Goal: Task Accomplishment & Management: Manage account settings

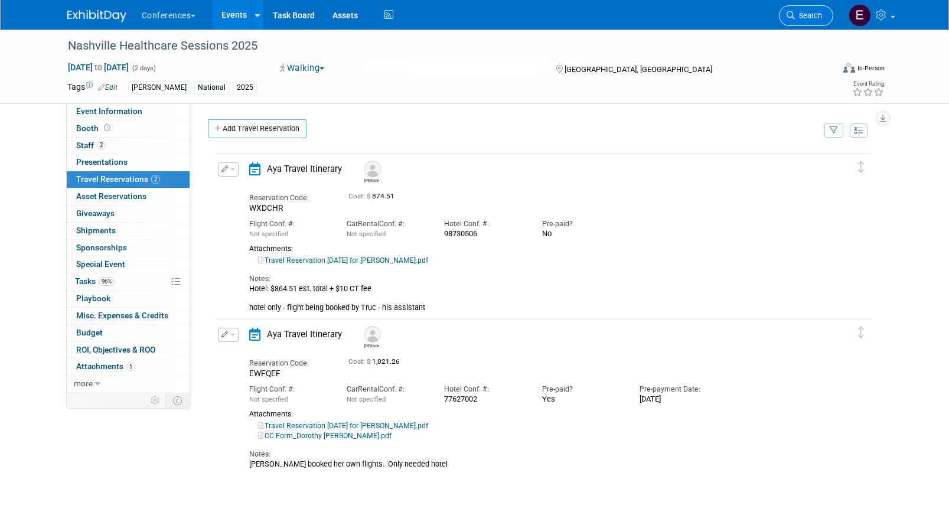
click at [812, 15] on span "Search" at bounding box center [808, 15] width 27 height 9
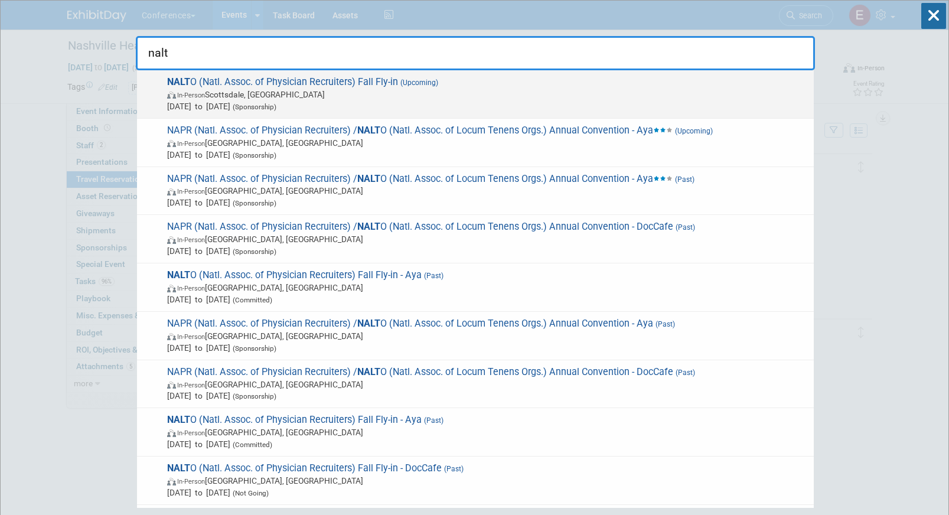
type input "nalt"
click at [438, 85] on span "(Upcoming)" at bounding box center [418, 83] width 40 height 8
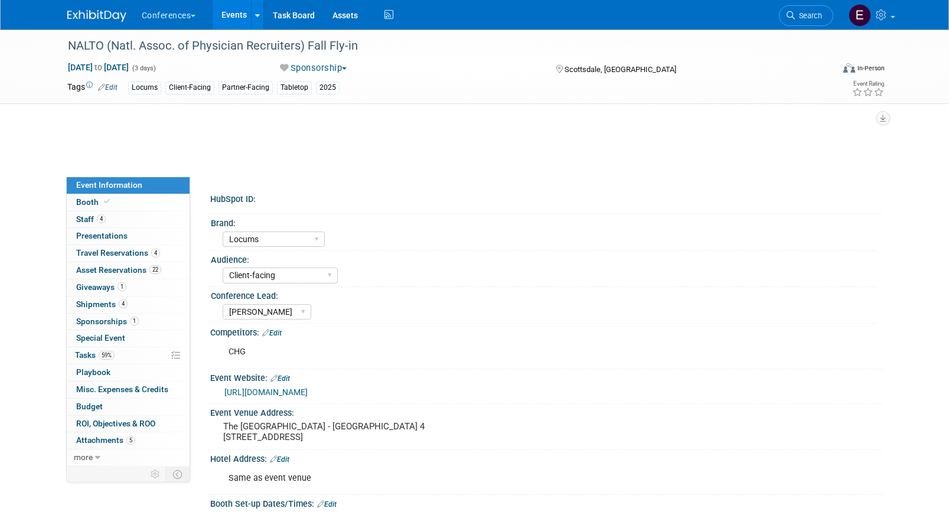
select select "Locums"
select select "Client-facing"
select select "[PERSON_NAME]"
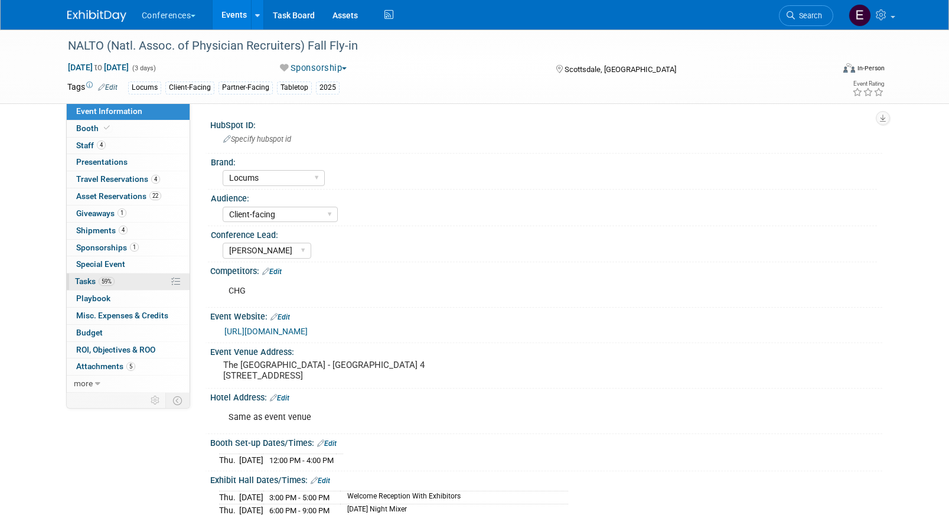
click at [118, 284] on link "59% Tasks 59%" at bounding box center [128, 282] width 123 height 17
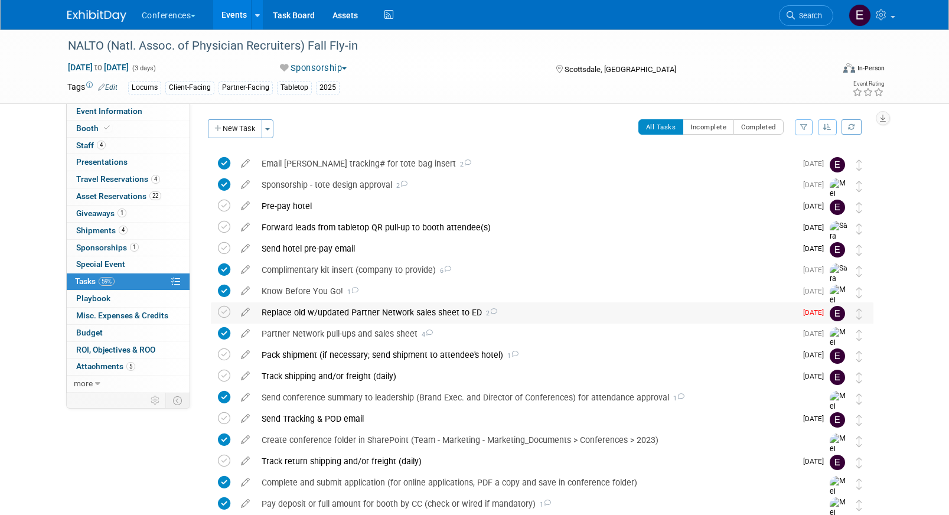
click at [431, 315] on div "Replace old w/updated Partner Network sales sheet to ED 2" at bounding box center [526, 312] width 541 height 20
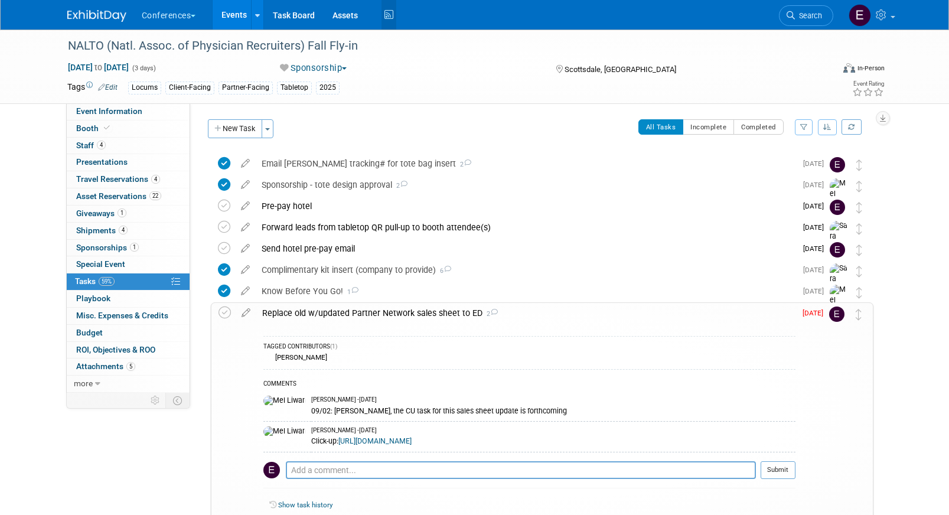
click at [393, 18] on icon at bounding box center [389, 15] width 15 height 18
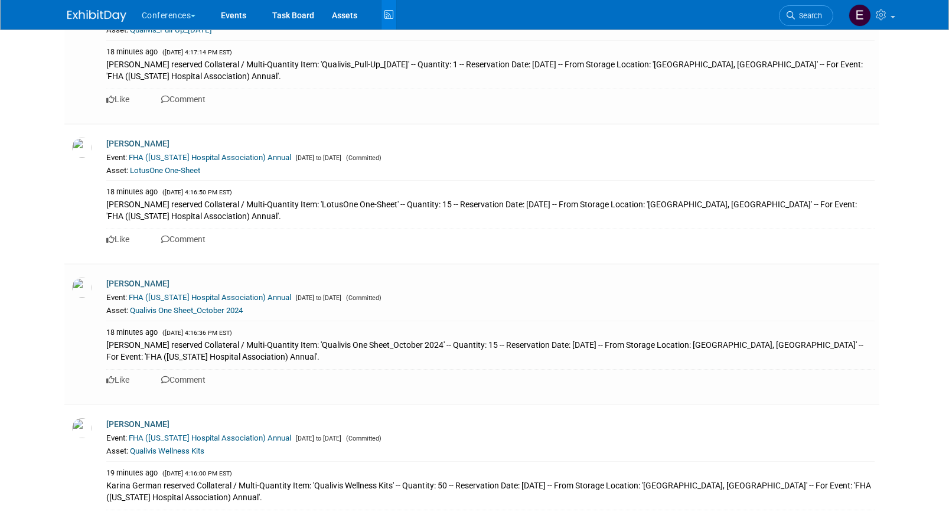
scroll to position [348, 0]
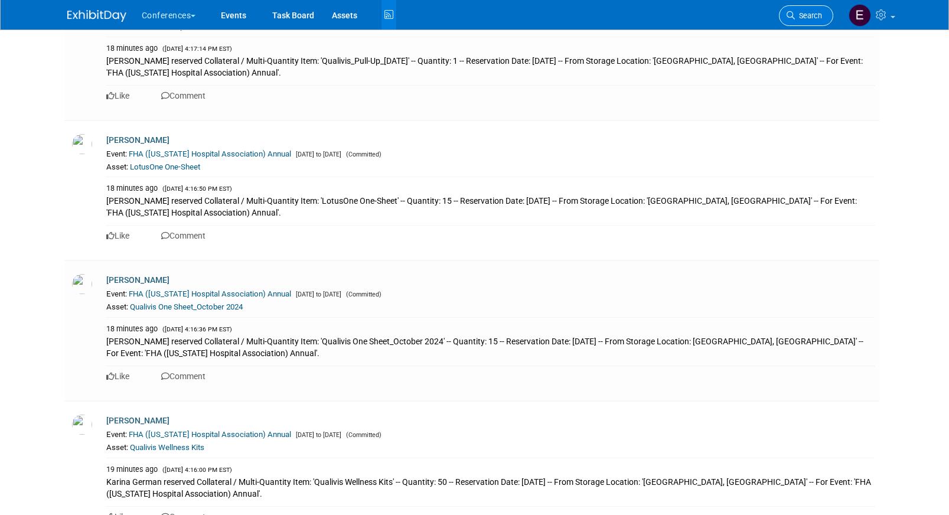
click at [800, 22] on link "Search" at bounding box center [806, 15] width 54 height 21
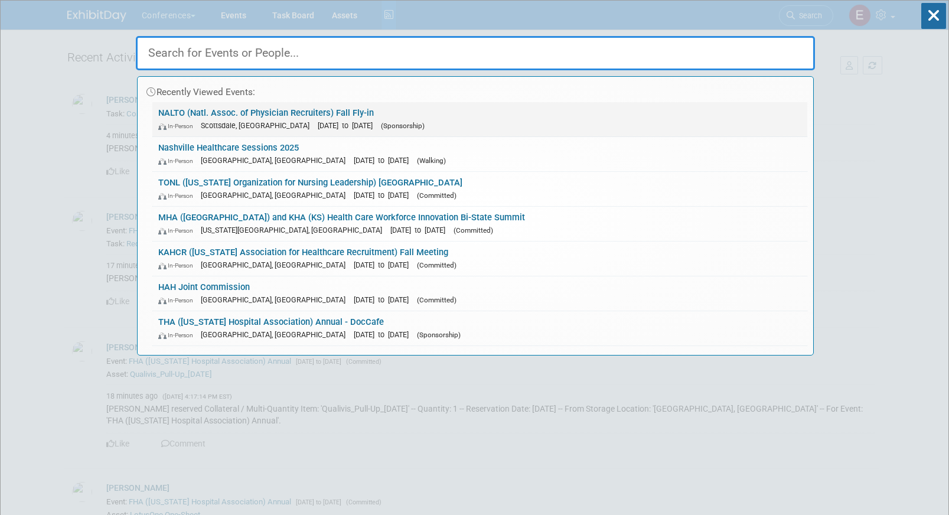
click at [269, 115] on link "NALTO (Natl. Assoc. of Physician Recruiters) Fall Fly-in In-Person Scottsdale, …" at bounding box center [479, 119] width 655 height 34
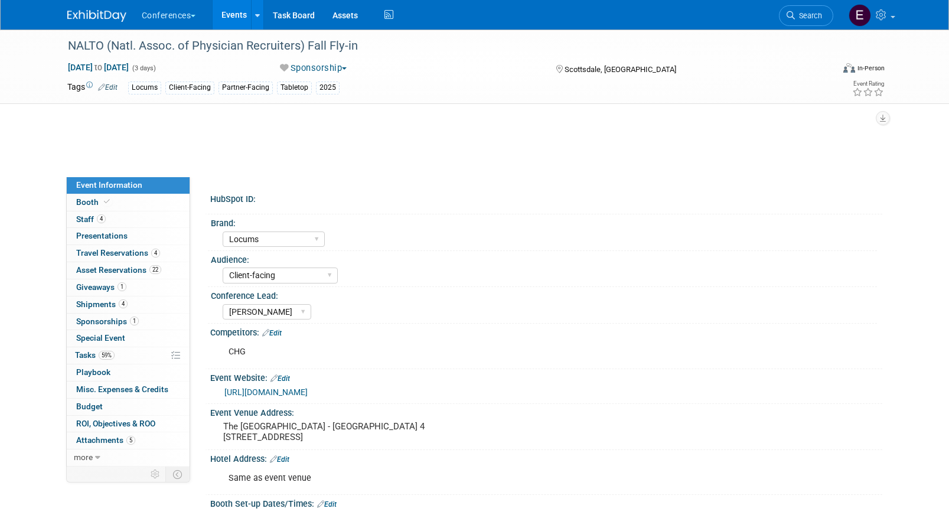
select select "Locums"
select select "Client-facing"
select select "[PERSON_NAME]"
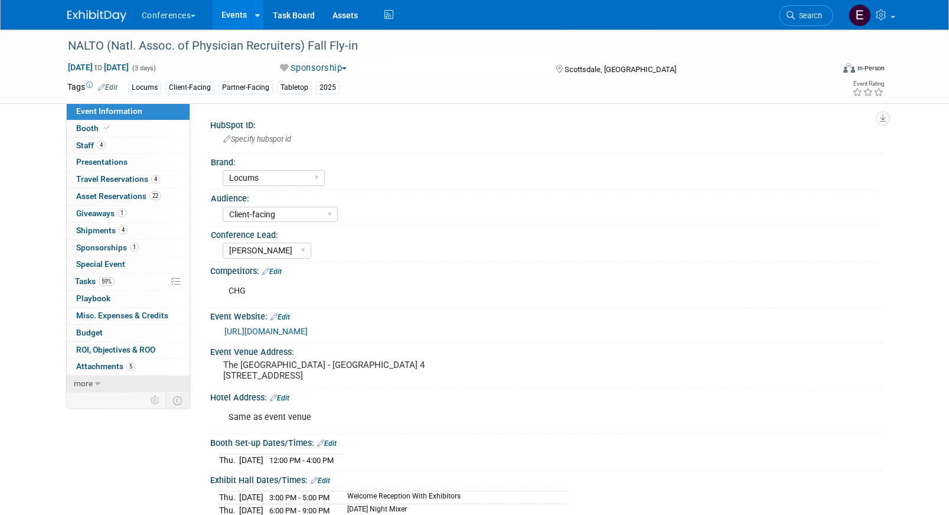
click at [96, 387] on icon at bounding box center [97, 384] width 5 height 8
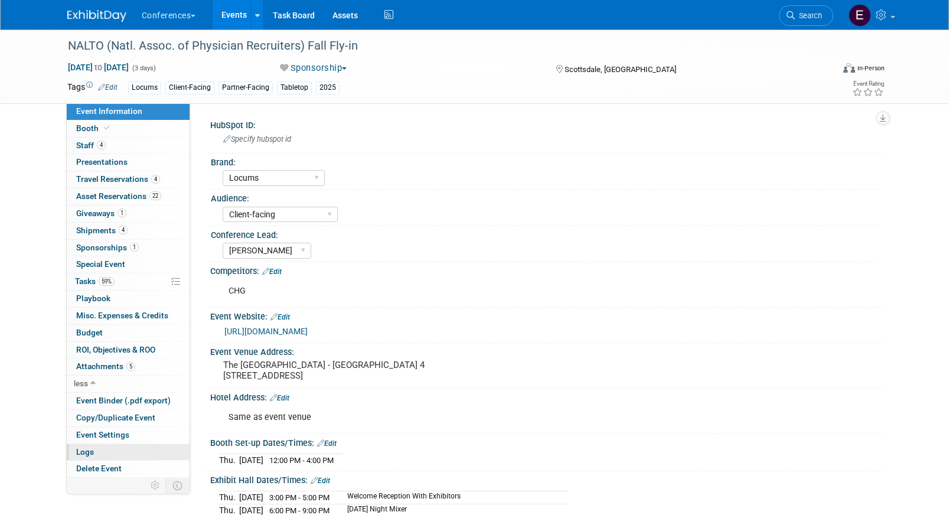
click at [98, 455] on link "Logs" at bounding box center [128, 452] width 123 height 17
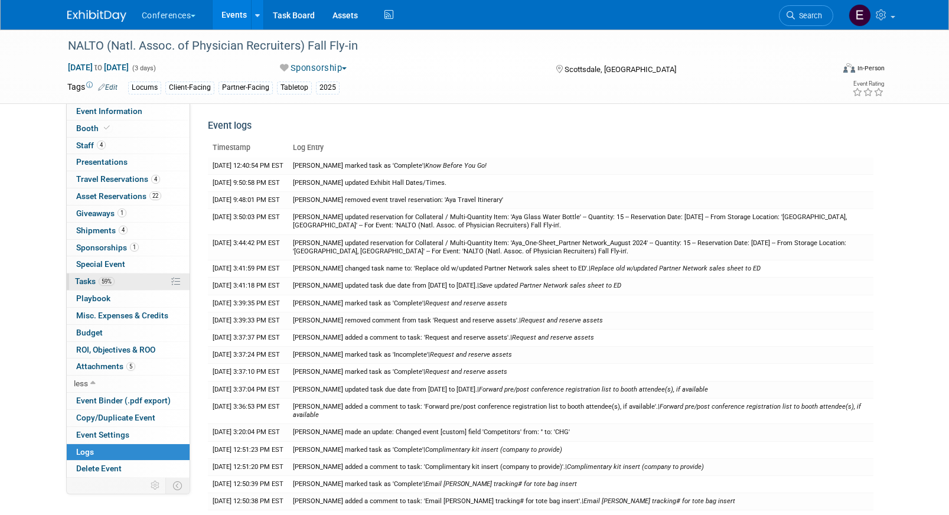
click at [119, 278] on link "59% Tasks 59%" at bounding box center [128, 282] width 123 height 17
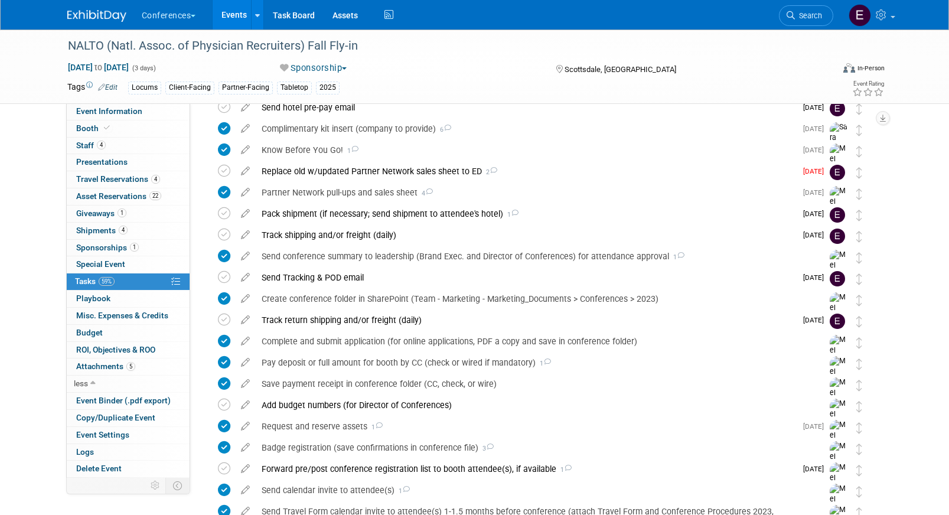
scroll to position [138, 0]
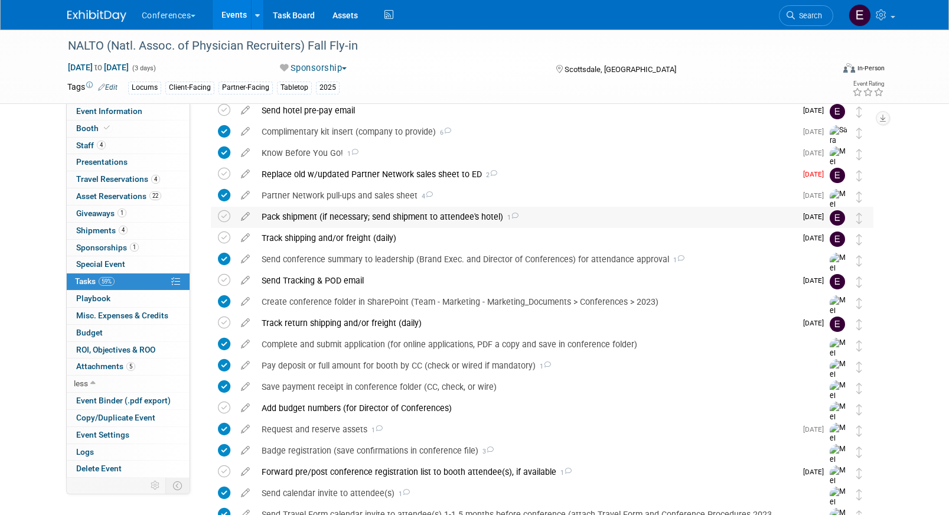
click at [384, 218] on div "Pack shipment (if necessary; send shipment to attendee's hotel) 1" at bounding box center [526, 217] width 541 height 20
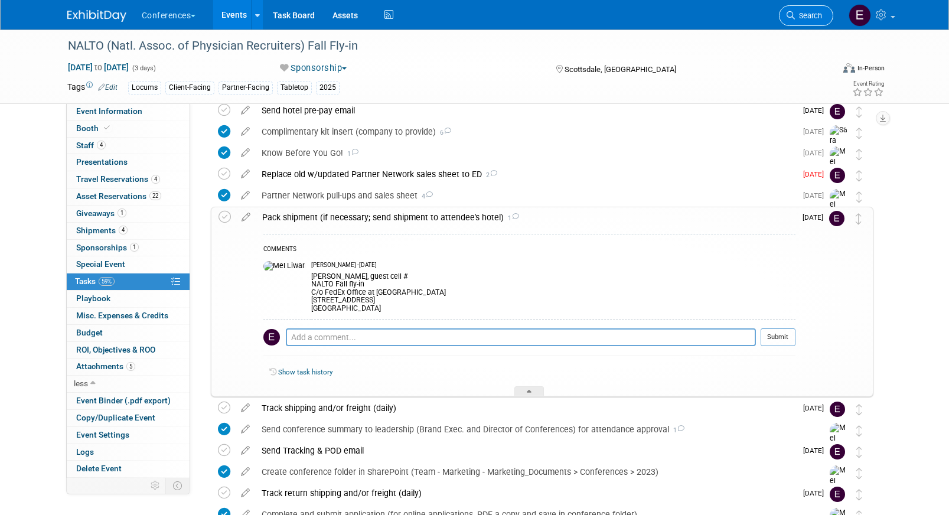
click at [811, 12] on span "Search" at bounding box center [808, 15] width 27 height 9
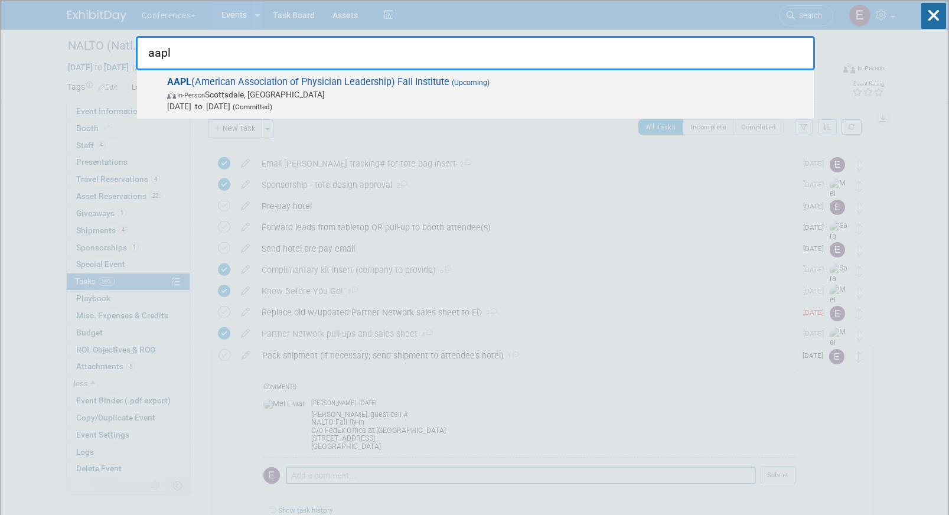
type input "aapl"
click at [280, 92] on span "In-Person Scottsdale, AZ" at bounding box center [487, 95] width 641 height 12
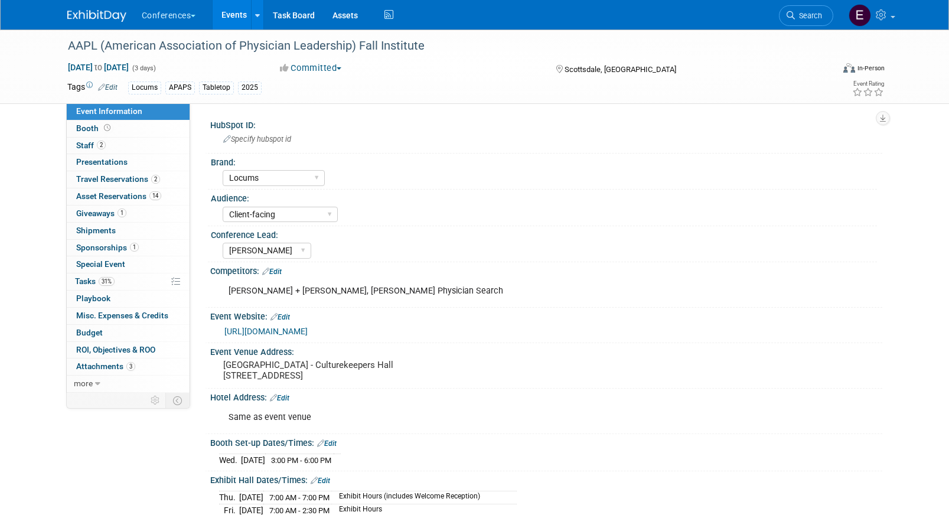
select select "Locums"
select select "Client-facing"
select select "[PERSON_NAME]"
click at [86, 285] on span "Tasks 31%" at bounding box center [95, 280] width 40 height 9
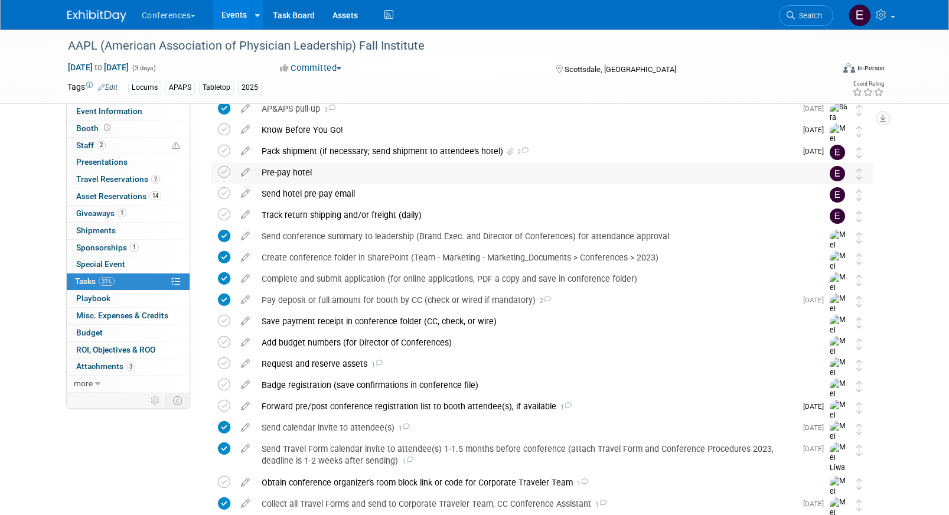
scroll to position [123, 0]
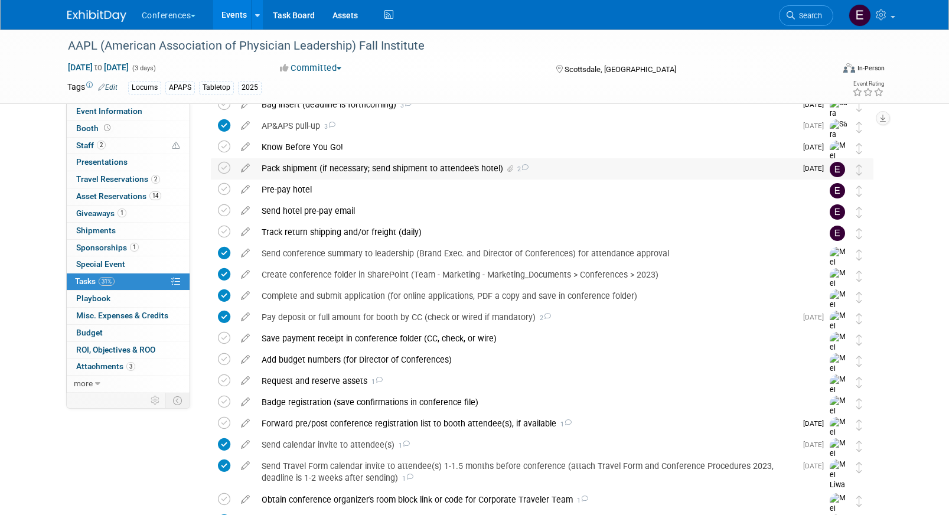
click at [349, 170] on div "Pack shipment (if necessary; send shipment to attendee's hotel) 2" at bounding box center [526, 168] width 541 height 20
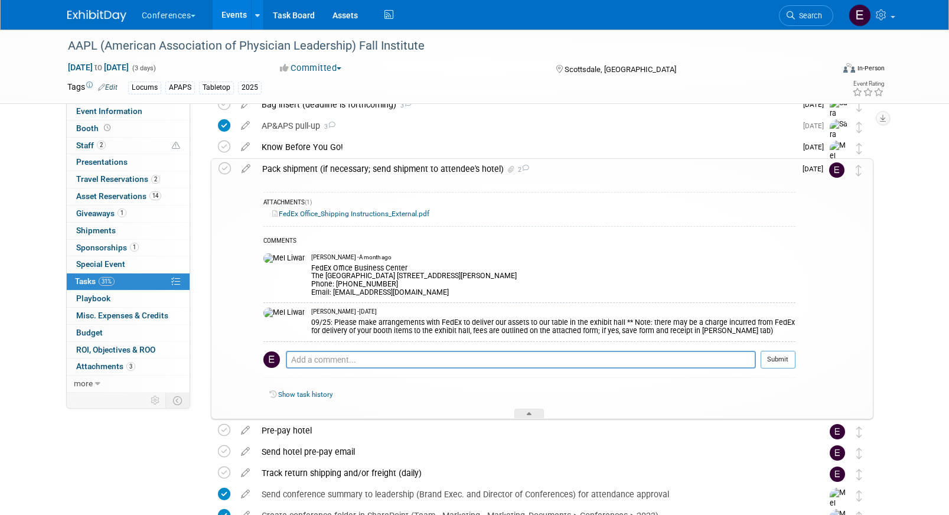
click at [338, 213] on link "FedEx Office_Shipping Instructions_External.pdf" at bounding box center [350, 214] width 157 height 8
click at [808, 15] on span "Search" at bounding box center [808, 15] width 27 height 9
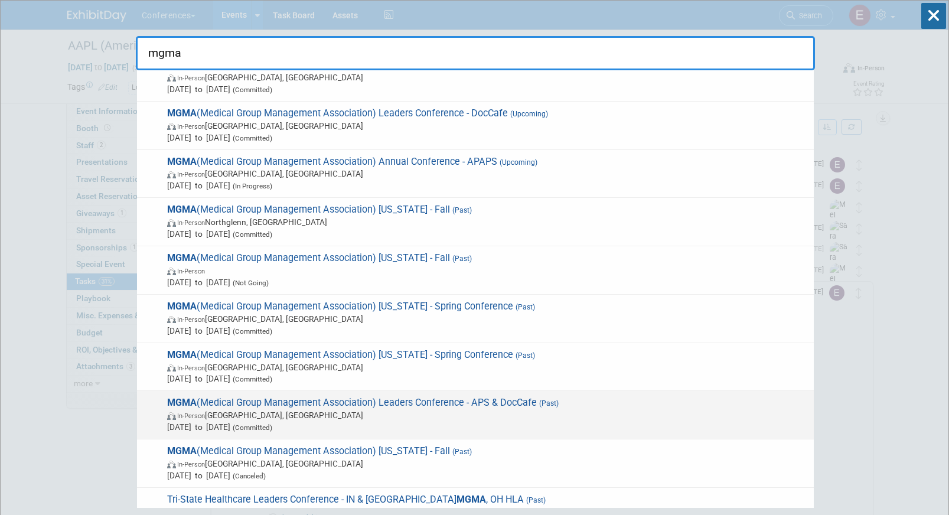
scroll to position [28, 0]
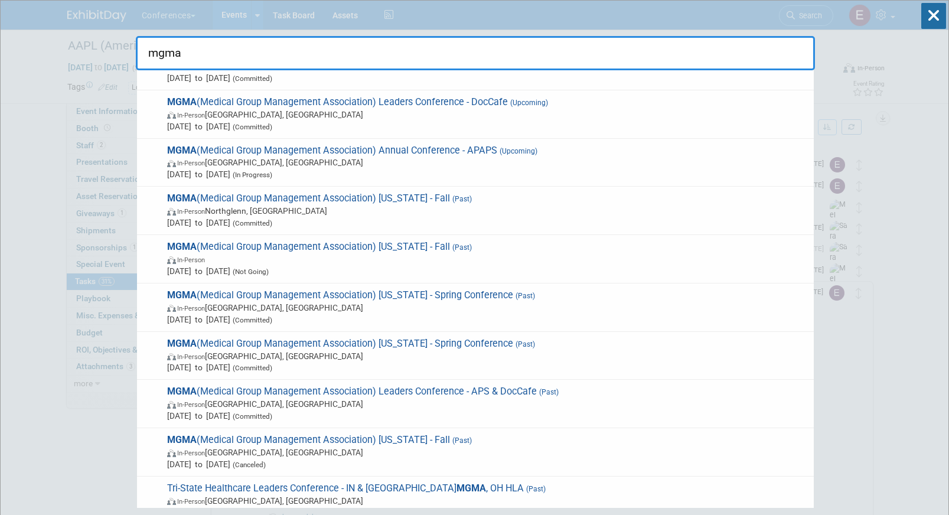
type input "mgma"
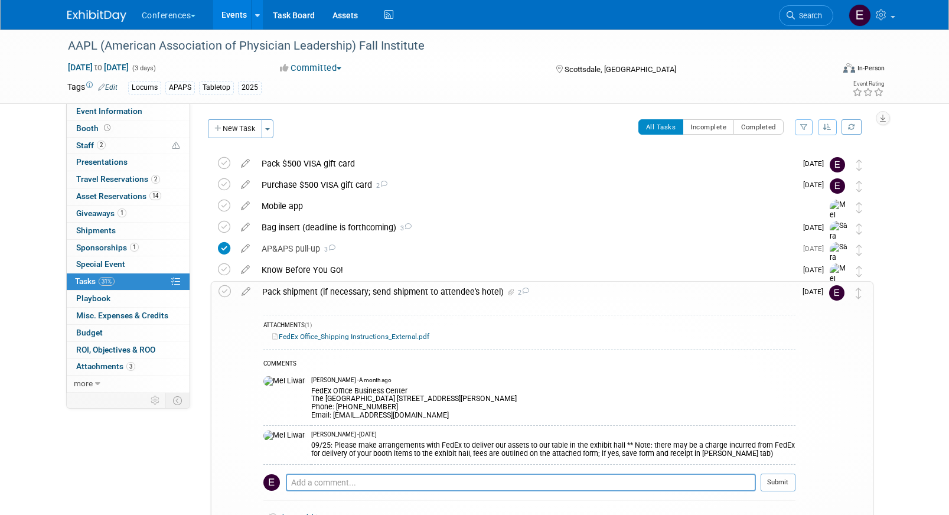
click at [90, 14] on img at bounding box center [96, 16] width 59 height 12
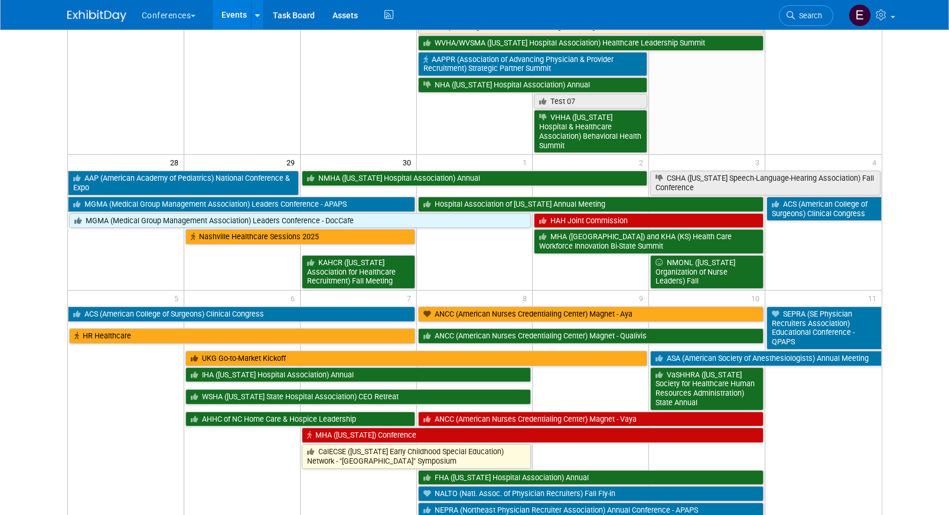
scroll to position [743, 0]
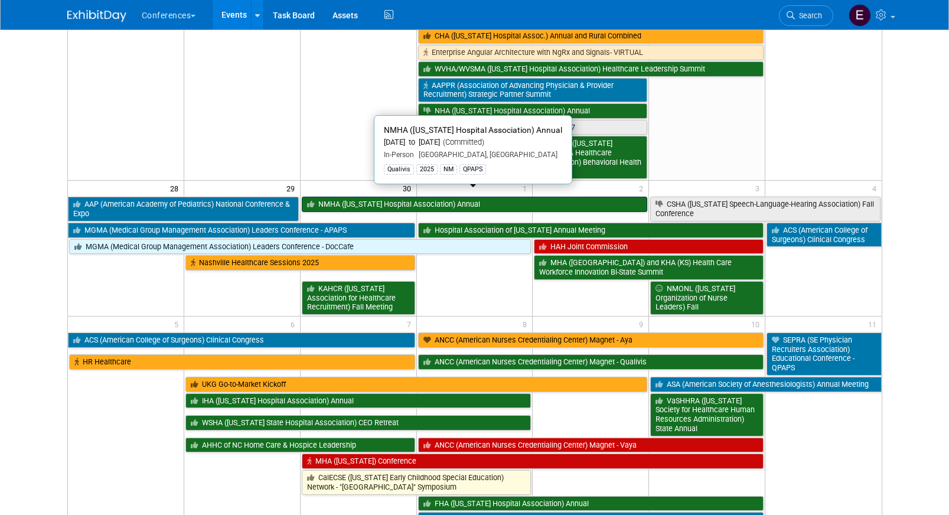
click at [377, 197] on link "NMHA ([US_STATE] Hospital Association) Annual" at bounding box center [475, 204] width 346 height 15
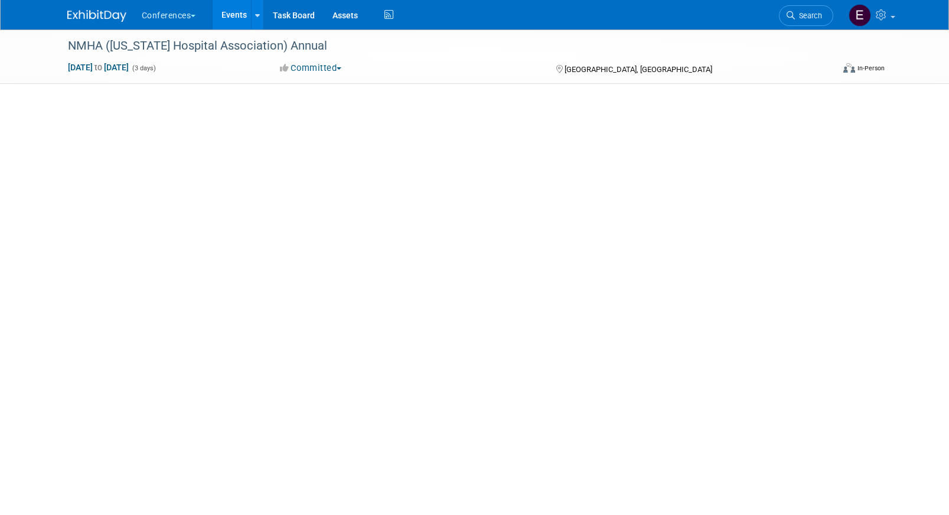
select select "Qualivis"
select select "Client-facing"
select select "Karina"
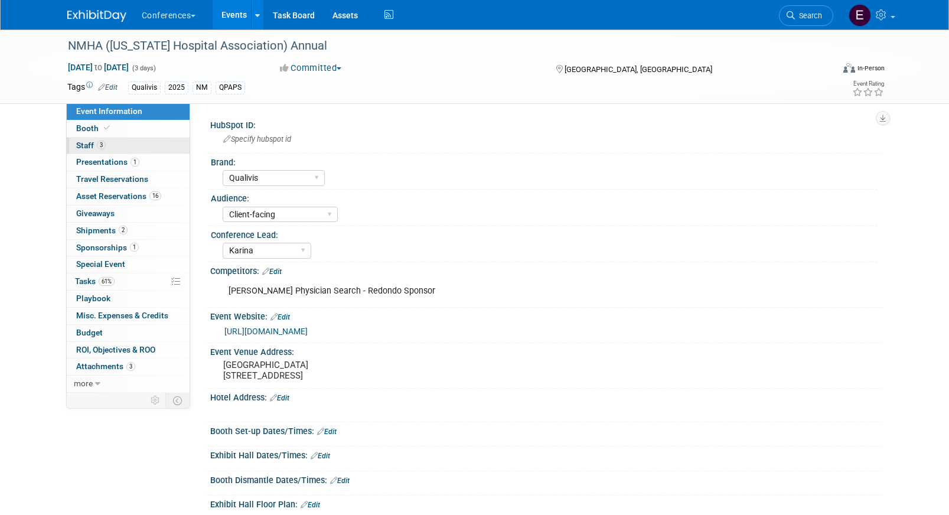
click at [87, 146] on span "Staff 3" at bounding box center [91, 145] width 30 height 9
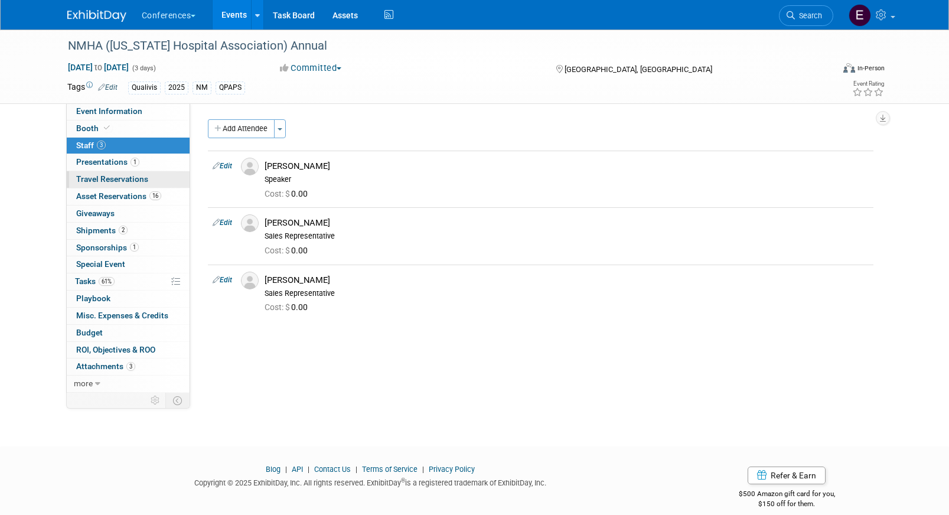
click at [132, 180] on span "Travel Reservations 0" at bounding box center [112, 178] width 72 height 9
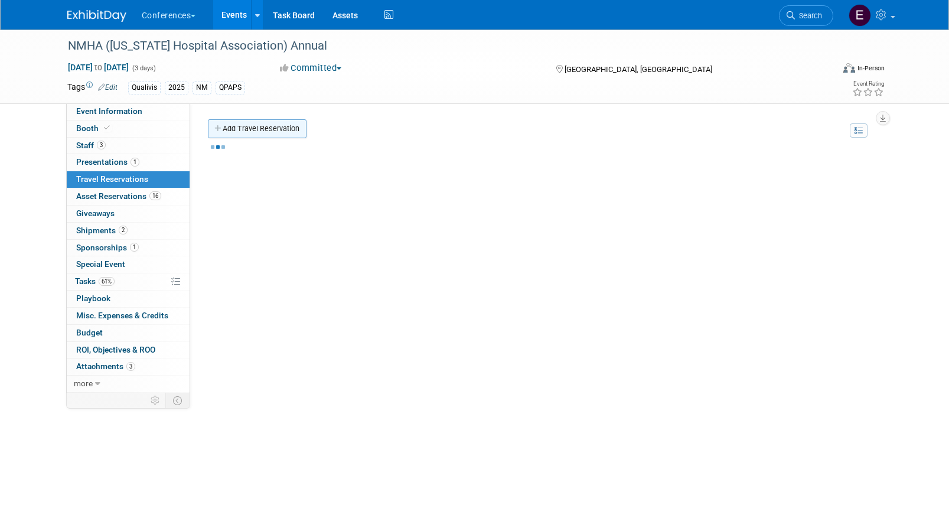
click at [234, 129] on link "Add Travel Reservation" at bounding box center [257, 128] width 99 height 19
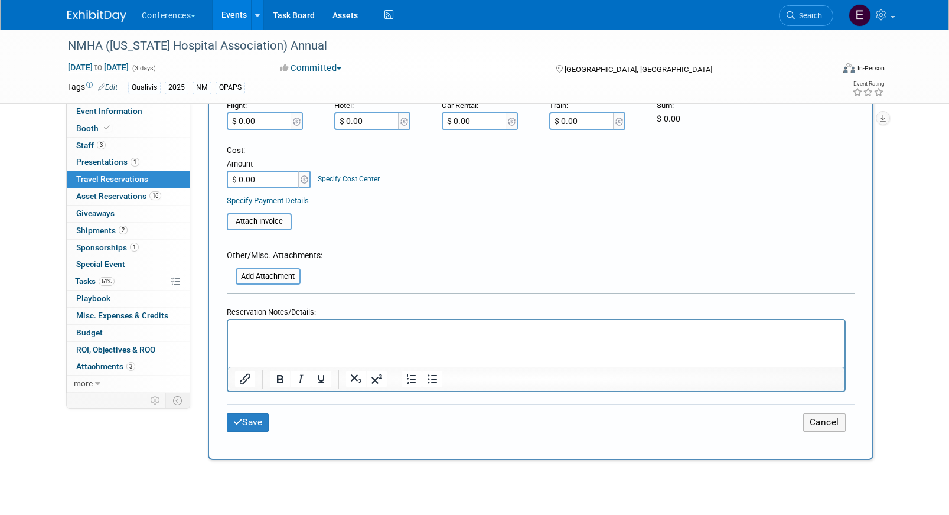
scroll to position [380, 0]
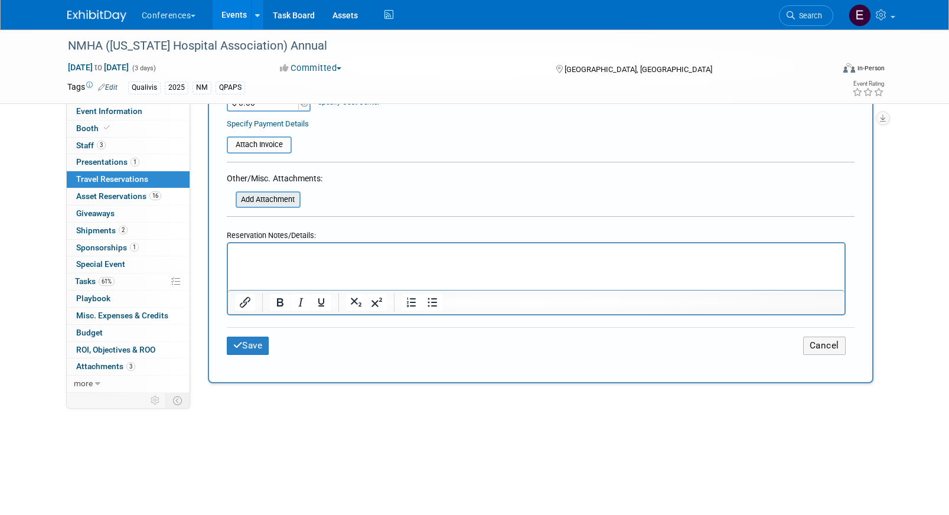
click at [248, 198] on input "file" at bounding box center [229, 200] width 141 height 14
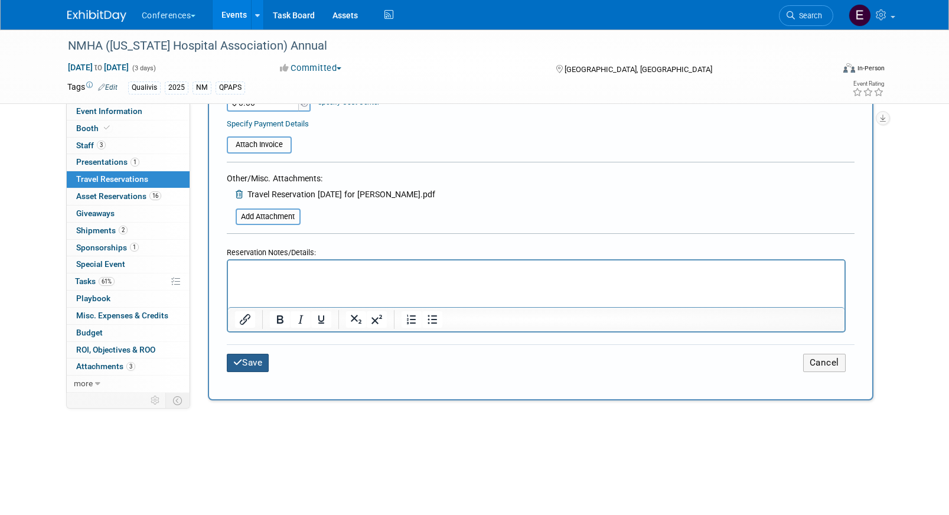
click at [253, 366] on button "Save" at bounding box center [248, 363] width 43 height 18
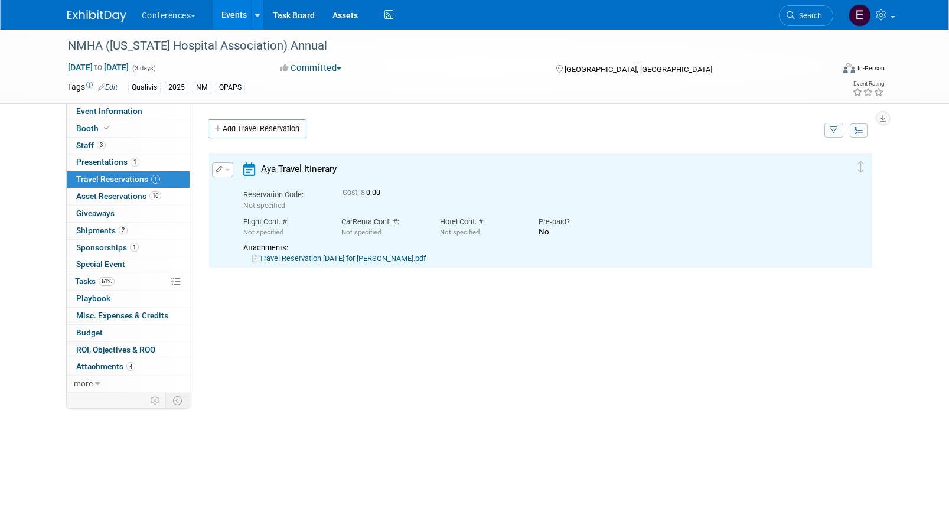
scroll to position [0, 0]
click at [233, 130] on link "Add Travel Reservation" at bounding box center [257, 128] width 99 height 19
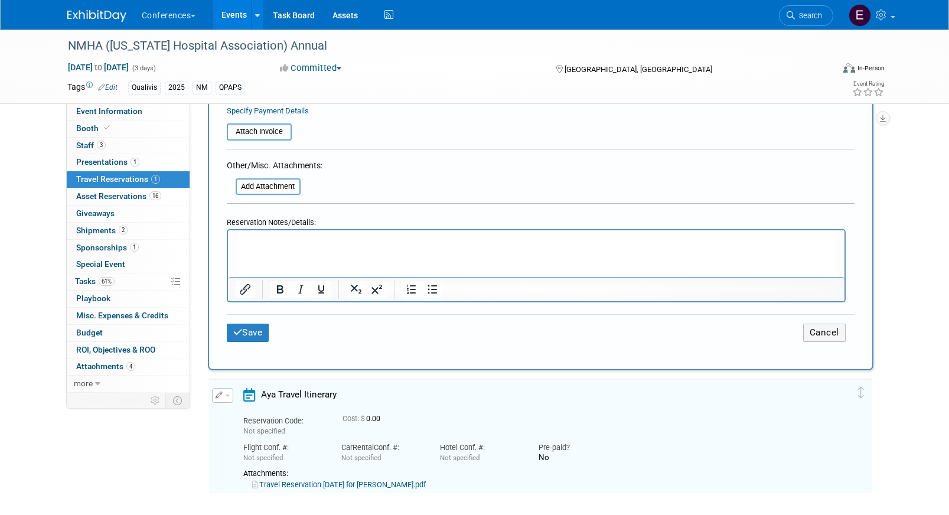
scroll to position [432, 0]
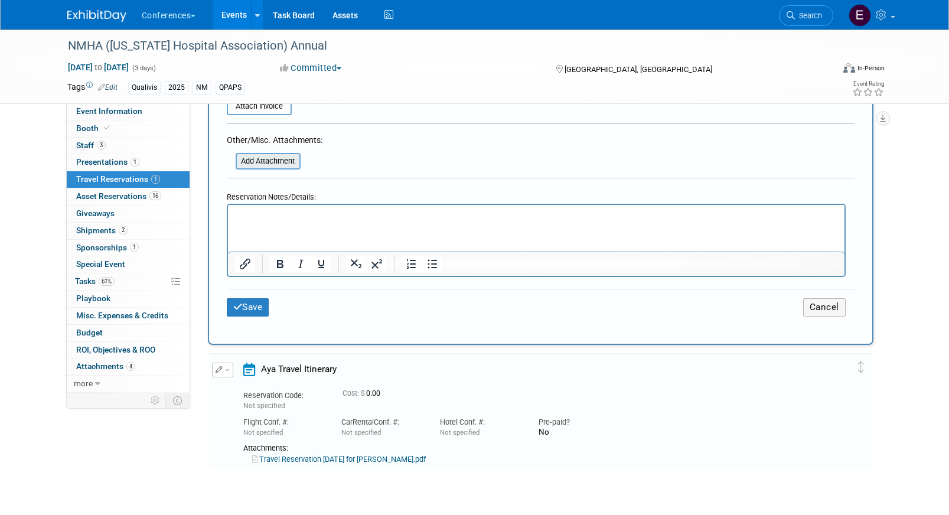
click at [262, 164] on input "file" at bounding box center [229, 161] width 141 height 14
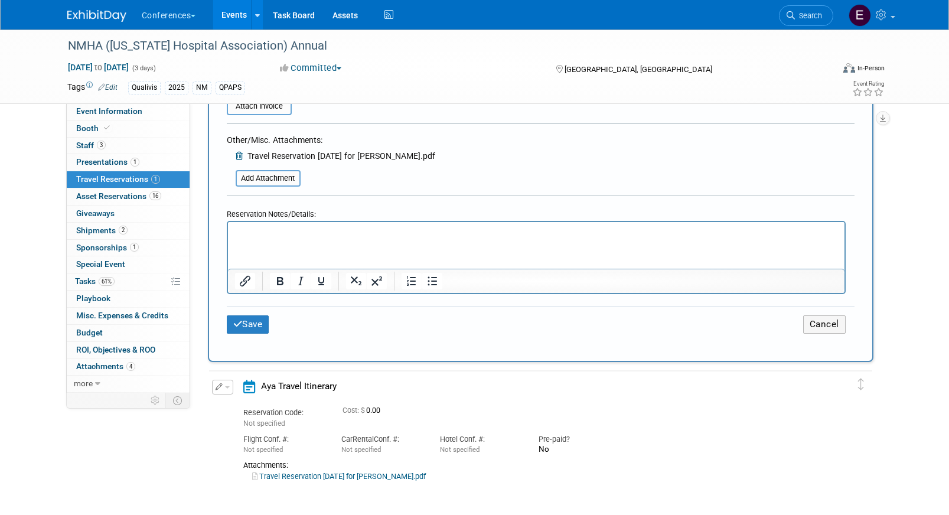
click at [243, 342] on div "Save Cancel" at bounding box center [541, 324] width 628 height 37
click at [249, 329] on button "Save" at bounding box center [248, 324] width 43 height 18
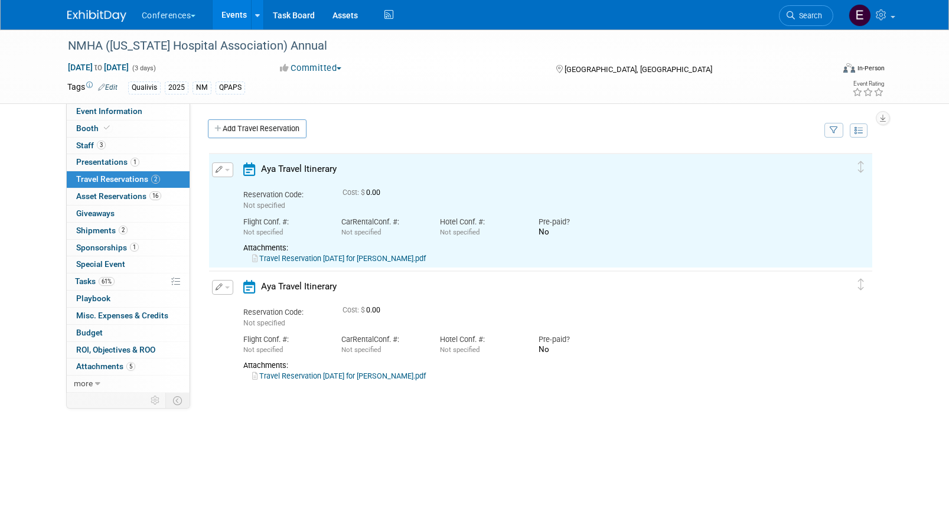
scroll to position [0, 0]
click at [264, 127] on link "Add Travel Reservation" at bounding box center [257, 128] width 99 height 19
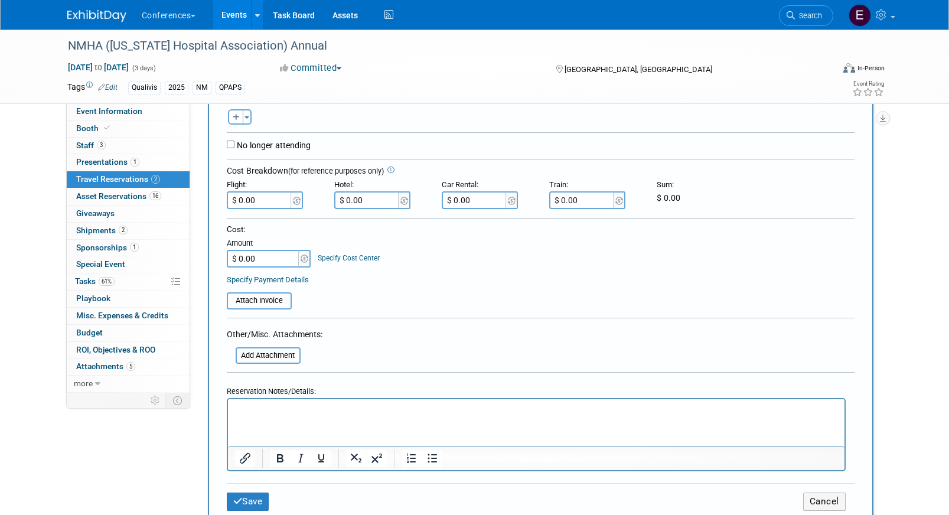
scroll to position [251, 0]
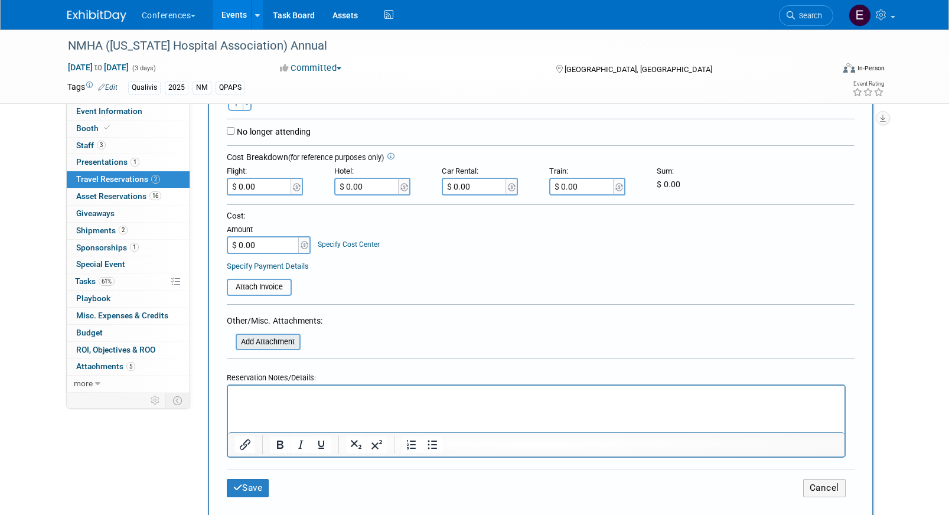
click at [245, 344] on input "file" at bounding box center [229, 342] width 141 height 14
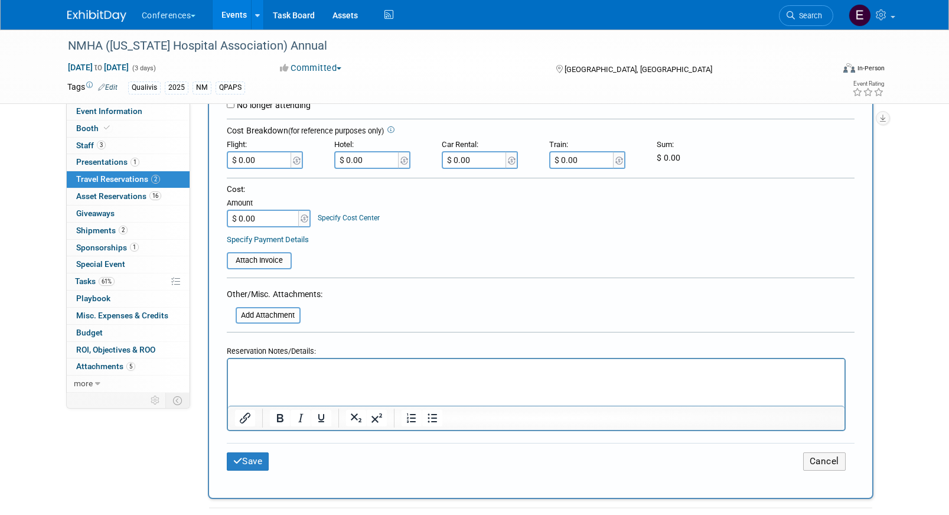
scroll to position [256, 0]
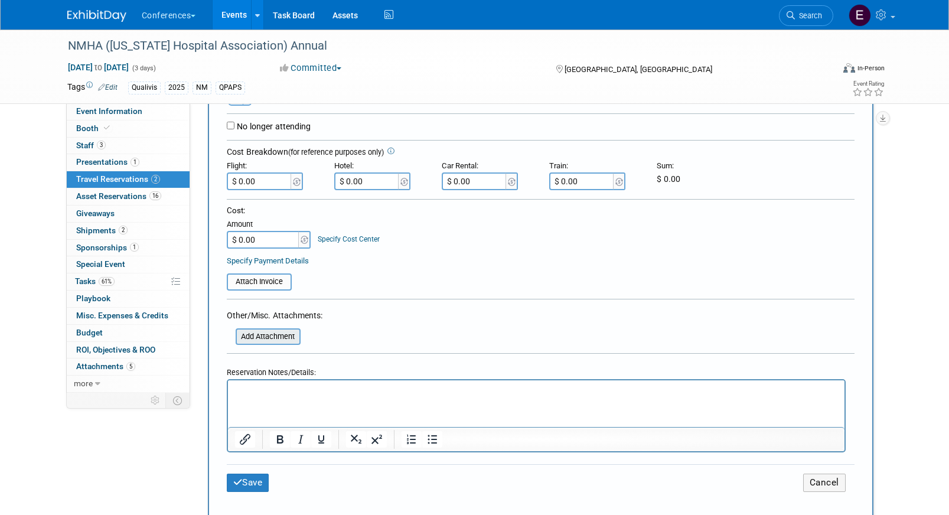
click at [261, 335] on input "file" at bounding box center [229, 337] width 141 height 14
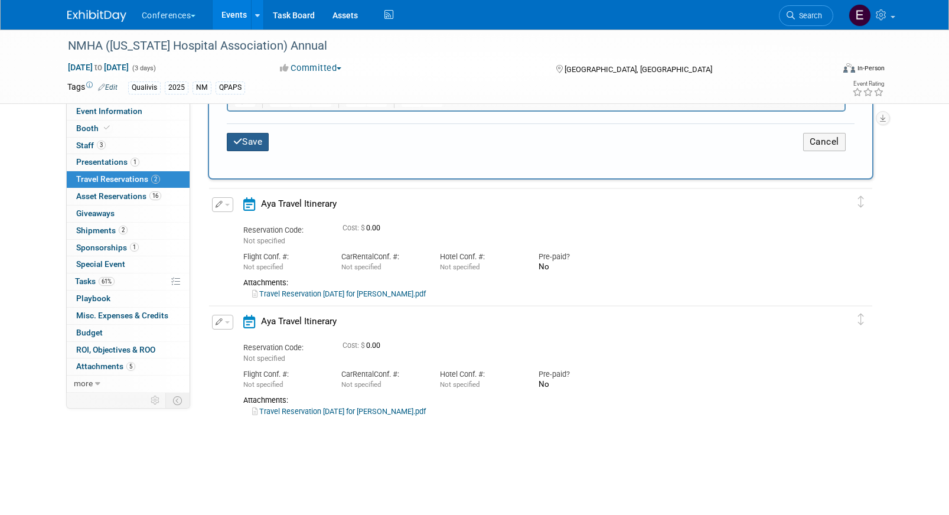
scroll to position [612, 0]
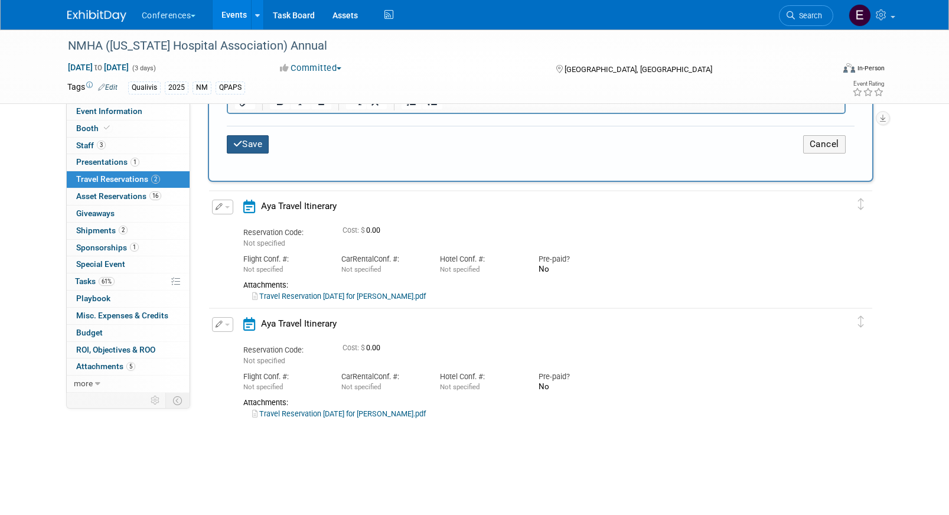
click at [252, 148] on button "Save" at bounding box center [248, 144] width 43 height 18
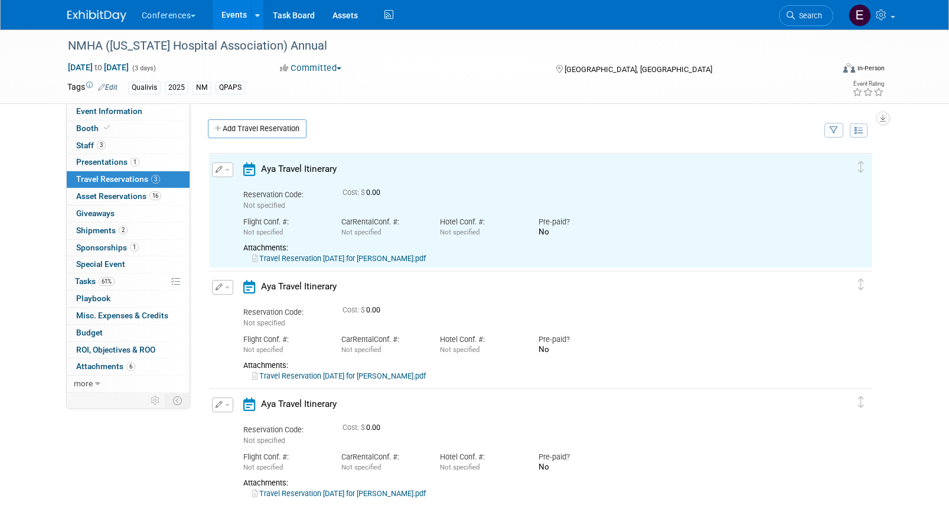
scroll to position [0, 0]
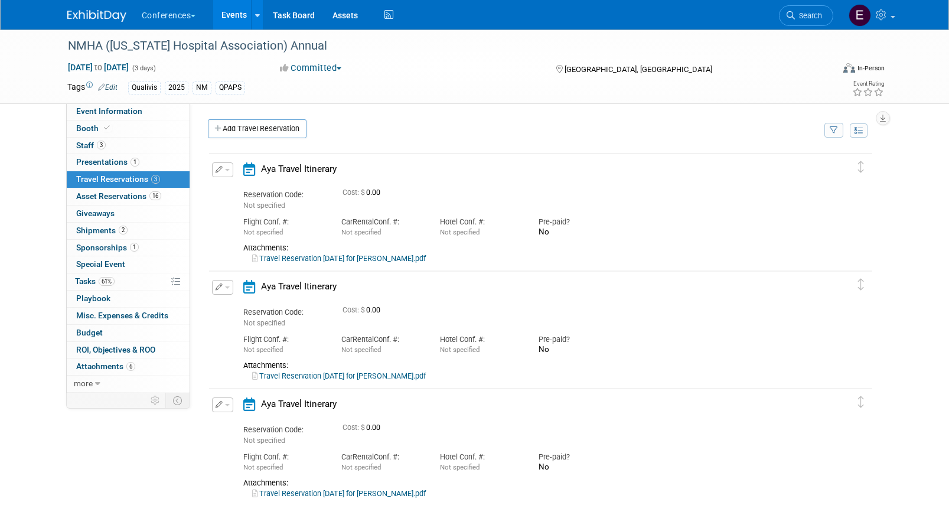
click at [295, 258] on link "Travel Reservation October 01 for DANIELLE ERIN BOWIE.pdf" at bounding box center [339, 258] width 174 height 9
click at [215, 181] on div "Edit Reservation Delete Reservation" at bounding box center [219, 173] width 14 height 22
click at [216, 172] on icon "button" at bounding box center [220, 169] width 8 height 7
click at [225, 187] on icon "button" at bounding box center [224, 190] width 9 height 8
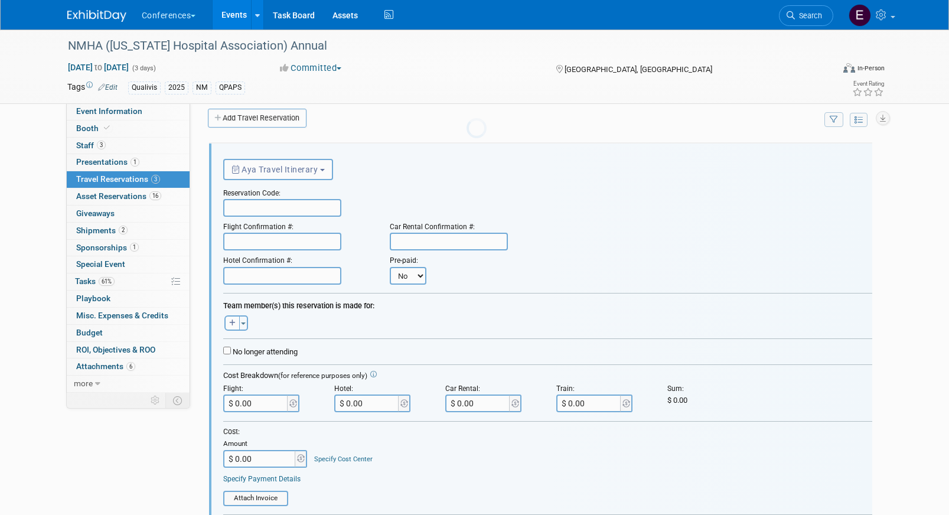
scroll to position [20, 0]
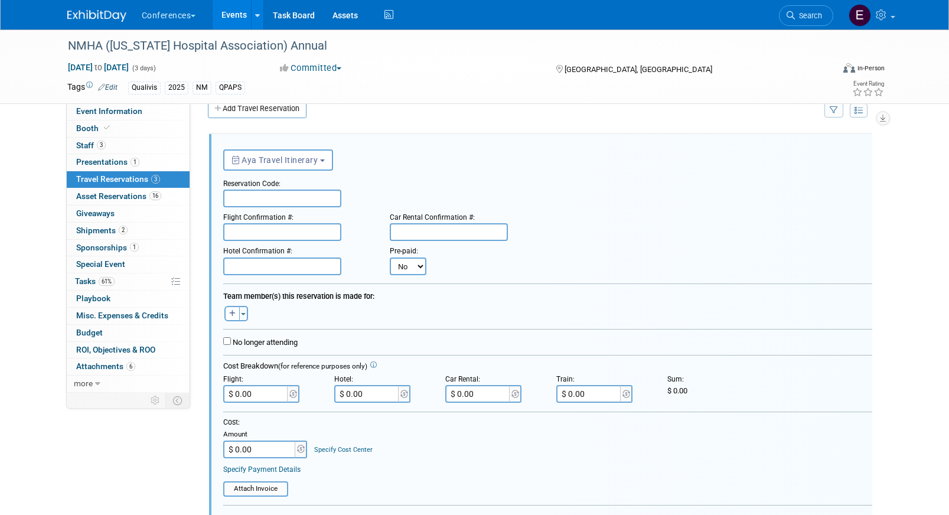
click at [261, 200] on input "text" at bounding box center [282, 199] width 118 height 18
paste input "MHPZPZ"
type input "MHPZPZ"
click at [244, 230] on input "text" at bounding box center [282, 232] width 118 height 18
paste input "CXO5SI (WN), HQ59FA (DL)"
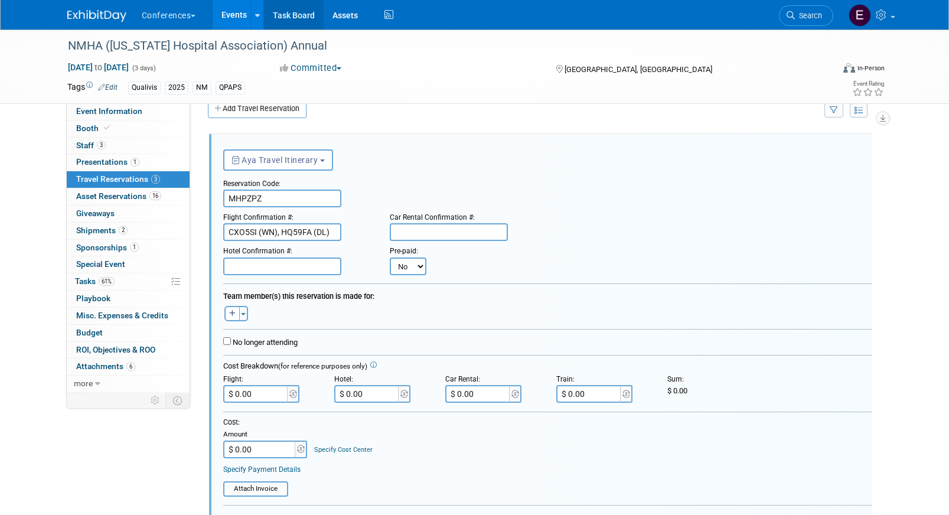
type input "CXO5SI (WN), HQ59FA (DL)"
click at [246, 261] on input "text" at bounding box center [282, 267] width 118 height 18
paste input "RSRCAEB92"
type input "RSRCAEB92"
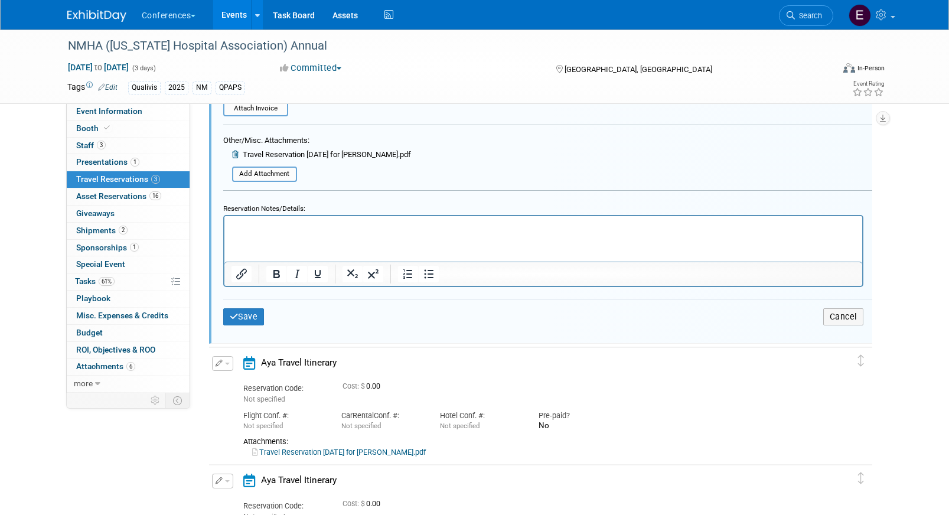
scroll to position [412, 0]
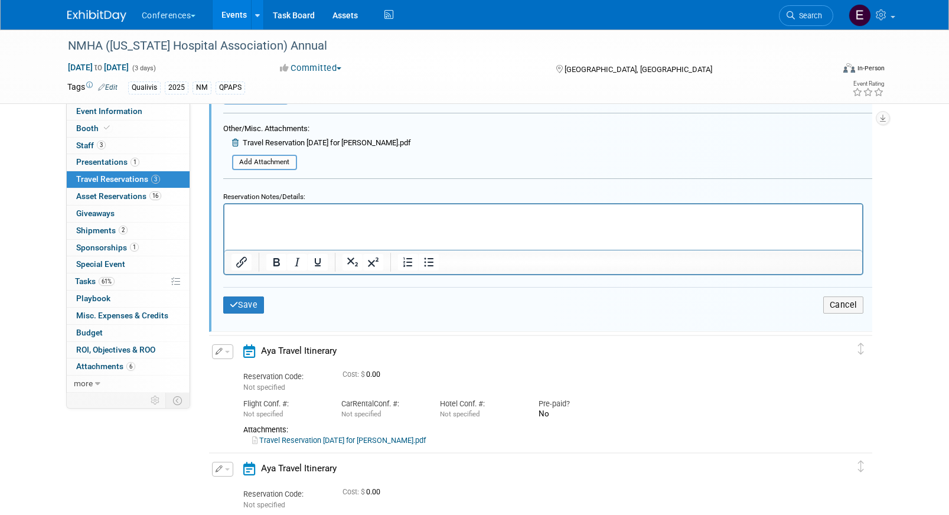
click at [289, 220] on html at bounding box center [543, 212] width 638 height 16
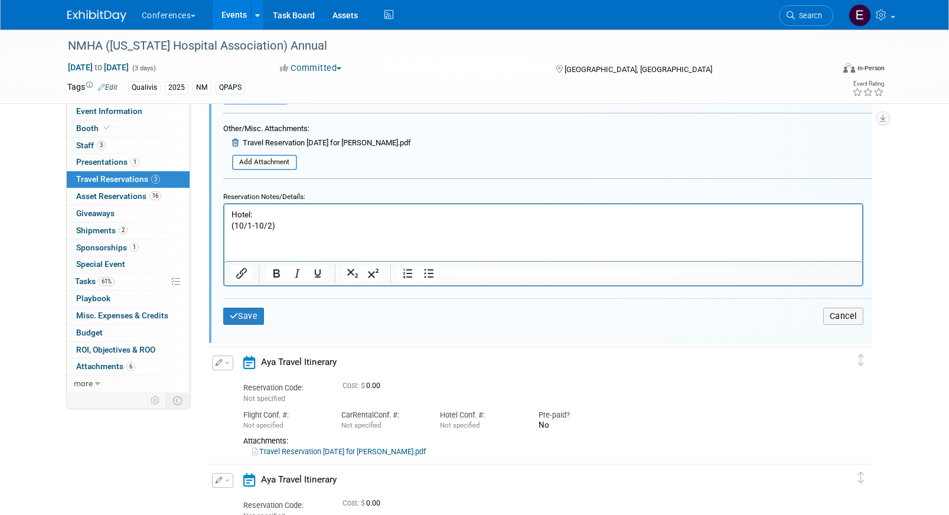
click at [290, 209] on p "Hotel:" at bounding box center [543, 214] width 624 height 11
drag, startPoint x: 325, startPoint y: 219, endPoint x: 260, endPoint y: 217, distance: 65.0
click at [260, 217] on p "Hotel: $RSRCAEB92" at bounding box center [543, 214] width 624 height 11
click at [299, 214] on p "Hotel: $230/night +$10 CT" at bounding box center [543, 214] width 624 height 11
click at [248, 319] on button "Save" at bounding box center [243, 316] width 41 height 17
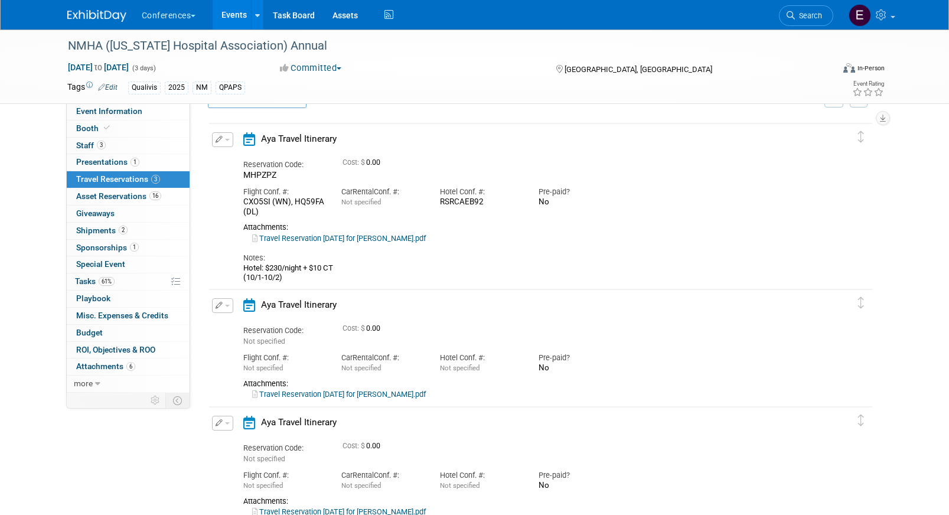
scroll to position [32, 0]
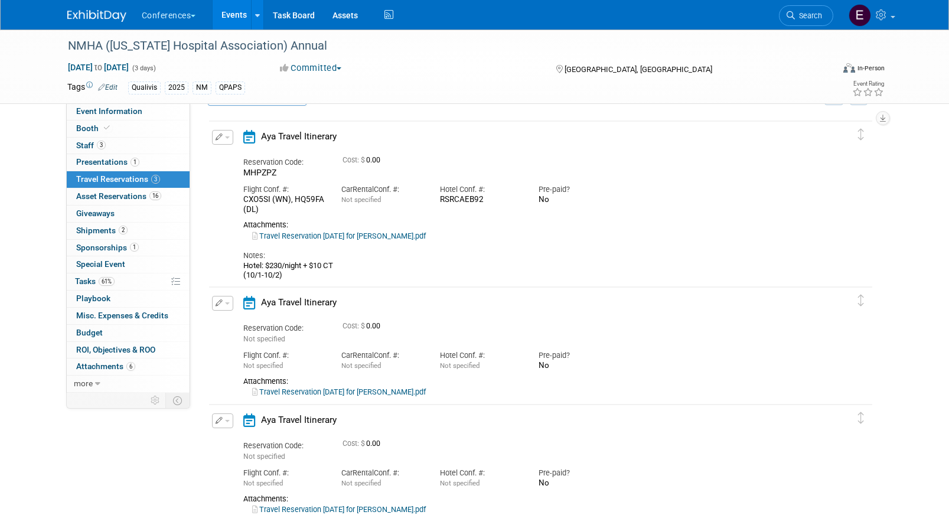
click at [292, 391] on link "Travel Reservation September 30 for MICHAEL HEAL.pdf" at bounding box center [339, 392] width 174 height 9
click at [227, 301] on button "button" at bounding box center [222, 303] width 21 height 15
click at [243, 321] on button "Edit Reservation" at bounding box center [263, 323] width 100 height 17
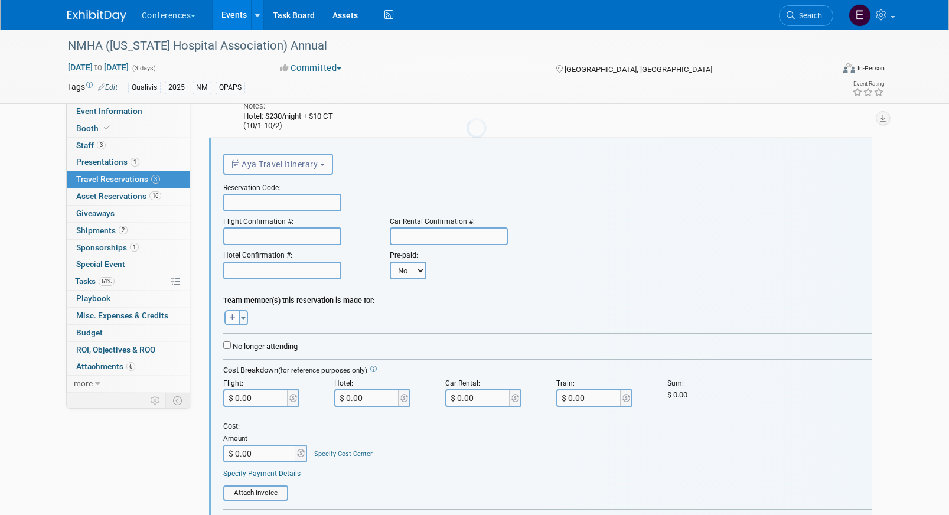
scroll to position [186, 0]
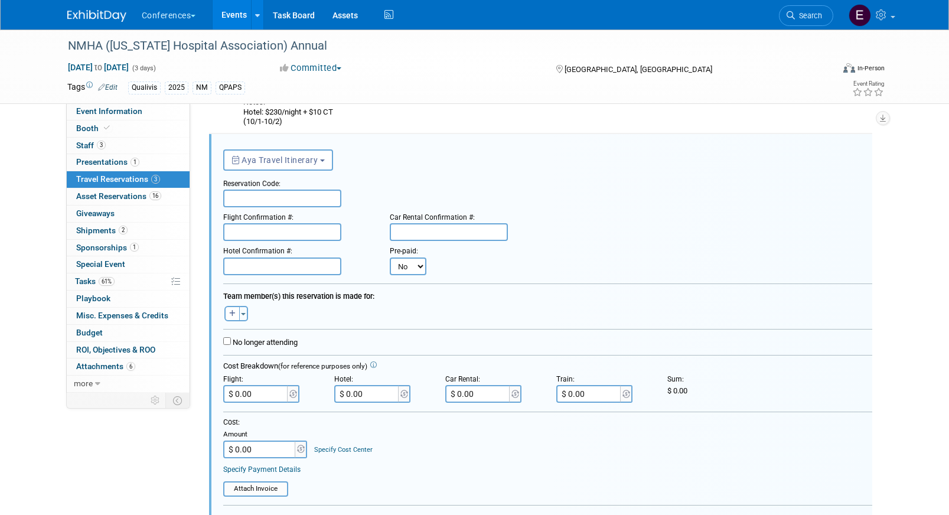
click at [252, 201] on input "text" at bounding box center [282, 199] width 118 height 18
paste input "HBNWQW"
type input "HBNWQW"
click at [253, 233] on input "text" at bounding box center [282, 232] width 118 height 18
paste input "CXYI8S (WN)"
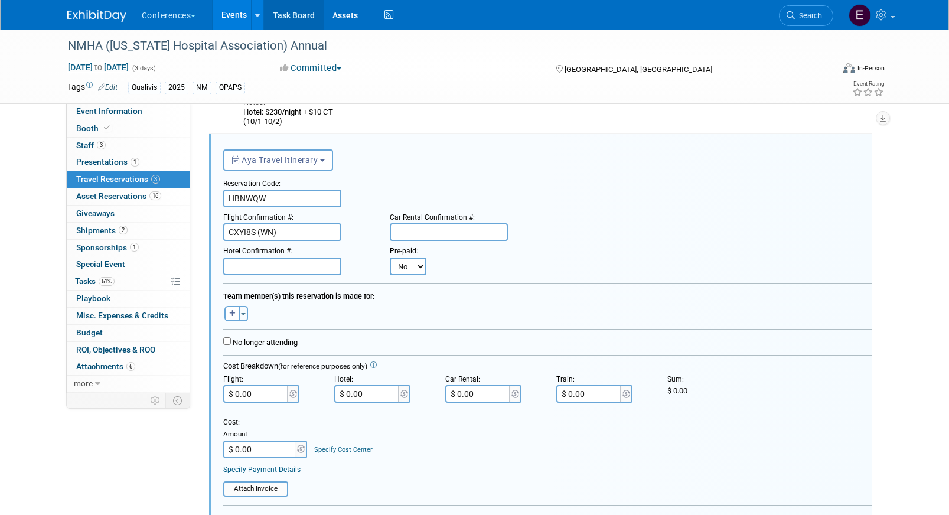
type input "CXYI8S (WN)"
click at [430, 231] on input "text" at bounding box center [449, 232] width 118 height 18
paste input "1586343896COUNT"
type input "1586343896COUNT"
click at [502, 395] on input "$ 0.00" at bounding box center [478, 394] width 66 height 18
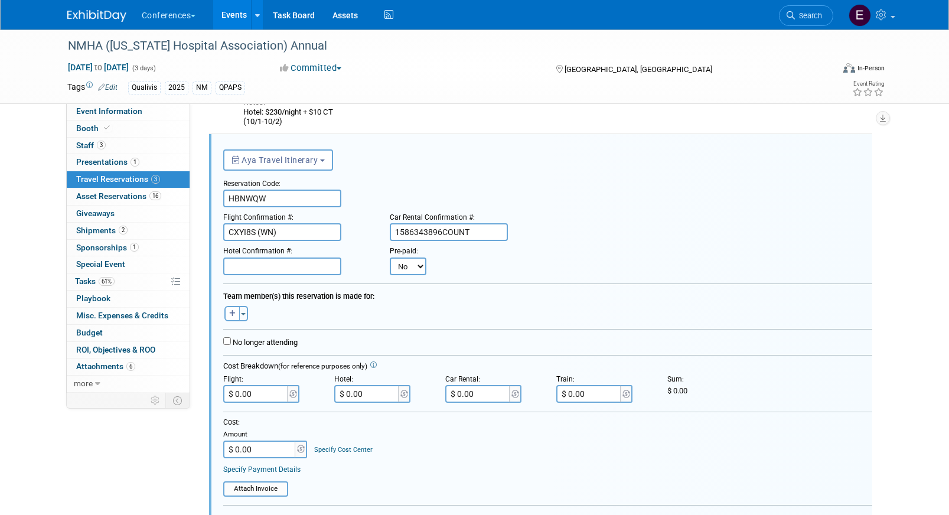
paste input "152.57"
type input "$ 152.57"
click at [263, 261] on input "text" at bounding box center [282, 267] width 118 height 18
paste input "R139582"
type input "R139582"
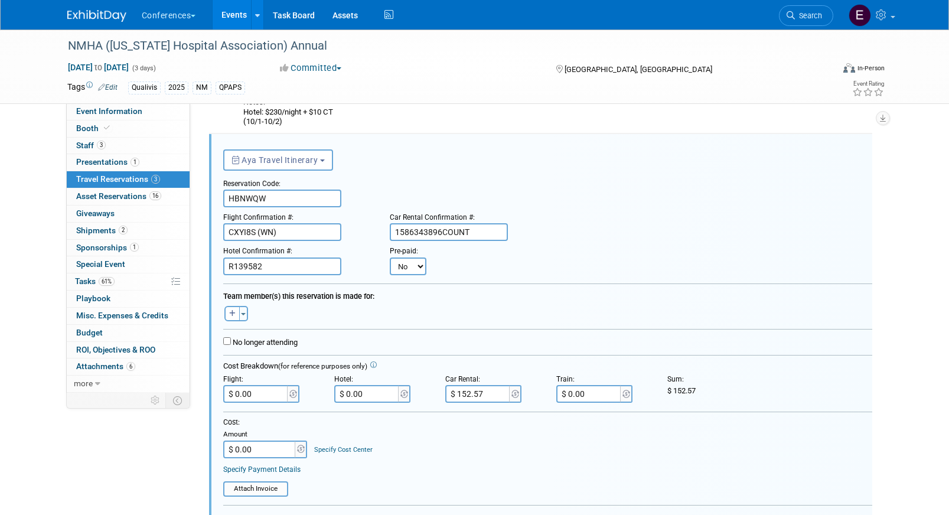
scroll to position [118, 0]
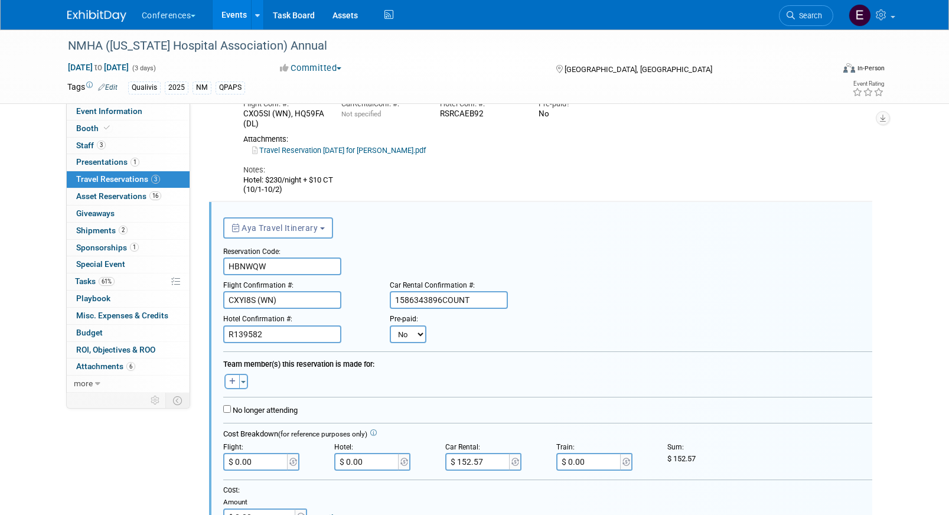
drag, startPoint x: 282, startPoint y: 191, endPoint x: 217, endPoint y: 175, distance: 67.5
click at [217, 175] on div "Edit Reservation MHPZPZ 0.00" at bounding box center [532, 119] width 646 height 151
click at [287, 197] on td "Delete Reservation Reservation Code: MHPZPZ Cost: $ No" at bounding box center [532, 116] width 646 height 163
drag, startPoint x: 288, startPoint y: 195, endPoint x: 233, endPoint y: 182, distance: 56.5
click at [233, 182] on td "Delete Reservation Reservation Code: MHPZPZ Cost: $ No" at bounding box center [532, 116] width 646 height 163
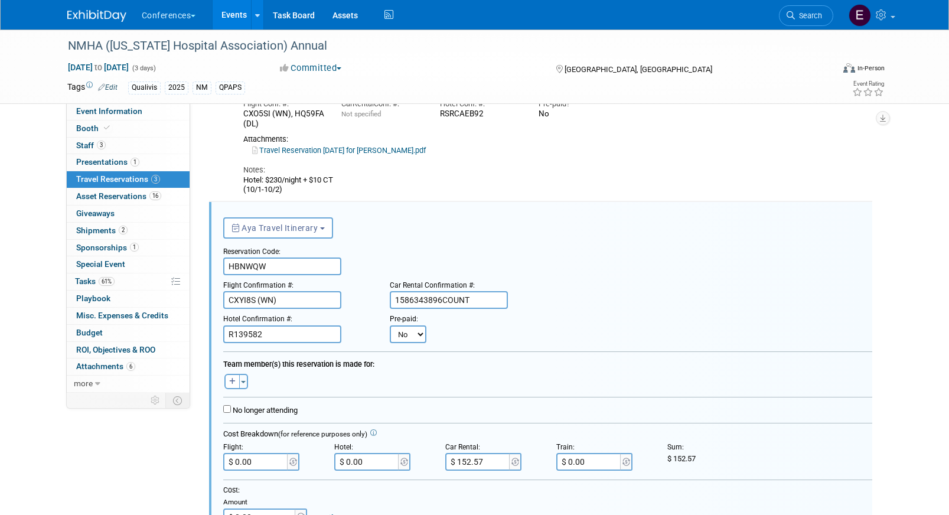
copy div "Hotel: $230/night + $10 CT (10/1-10/2)"
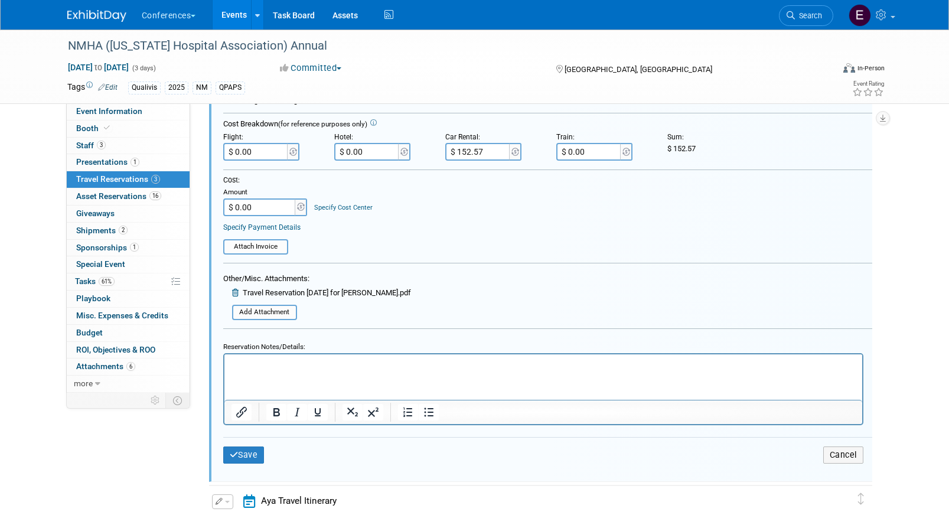
scroll to position [427, 0]
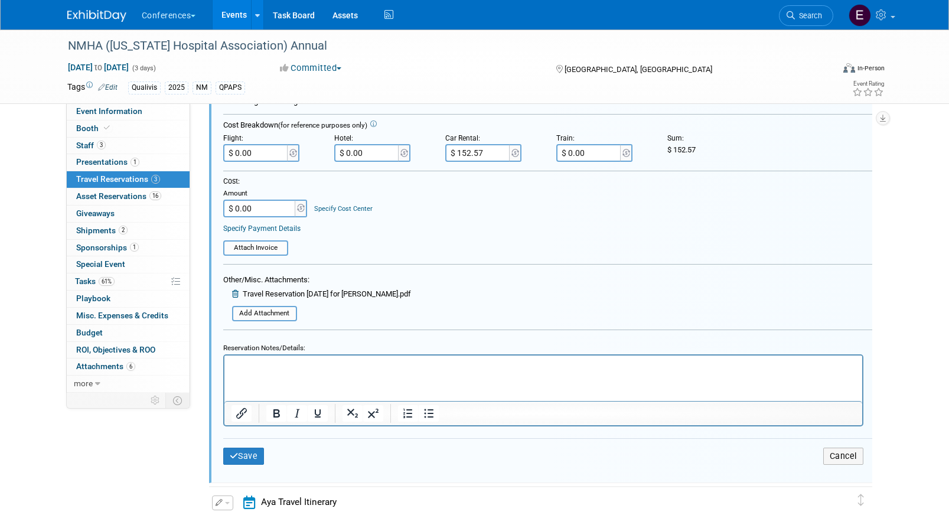
click at [304, 371] on html at bounding box center [543, 363] width 638 height 16
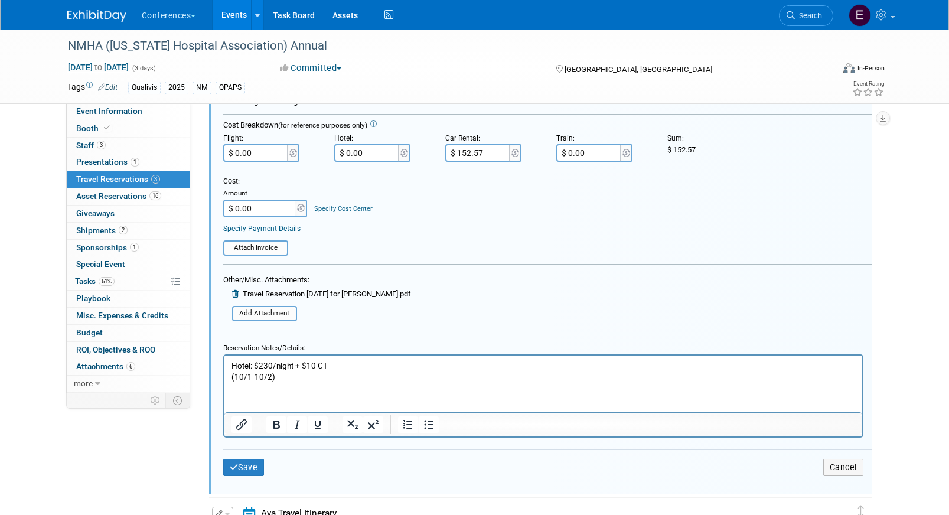
click at [250, 375] on p "Hotel: $230/night + $10 CT (10/1-10/2)" at bounding box center [543, 371] width 624 height 22
click at [246, 467] on button "Save" at bounding box center [243, 467] width 41 height 17
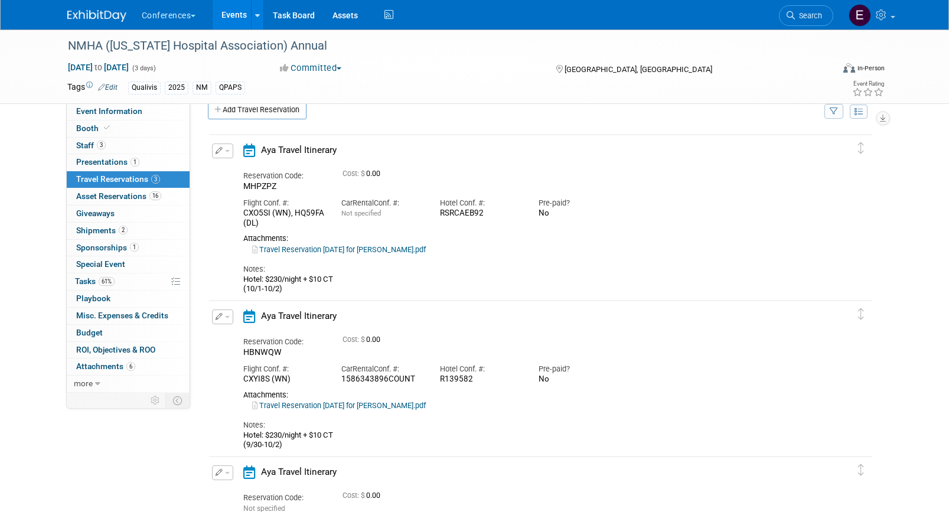
scroll to position [206, 0]
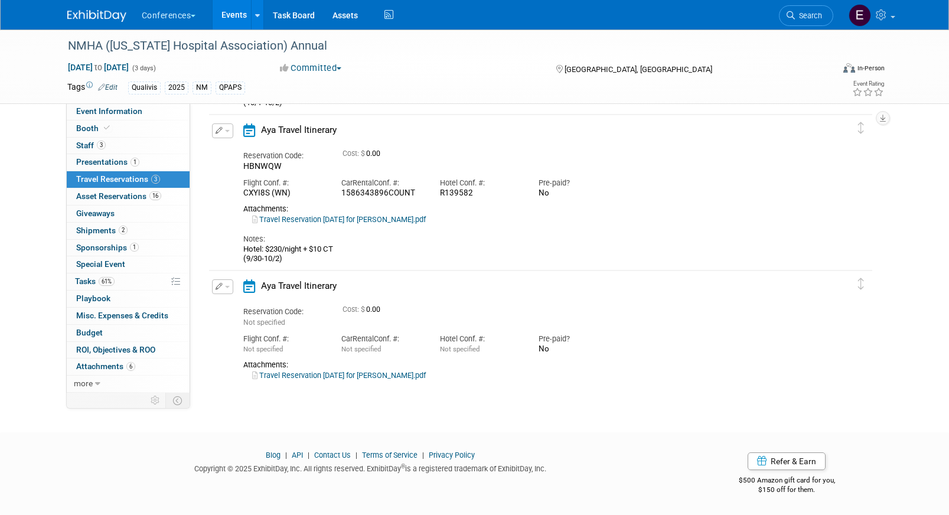
click at [318, 372] on link "Travel Reservation September 30 for ROBERT ALLEN KITTO.pdf" at bounding box center [339, 375] width 174 height 9
click at [223, 282] on button "button" at bounding box center [222, 286] width 21 height 15
click at [235, 305] on button "Edit Reservation" at bounding box center [263, 307] width 100 height 17
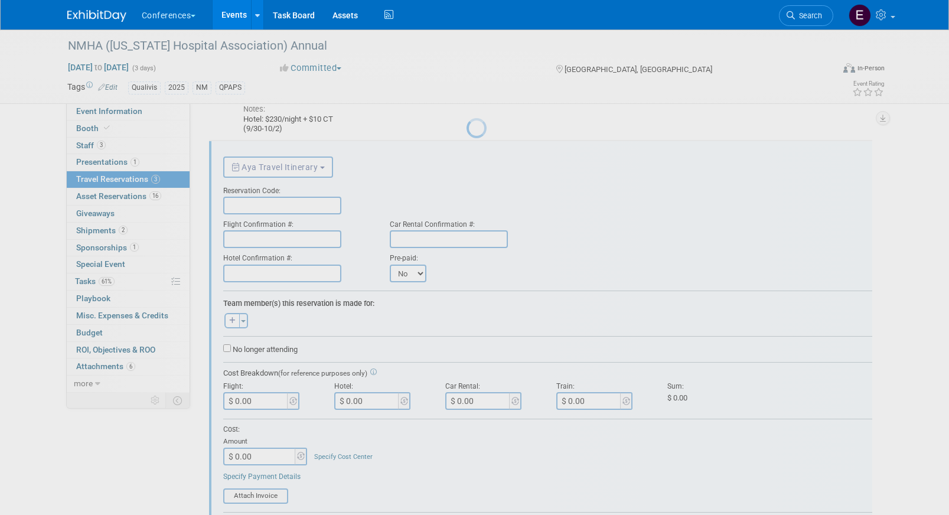
scroll to position [342, 0]
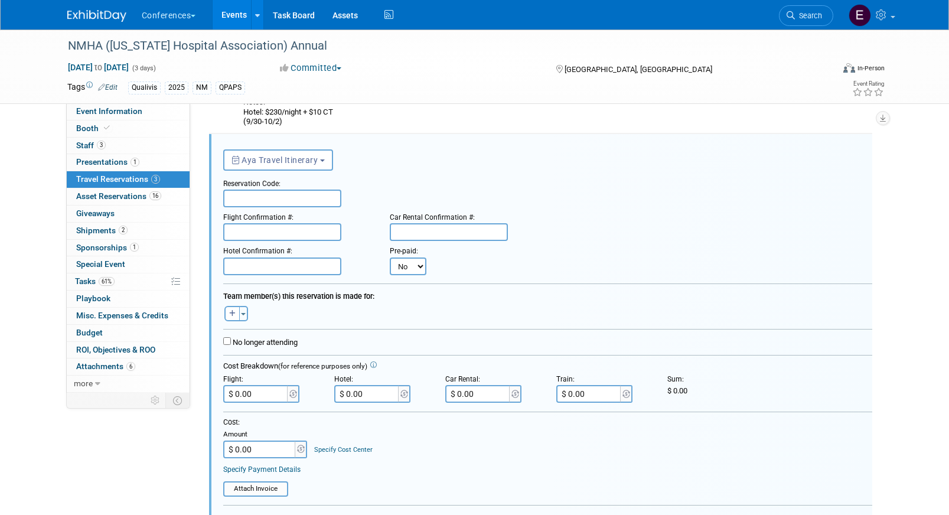
click at [239, 200] on input "text" at bounding box center [282, 199] width 118 height 18
paste input "HWZSDW"
type input "HWZSDW"
click at [270, 232] on input "text" at bounding box center [282, 232] width 118 height 18
paste input "DER2SR (UA)"
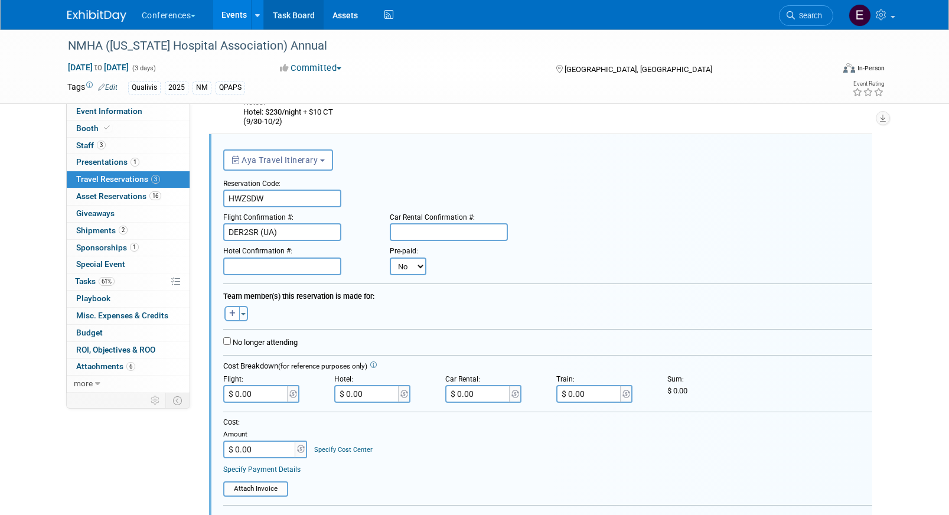
type input "DER2SR (UA)"
click at [274, 266] on input "text" at bounding box center [282, 267] width 118 height 18
paste input "R139581"
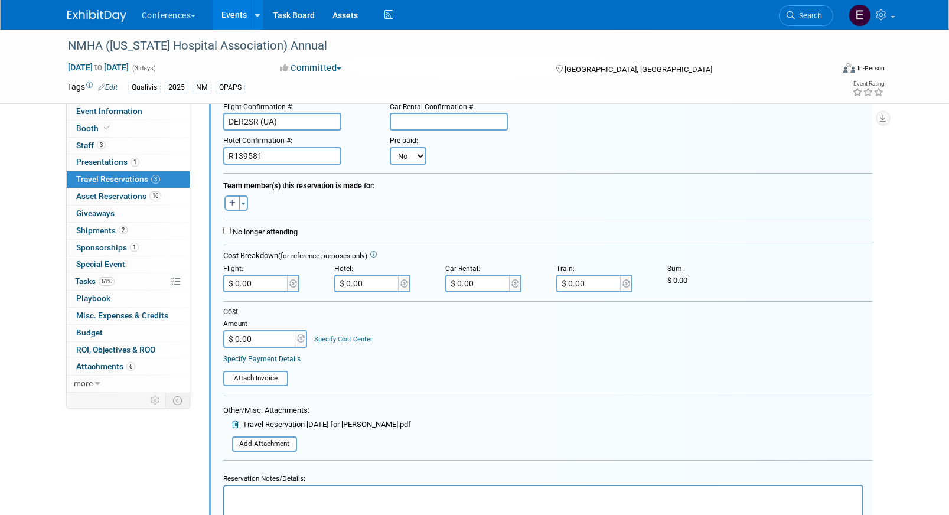
scroll to position [439, 0]
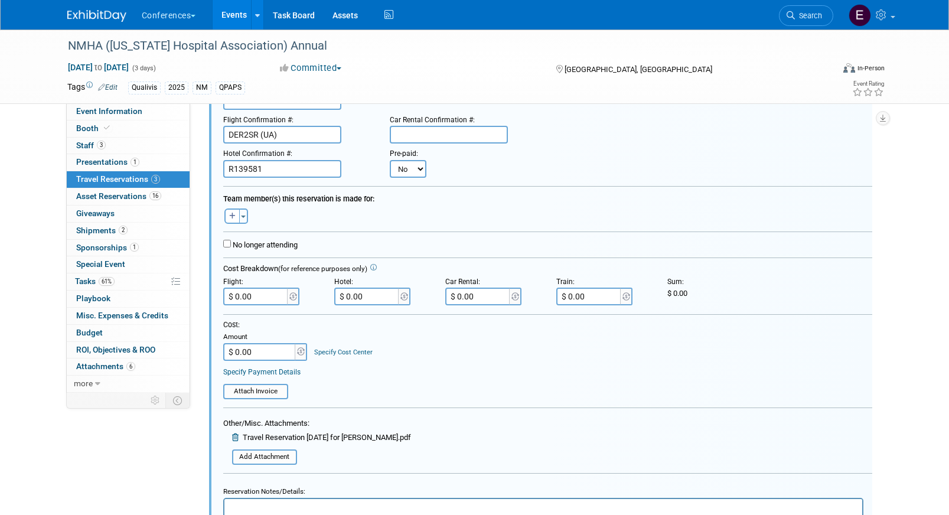
type input "R139581"
click at [234, 209] on div "Aaron remove Aaron remove Abby remove" at bounding box center [547, 215] width 667 height 18
click at [234, 216] on icon "button" at bounding box center [232, 216] width 6 height 7
select select
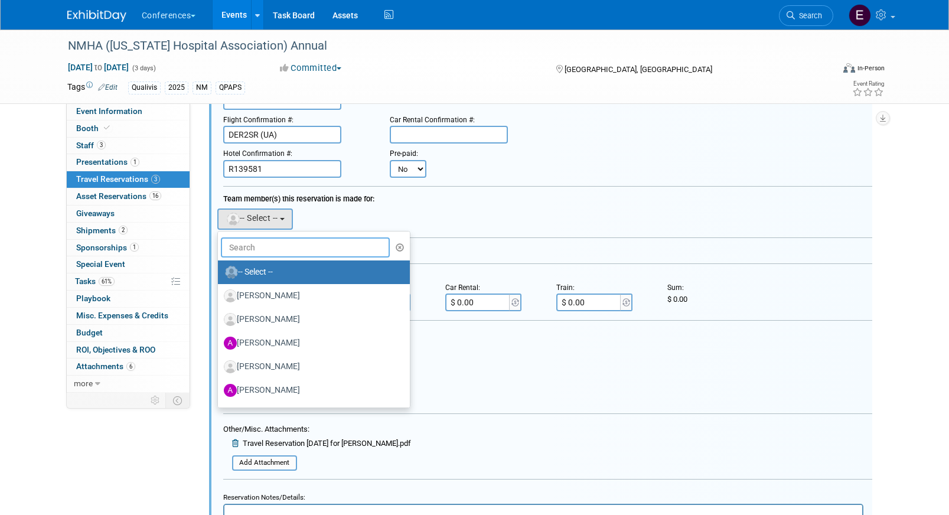
click at [256, 249] on input "text" at bounding box center [306, 247] width 170 height 20
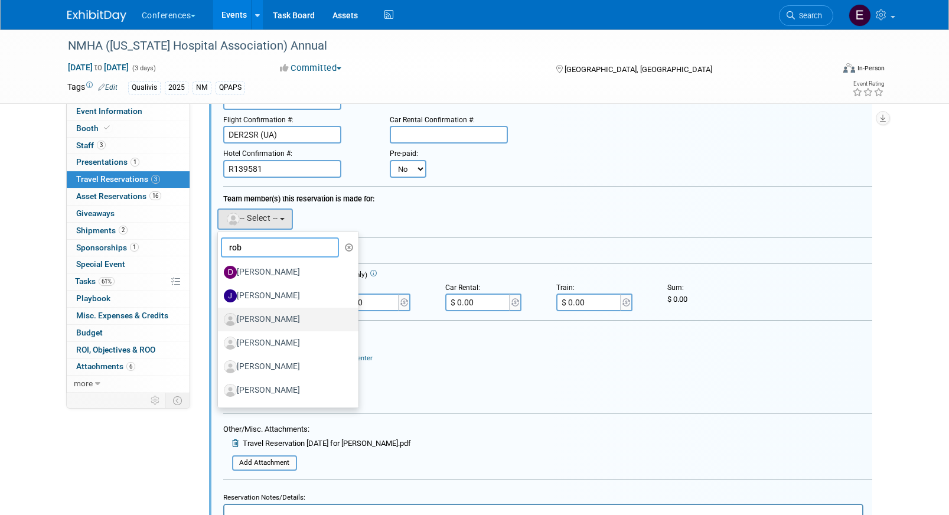
type input "rob"
click at [269, 319] on label "Rob Kitto" at bounding box center [285, 319] width 123 height 19
click at [220, 319] on input "Rob Kitto" at bounding box center [216, 318] width 8 height 8
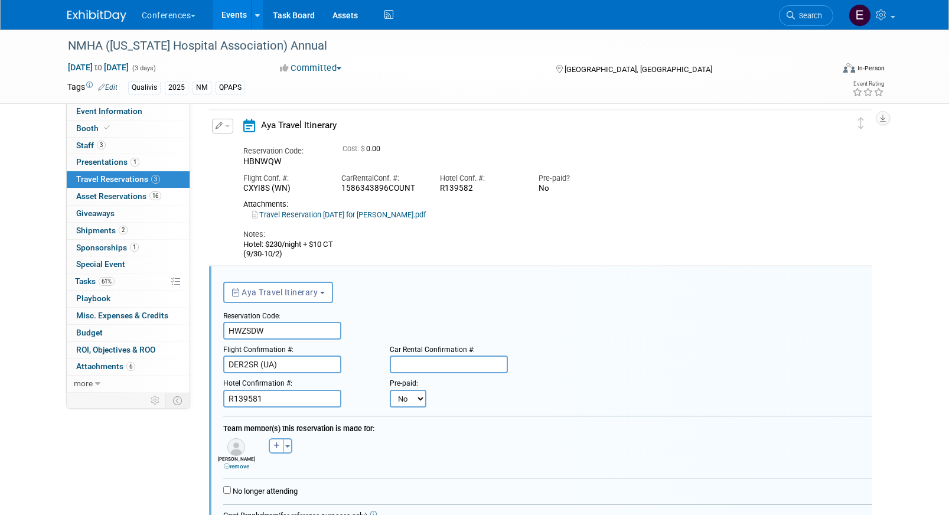
scroll to position [198, 0]
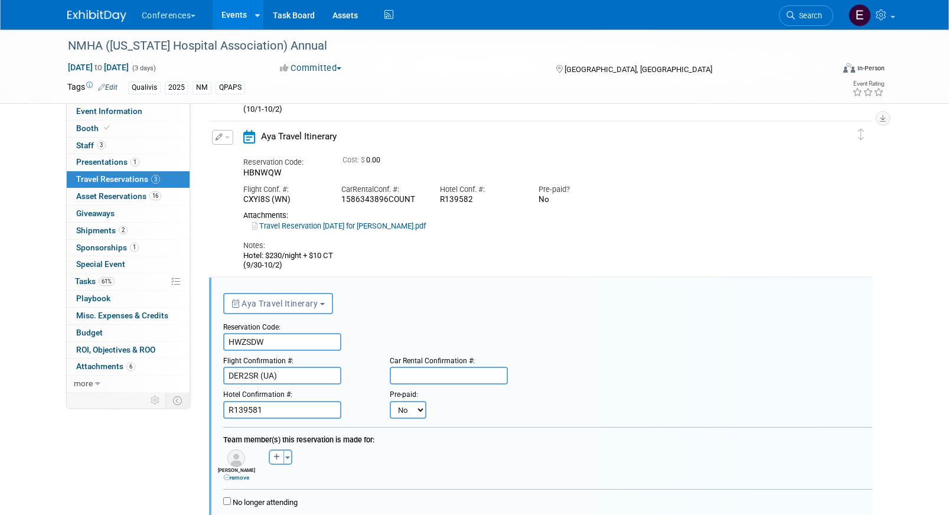
drag, startPoint x: 284, startPoint y: 262, endPoint x: 224, endPoint y: 253, distance: 60.4
click at [224, 253] on div "Edit Reservation HBNWQW 0.00" at bounding box center [532, 200] width 646 height 141
copy div "Hotel: $230/night + $10 CT (9/30-10/2)"
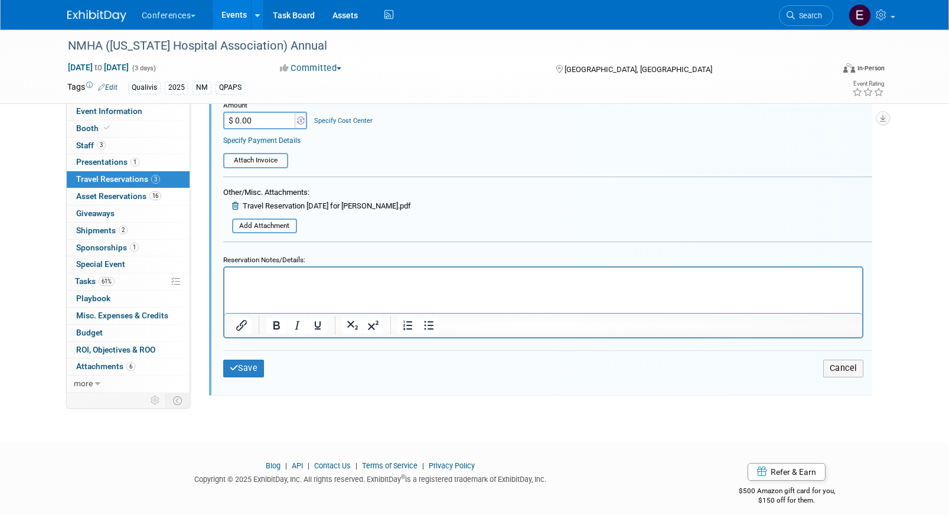
scroll to position [696, 0]
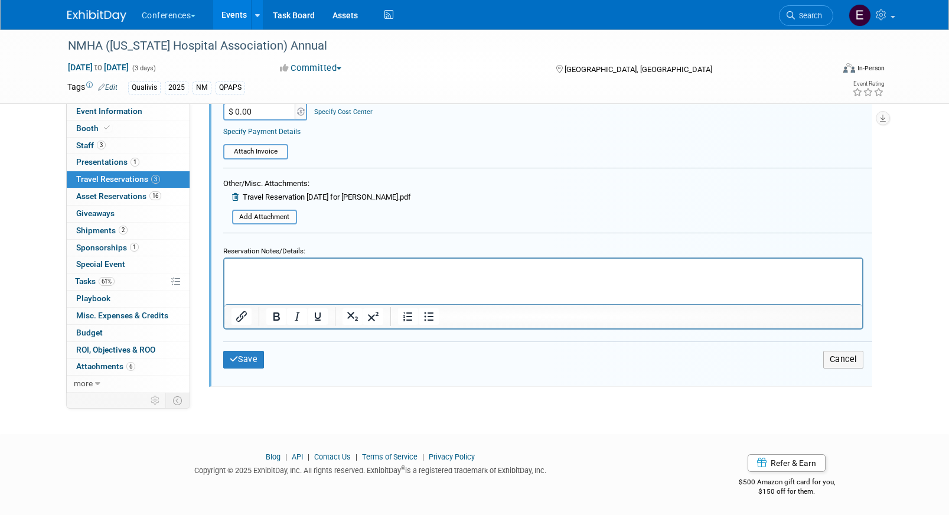
click at [327, 275] on html at bounding box center [543, 267] width 638 height 16
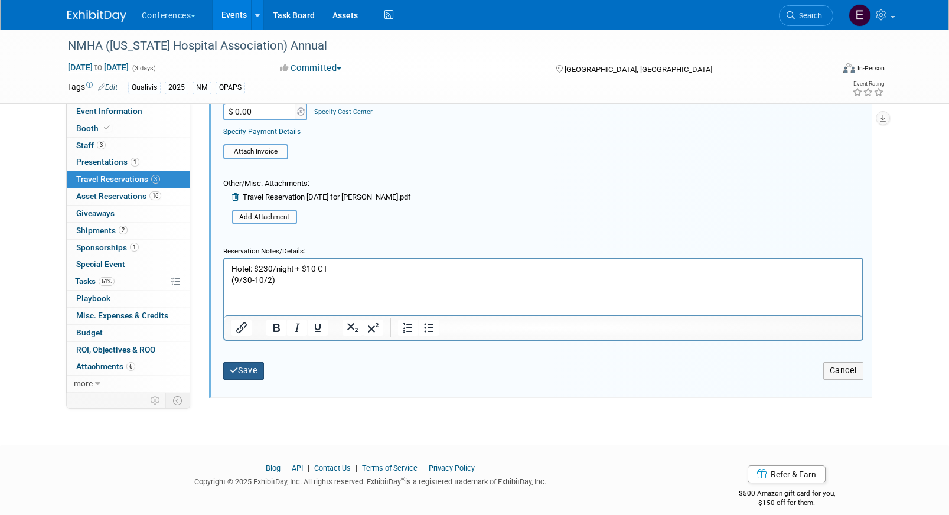
click at [255, 366] on button "Save" at bounding box center [243, 370] width 41 height 17
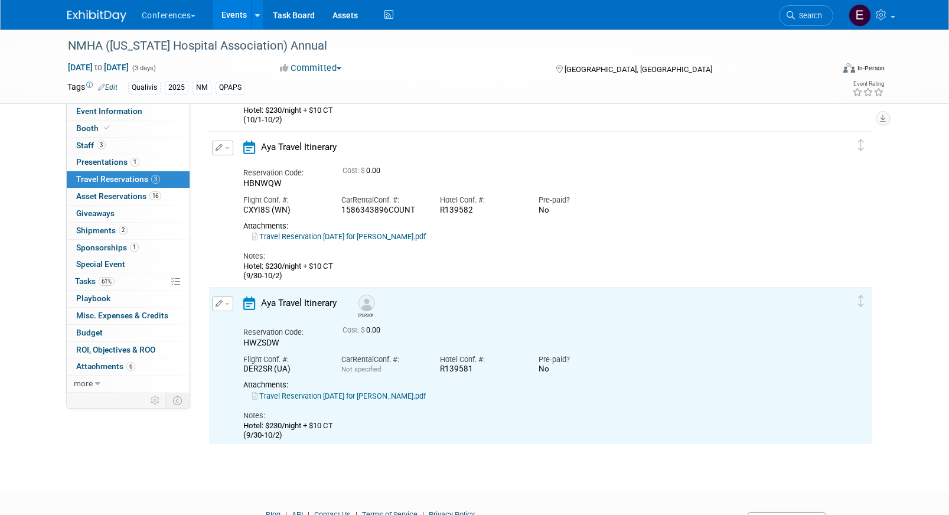
scroll to position [187, 0]
click at [220, 151] on icon "button" at bounding box center [220, 148] width 8 height 7
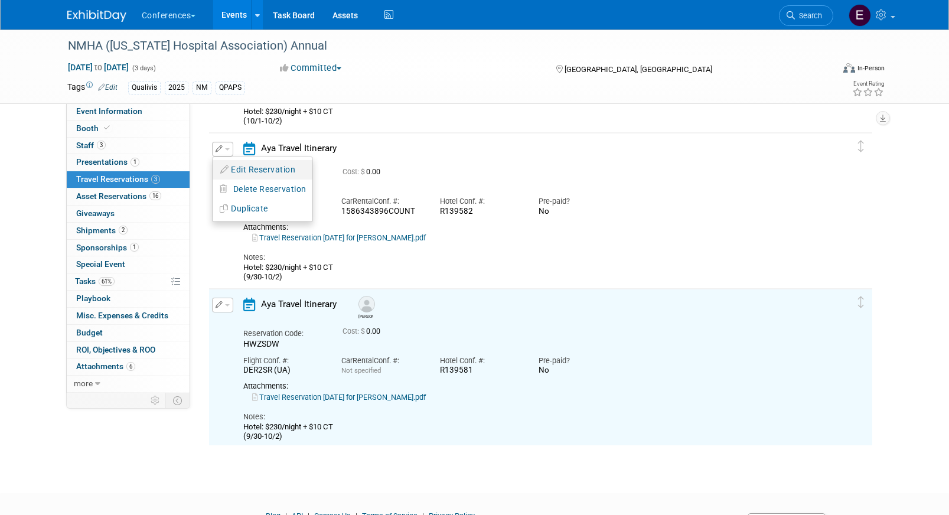
click at [235, 168] on button "Edit Reservation" at bounding box center [263, 169] width 100 height 17
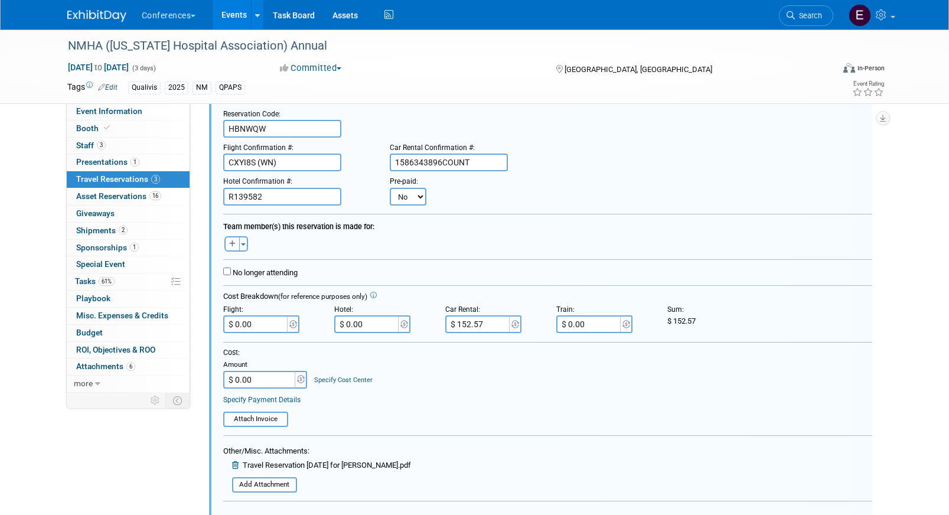
scroll to position [278, 0]
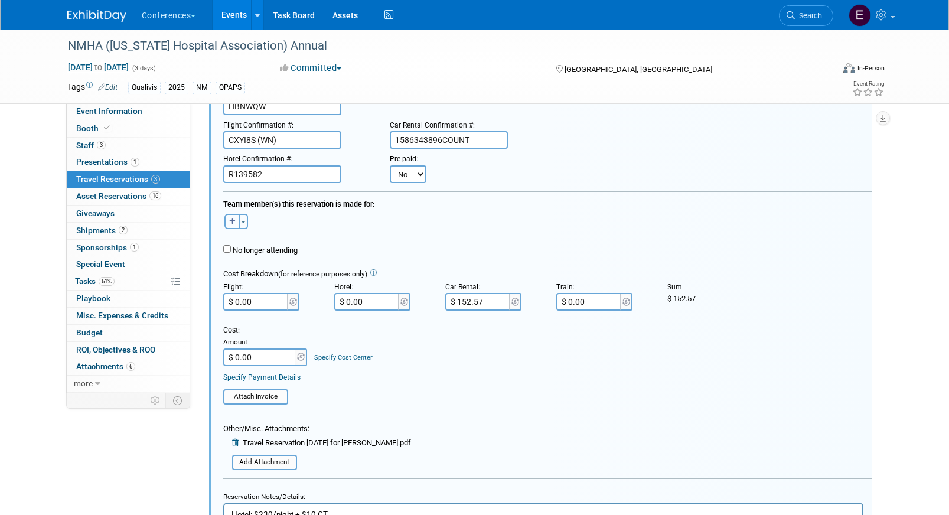
click at [232, 222] on icon "button" at bounding box center [232, 221] width 6 height 7
select select
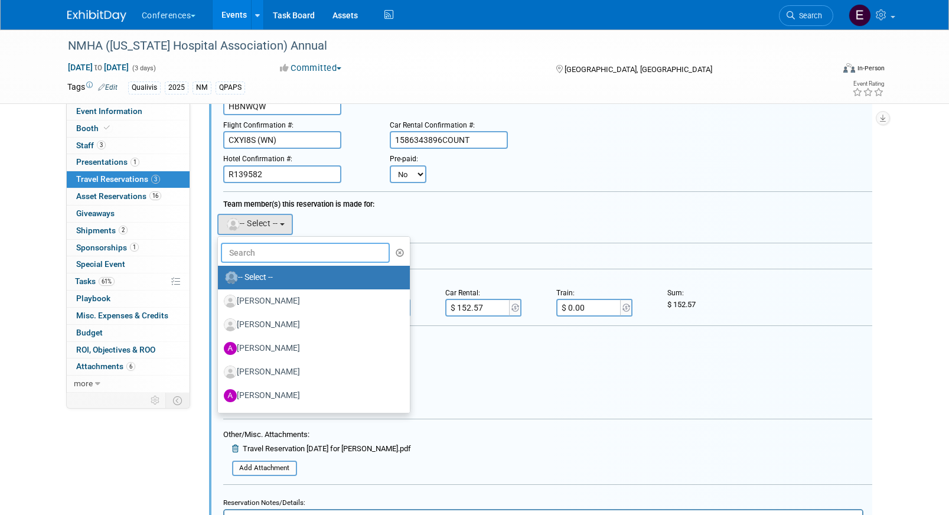
click at [264, 259] on input "text" at bounding box center [306, 253] width 170 height 20
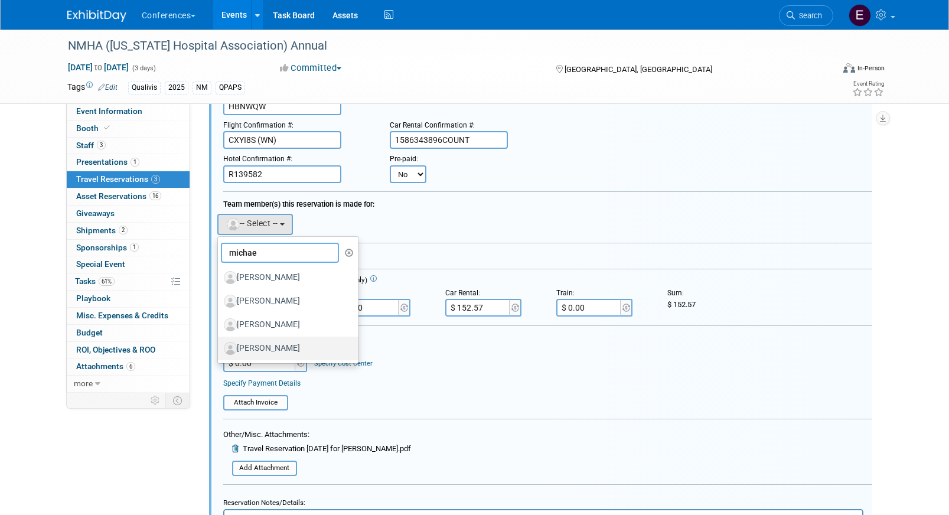
type input "michae"
click at [291, 353] on label "[PERSON_NAME]" at bounding box center [285, 348] width 123 height 19
click at [220, 351] on input "[PERSON_NAME]" at bounding box center [216, 347] width 8 height 8
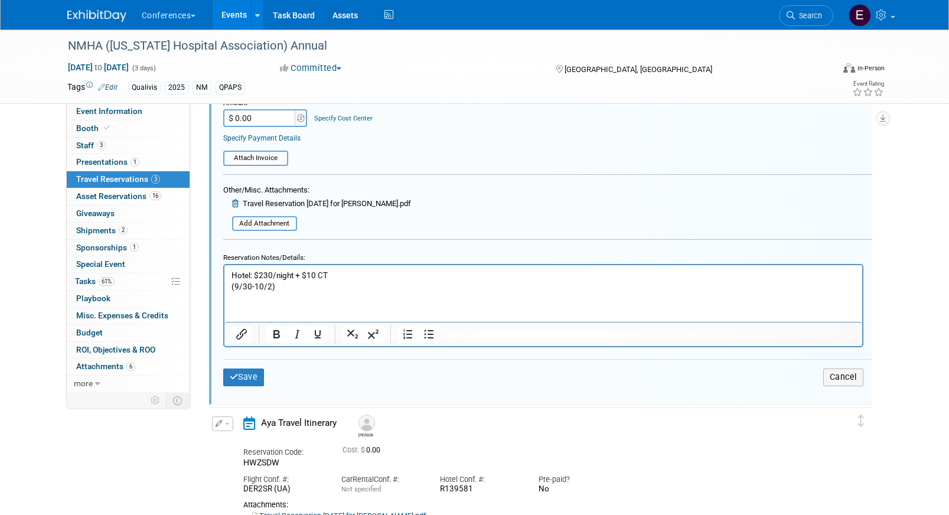
scroll to position [566, 0]
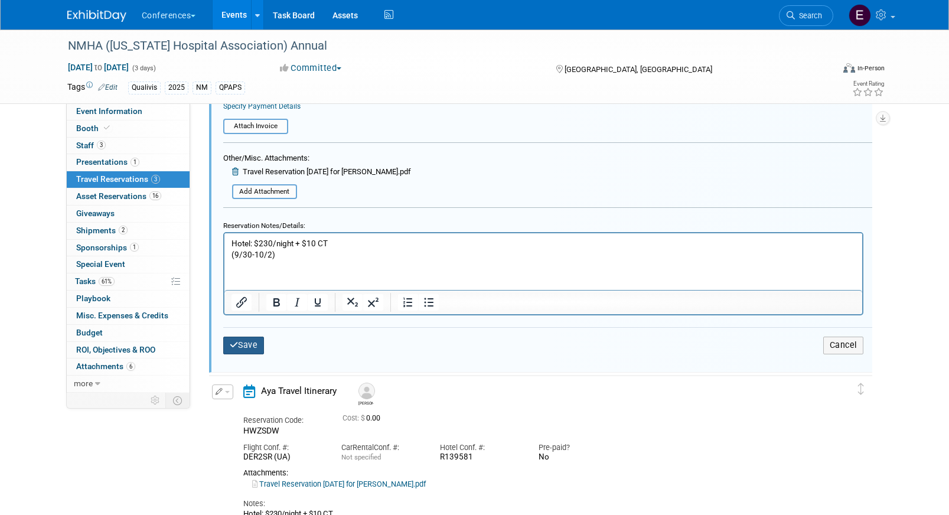
click at [247, 343] on button "Save" at bounding box center [243, 345] width 41 height 17
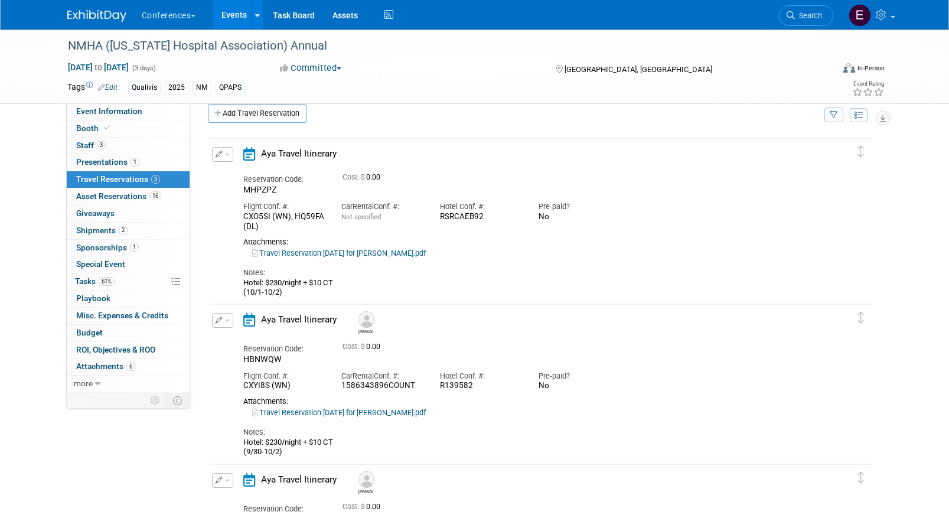
scroll to position [14, 0]
click at [216, 161] on button "button" at bounding box center [222, 156] width 21 height 15
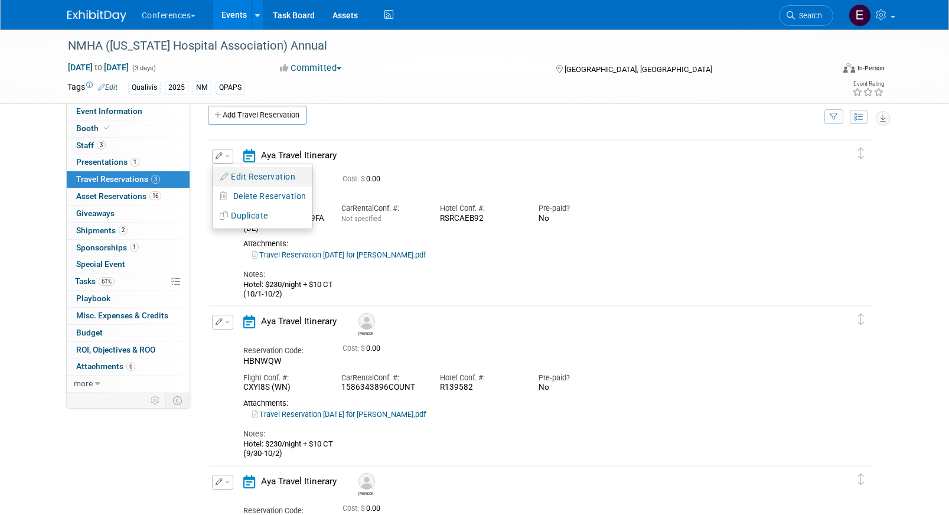
click at [242, 177] on button "Edit Reservation" at bounding box center [263, 176] width 100 height 17
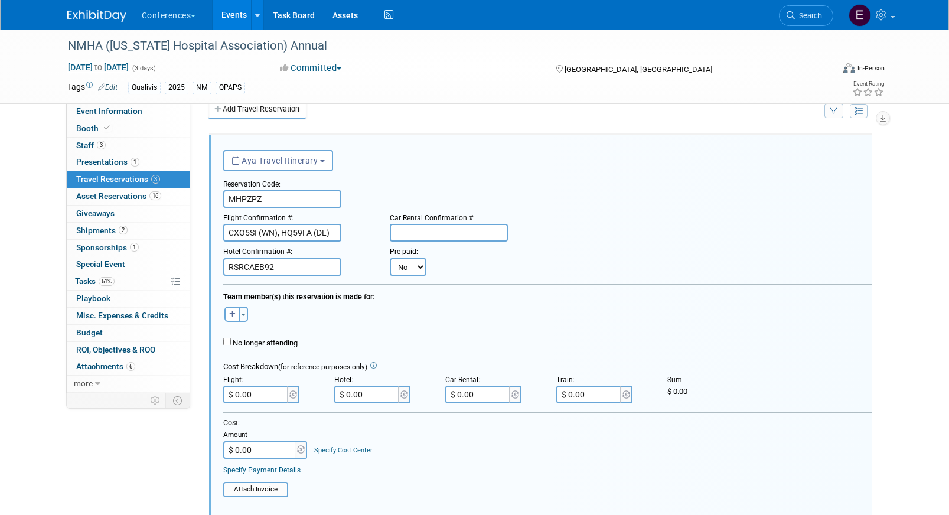
scroll to position [0, 0]
click at [232, 307] on button "button" at bounding box center [231, 313] width 15 height 15
select select
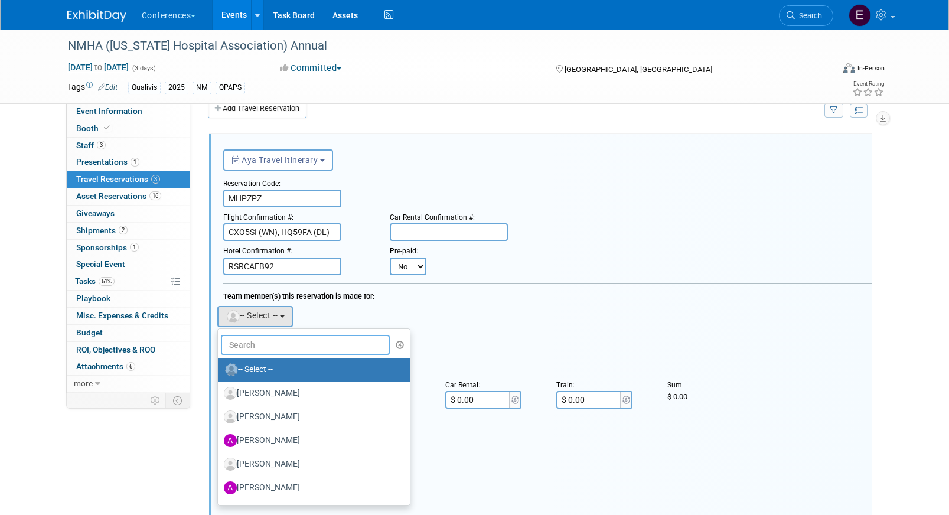
click at [255, 344] on input "text" at bounding box center [306, 345] width 170 height 20
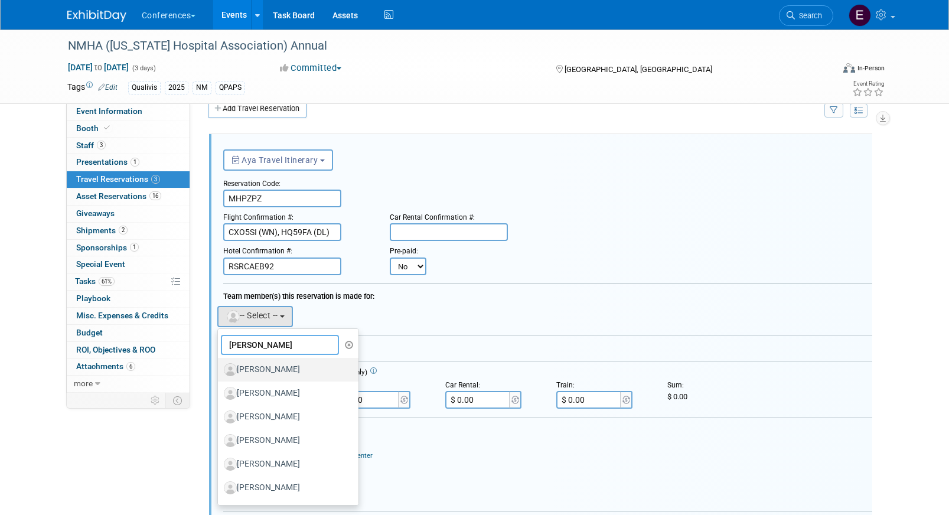
type input "dani"
click at [277, 372] on label "[PERSON_NAME]" at bounding box center [285, 369] width 123 height 19
click at [220, 372] on input "[PERSON_NAME]" at bounding box center [216, 368] width 8 height 8
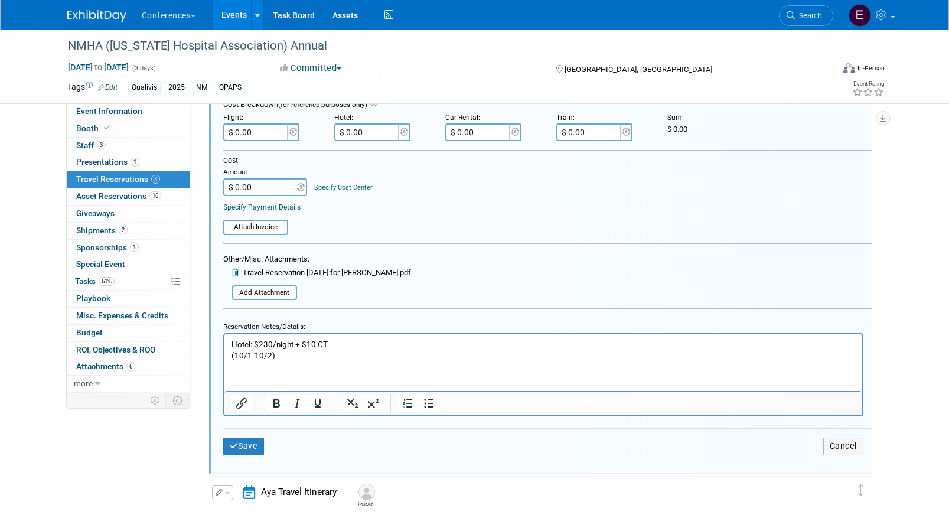
scroll to position [310, 0]
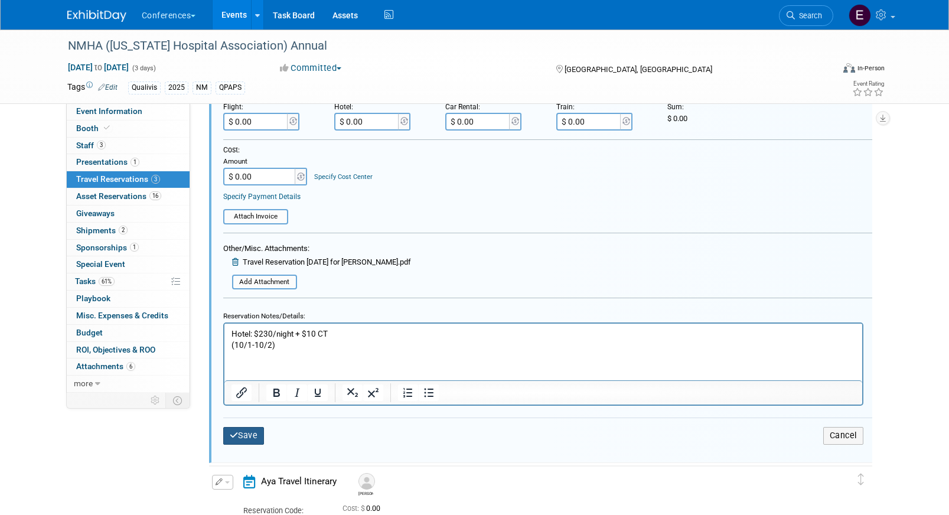
click at [244, 432] on button "Save" at bounding box center [243, 435] width 41 height 17
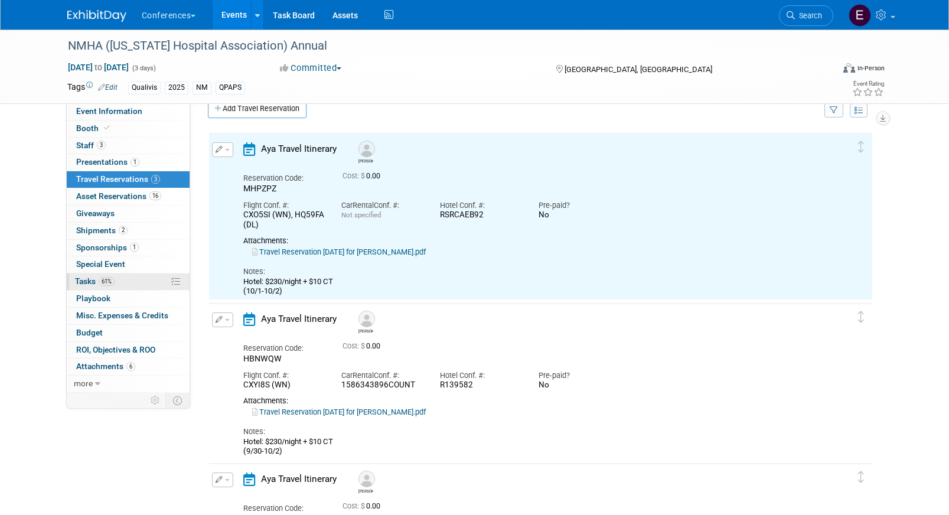
scroll to position [0, 0]
click at [131, 279] on link "61% Tasks 61%" at bounding box center [128, 282] width 123 height 17
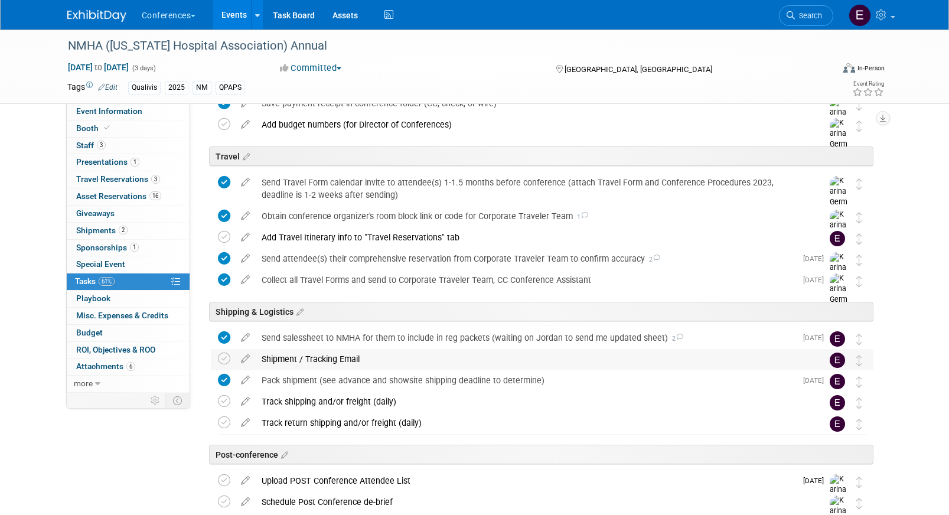
scroll to position [554, 0]
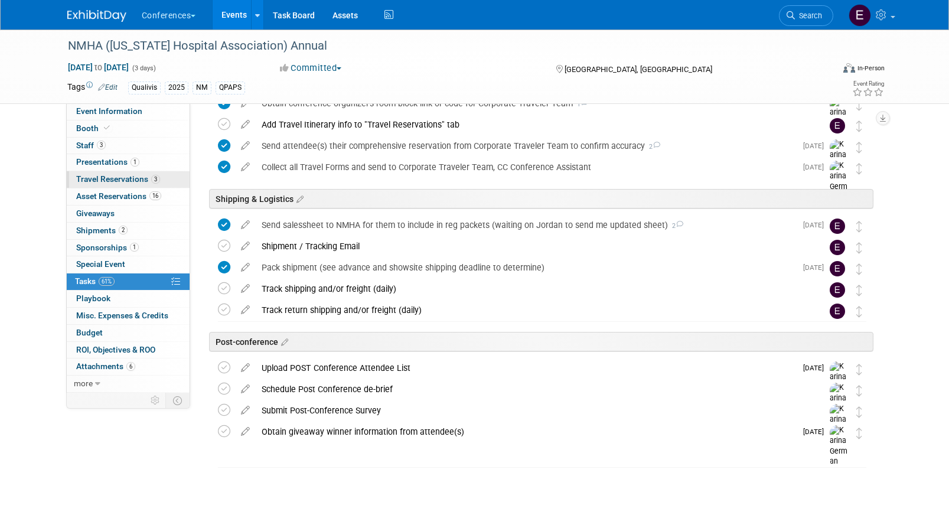
click at [106, 180] on span "Travel Reservations 3" at bounding box center [118, 178] width 84 height 9
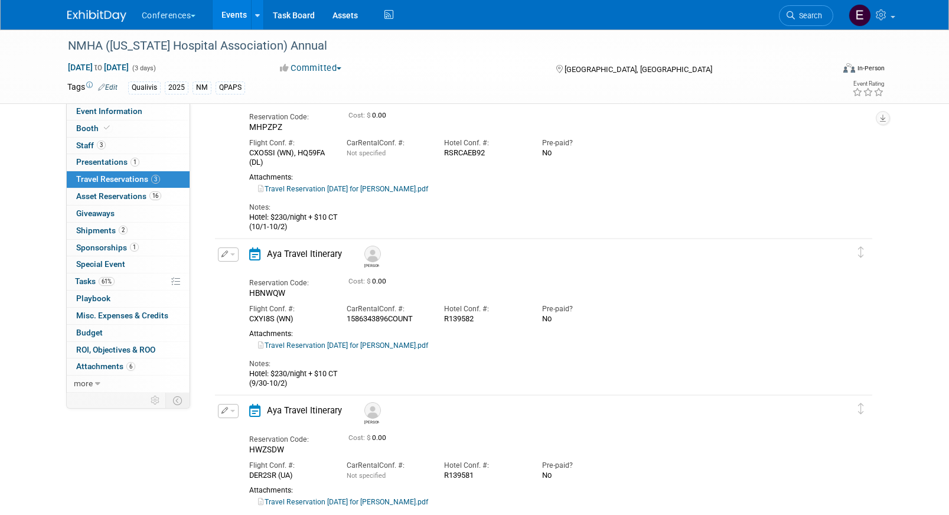
scroll to position [144, 0]
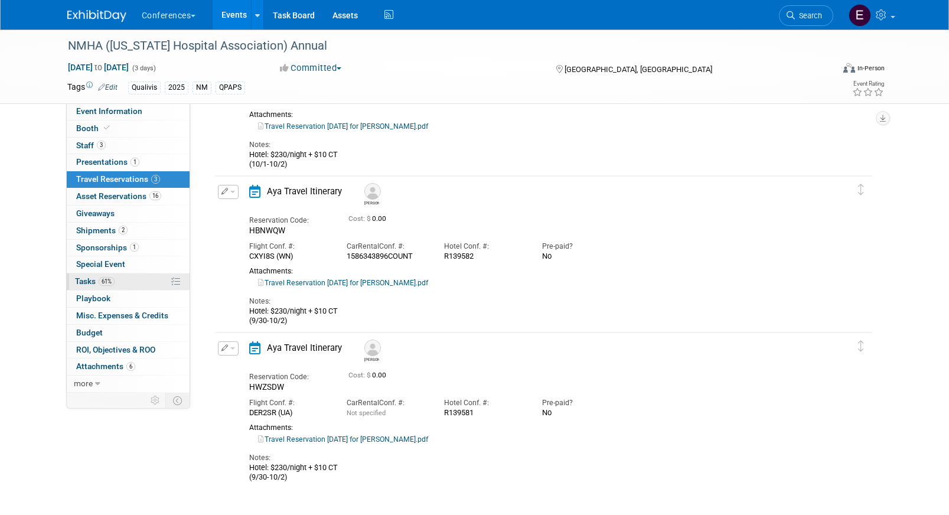
click at [117, 276] on link "61% Tasks 61%" at bounding box center [128, 282] width 123 height 17
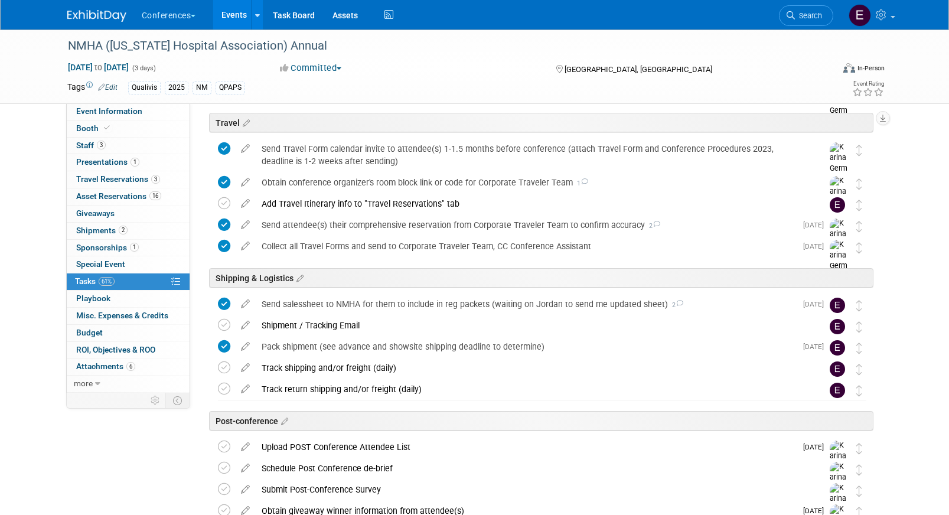
scroll to position [554, 0]
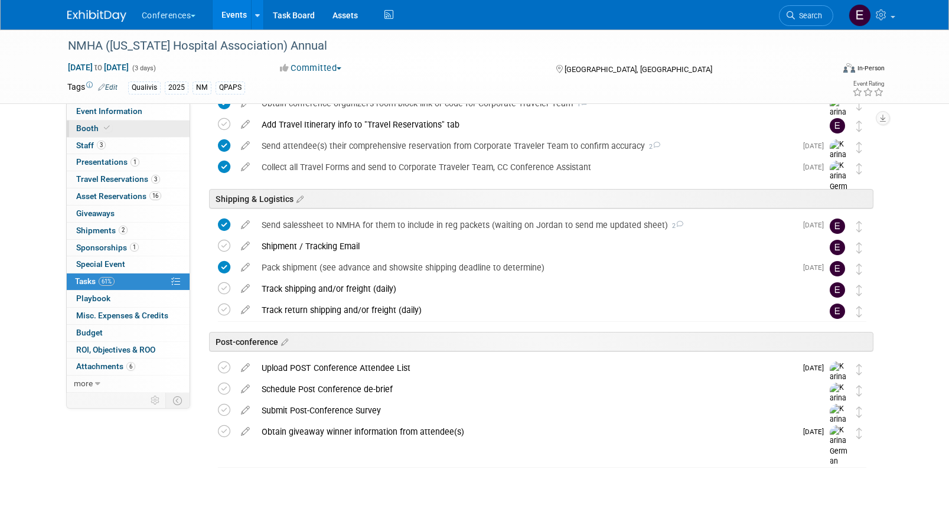
click at [106, 131] on icon at bounding box center [107, 128] width 6 height 6
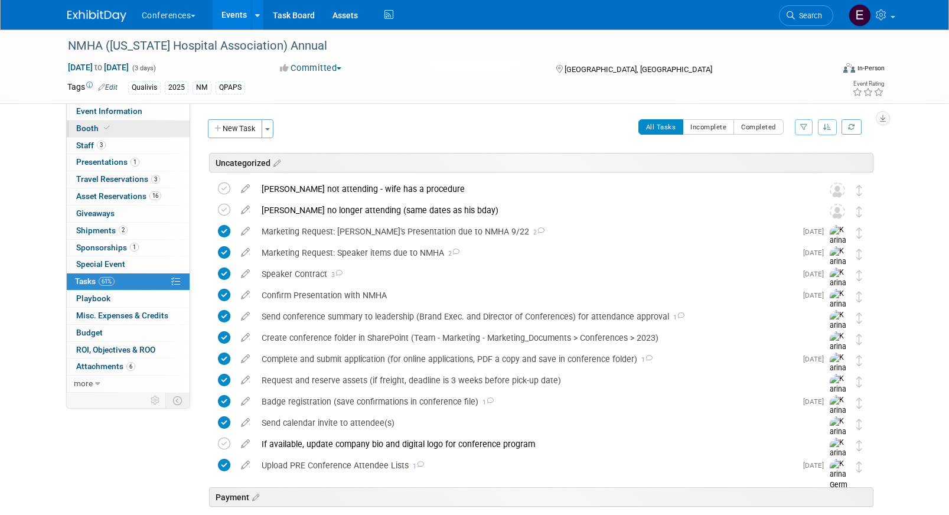
select select "8' tabletop"
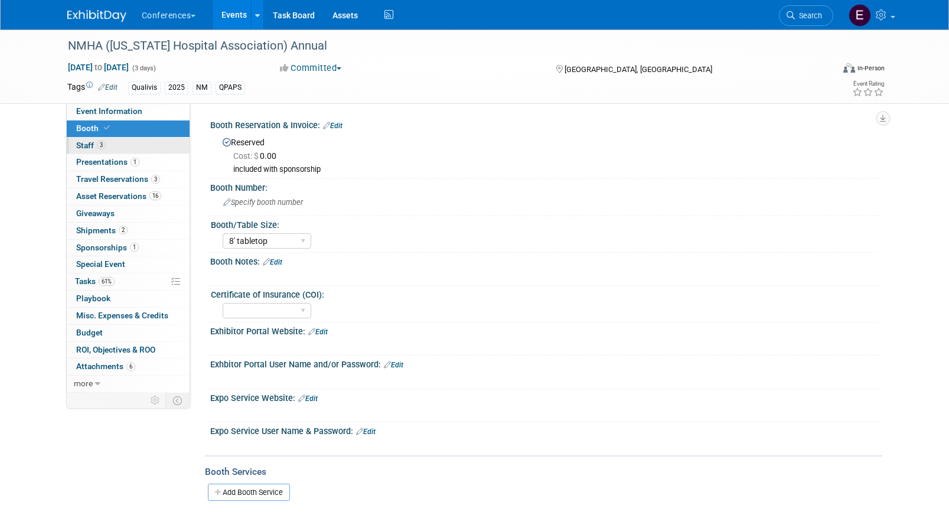
click at [107, 145] on link "3 Staff 3" at bounding box center [128, 146] width 123 height 17
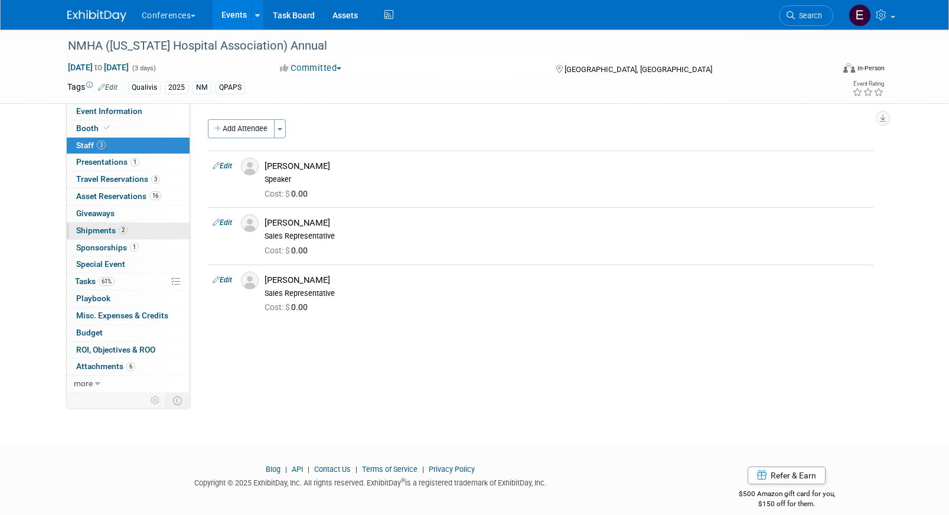
click at [134, 223] on link "2 Shipments 2" at bounding box center [128, 231] width 123 height 17
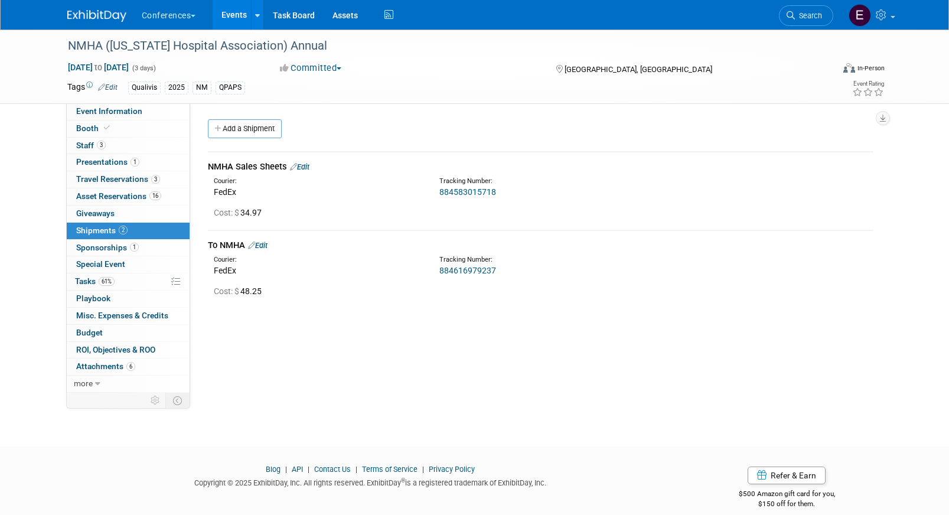
drag, startPoint x: 498, startPoint y: 268, endPoint x: 431, endPoint y: 274, distance: 67.6
click at [431, 274] on div "Tracking Number: 884616979237" at bounding box center [572, 265] width 282 height 21
copy div "884616979237"
click at [468, 272] on link "884616979237" at bounding box center [467, 270] width 57 height 9
click at [102, 197] on span "Asset Reservations 16" at bounding box center [118, 195] width 85 height 9
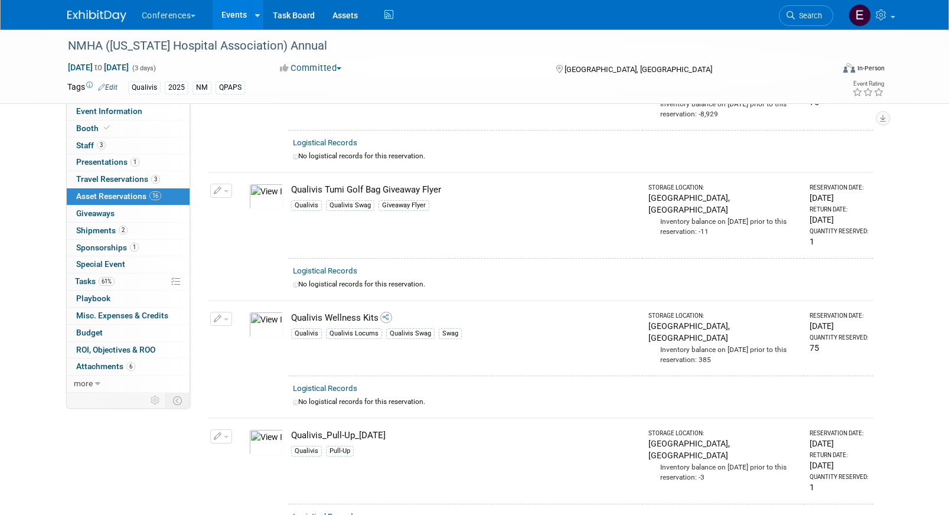
scroll to position [1628, 0]
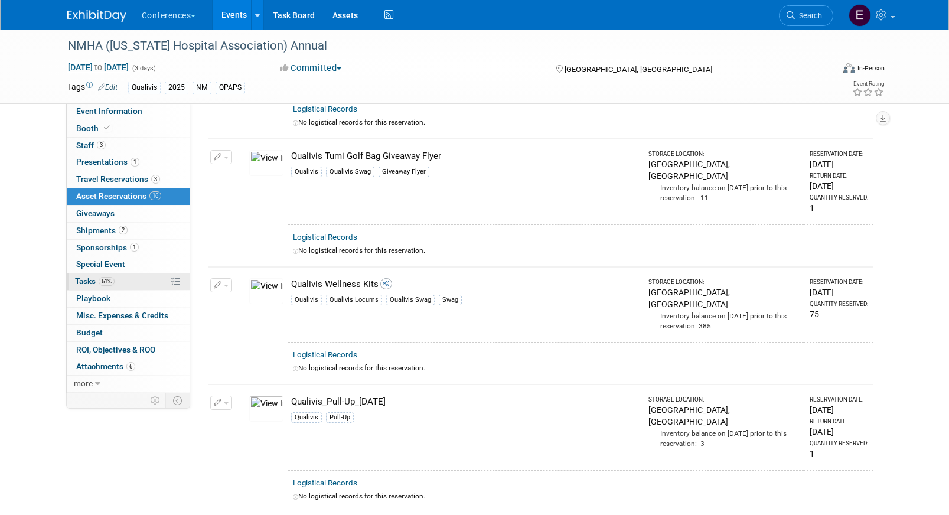
click at [135, 288] on link "61% Tasks 61%" at bounding box center [128, 282] width 123 height 17
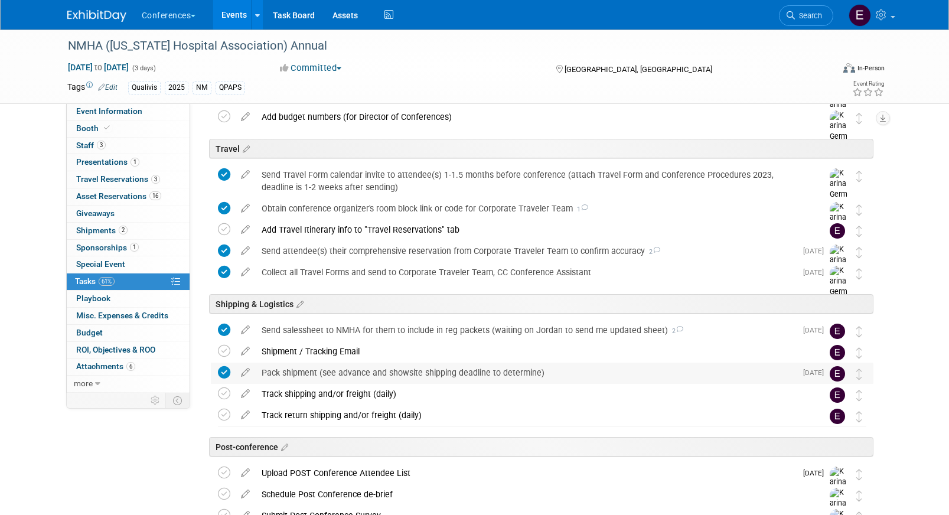
scroll to position [451, 0]
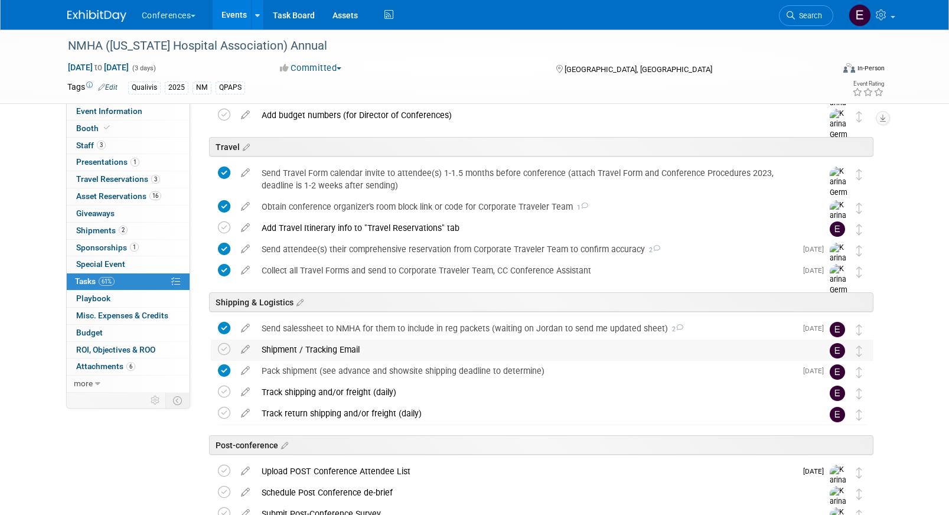
click at [314, 354] on div "Shipment / Tracking Email" at bounding box center [531, 350] width 551 height 20
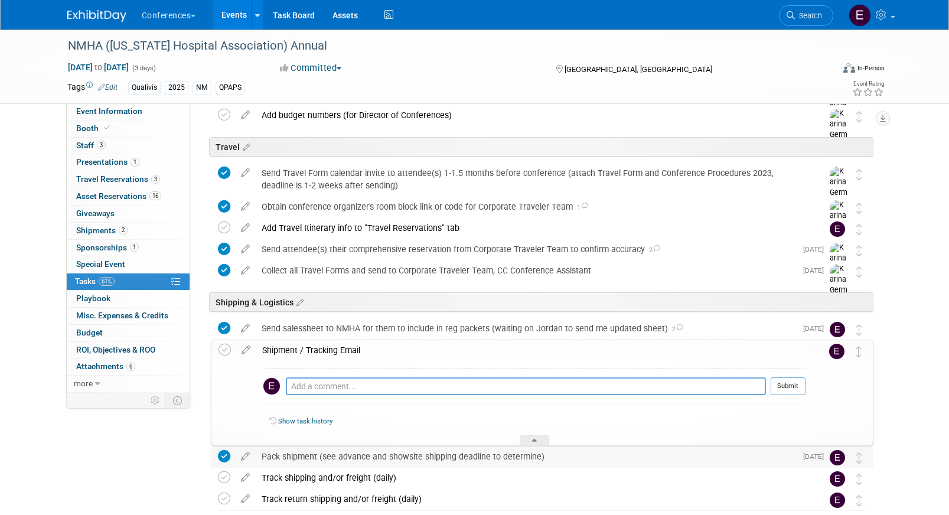
click at [288, 450] on div "Pack shipment (see advance and showsite shipping deadline to determine)" at bounding box center [526, 457] width 541 height 20
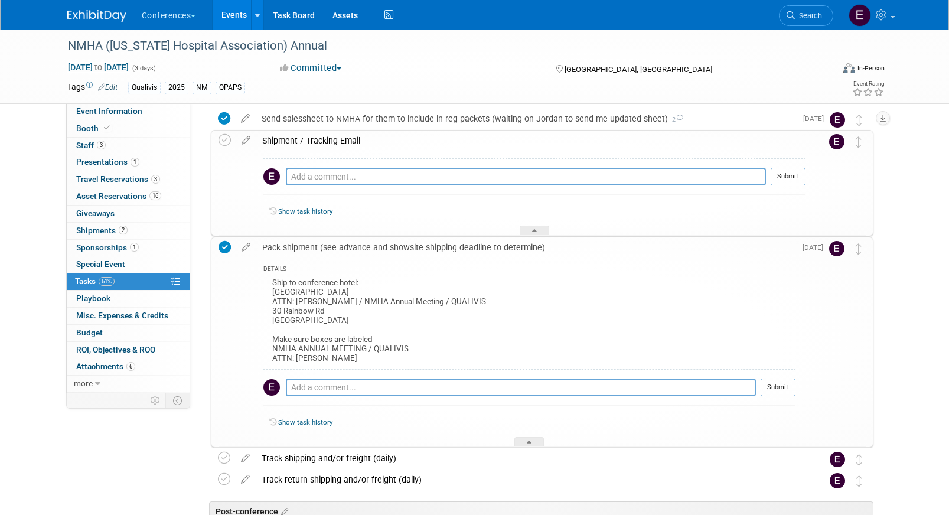
scroll to position [685, 0]
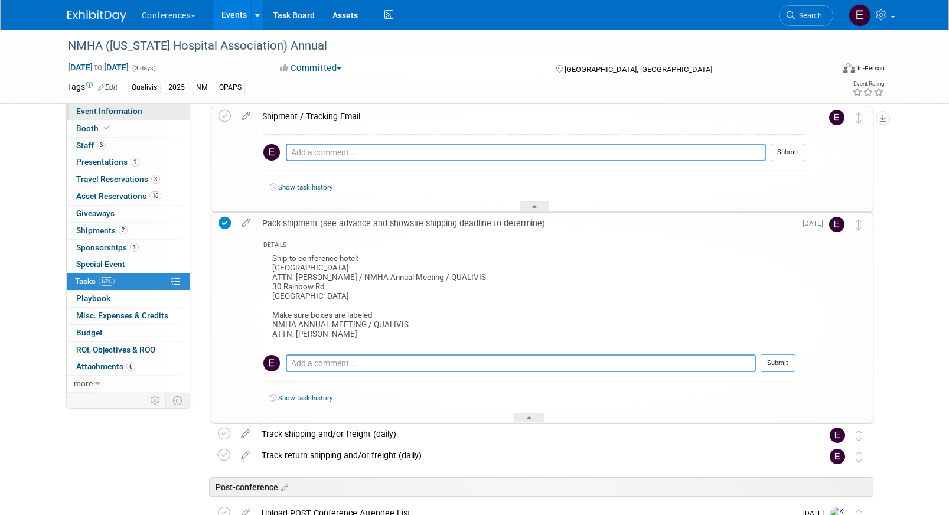
click at [92, 112] on span "Event Information" at bounding box center [109, 110] width 66 height 9
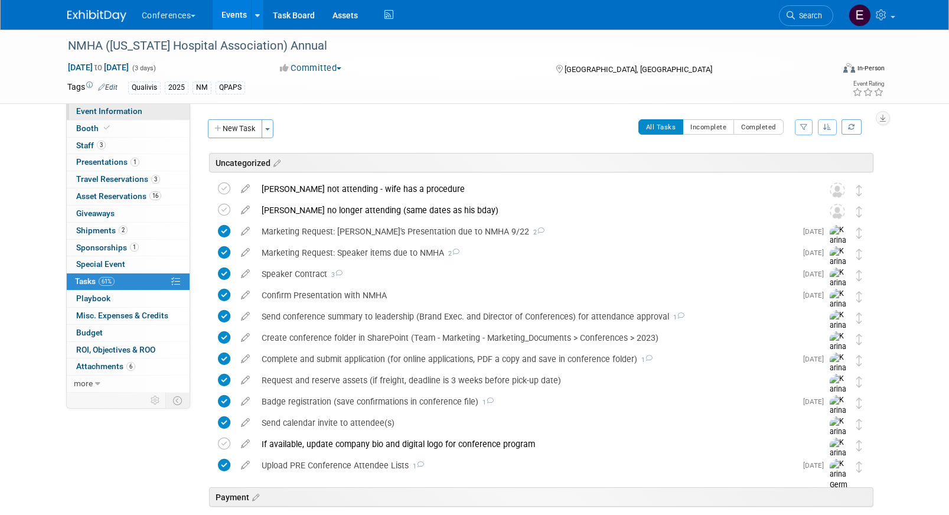
select select "Qualivis"
select select "Client-facing"
select select "Karina"
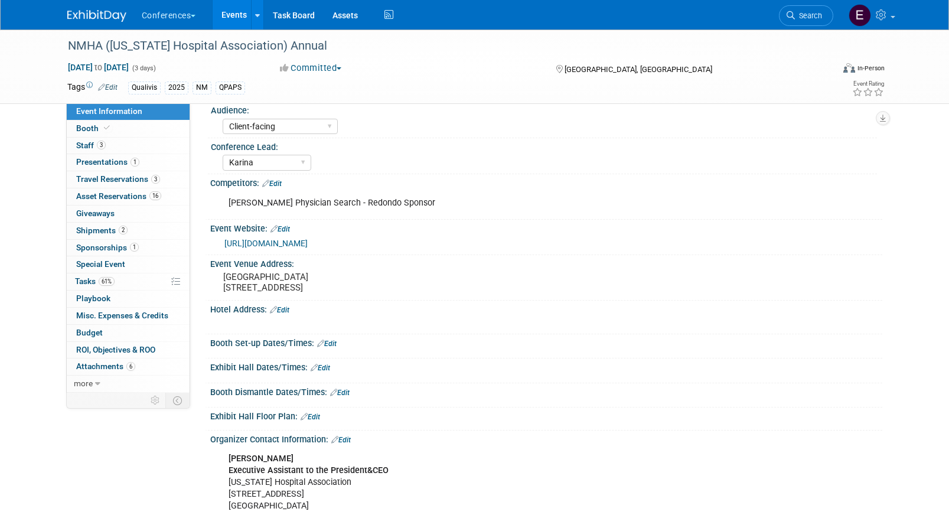
scroll to position [124, 0]
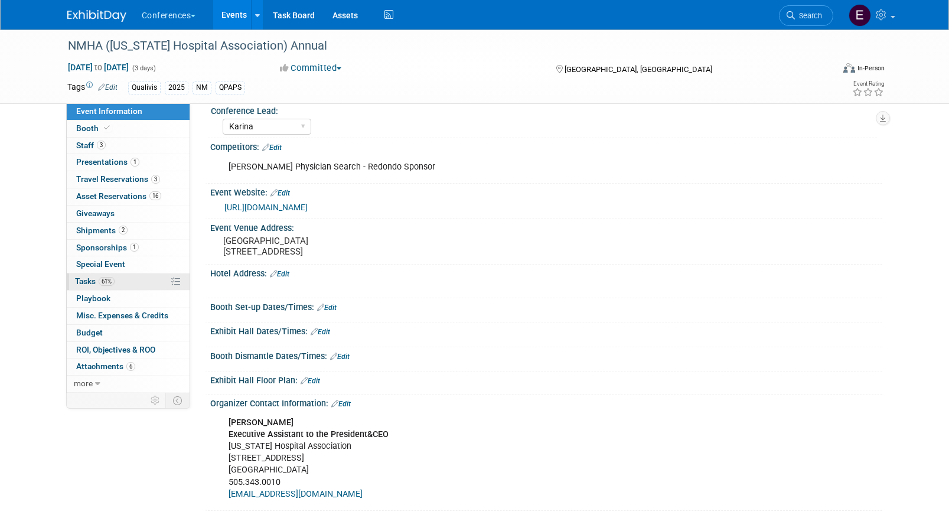
click at [94, 284] on span "Tasks 61%" at bounding box center [95, 280] width 40 height 9
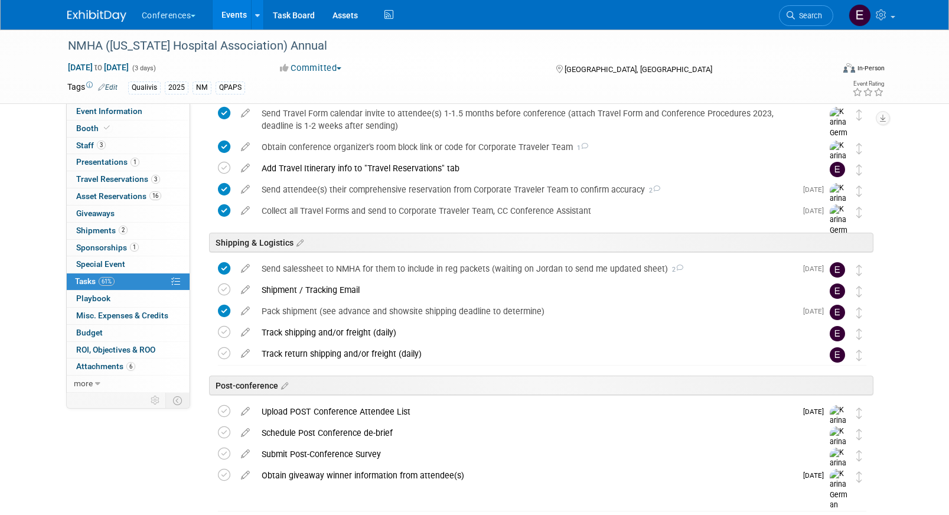
scroll to position [512, 0]
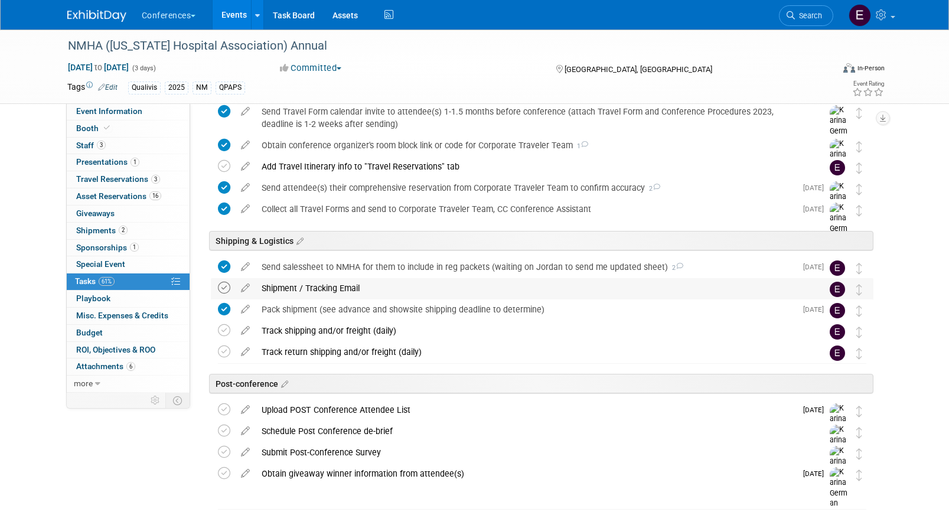
click at [225, 287] on icon at bounding box center [224, 288] width 12 height 12
click at [222, 336] on icon at bounding box center [224, 330] width 12 height 12
click at [74, 18] on img at bounding box center [96, 16] width 59 height 12
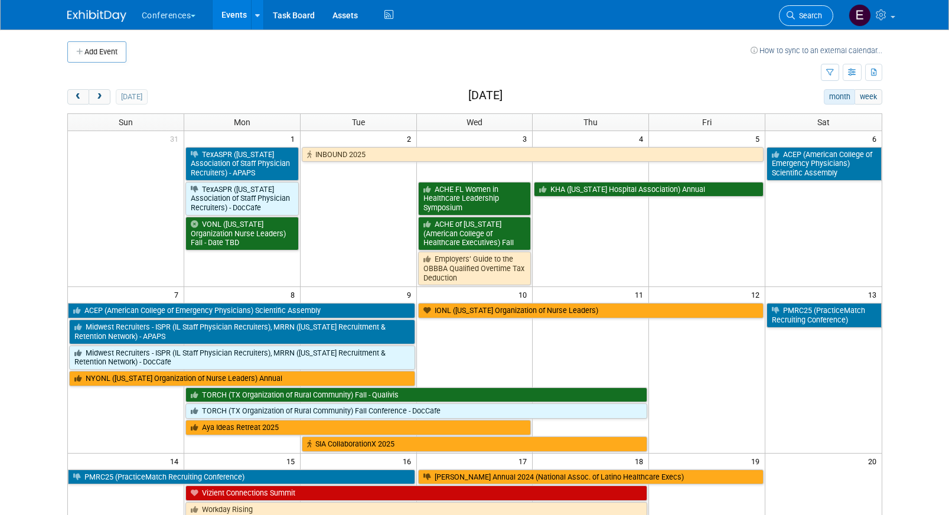
click at [807, 21] on link "Search" at bounding box center [806, 15] width 54 height 21
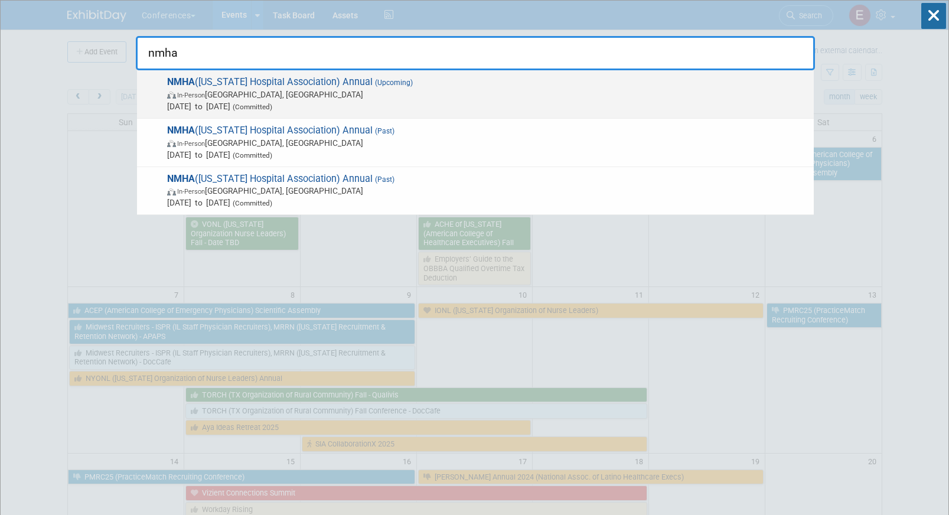
type input "nmha"
click at [398, 88] on span "NMHA ([US_STATE] Hospital Association) Annual (Upcoming) In-Person [GEOGRAPHIC_…" at bounding box center [486, 94] width 644 height 36
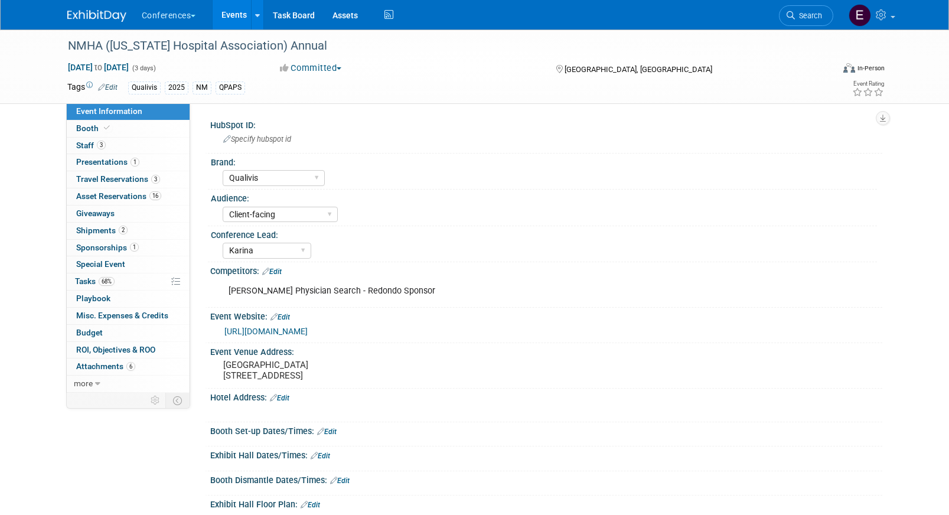
select select "Qualivis"
select select "Client-facing"
select select "Karina"
click at [118, 186] on link "3 Travel Reservations 3" at bounding box center [128, 179] width 123 height 17
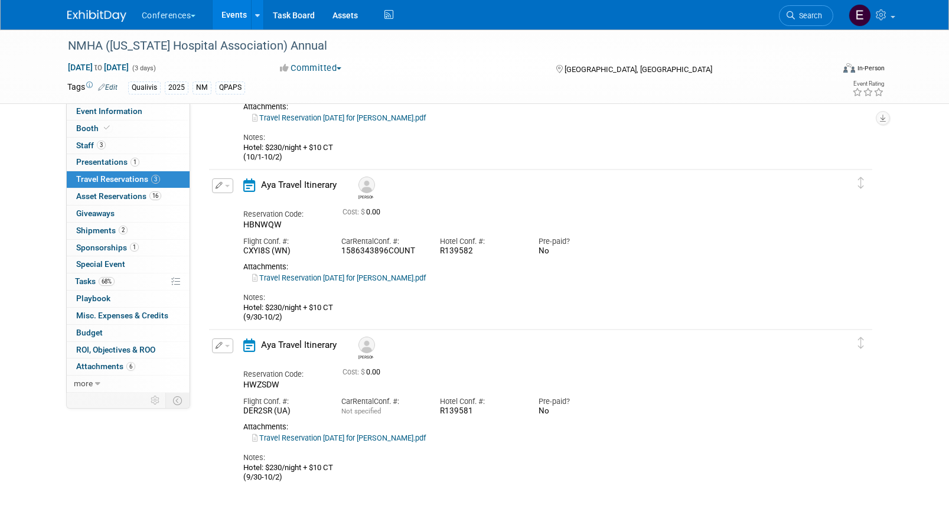
scroll to position [134, 0]
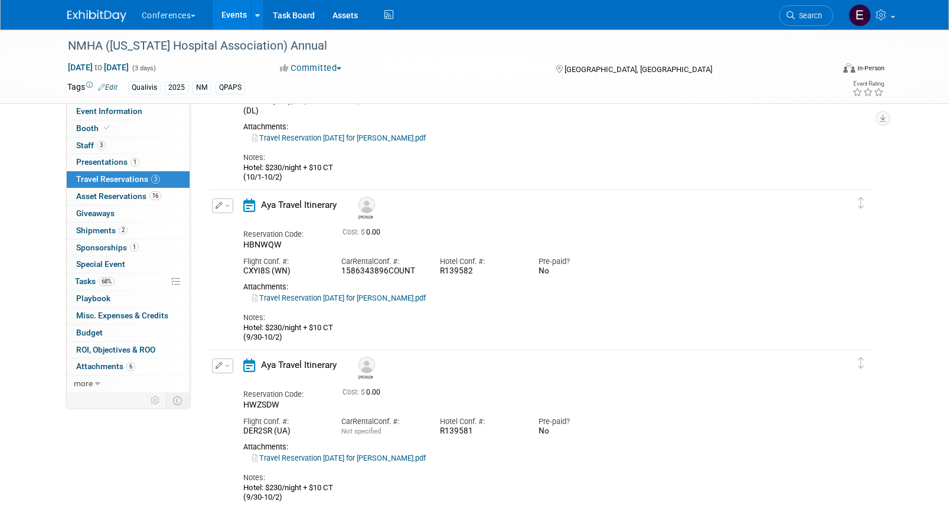
click at [71, 14] on img at bounding box center [96, 16] width 59 height 12
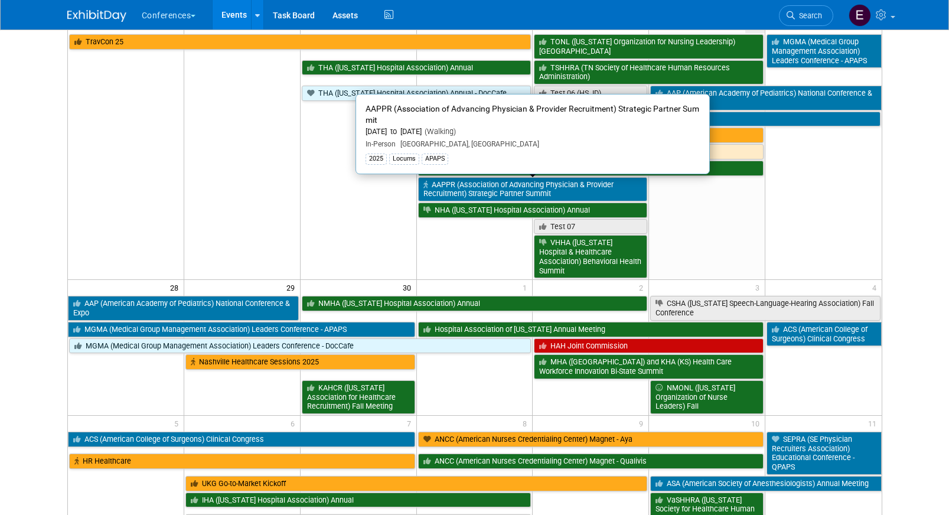
scroll to position [661, 0]
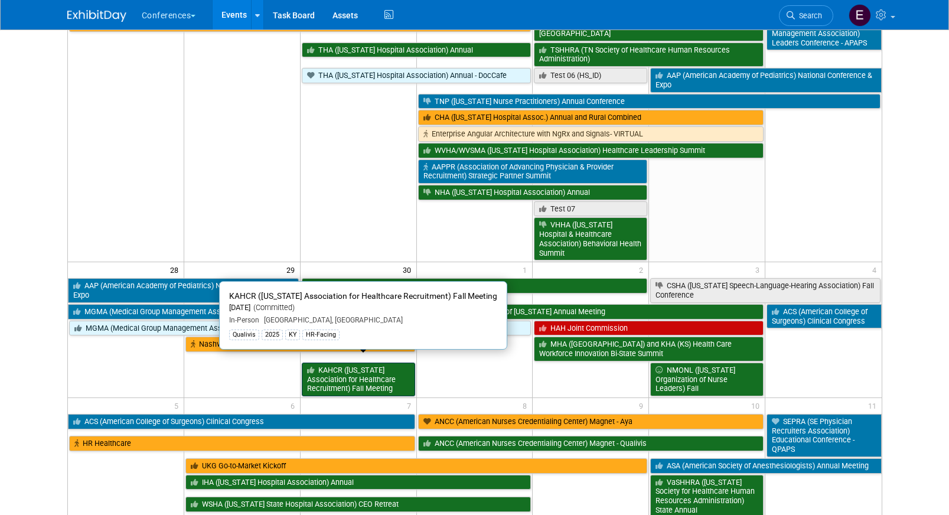
click at [343, 379] on link "KAHCR ([US_STATE] Association for Healthcare Recruitment) Fall Meeting" at bounding box center [358, 380] width 113 height 34
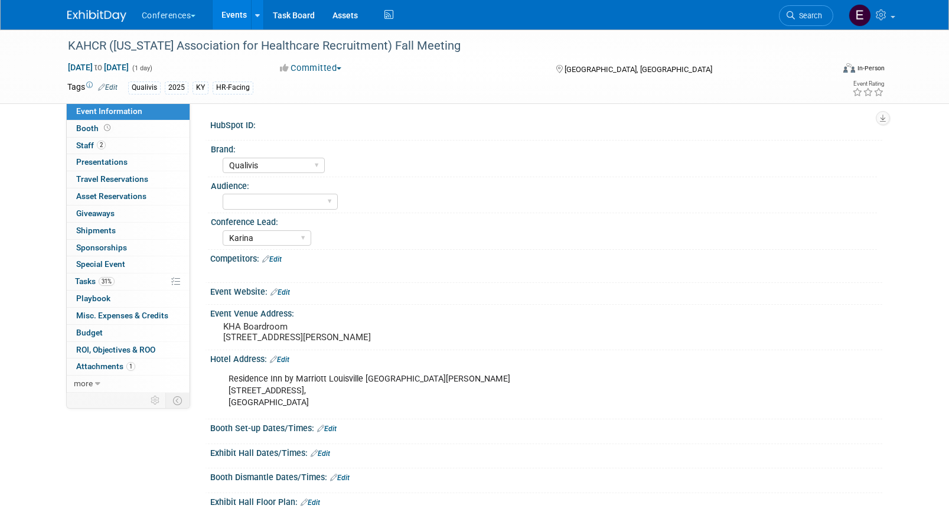
select select "Qualivis"
select select "Karina"
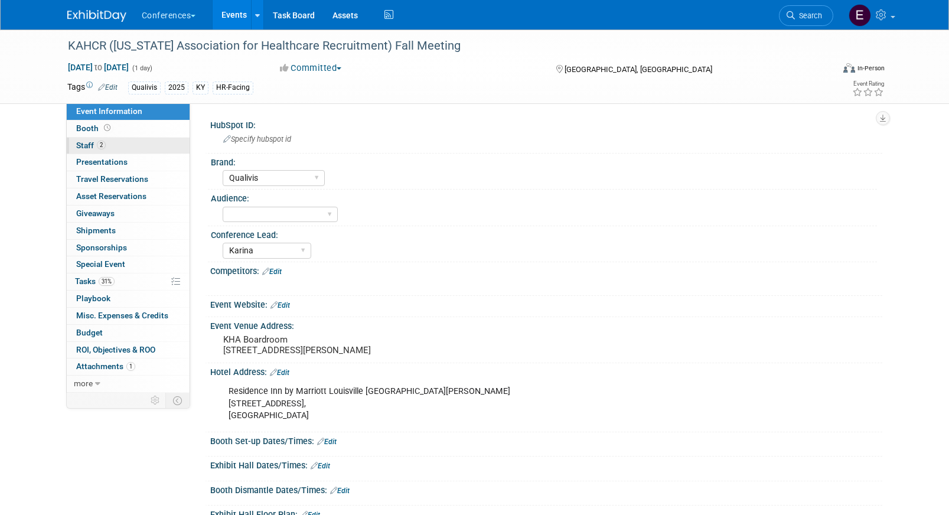
click at [138, 144] on link "2 Staff 2" at bounding box center [128, 146] width 123 height 17
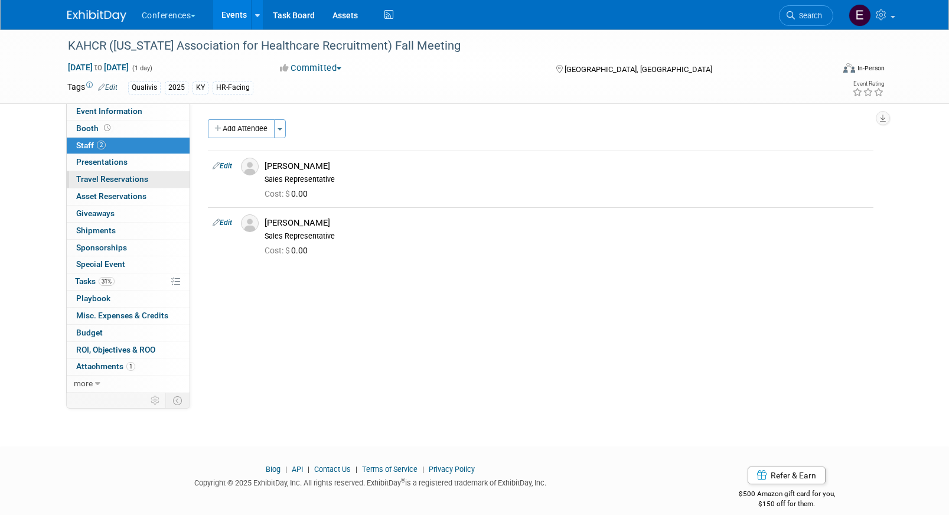
click at [131, 177] on span "Travel Reservations 0" at bounding box center [112, 178] width 72 height 9
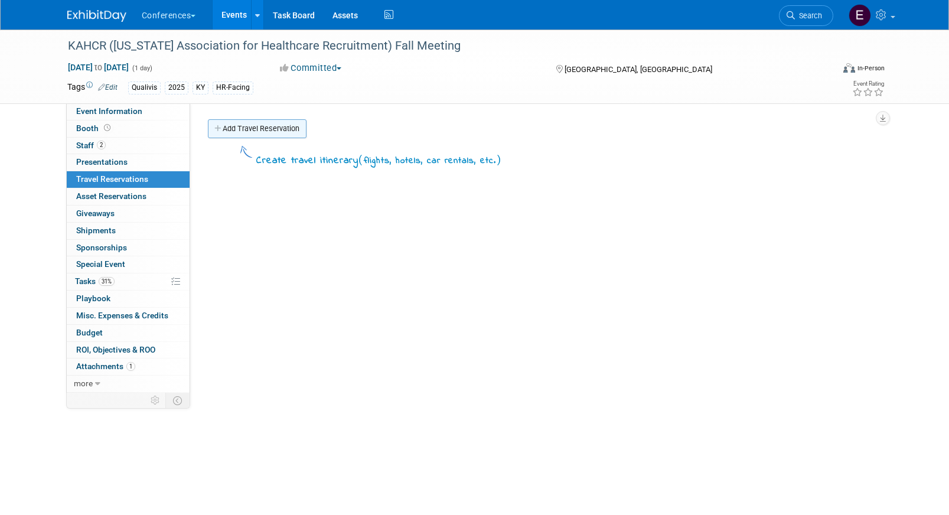
click at [281, 134] on link "Add Travel Reservation" at bounding box center [257, 128] width 99 height 19
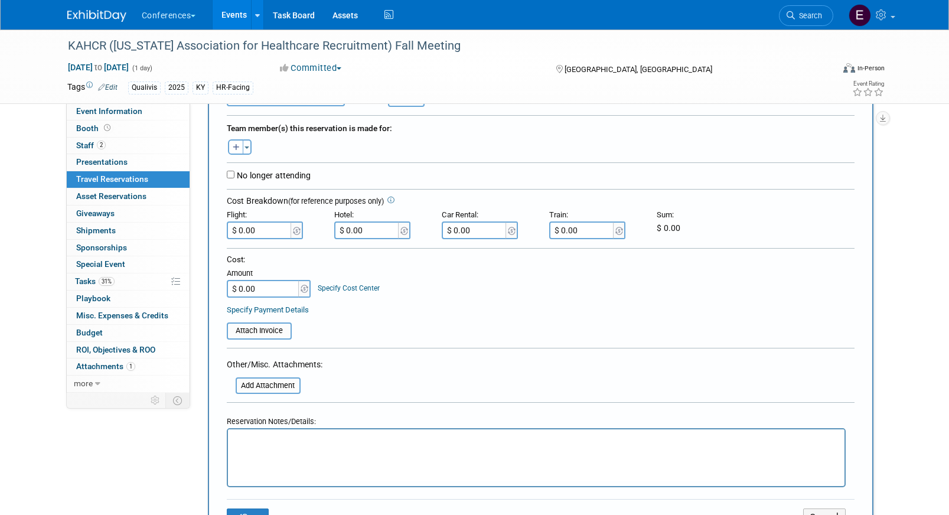
scroll to position [237, 0]
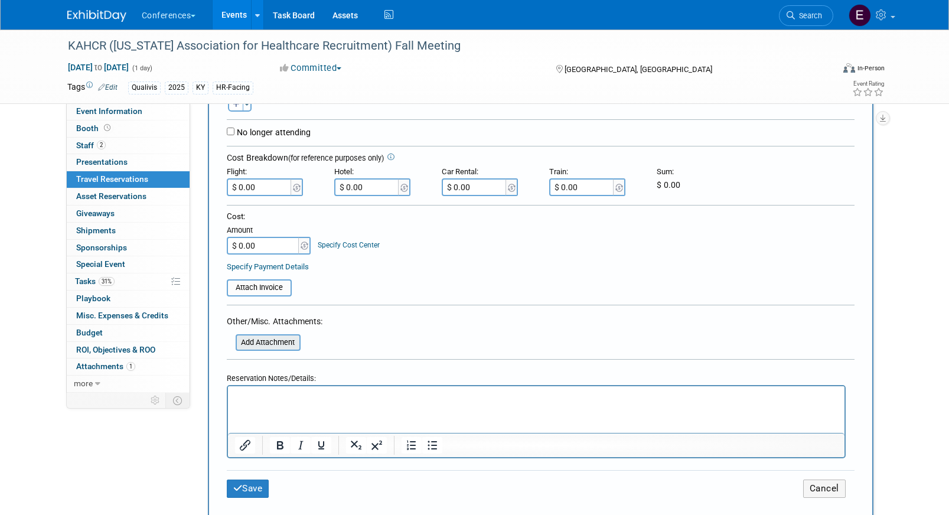
click at [262, 347] on input "file" at bounding box center [229, 343] width 141 height 14
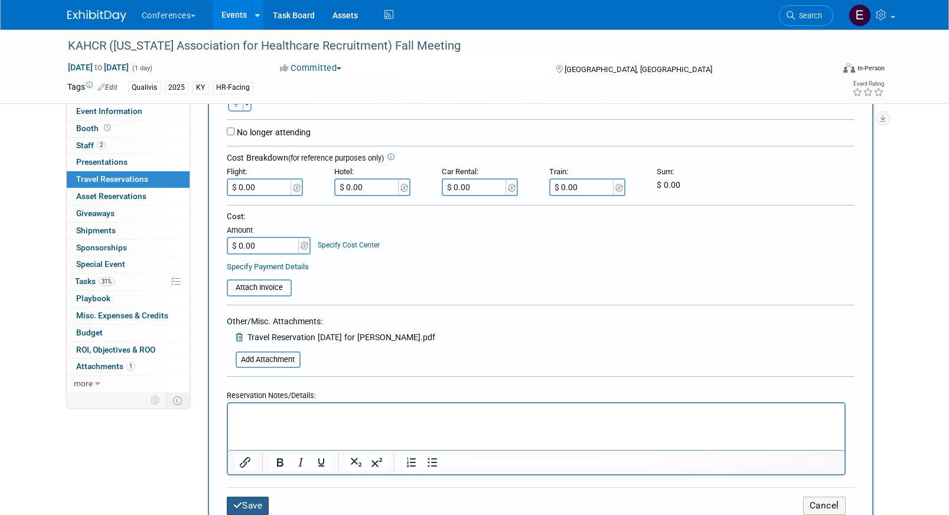
click at [246, 501] on button "Save" at bounding box center [248, 506] width 43 height 18
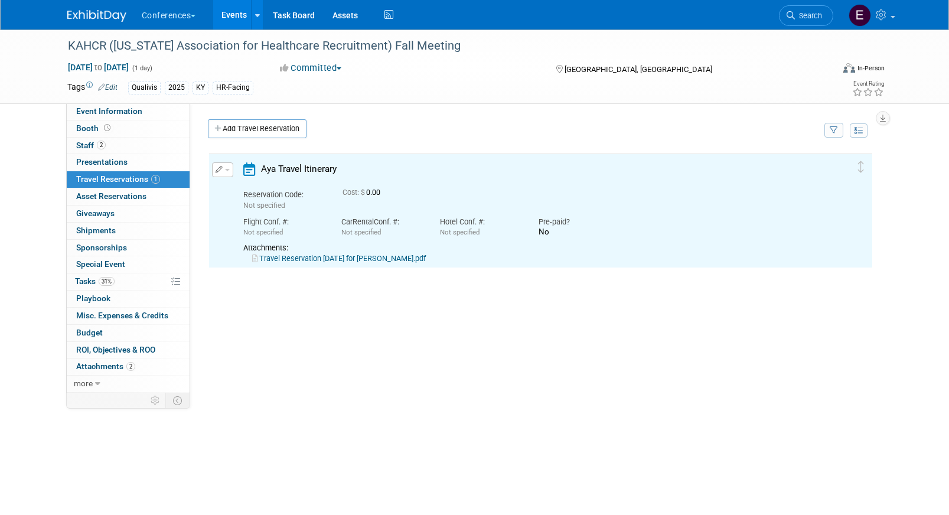
scroll to position [0, 0]
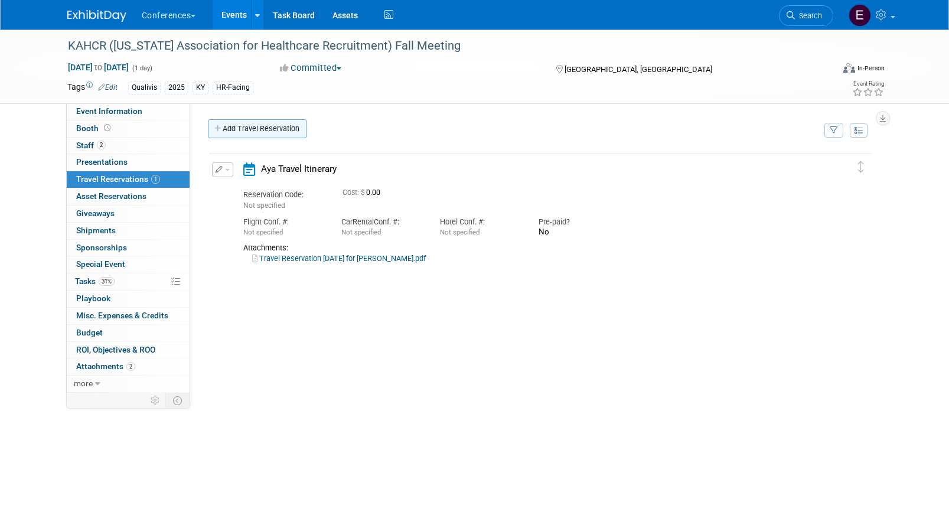
click at [245, 128] on link "Add Travel Reservation" at bounding box center [257, 128] width 99 height 19
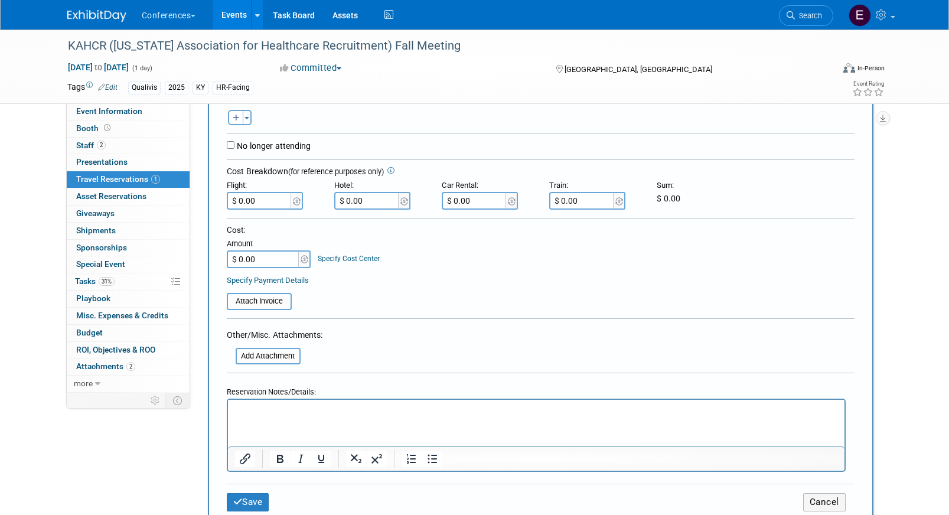
scroll to position [237, 0]
click at [275, 356] on input "file" at bounding box center [229, 356] width 141 height 14
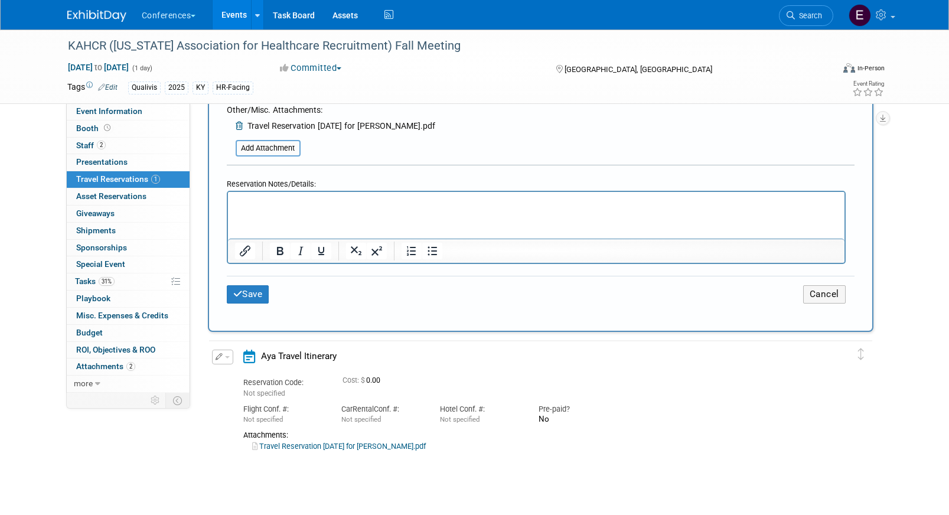
scroll to position [459, 0]
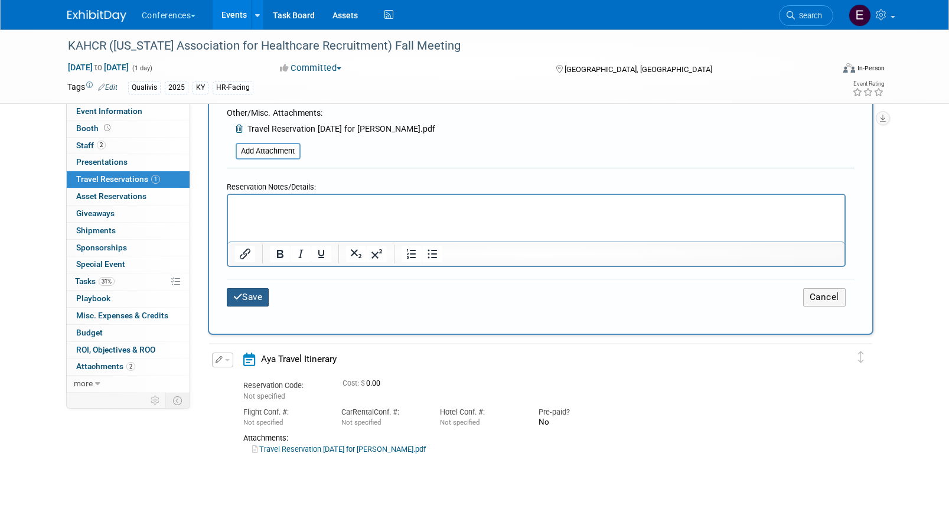
click at [240, 297] on icon "submit" at bounding box center [237, 296] width 9 height 9
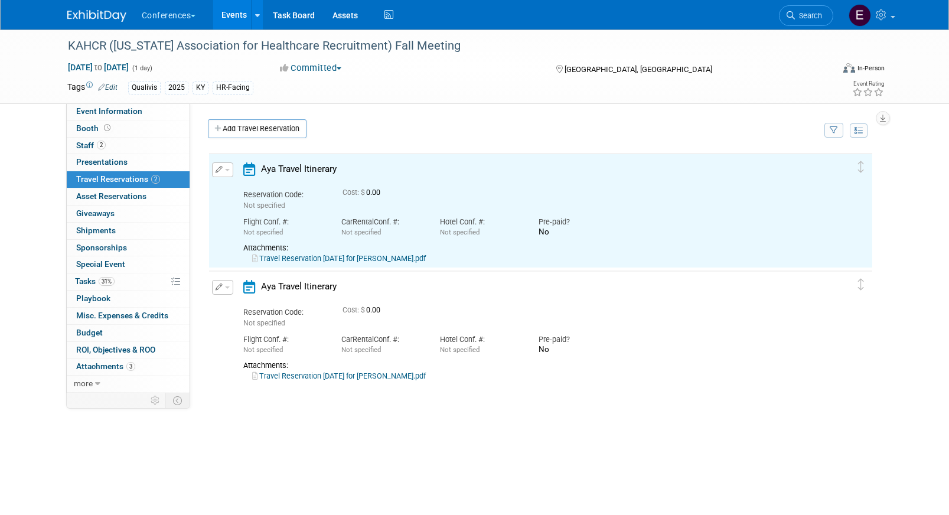
scroll to position [0, 0]
click at [349, 377] on link "Travel Reservation September 29 for JOSEPH A DUNMIRE.pdf" at bounding box center [339, 376] width 174 height 9
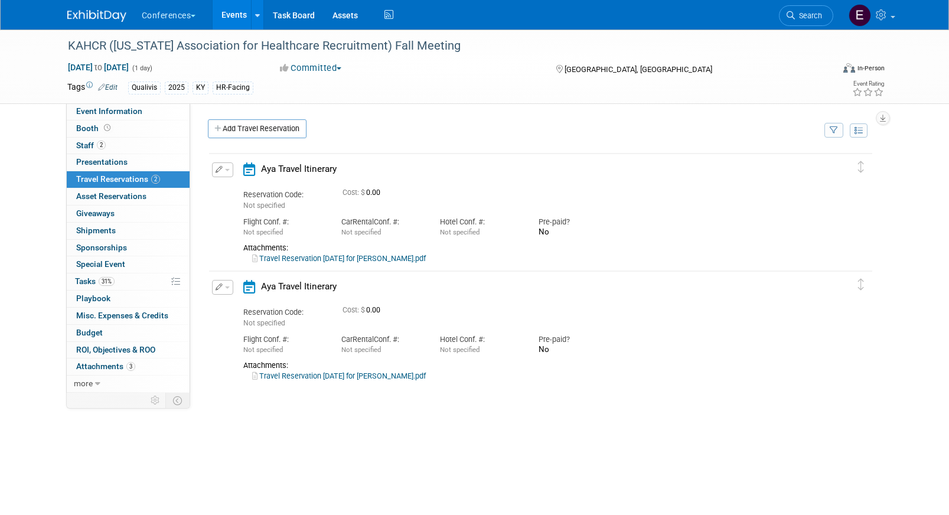
click at [219, 288] on icon "button" at bounding box center [220, 287] width 8 height 7
click at [224, 311] on icon "button" at bounding box center [224, 308] width 9 height 8
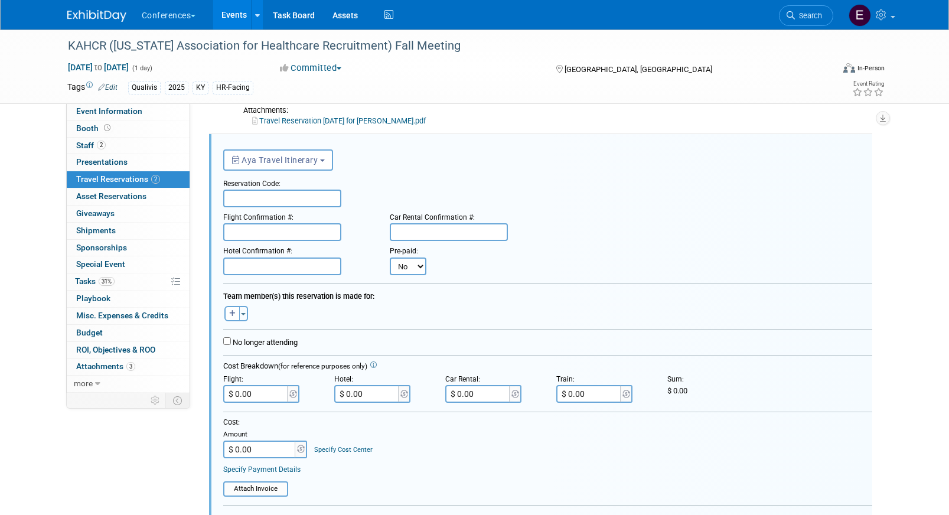
click at [259, 204] on input "text" at bounding box center [282, 199] width 118 height 18
paste input "JQWBGL"
type input "JQWBGL"
click at [261, 228] on input "text" at bounding box center [282, 232] width 118 height 18
paste input "AACXRK (AA)"
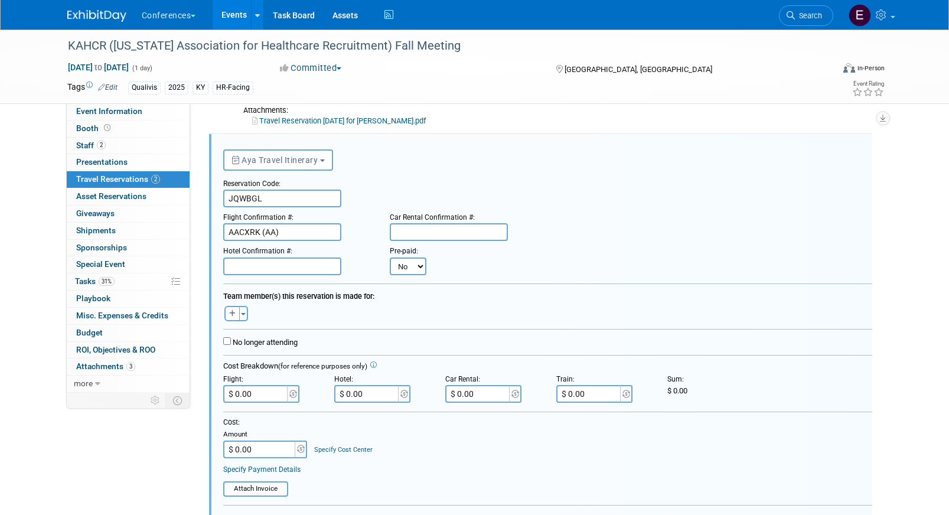
click at [232, 229] on input "AACXRK (AA)" at bounding box center [282, 232] width 118 height 18
type input "AACXRK (AA)"
click at [438, 227] on input "text" at bounding box center [449, 232] width 118 height 18
paste input "1385295231COUNT"
type input "1385295231COUNT"
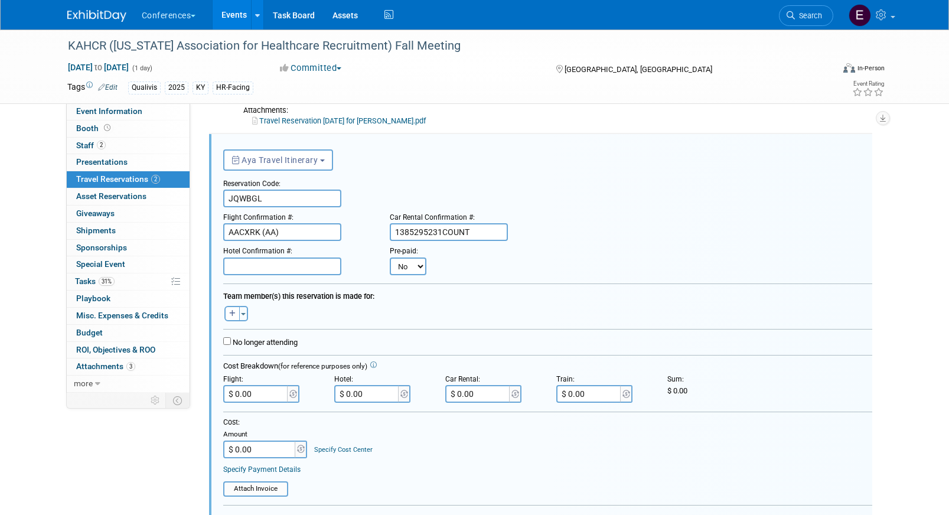
click at [485, 403] on form "<i class="fa-light fa-calendar-lines" style="padding: 6px 4px 6px 1px;"></i> Ay…" at bounding box center [547, 425] width 649 height 565
click at [485, 399] on input "$ 0.00" at bounding box center [478, 394] width 66 height 18
paste input "186.35"
type input "$ 186.35"
click at [238, 269] on input "text" at bounding box center [282, 267] width 118 height 18
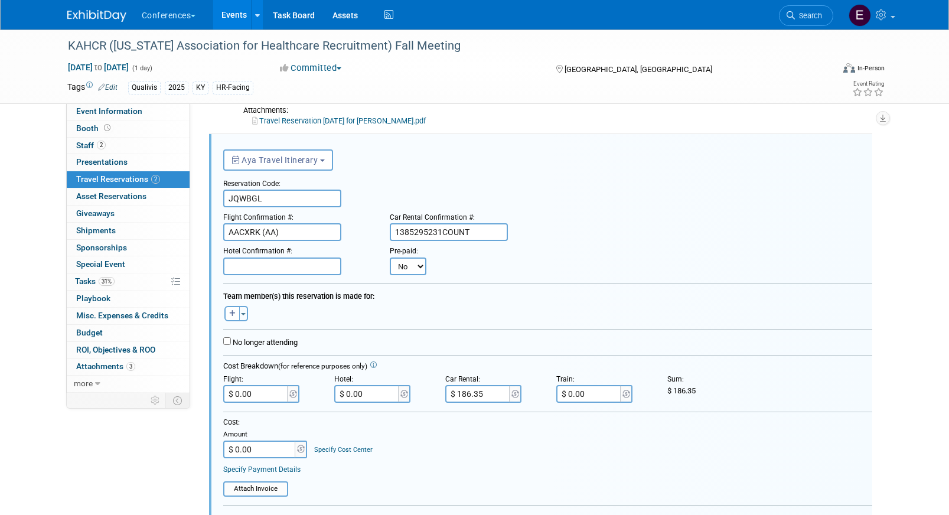
paste input "97609352"
type input "97609352"
click at [376, 387] on input "$ 0.00" at bounding box center [367, 394] width 66 height 18
click at [377, 393] on input "$ 0.00" at bounding box center [367, 394] width 66 height 18
paste input "508.39"
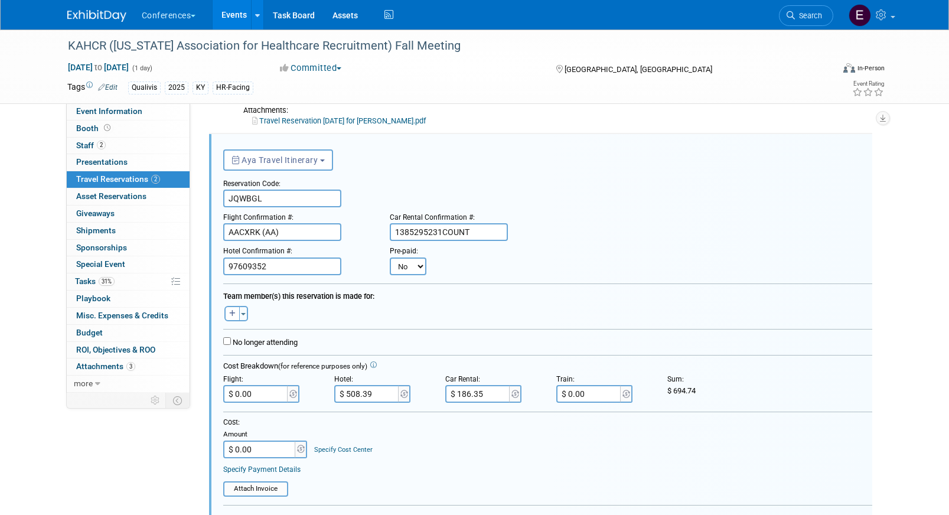
click at [356, 397] on input "$ 508.39" at bounding box center [367, 394] width 66 height 18
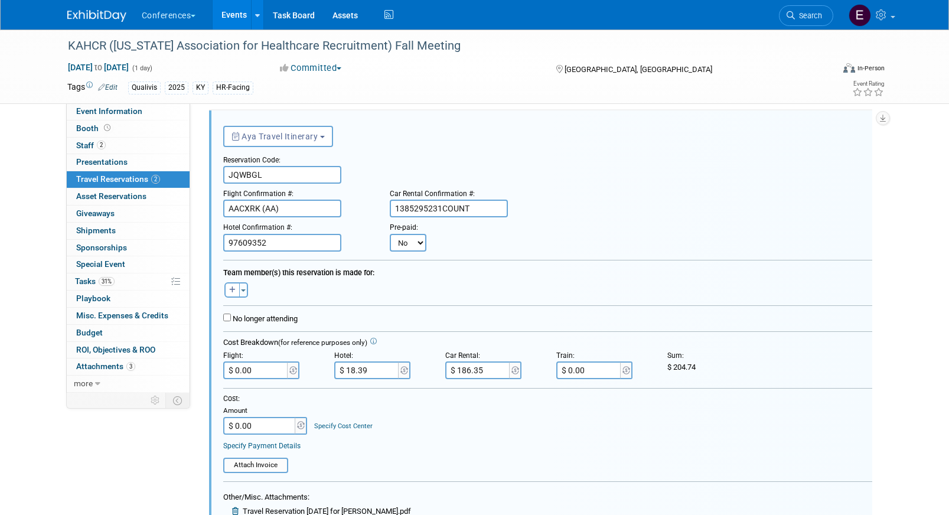
scroll to position [162, 0]
click at [347, 369] on input "$ 18.39" at bounding box center [367, 369] width 66 height 18
click at [346, 370] on input "$ 518.39" at bounding box center [367, 369] width 66 height 18
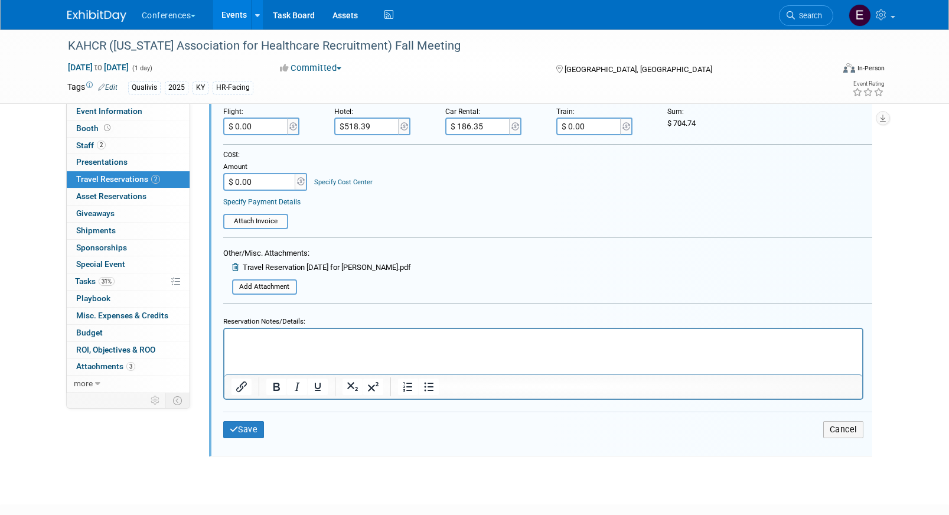
scroll to position [438, 0]
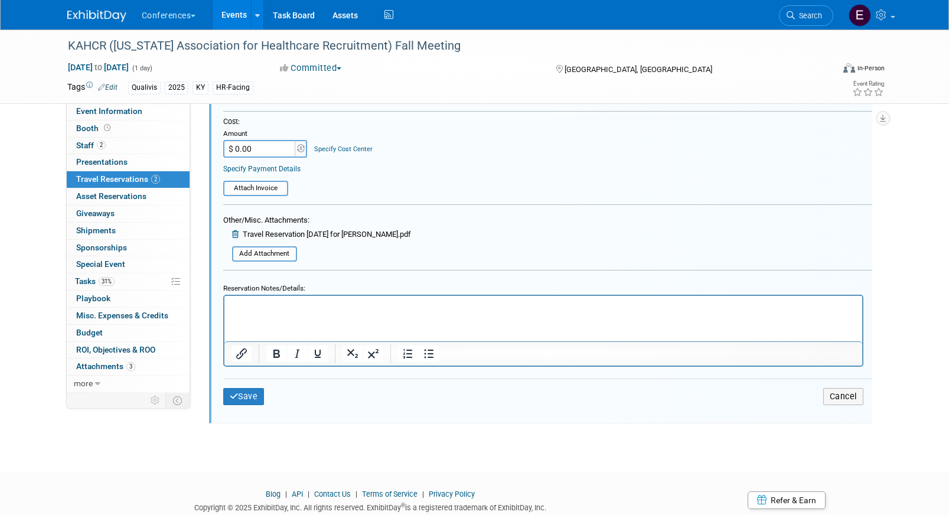
type input "$ 518.39"
click at [320, 299] on html at bounding box center [543, 303] width 638 height 16
click at [297, 305] on p "Hotel: $508.39" at bounding box center [543, 305] width 624 height 11
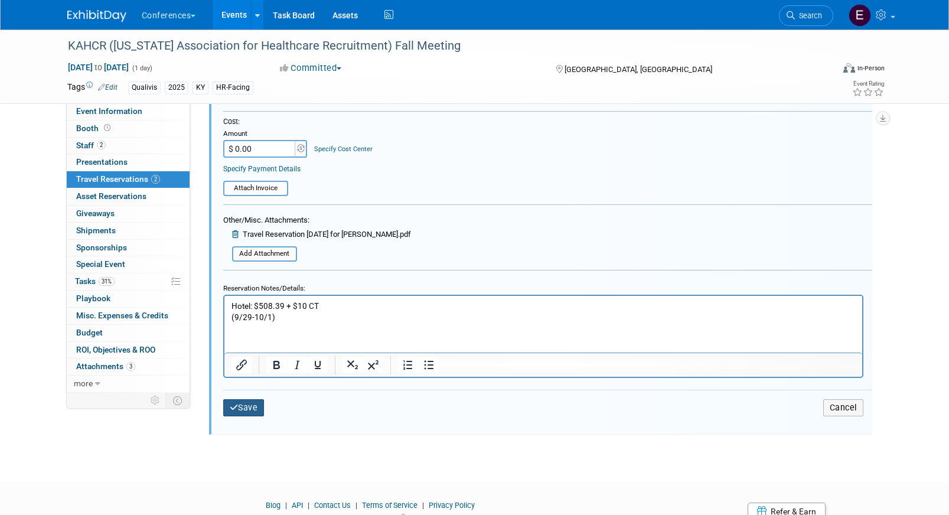
click at [240, 411] on button "Save" at bounding box center [243, 407] width 41 height 17
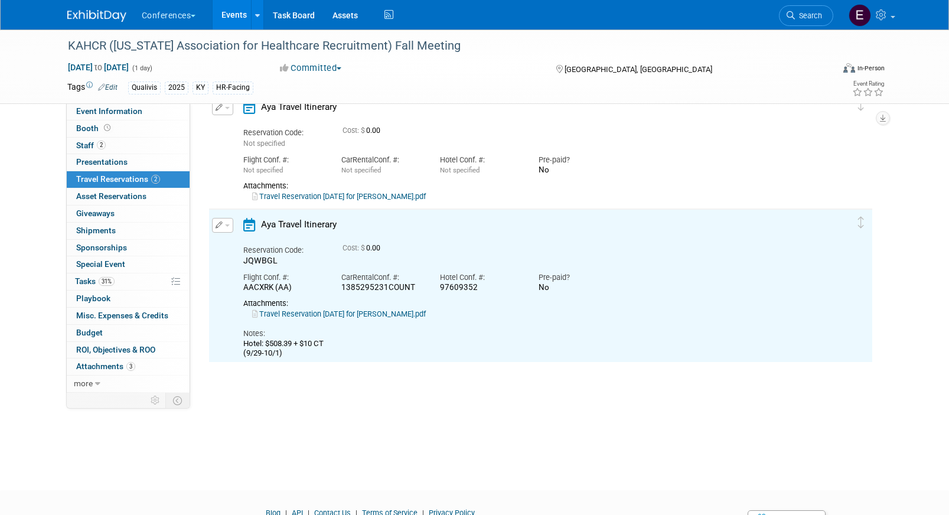
scroll to position [53, 0]
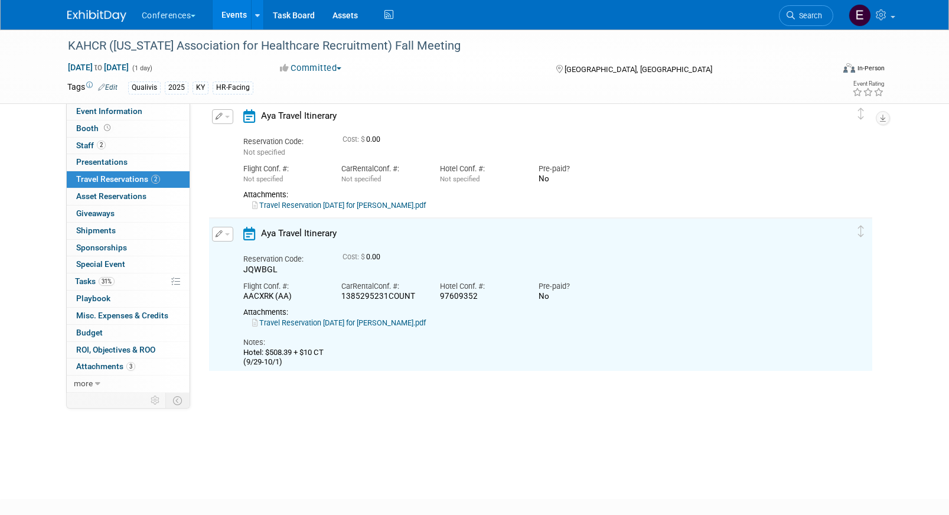
click at [219, 236] on icon "button" at bounding box center [220, 233] width 8 height 7
click at [227, 251] on icon "button" at bounding box center [224, 254] width 9 height 8
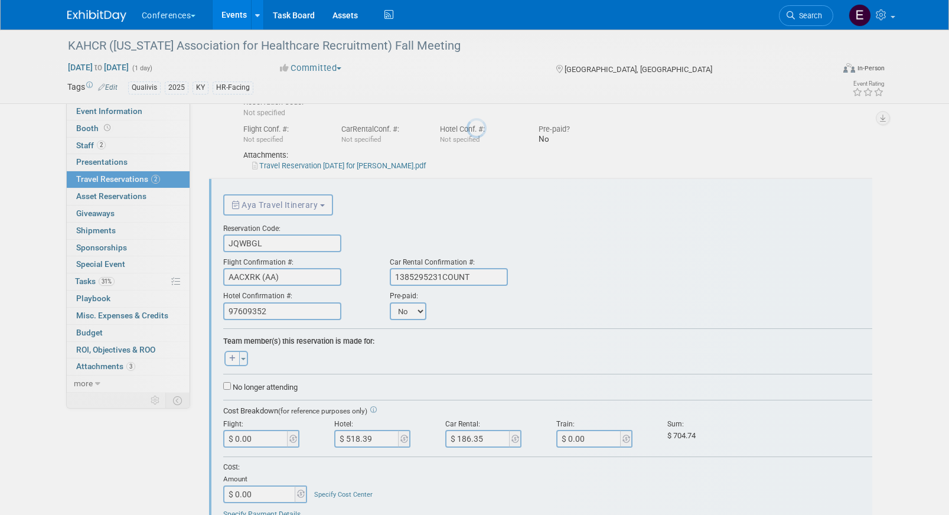
scroll to position [138, 0]
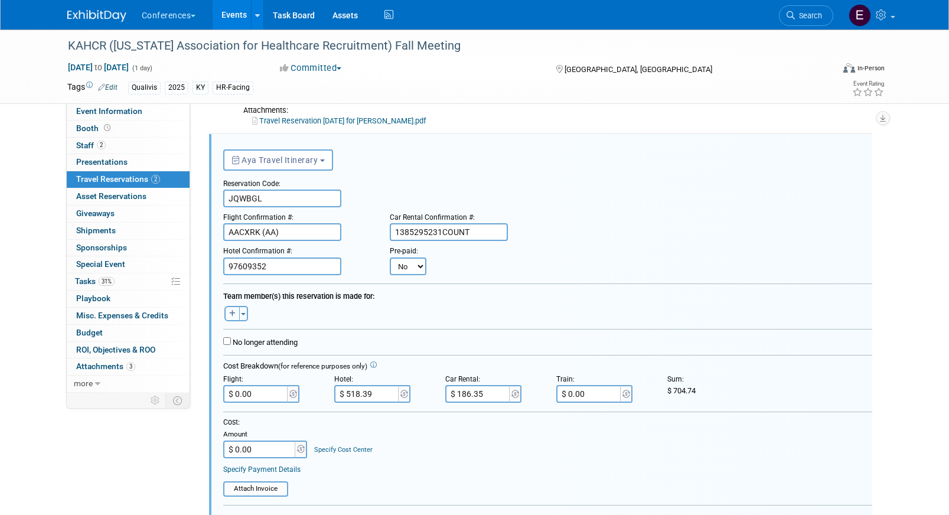
click at [232, 311] on icon "button" at bounding box center [232, 313] width 6 height 7
select select
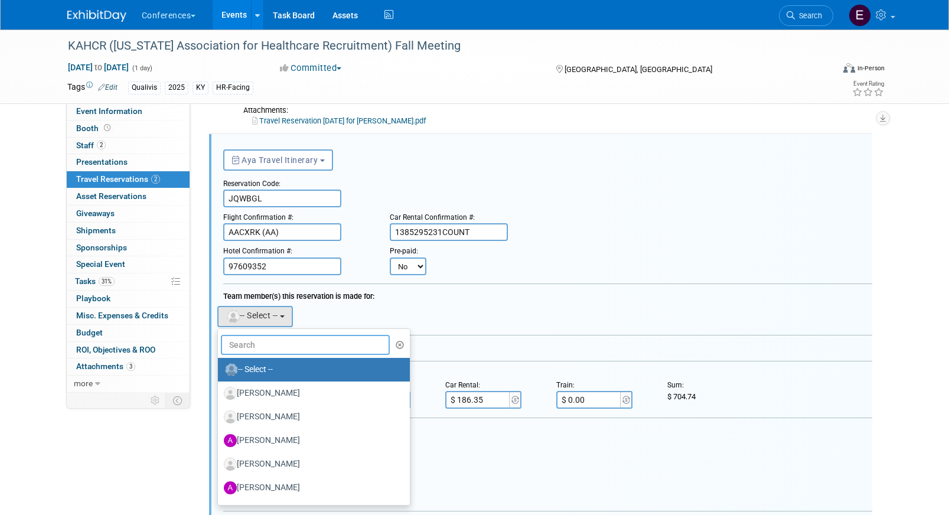
click at [254, 337] on input "text" at bounding box center [306, 345] width 170 height 20
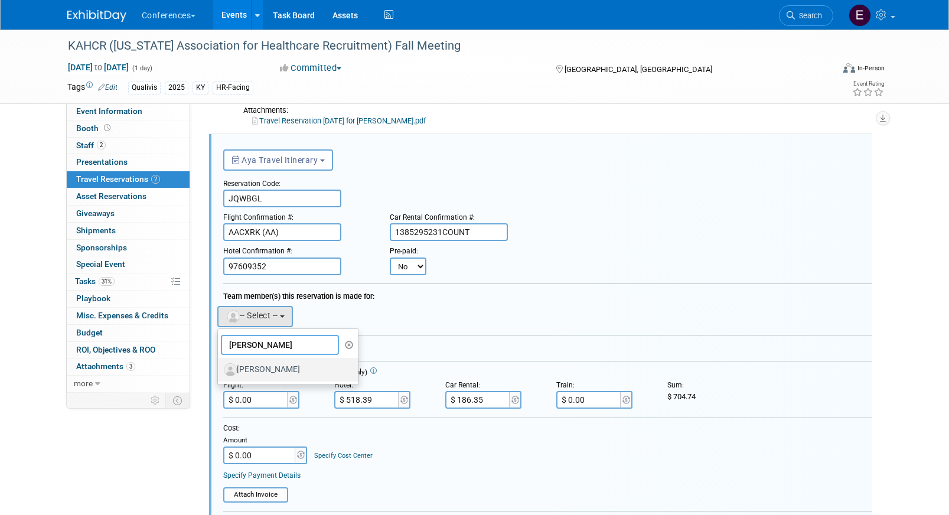
type input "joe d"
click at [269, 372] on label "[PERSON_NAME]" at bounding box center [285, 369] width 123 height 19
click at [220, 372] on input "[PERSON_NAME]" at bounding box center [216, 368] width 8 height 8
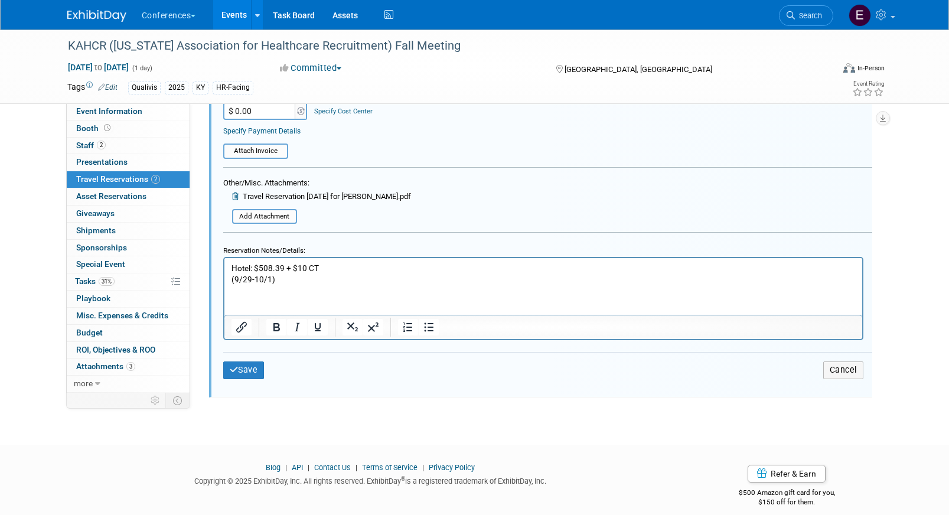
scroll to position [506, 0]
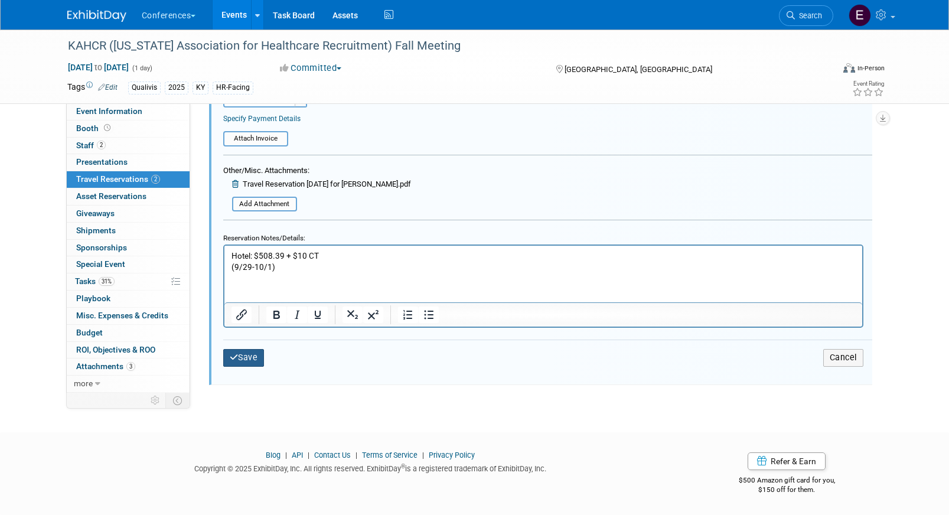
click at [249, 354] on button "Save" at bounding box center [243, 357] width 41 height 17
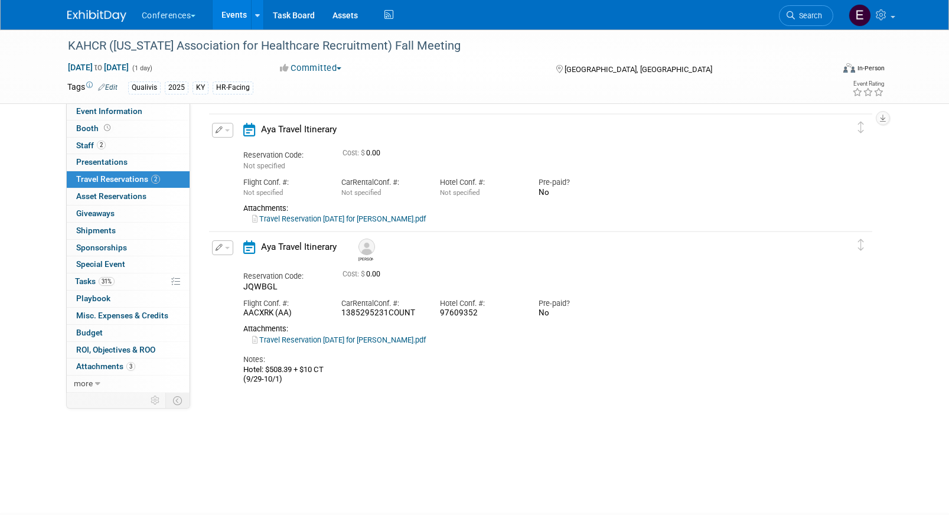
scroll to position [35, 0]
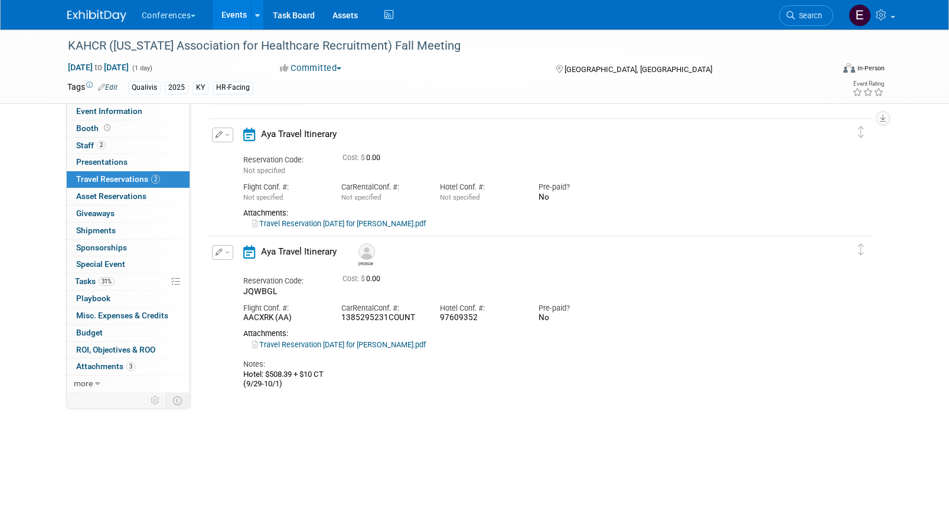
click at [339, 219] on div "Travel Reservation September 29 for SONYA T GARCIA.pdf" at bounding box center [530, 224] width 574 height 11
click at [339, 227] on link "Travel Reservation September 29 for SONYA T GARCIA.pdf" at bounding box center [339, 223] width 174 height 9
click at [221, 135] on icon "button" at bounding box center [220, 134] width 8 height 7
click at [230, 158] on button "Edit Reservation" at bounding box center [263, 155] width 100 height 17
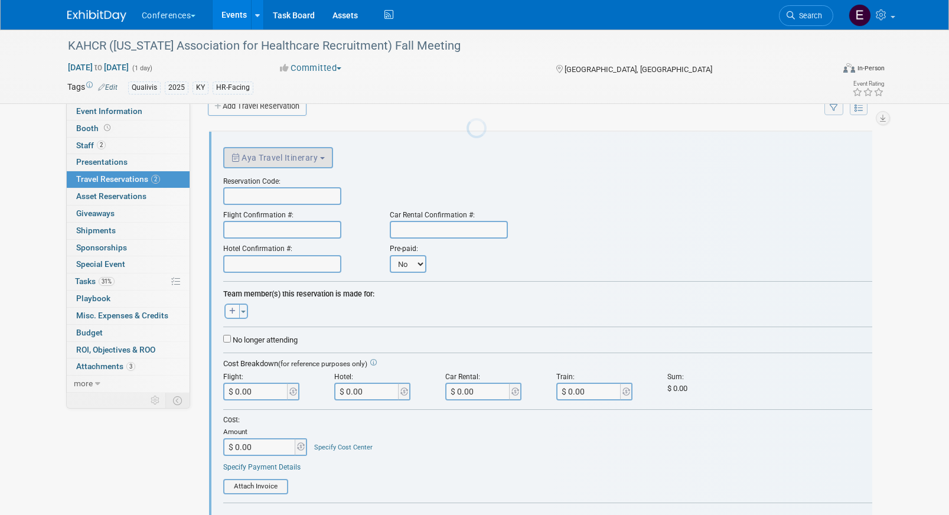
scroll to position [0, 0]
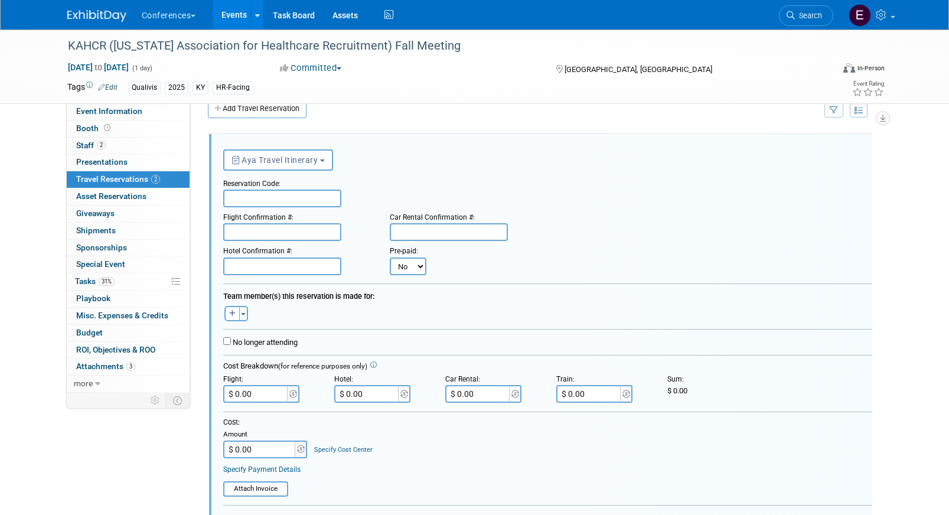
click at [248, 195] on input "text" at bounding box center [282, 199] width 118 height 18
paste input "HUVWST"
type input "HUVWST"
click at [252, 232] on input "text" at bounding box center [282, 232] width 118 height 18
paste input "HLTJSD (AA)"
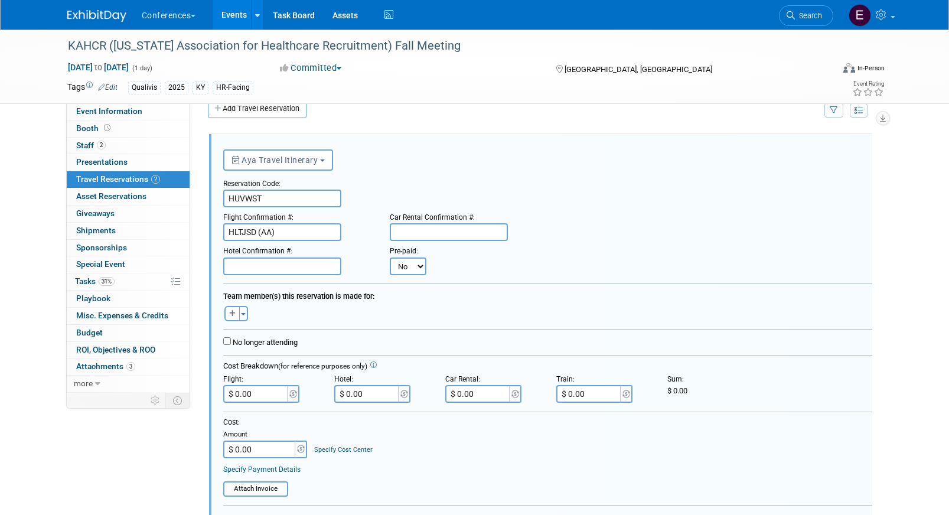
type input "HLTJSD (AA)"
click at [447, 235] on input "text" at bounding box center [449, 232] width 118 height 18
paste input "1385584717EXSEL"
type input "1385584717EXSEL"
click at [472, 400] on input "$ 0.00" at bounding box center [478, 394] width 66 height 18
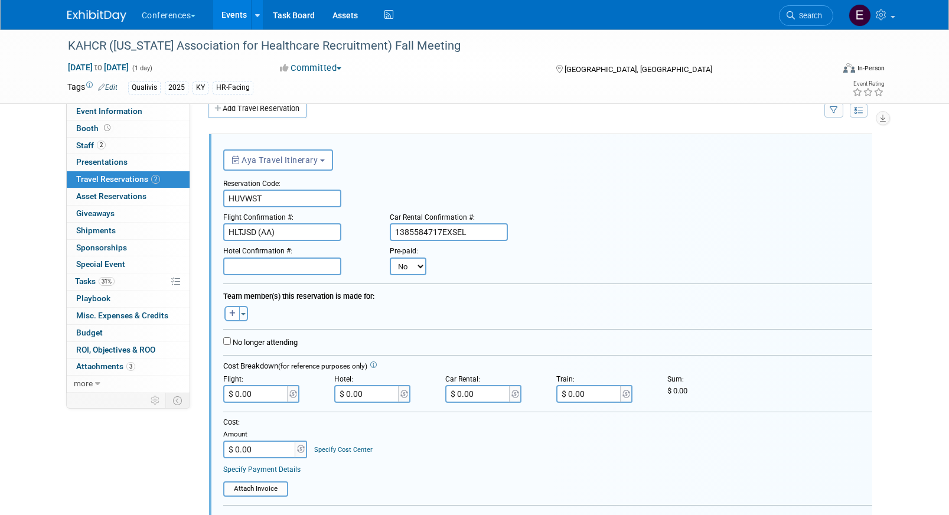
paste input "124.23"
type input "$ 124.23"
click at [265, 264] on input "text" at bounding box center [282, 267] width 118 height 18
paste input "82120391"
type input "82120391"
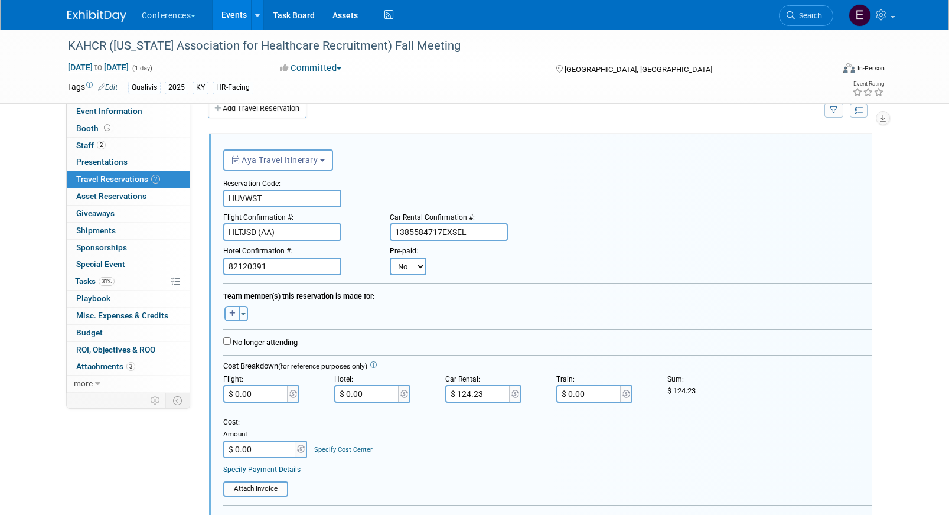
click at [233, 310] on icon "button" at bounding box center [232, 313] width 6 height 7
select select
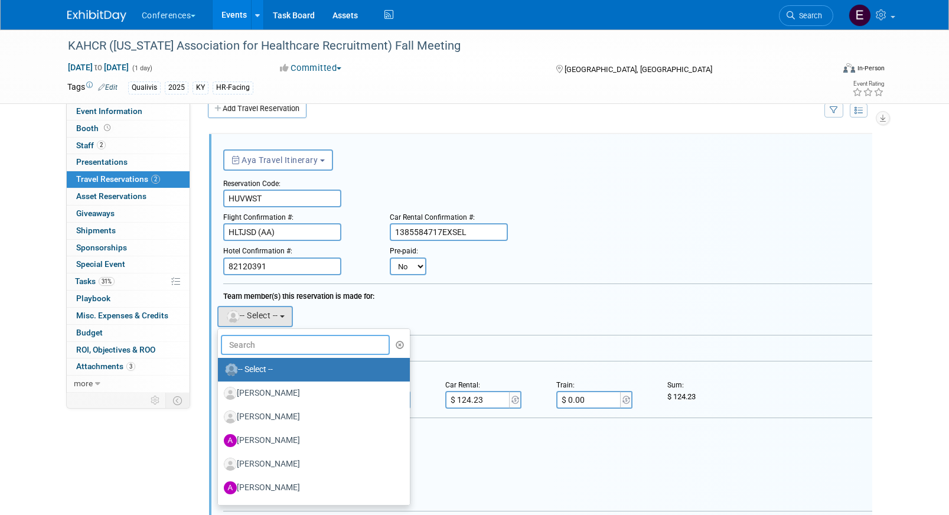
click at [255, 344] on input "text" at bounding box center [306, 345] width 170 height 20
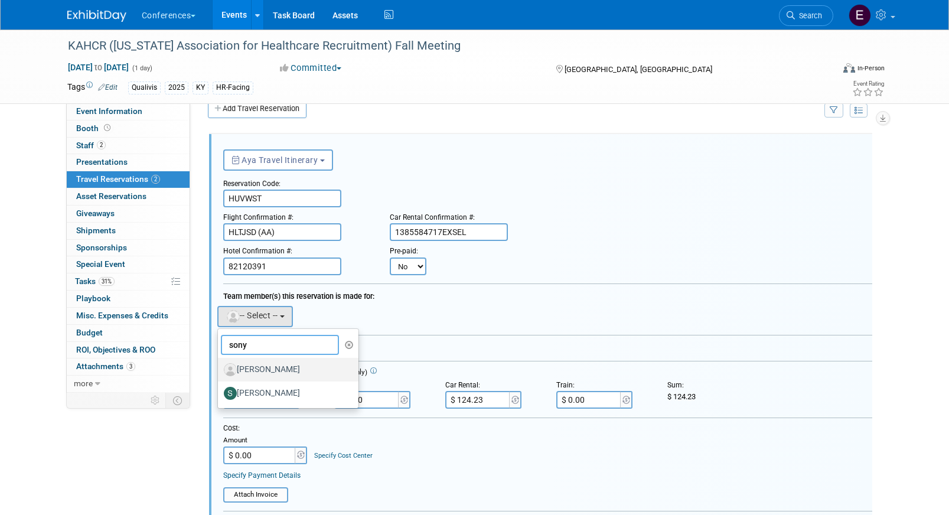
type input "sony"
click at [278, 370] on label "[PERSON_NAME]" at bounding box center [285, 369] width 123 height 19
click at [220, 370] on input "[PERSON_NAME]" at bounding box center [216, 368] width 8 height 8
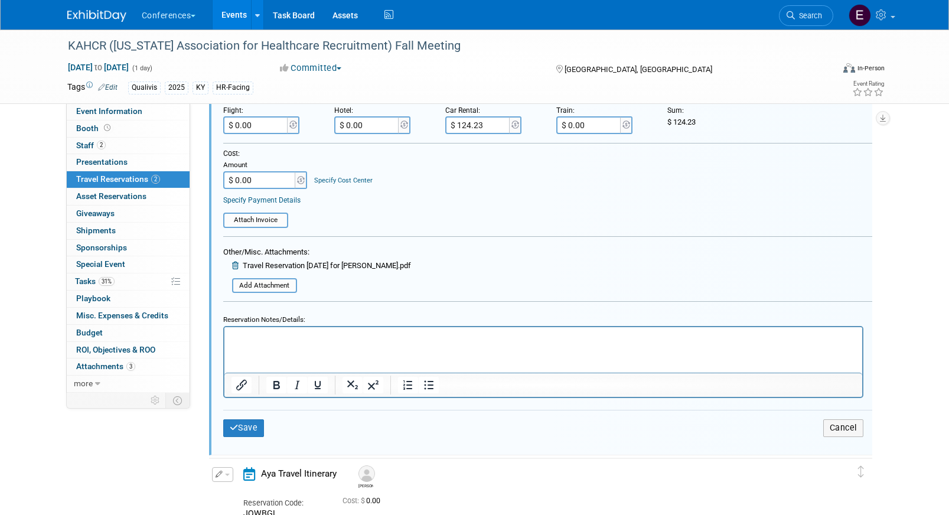
scroll to position [315, 0]
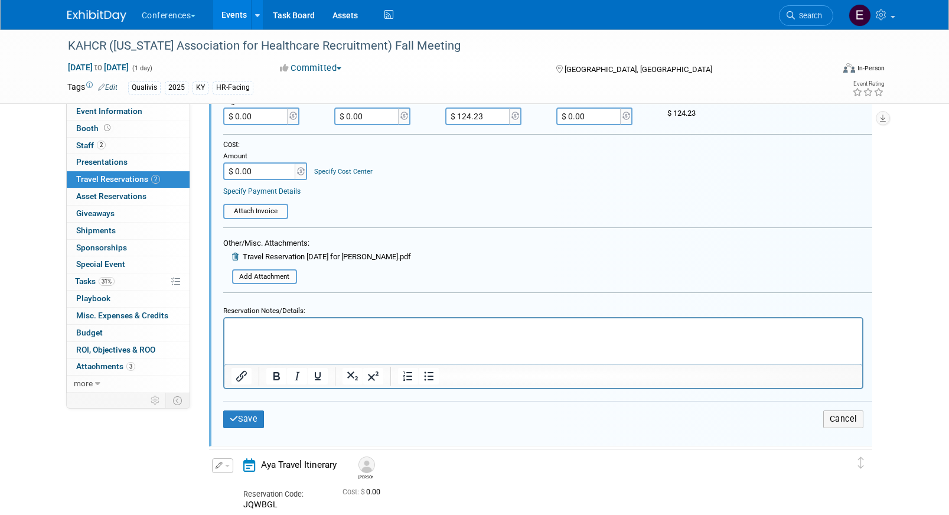
click at [286, 334] on html at bounding box center [543, 326] width 638 height 16
click at [333, 330] on p "Hotel: $543.21" at bounding box center [543, 328] width 624 height 11
click at [369, 116] on input "$ 0.00" at bounding box center [367, 117] width 66 height 18
paste input "543.21"
click at [356, 118] on input "$ 543.21" at bounding box center [367, 117] width 66 height 18
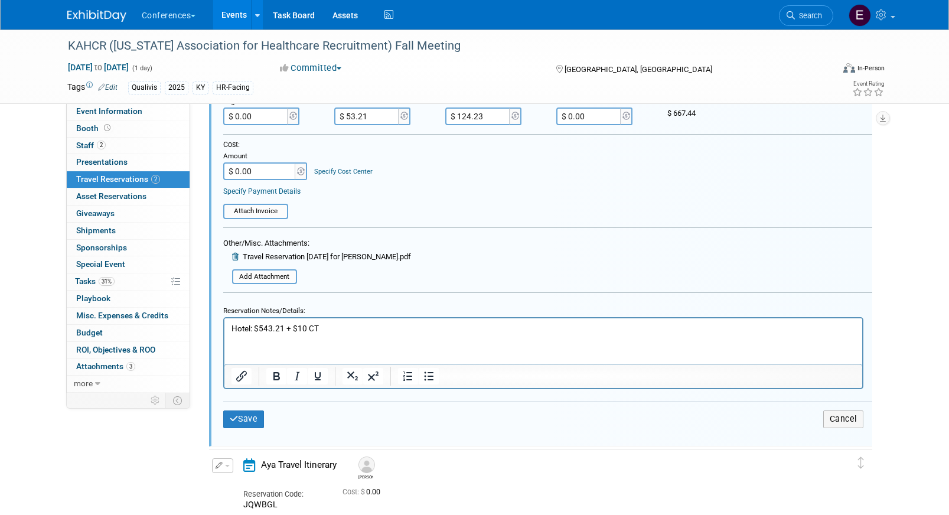
type input "$ 553.21"
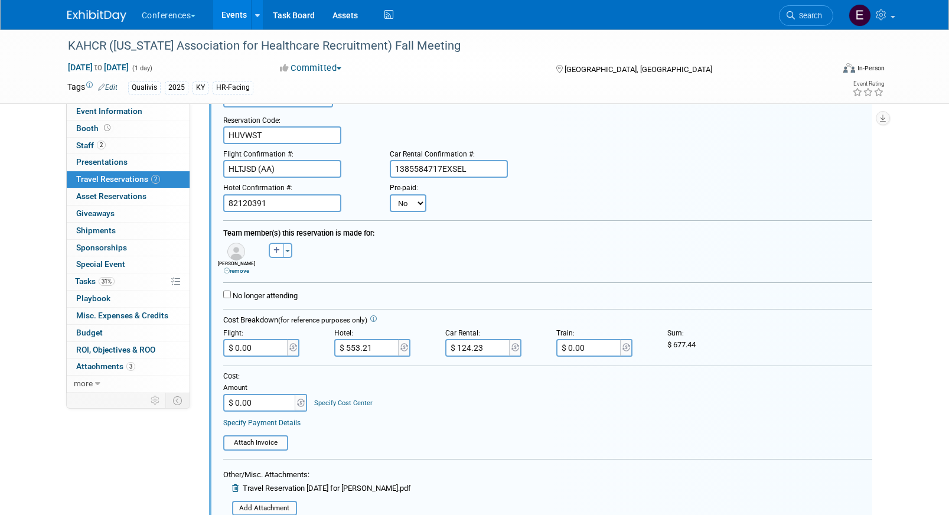
scroll to position [108, 1]
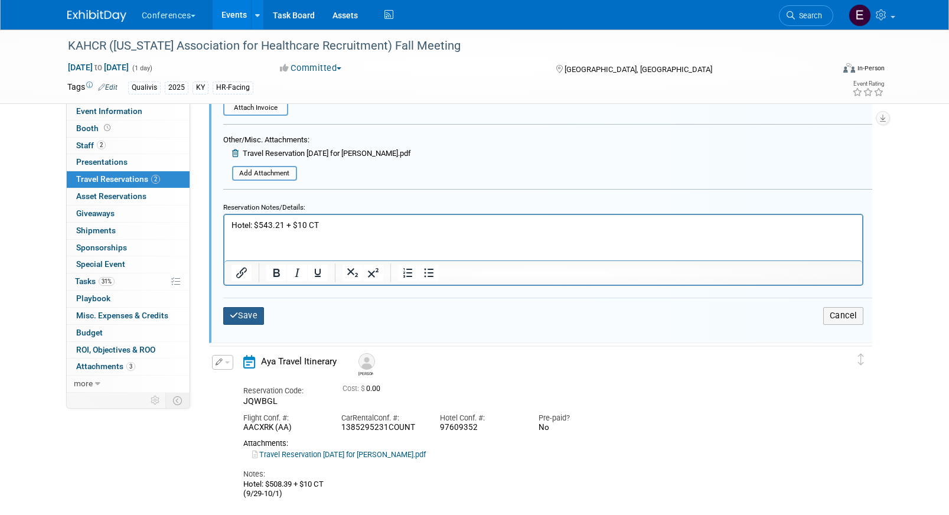
click at [239, 314] on button "Save" at bounding box center [243, 315] width 41 height 17
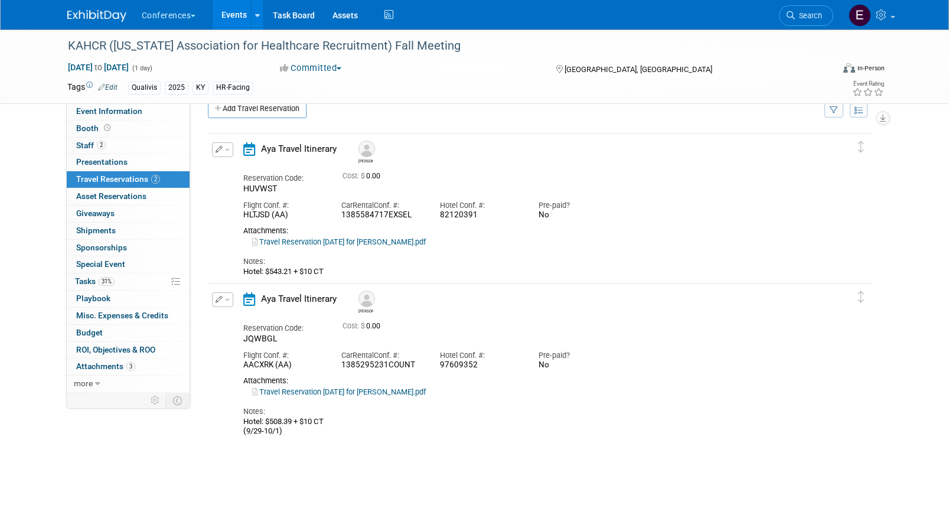
scroll to position [0, 0]
click at [106, 282] on span "31%" at bounding box center [107, 281] width 16 height 9
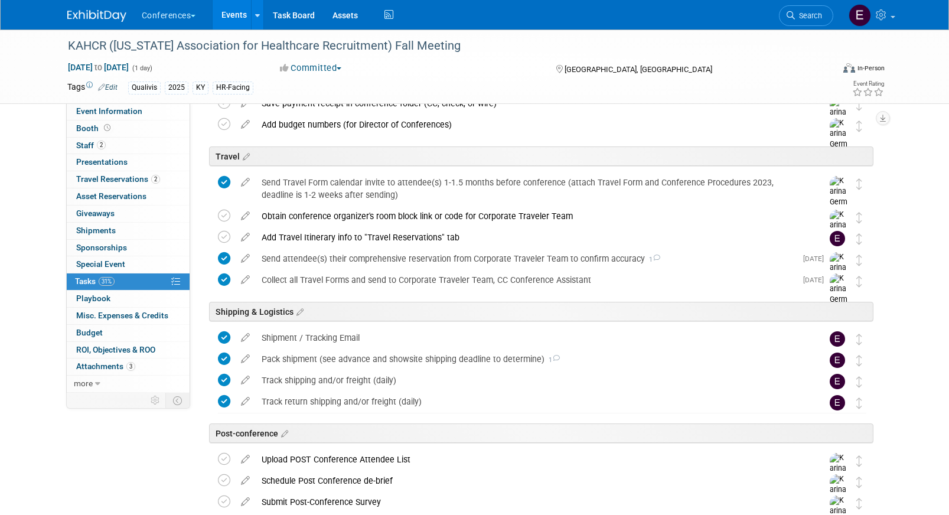
scroll to position [413, 0]
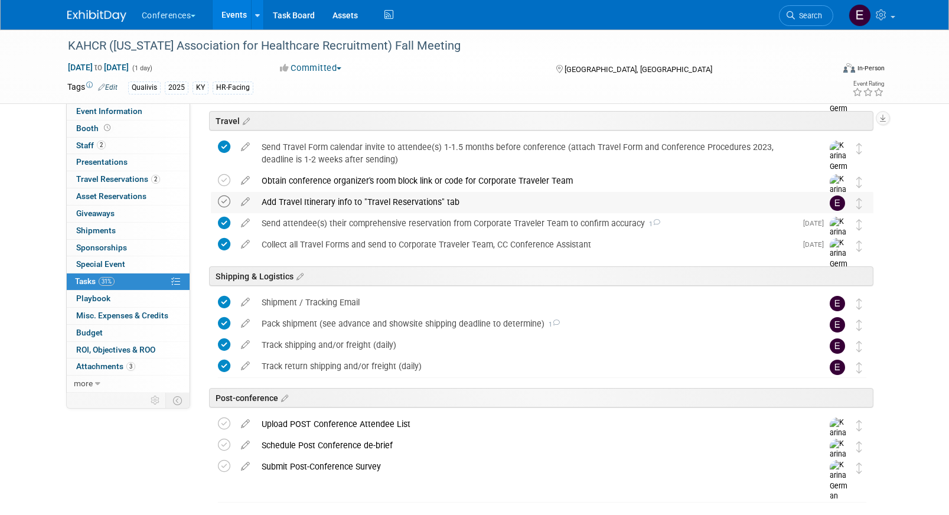
click at [223, 198] on icon at bounding box center [224, 202] width 12 height 12
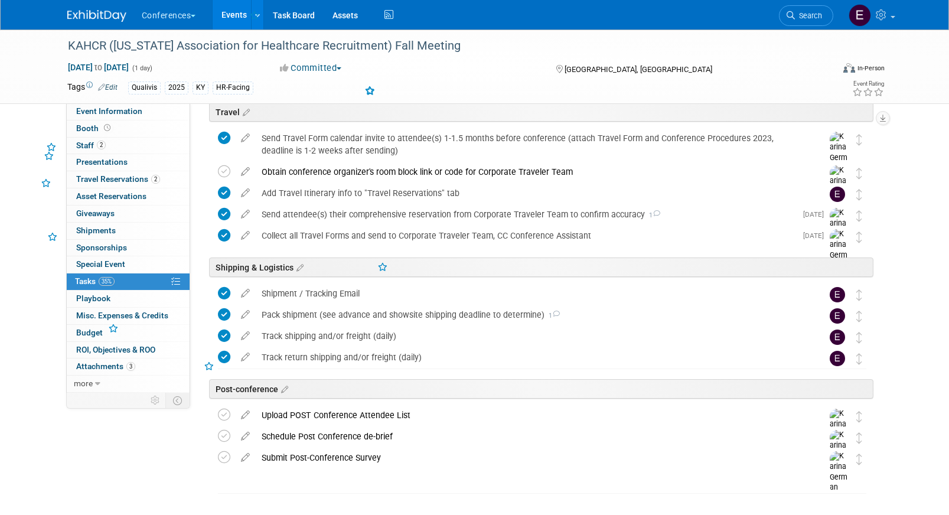
scroll to position [423, 0]
click at [121, 183] on span "Travel Reservations 2" at bounding box center [118, 178] width 84 height 9
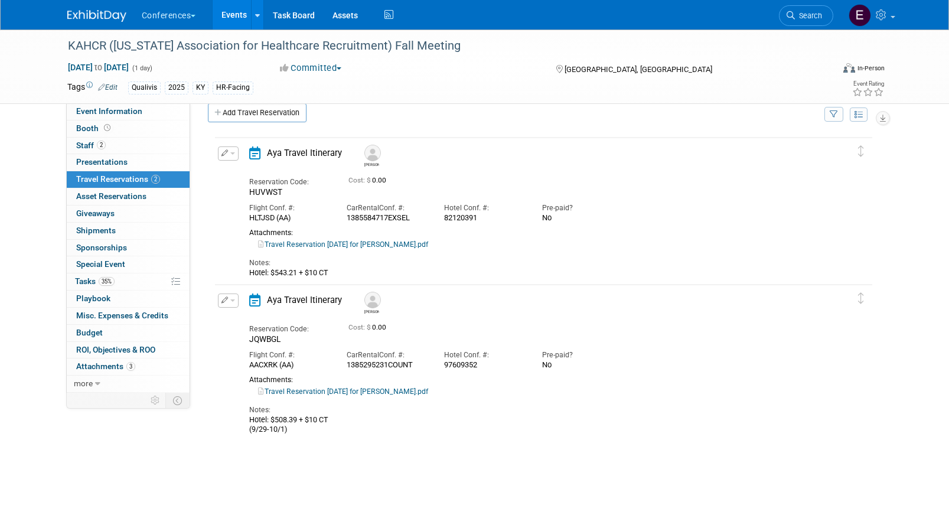
scroll to position [0, 0]
click at [220, 301] on button "button" at bounding box center [228, 301] width 21 height 14
click at [238, 317] on button "Edit Reservation" at bounding box center [269, 320] width 100 height 17
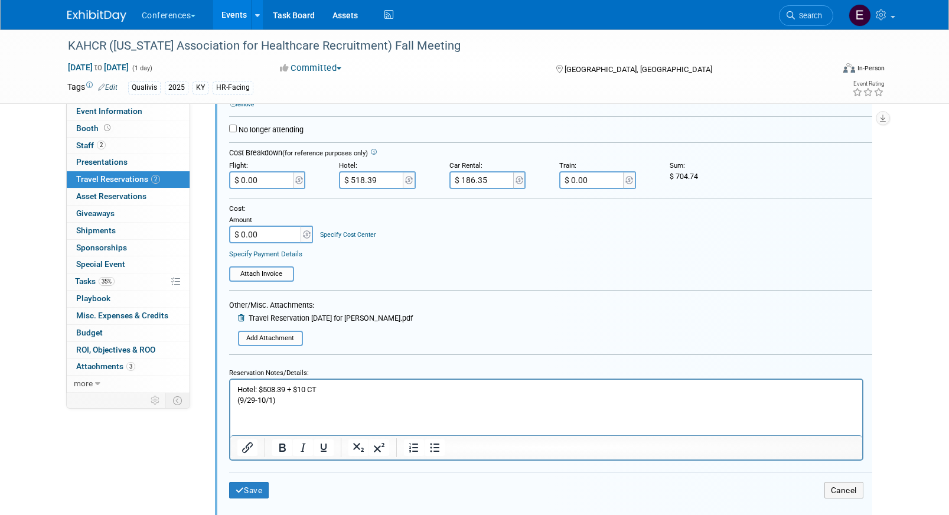
scroll to position [400, 0]
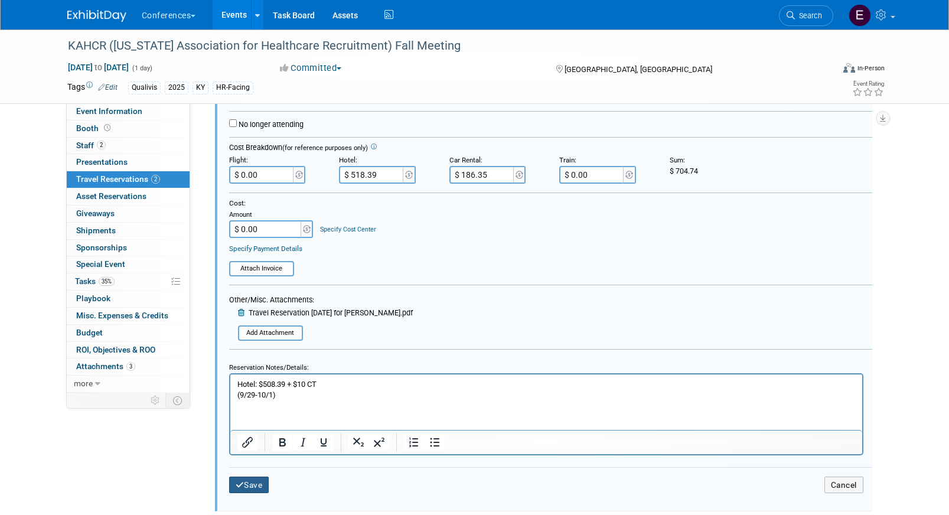
click at [255, 483] on button "Save" at bounding box center [249, 485] width 40 height 17
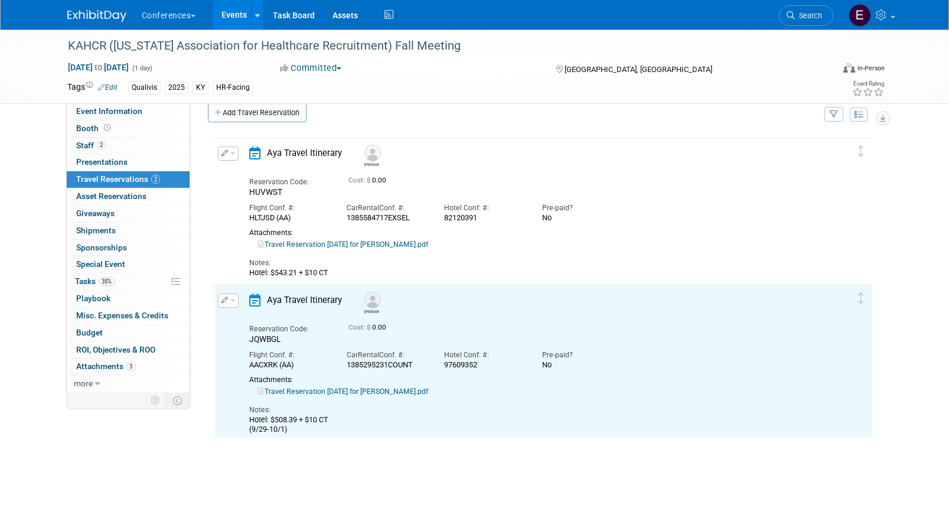
scroll to position [0, 0]
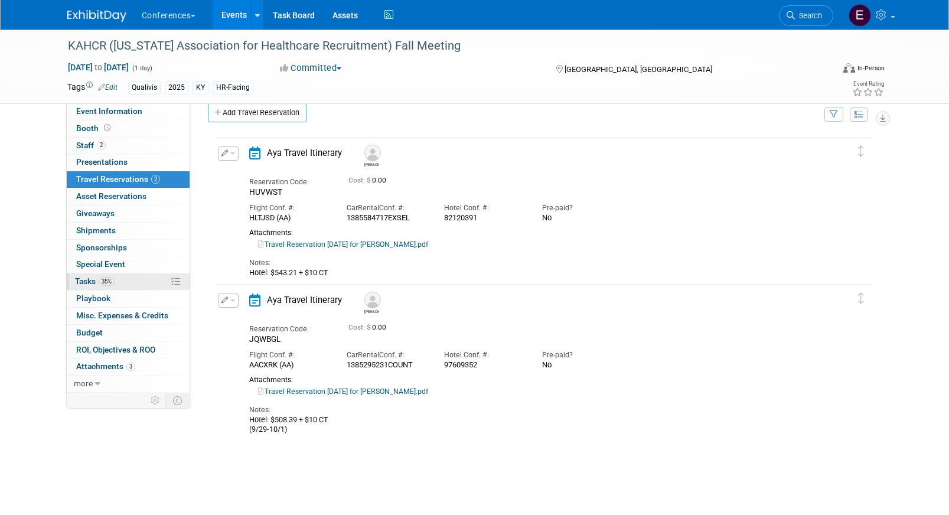
click at [128, 281] on link "35% Tasks 35%" at bounding box center [128, 282] width 123 height 17
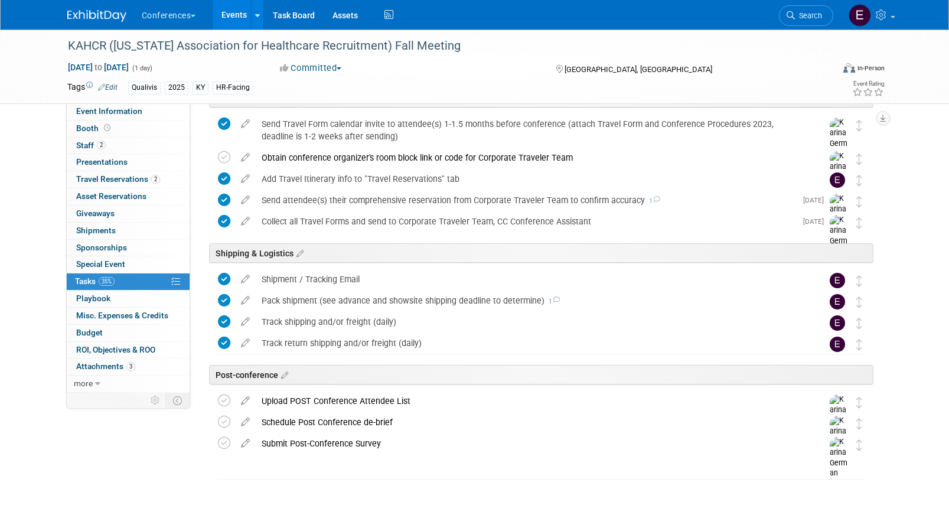
scroll to position [448, 0]
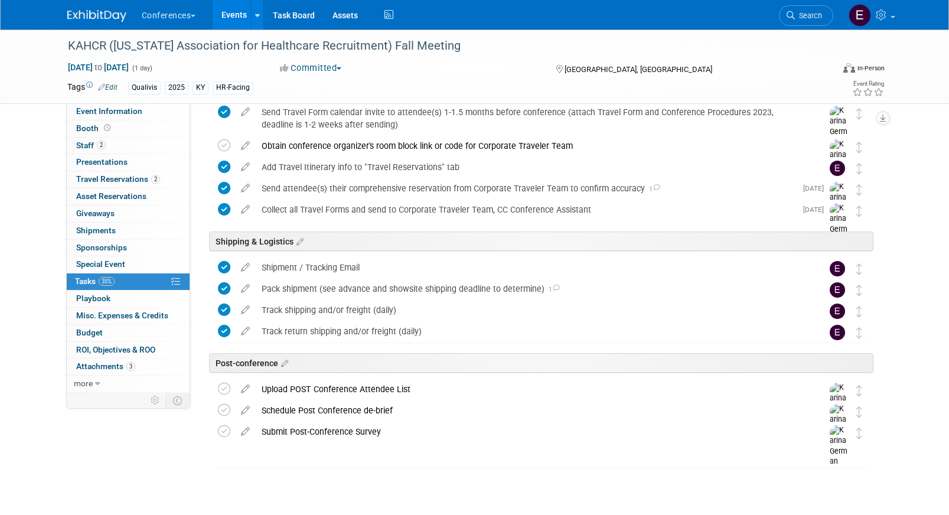
click at [106, 12] on img at bounding box center [96, 16] width 59 height 12
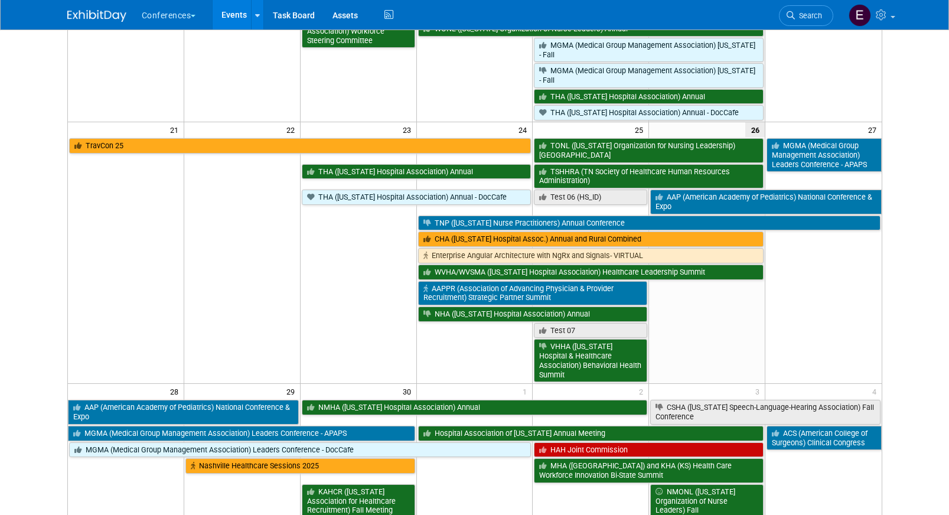
scroll to position [555, 0]
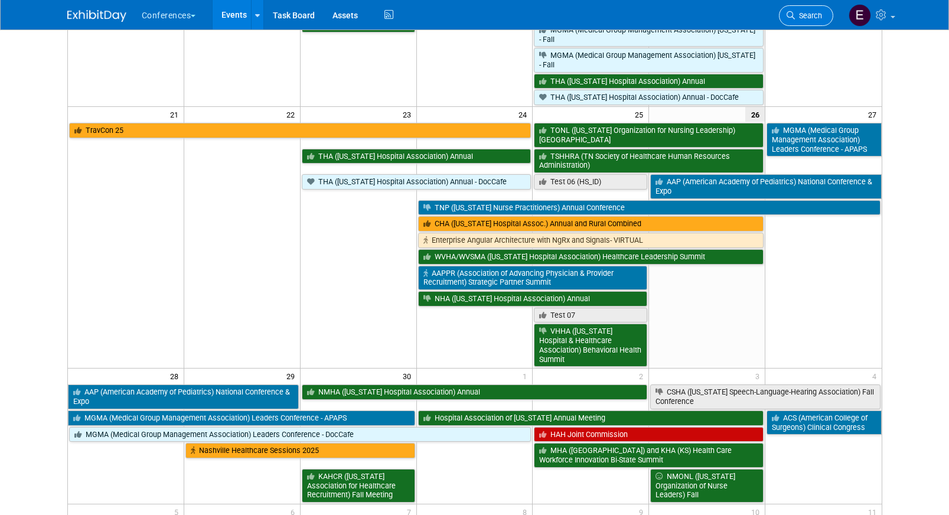
click at [789, 16] on icon at bounding box center [791, 15] width 8 height 8
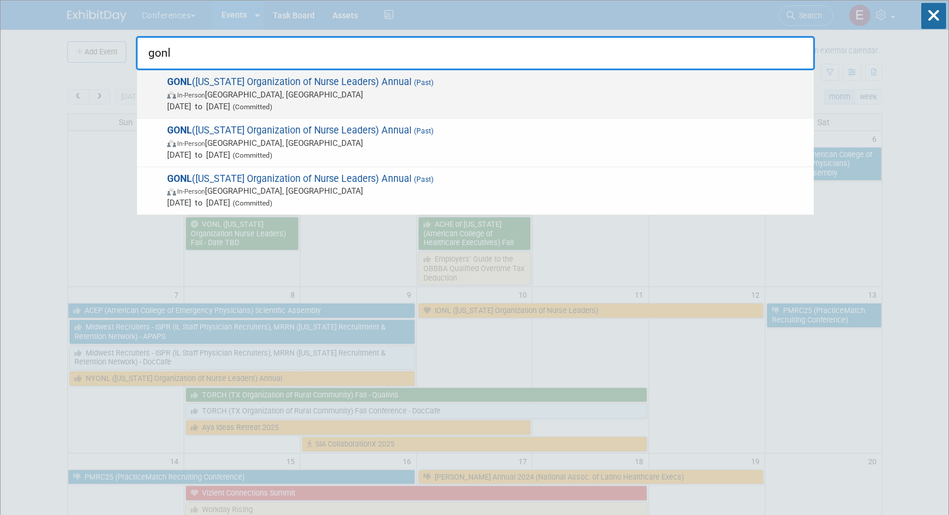
type input "gonl"
click at [532, 90] on span "In-Person [GEOGRAPHIC_DATA], [GEOGRAPHIC_DATA]" at bounding box center [487, 95] width 641 height 12
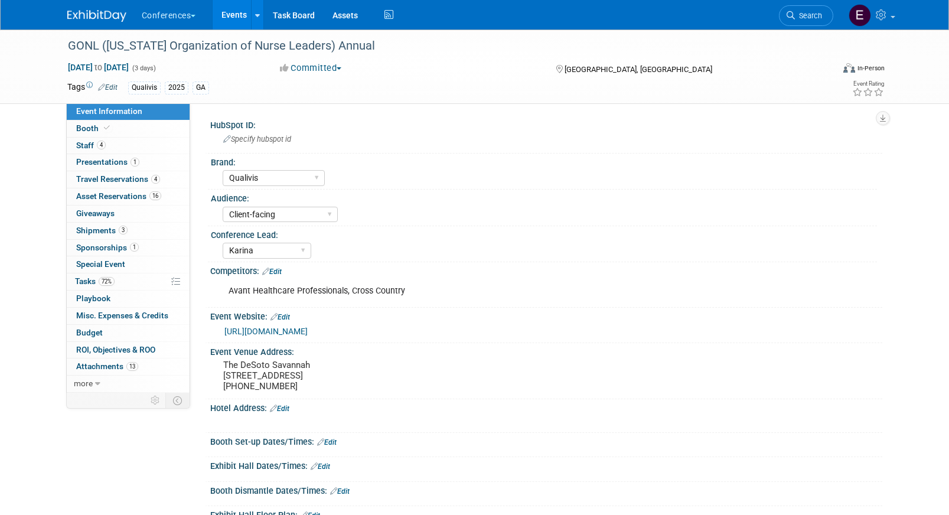
select select "Qualivis"
select select "Client-facing"
select select "Karina"
click at [96, 151] on link "4 Staff 4" at bounding box center [128, 146] width 123 height 17
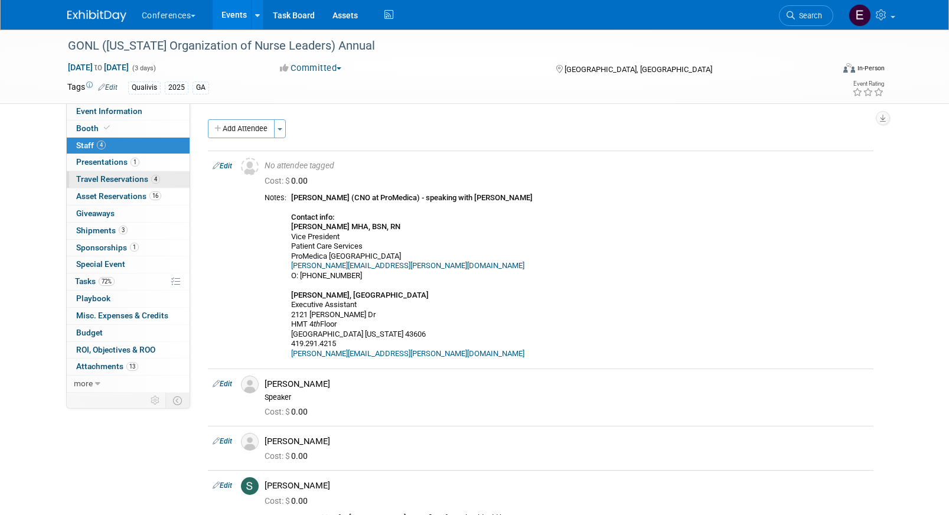
click at [135, 180] on span "Travel Reservations 4" at bounding box center [118, 178] width 84 height 9
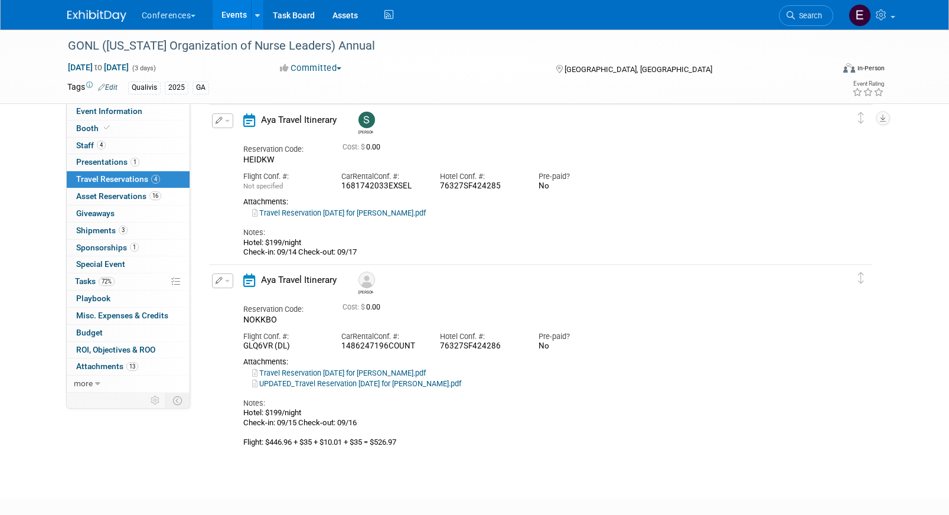
scroll to position [372, 0]
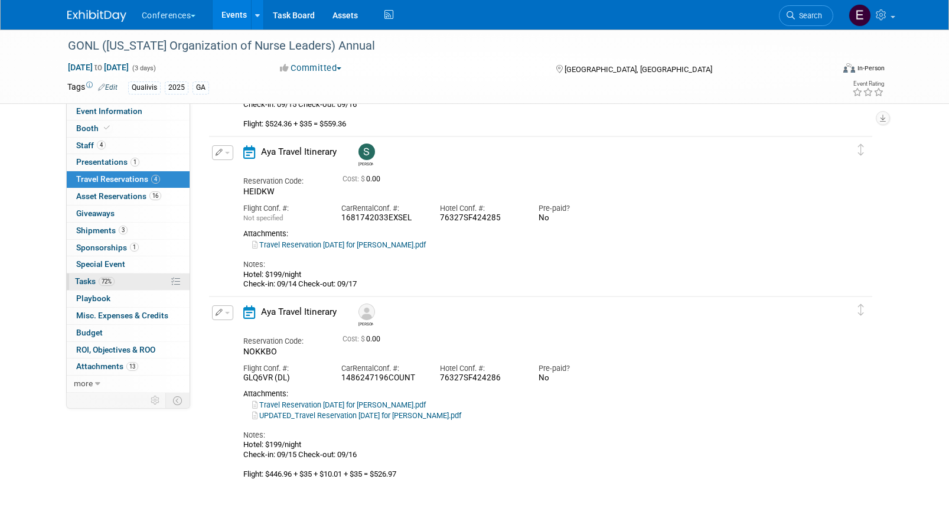
click at [106, 288] on link "72% Tasks 72%" at bounding box center [128, 282] width 123 height 17
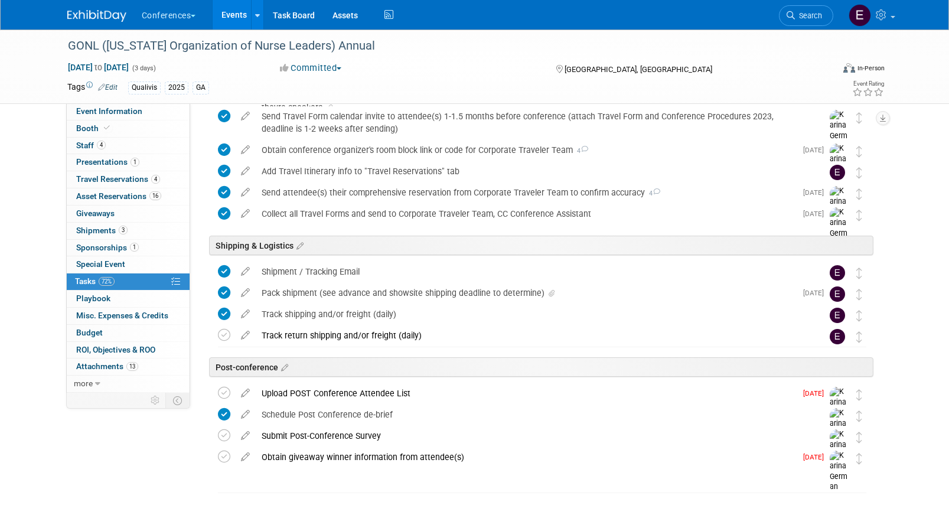
scroll to position [660, 0]
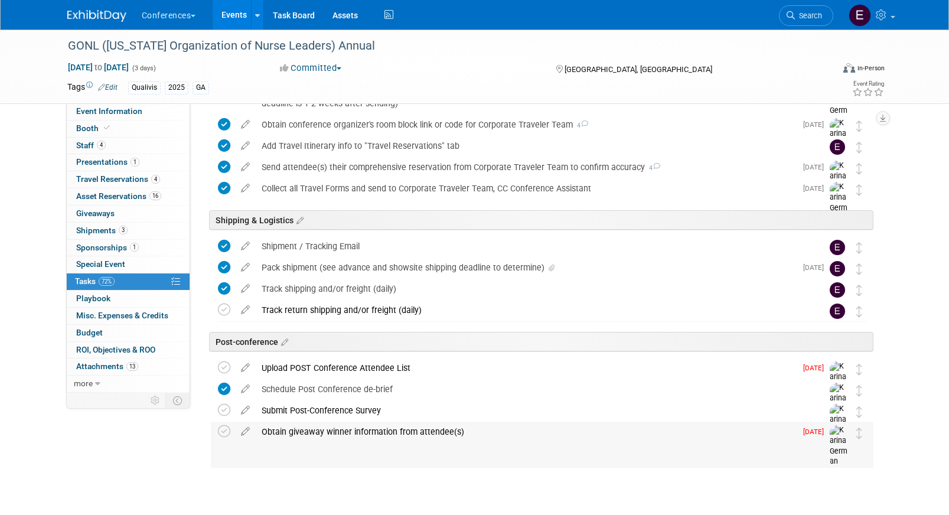
click at [295, 434] on div "Obtain giveaway winner information from attendee(s)" at bounding box center [526, 432] width 541 height 20
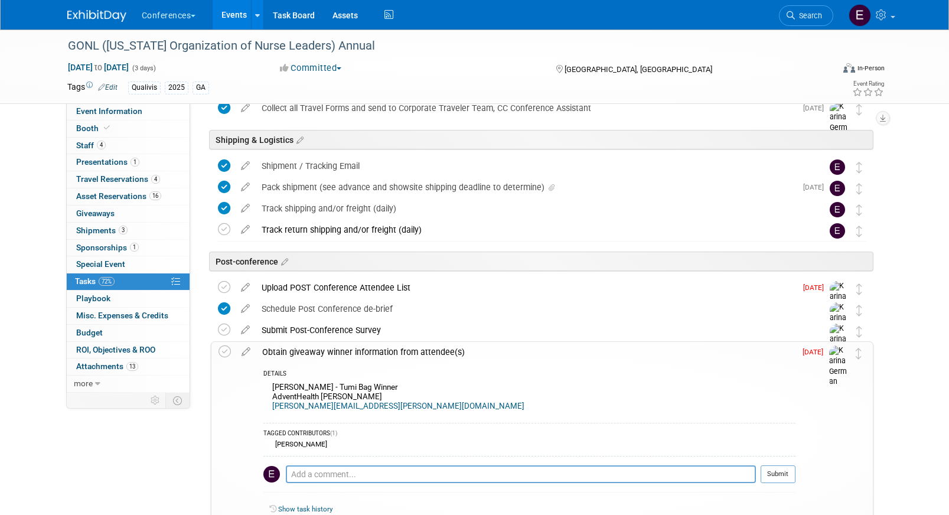
scroll to position [757, 0]
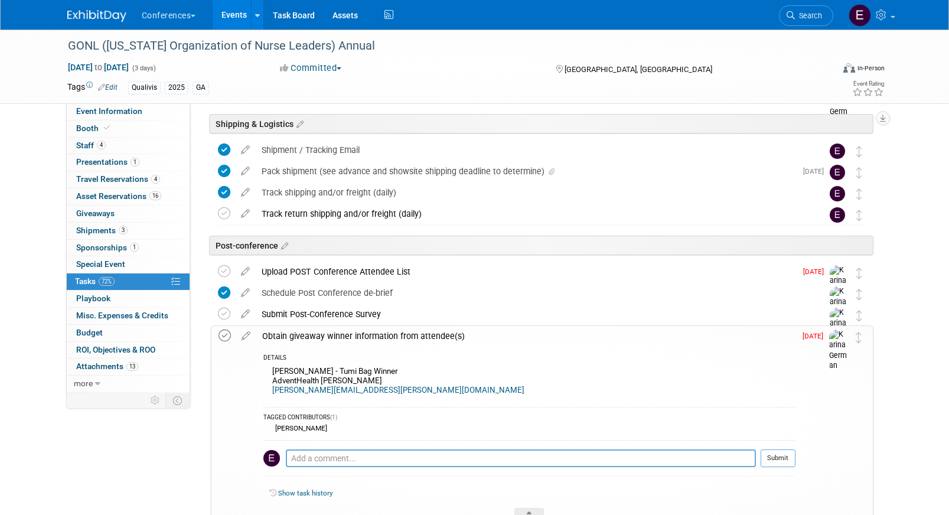
click at [230, 333] on icon at bounding box center [225, 336] width 12 height 12
click at [334, 465] on textarea at bounding box center [521, 459] width 470 height 18
type textarea "emailed [PERSON_NAME]"
click at [776, 465] on button "Submit" at bounding box center [778, 459] width 35 height 18
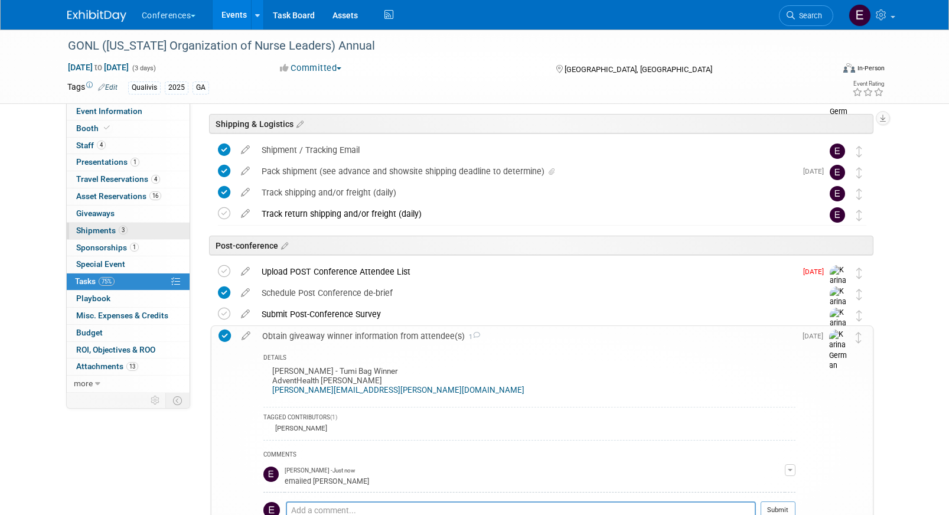
click at [121, 233] on span "3" at bounding box center [123, 230] width 9 height 9
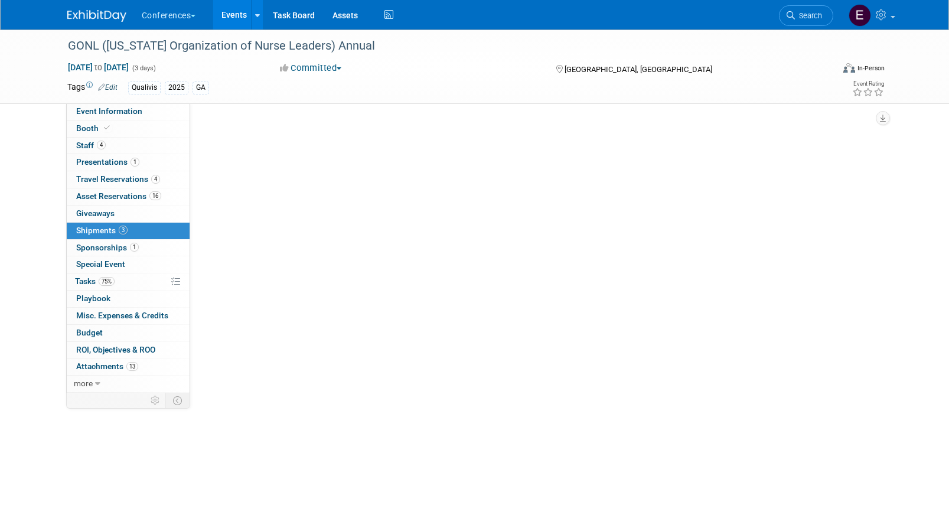
scroll to position [0, 0]
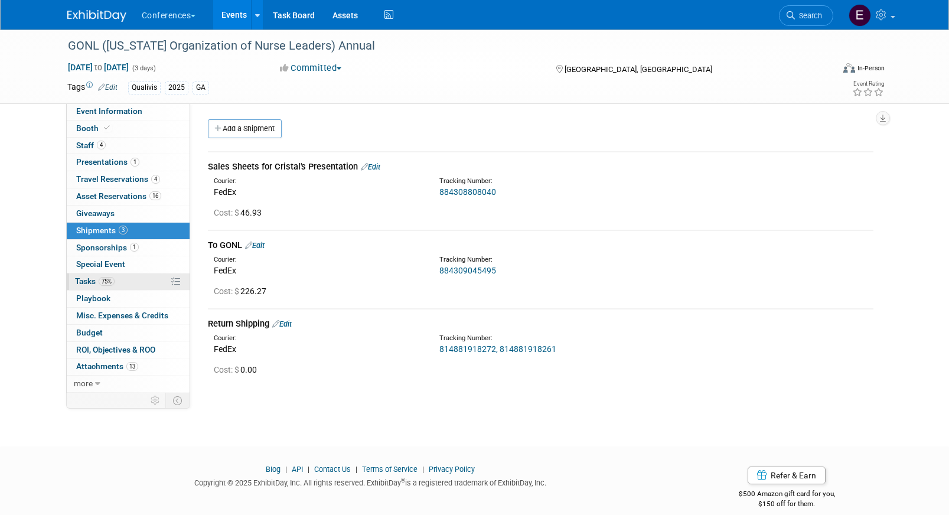
click at [130, 286] on link "75% Tasks 75%" at bounding box center [128, 282] width 123 height 17
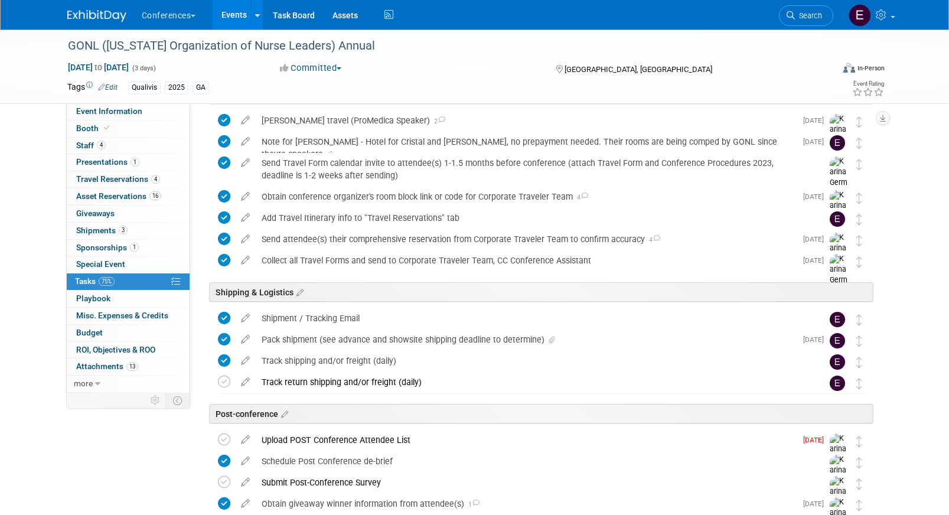
scroll to position [660, 0]
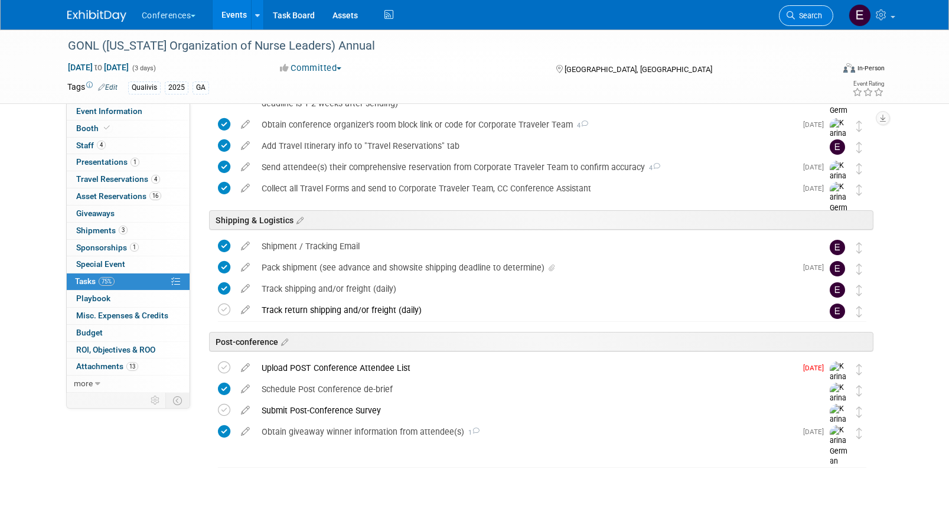
click at [795, 8] on link "Search" at bounding box center [806, 15] width 54 height 21
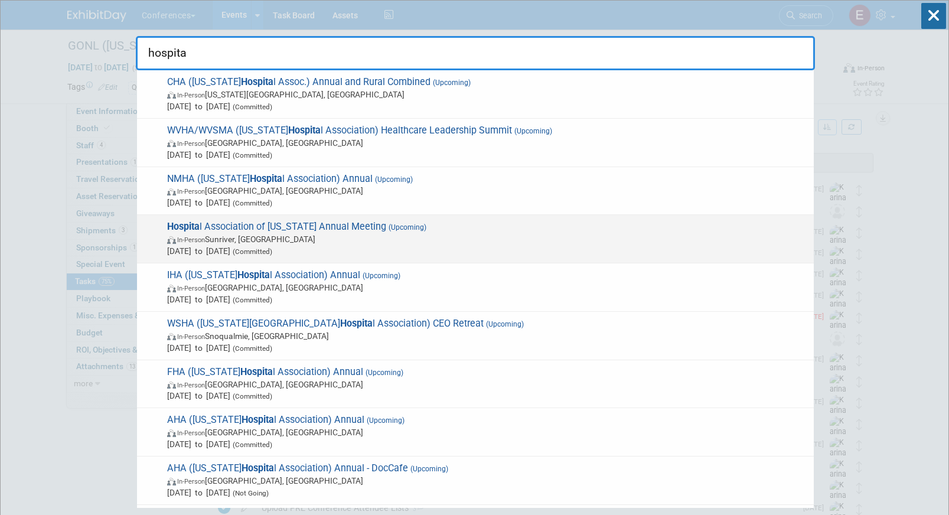
type input "hospita"
click at [519, 252] on span "Oct 1, 2025 to Oct 3, 2025 (Committed)" at bounding box center [487, 251] width 641 height 12
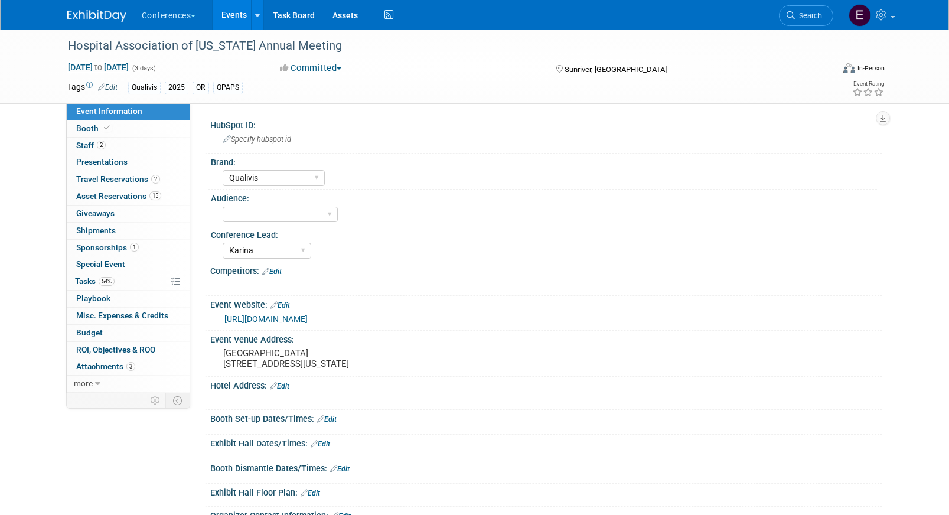
select select "Qualivis"
select select "Karina"
click at [120, 197] on span "Asset Reservations 15" at bounding box center [118, 195] width 85 height 9
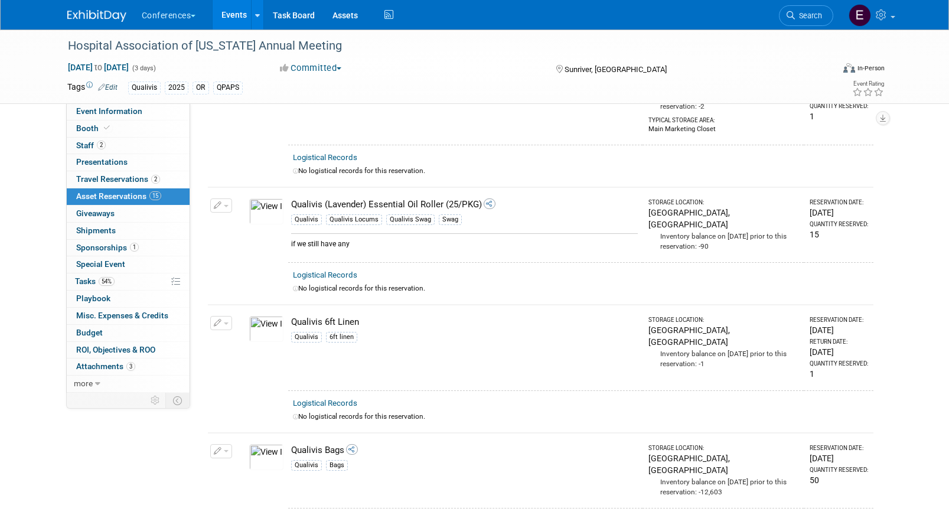
scroll to position [394, 0]
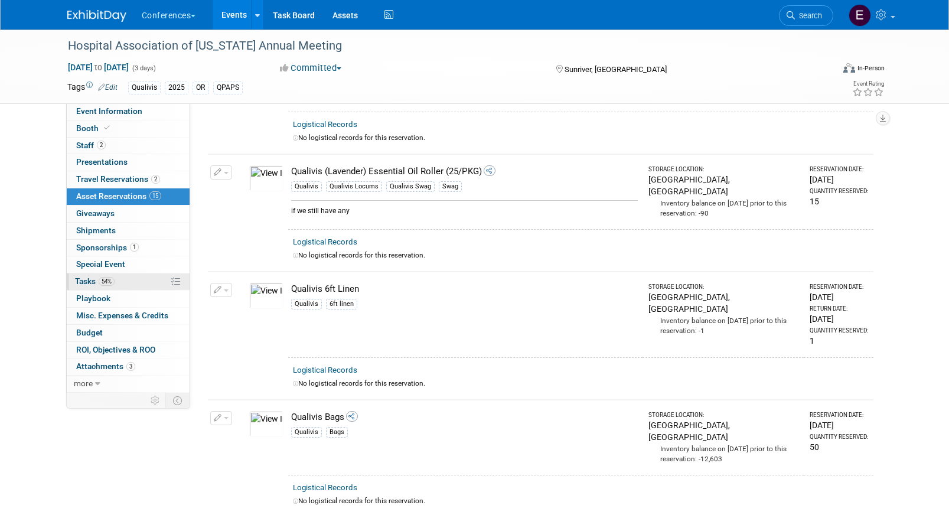
click at [125, 275] on link "54% Tasks 54%" at bounding box center [128, 282] width 123 height 17
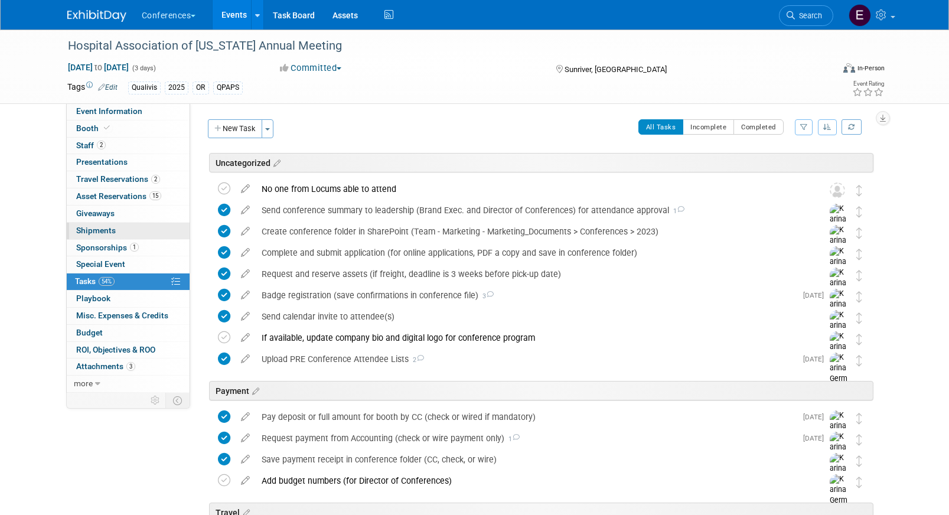
click at [113, 229] on span "Shipments 0" at bounding box center [96, 230] width 40 height 9
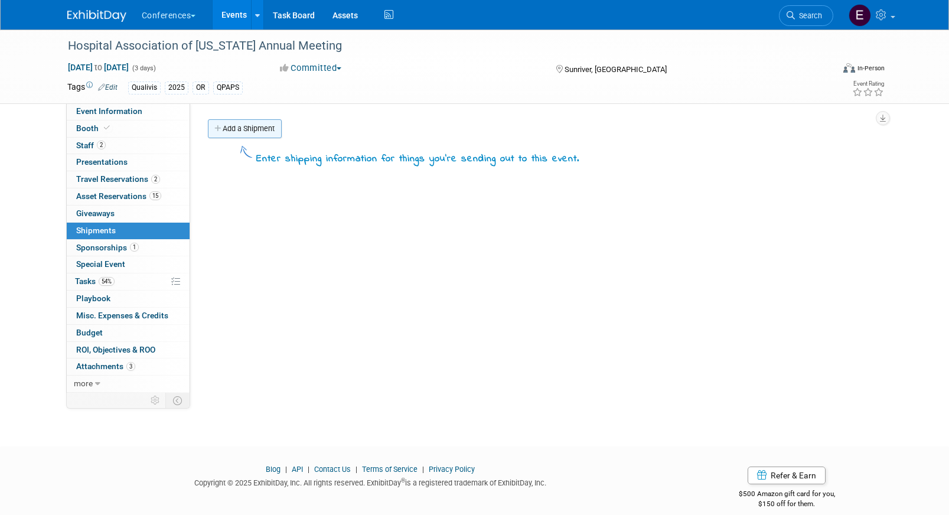
click at [252, 126] on link "Add a Shipment" at bounding box center [245, 128] width 74 height 19
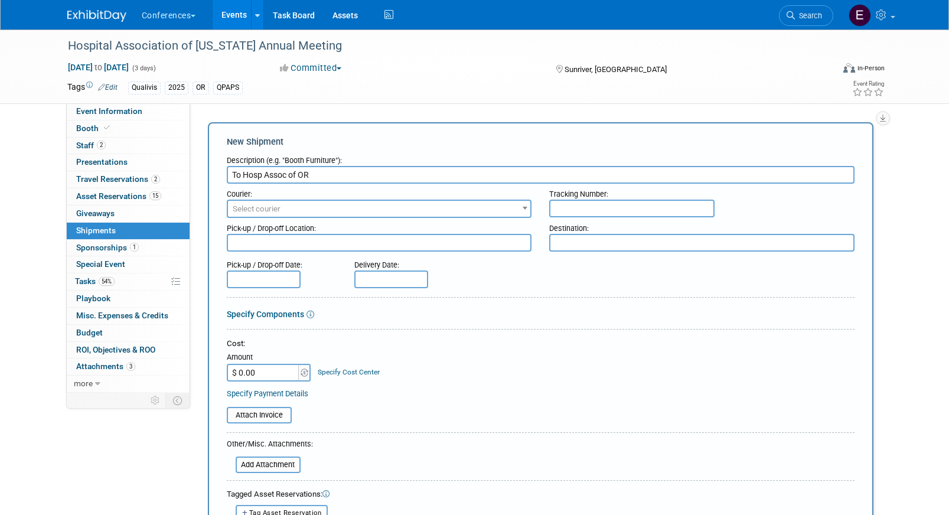
type input "To Hosp Assoc of OR"
click at [356, 208] on span "Select courier" at bounding box center [379, 209] width 303 height 17
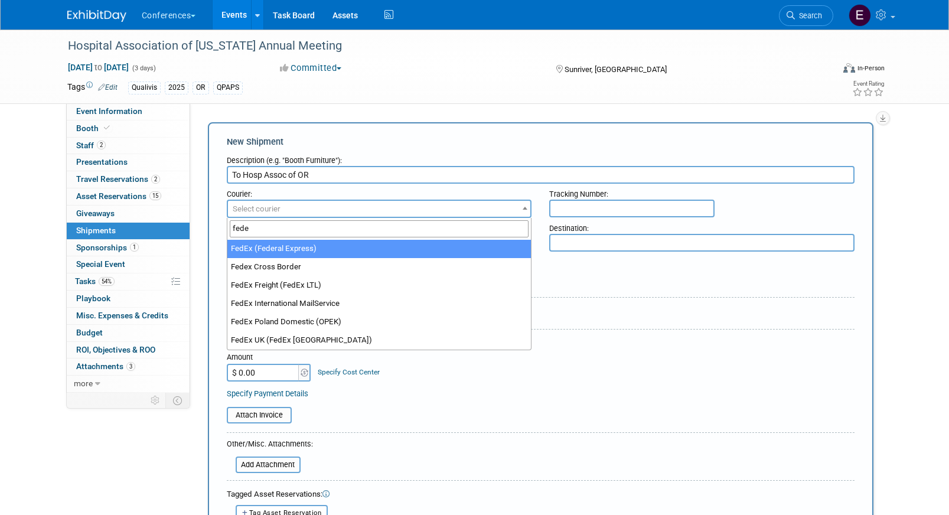
type input "fede"
select select "206"
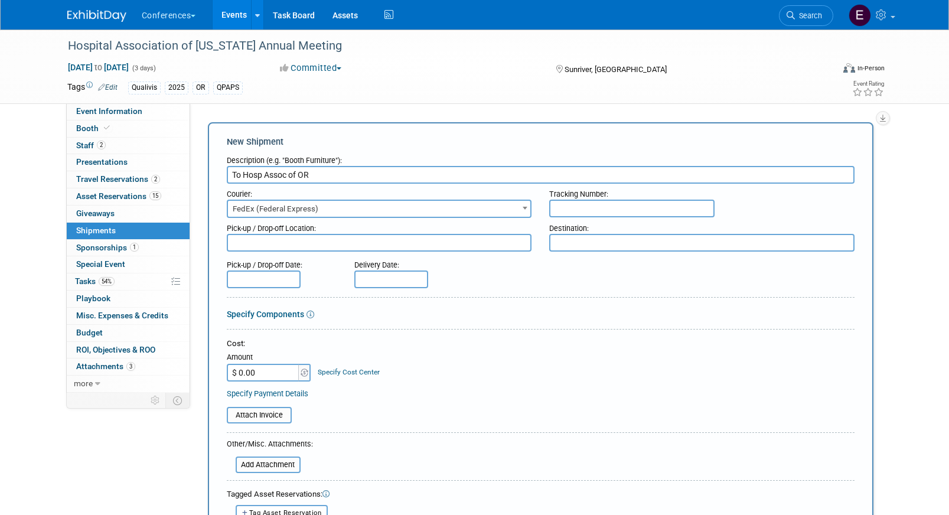
click at [626, 206] on input "text" at bounding box center [631, 209] width 165 height 18
paste input "884679486696"
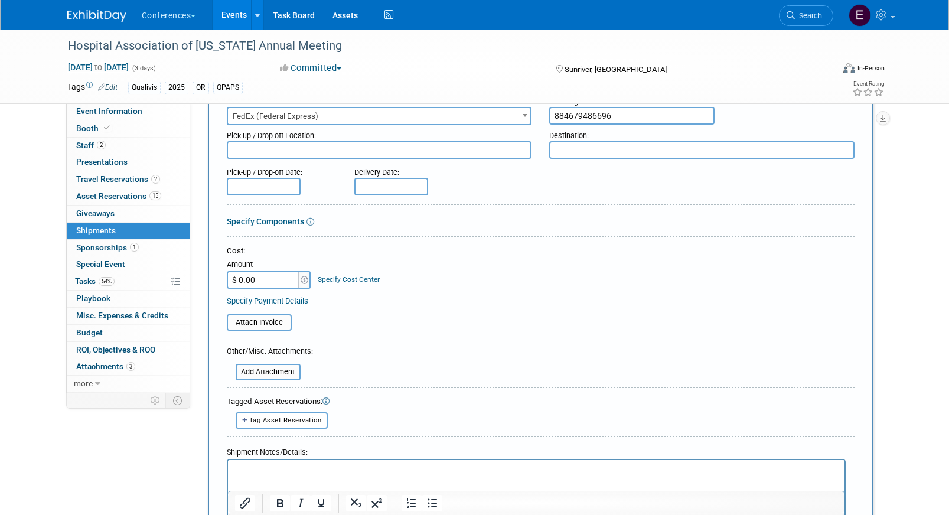
scroll to position [97, 0]
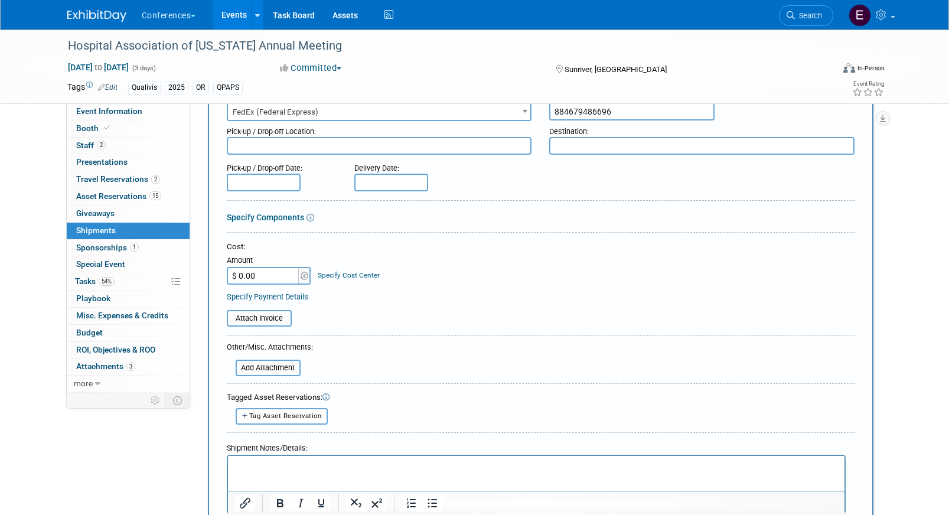
type input "884679486696"
click at [263, 281] on input "$ 0.00" at bounding box center [264, 276] width 74 height 18
type input "$ 59.38"
click at [270, 468] on p "Rich Text Area. Press ALT-0 for help." at bounding box center [536, 466] width 603 height 12
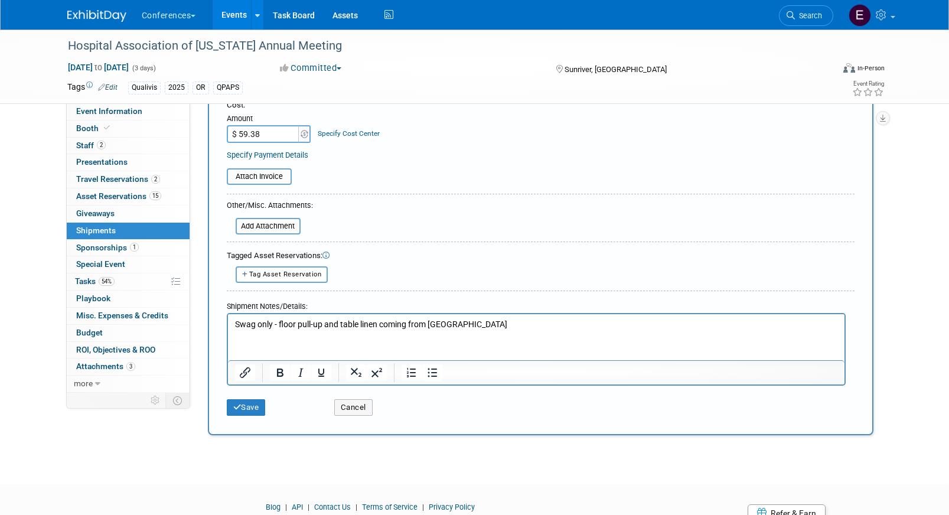
scroll to position [239, 0]
click at [255, 406] on button "Save" at bounding box center [246, 407] width 39 height 17
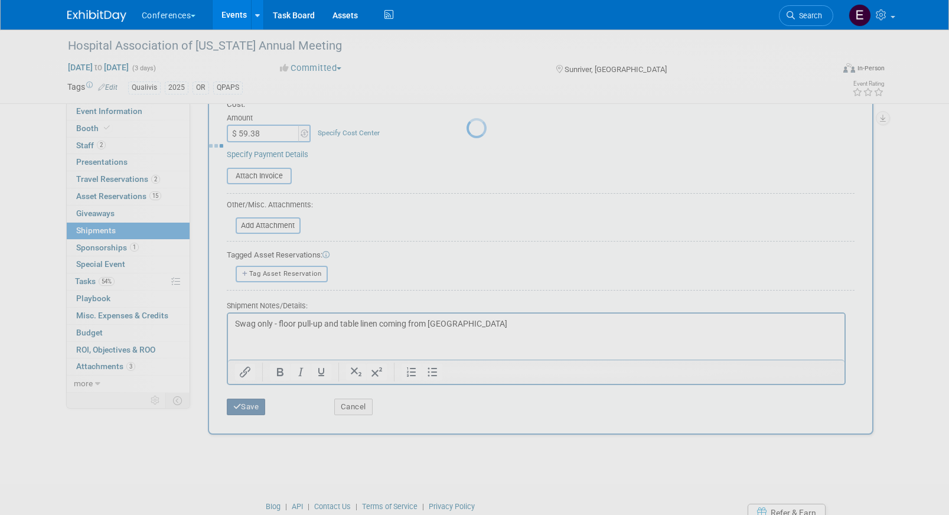
scroll to position [14, 0]
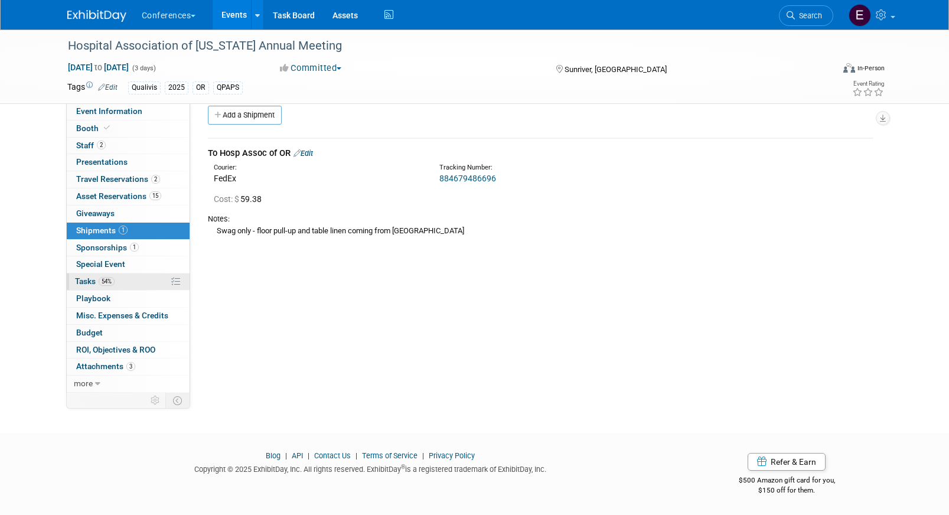
click at [113, 281] on span "54%" at bounding box center [107, 281] width 16 height 9
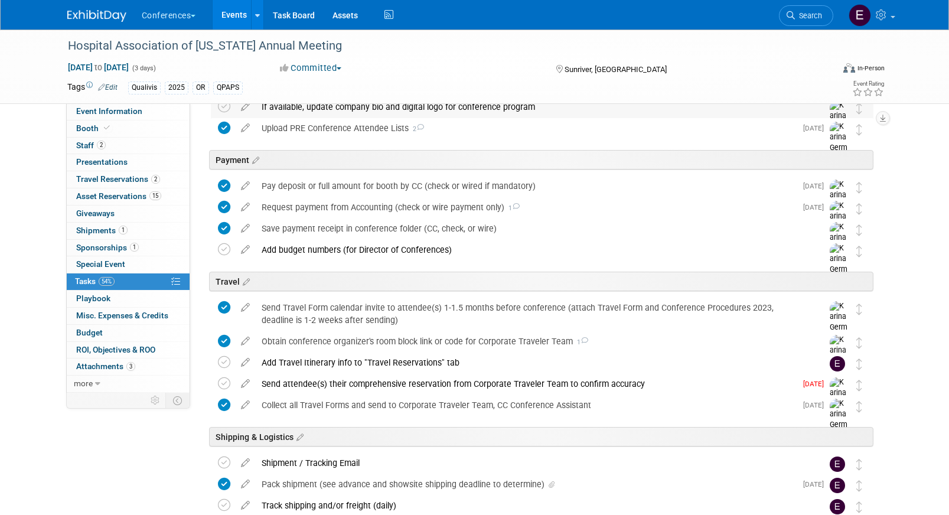
scroll to position [237, 0]
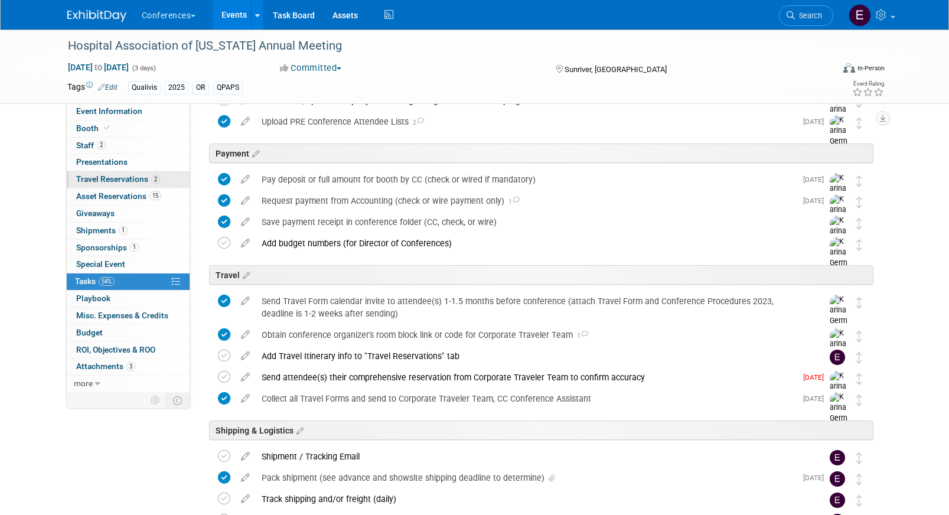
click at [160, 181] on link "2 Travel Reservations 2" at bounding box center [128, 179] width 123 height 17
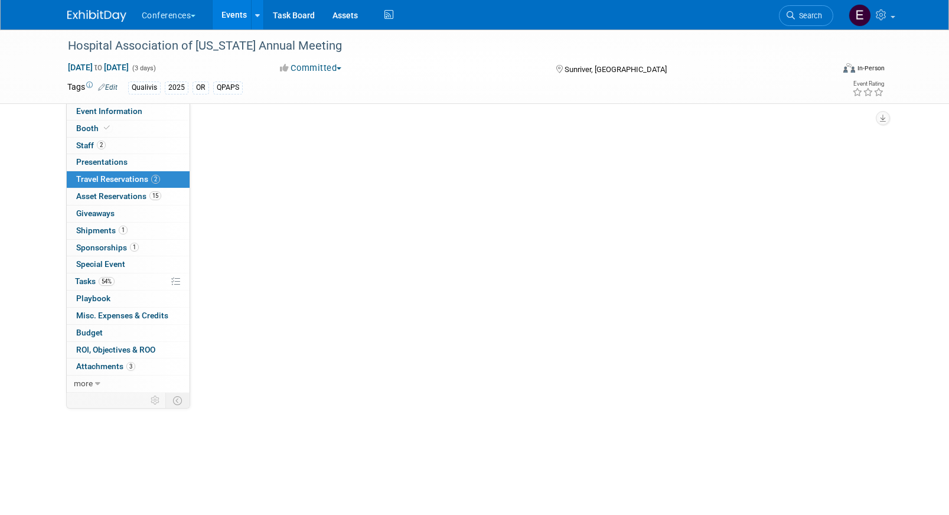
scroll to position [0, 0]
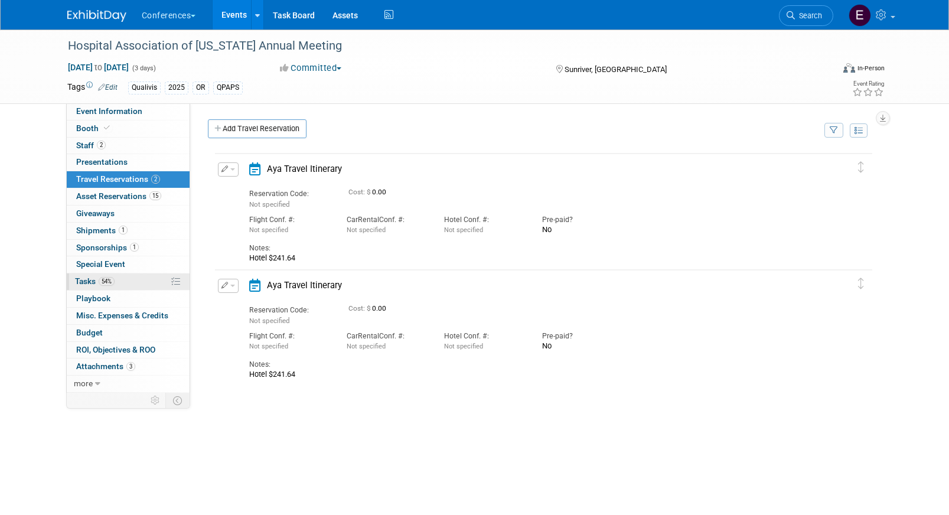
click at [131, 285] on link "54% Tasks 54%" at bounding box center [128, 282] width 123 height 17
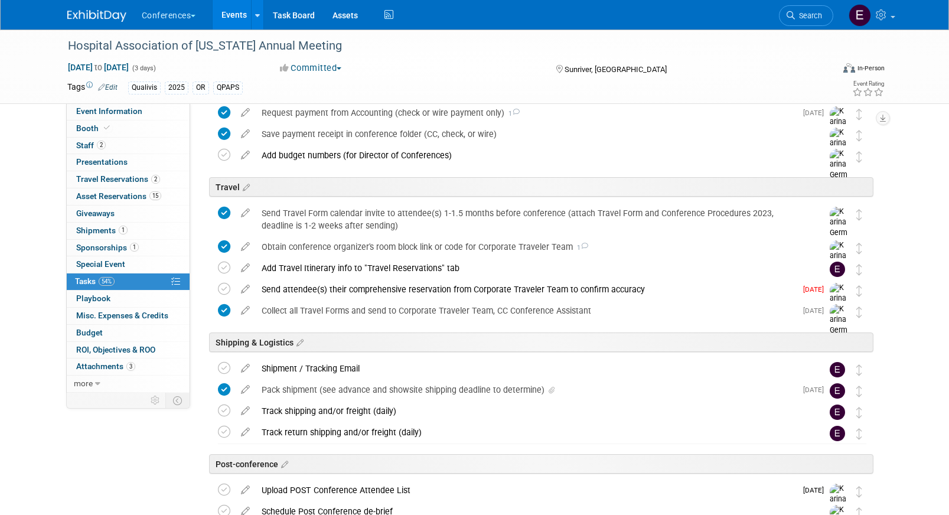
scroll to position [448, 0]
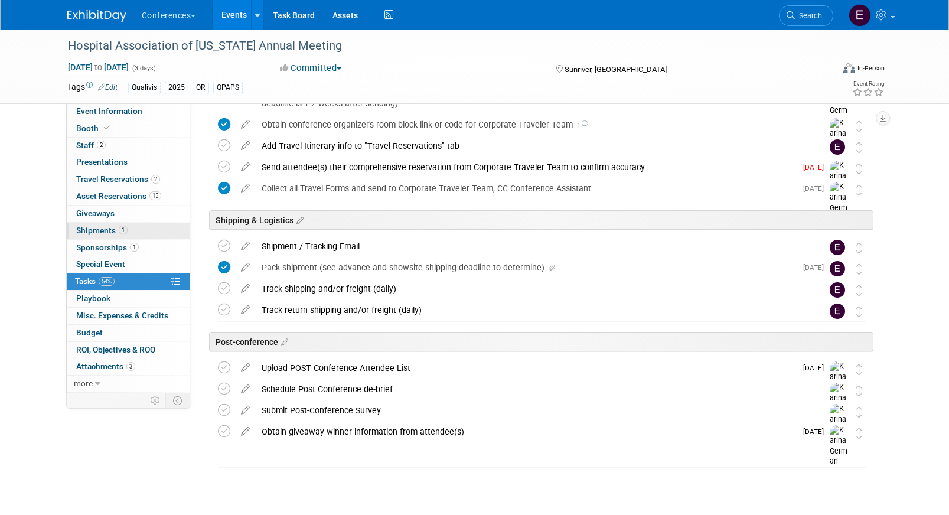
click at [162, 229] on link "1 Shipments 1" at bounding box center [128, 231] width 123 height 17
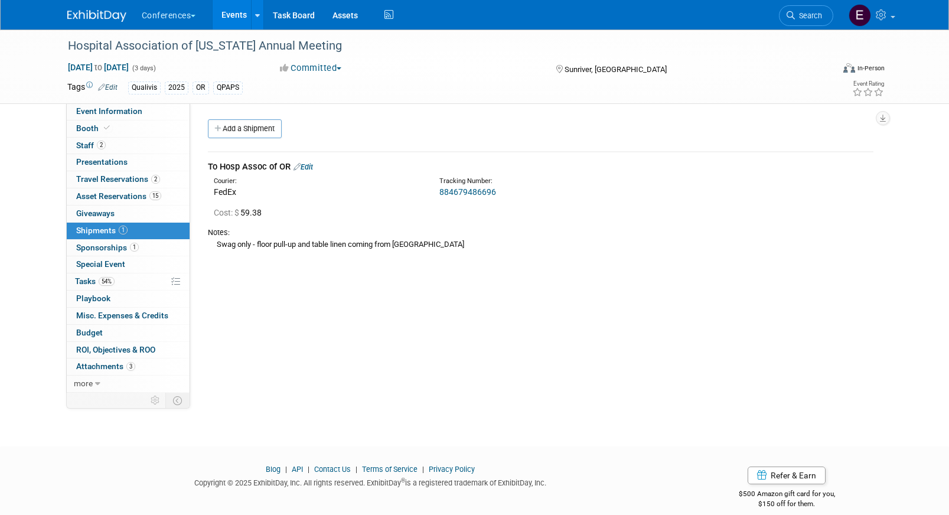
click at [469, 194] on link "884679486696" at bounding box center [467, 191] width 57 height 9
click at [820, 12] on span "Search" at bounding box center [808, 15] width 27 height 9
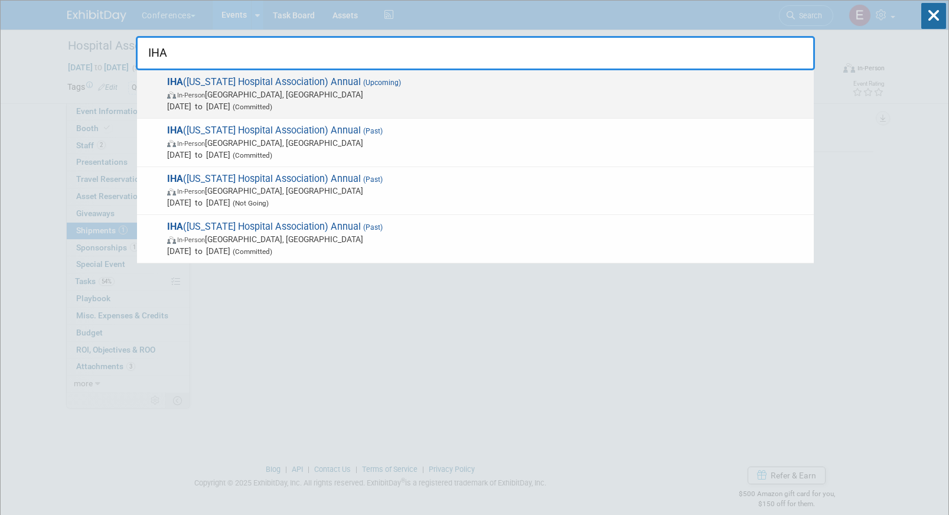
type input "IHA"
click at [415, 93] on span "In-Person Sun Valley, ID" at bounding box center [487, 95] width 641 height 12
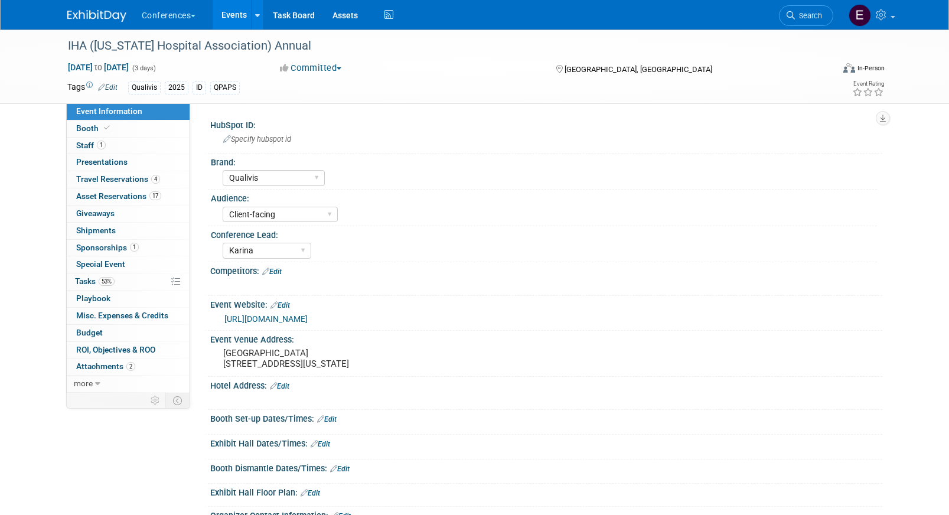
select select "Qualivis"
select select "Client-facing"
select select "Karina"
click at [117, 233] on link "0 Shipments 0" at bounding box center [128, 231] width 123 height 17
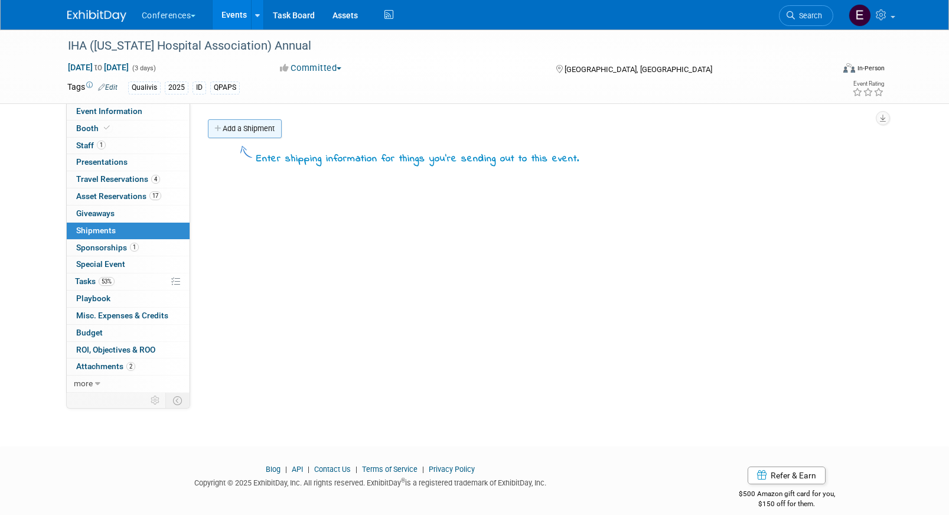
click at [267, 125] on link "Add a Shipment" at bounding box center [245, 128] width 74 height 19
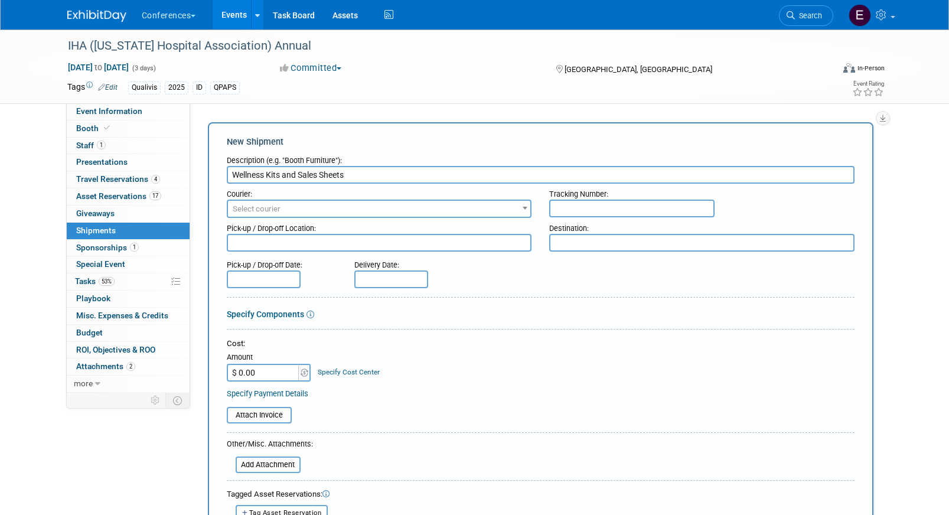
type input "Wellness Kits and Sales Sheets"
click at [243, 219] on div "Pick-up / Drop-off Location:" at bounding box center [379, 226] width 305 height 16
click at [248, 216] on span "Select courier" at bounding box center [379, 209] width 303 height 17
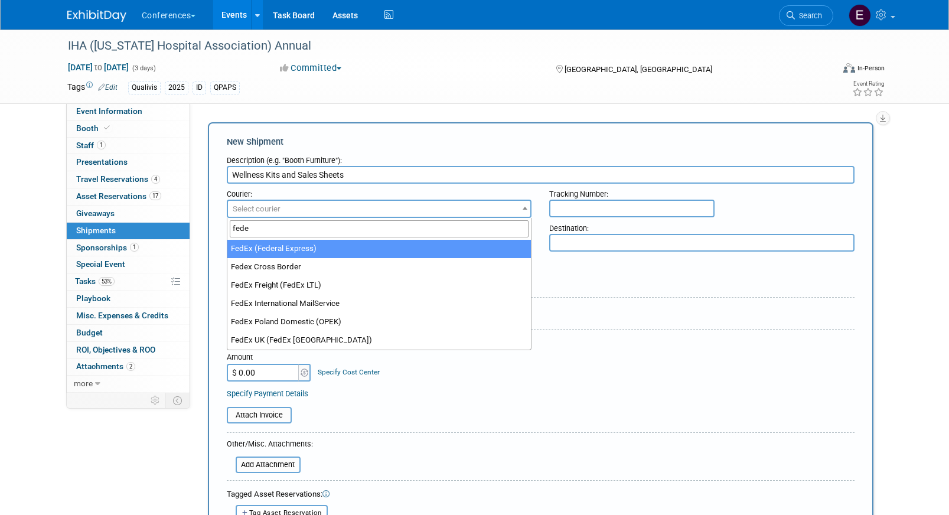
type input "fede"
select select "206"
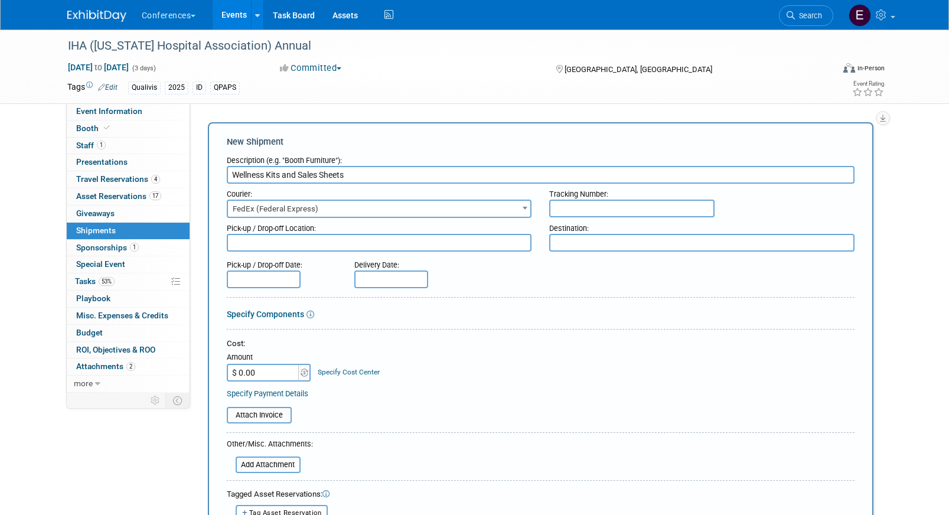
click at [596, 211] on input "text" at bounding box center [631, 209] width 165 height 18
paste input "884679539888"
type input "884679539888"
click at [260, 373] on input "$ 0.00" at bounding box center [264, 373] width 74 height 18
type input "$ 329.18"
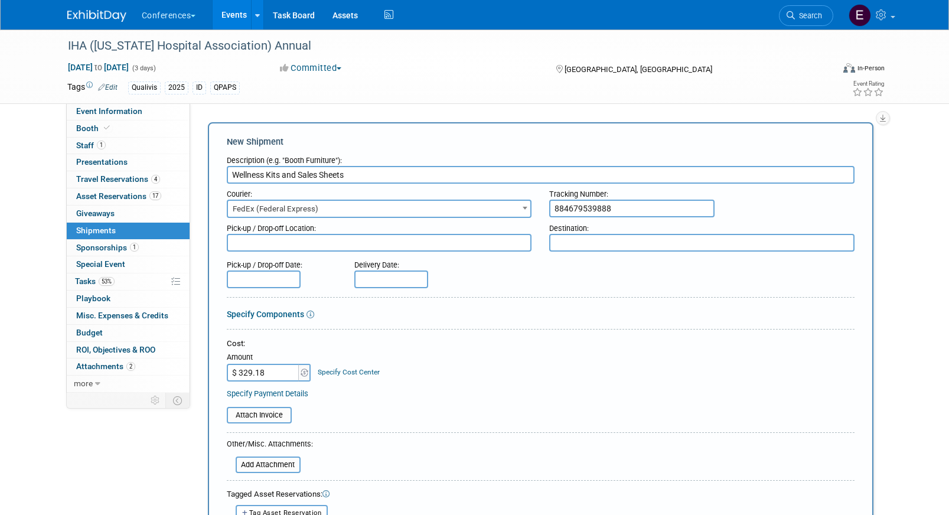
click at [331, 373] on link "Specify Cost Center" at bounding box center [349, 372] width 62 height 8
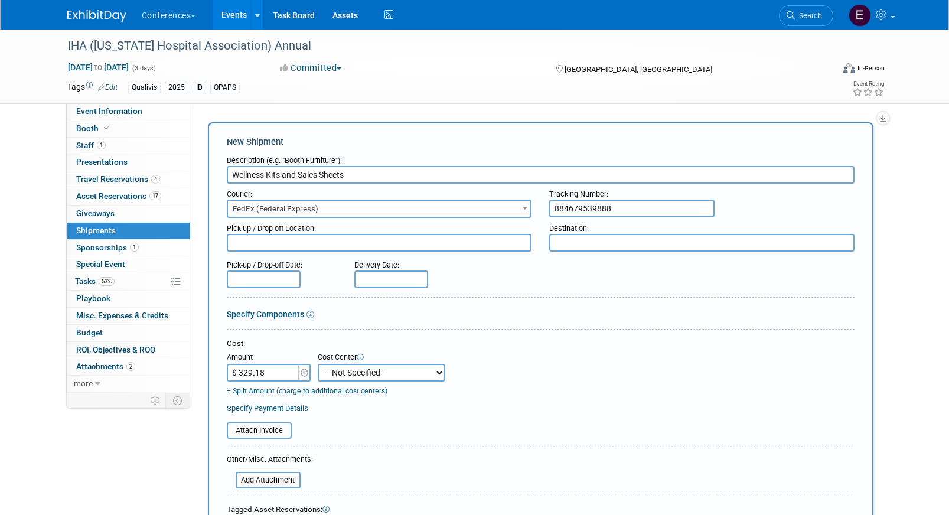
click at [331, 377] on select "-- Not Specified -- Aya Education Aya Healthcare Aya Locums Bespoke Corporate […" at bounding box center [382, 373] width 128 height 18
select select "18965874"
click at [318, 364] on select "-- Not Specified -- Aya Education Aya Healthcare Aya Locums Bespoke Corporate […" at bounding box center [382, 373] width 128 height 18
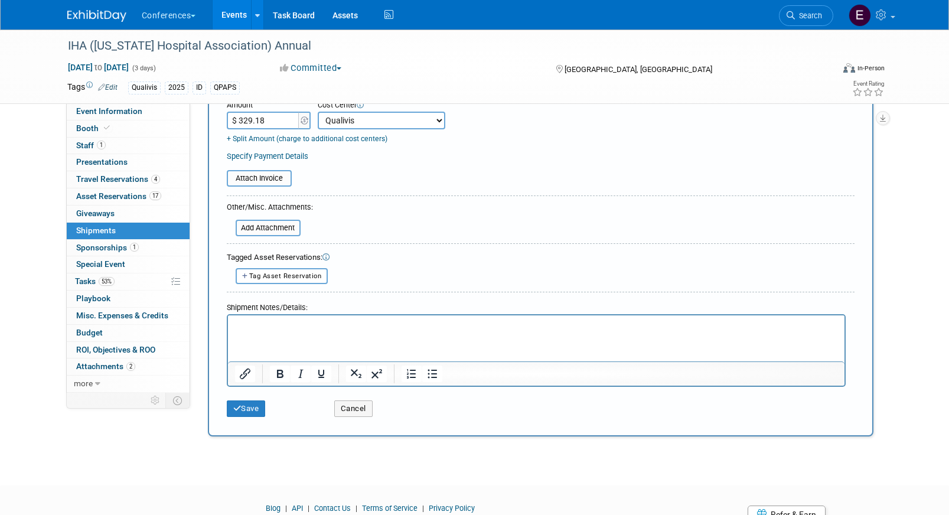
scroll to position [291, 0]
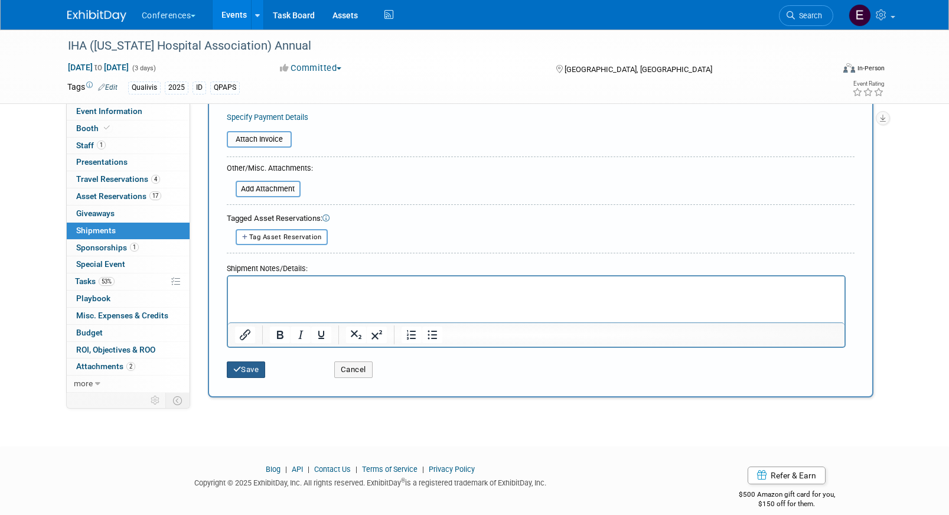
click at [242, 368] on button "Save" at bounding box center [246, 370] width 39 height 17
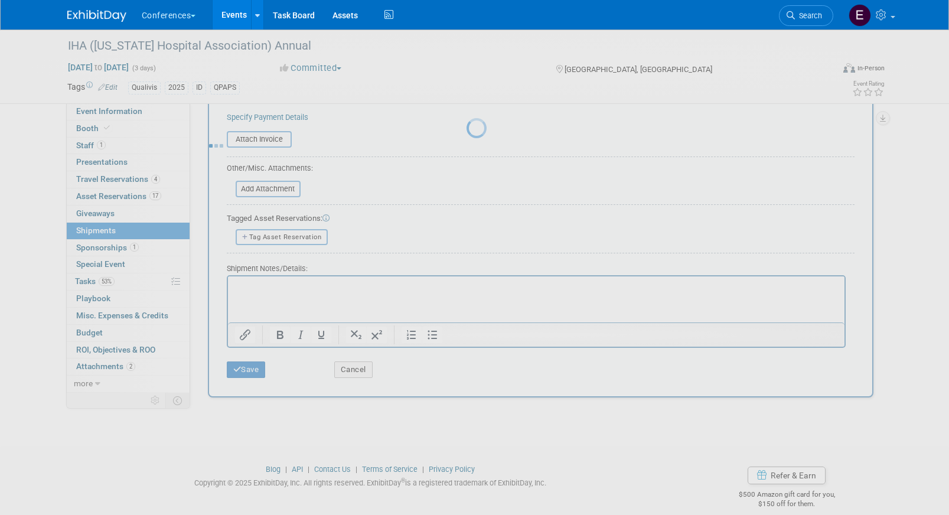
scroll to position [14, 0]
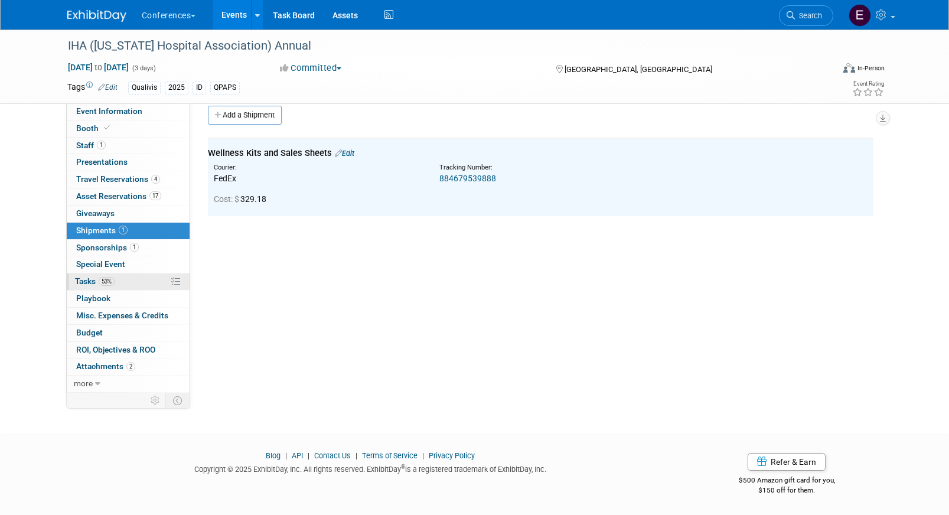
click at [134, 278] on link "53% Tasks 53%" at bounding box center [128, 282] width 123 height 17
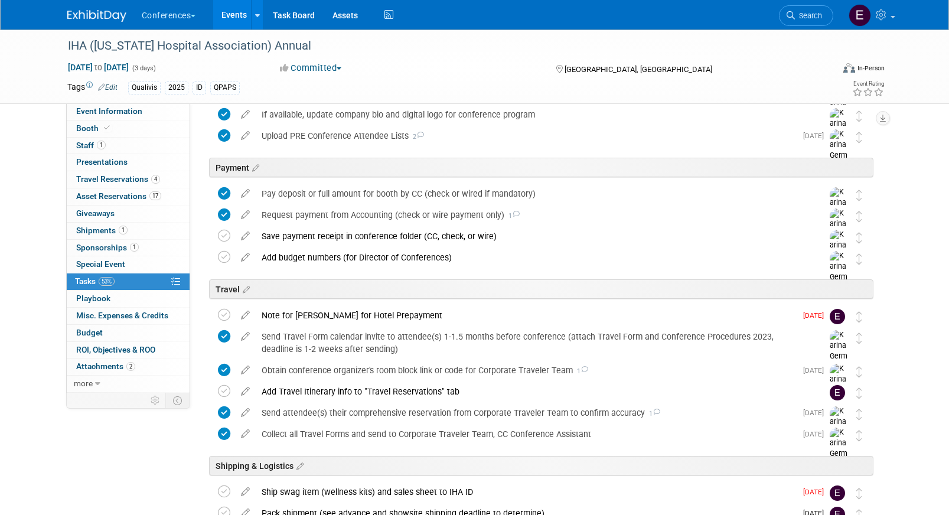
scroll to position [462, 0]
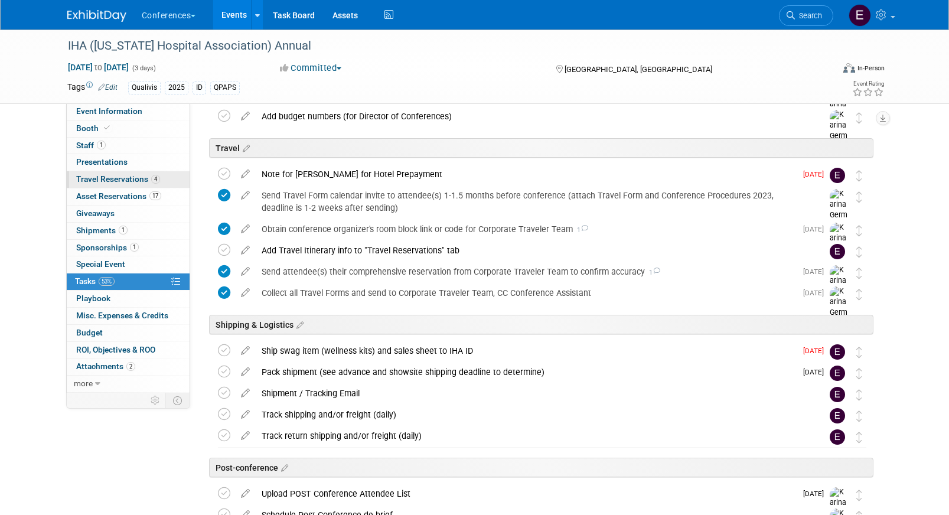
click at [168, 176] on link "4 Travel Reservations 4" at bounding box center [128, 179] width 123 height 17
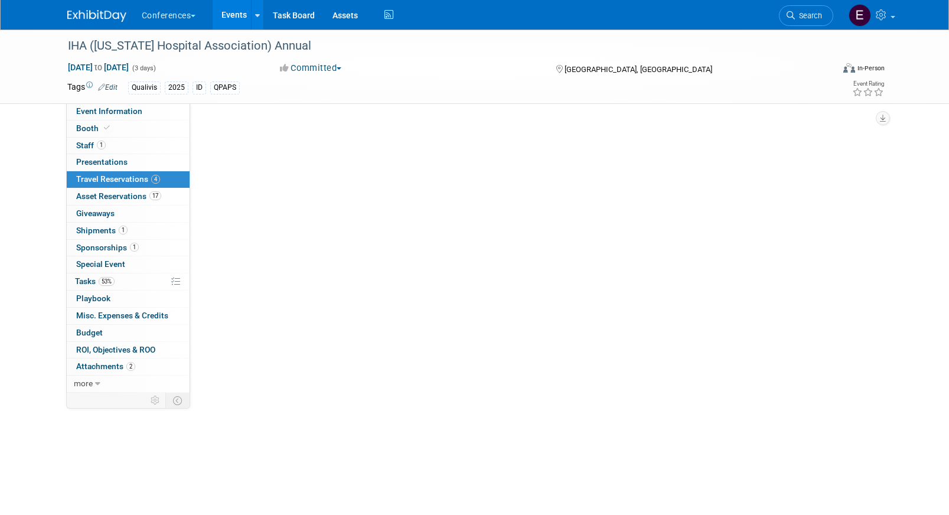
scroll to position [0, 0]
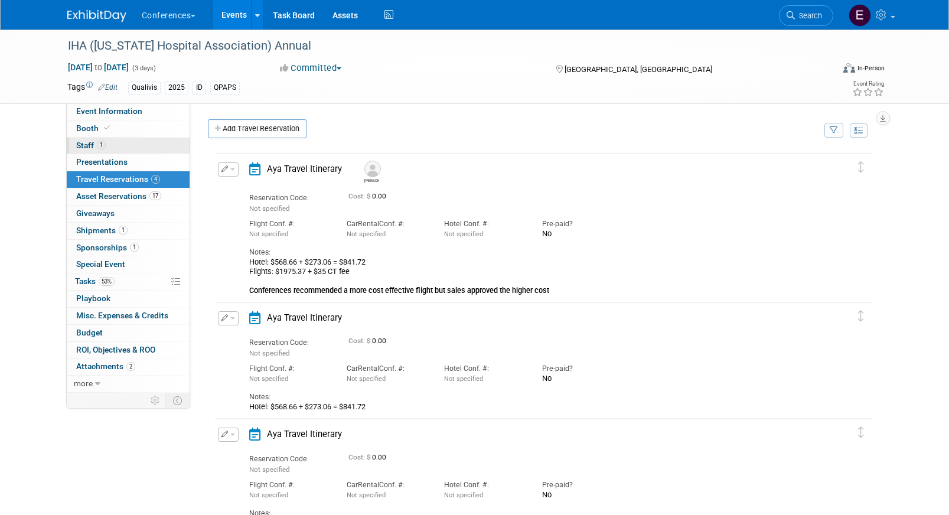
click at [159, 146] on link "1 Staff 1" at bounding box center [128, 146] width 123 height 17
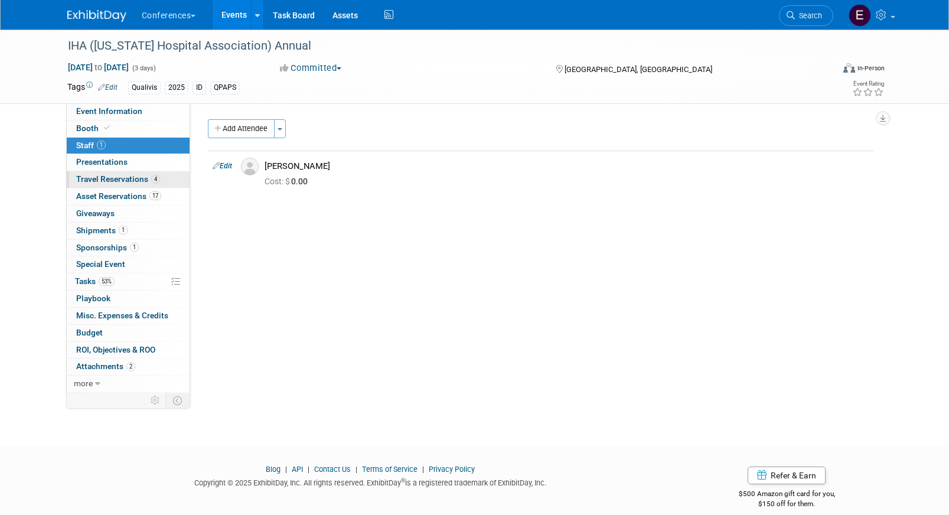
click at [157, 181] on span "4" at bounding box center [155, 179] width 9 height 9
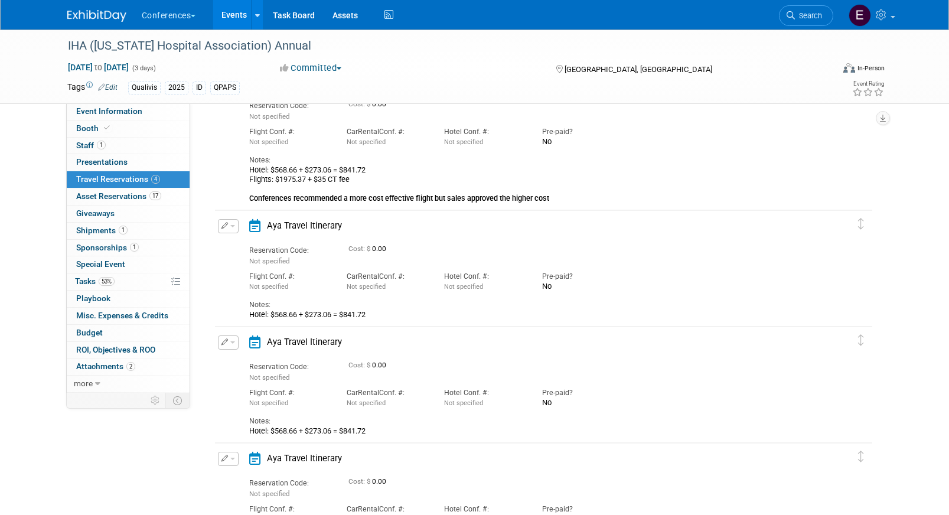
scroll to position [94, 0]
click at [226, 222] on icon "button" at bounding box center [225, 223] width 7 height 6
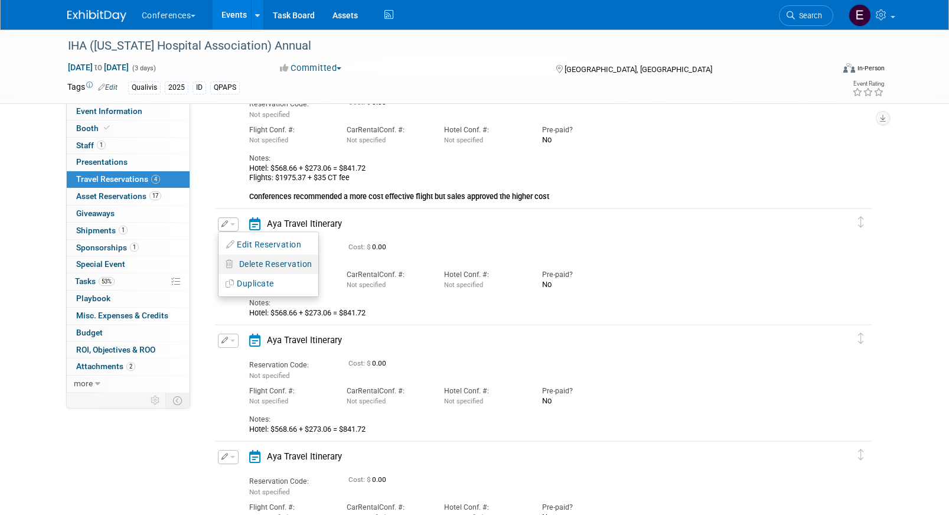
click at [265, 271] on button "Delete Reservation" at bounding box center [269, 264] width 100 height 17
click at [353, 274] on icon at bounding box center [353, 274] width 7 height 6
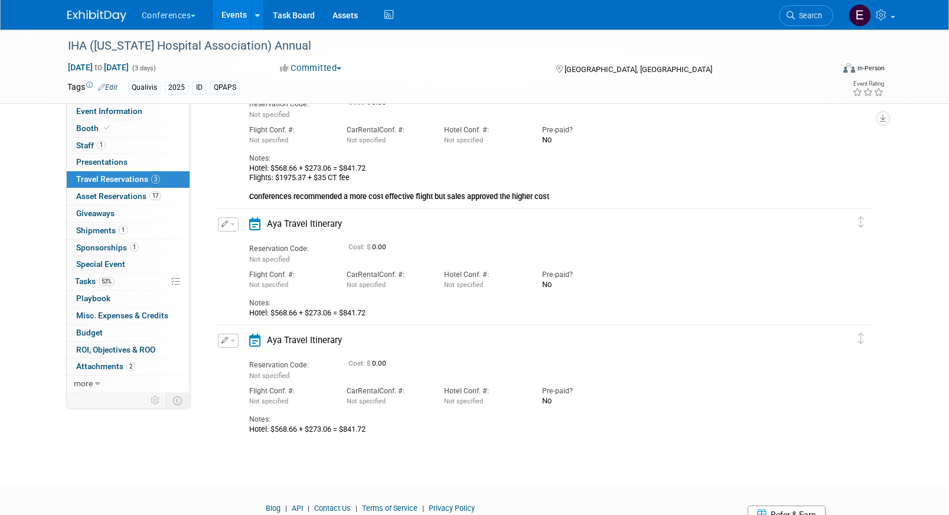
click at [224, 226] on icon "button" at bounding box center [225, 223] width 7 height 6
click at [278, 269] on span "Delete Reservation" at bounding box center [275, 263] width 73 height 9
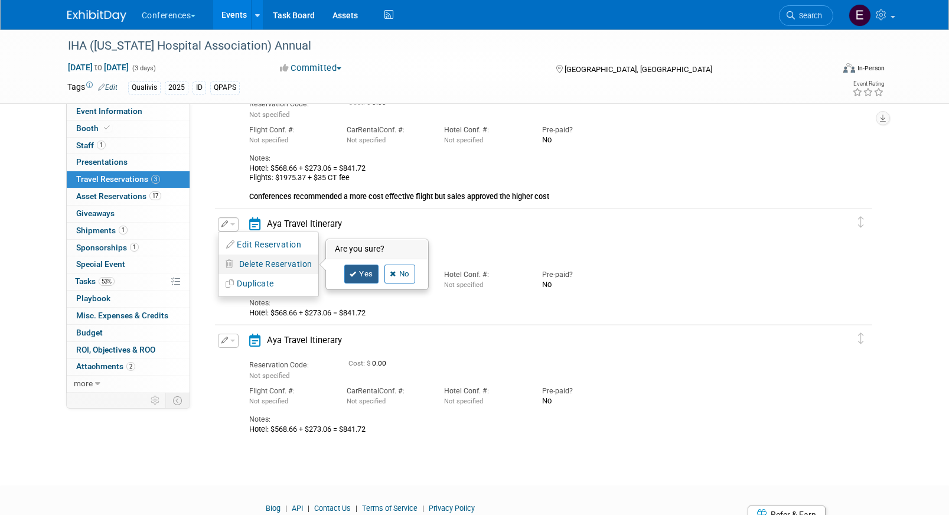
click at [365, 275] on link "Yes" at bounding box center [361, 274] width 34 height 19
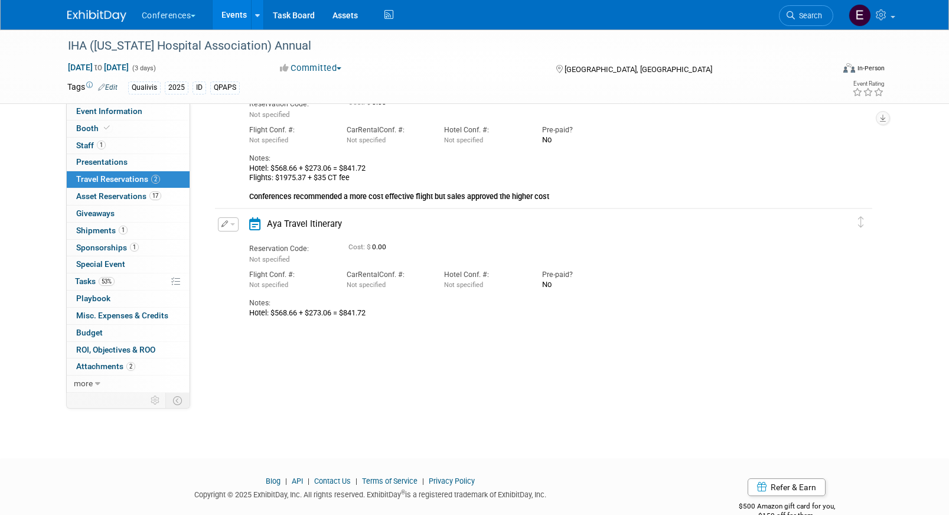
click at [224, 223] on icon "button" at bounding box center [225, 223] width 7 height 6
click at [266, 268] on span "Delete Reservation" at bounding box center [275, 263] width 73 height 9
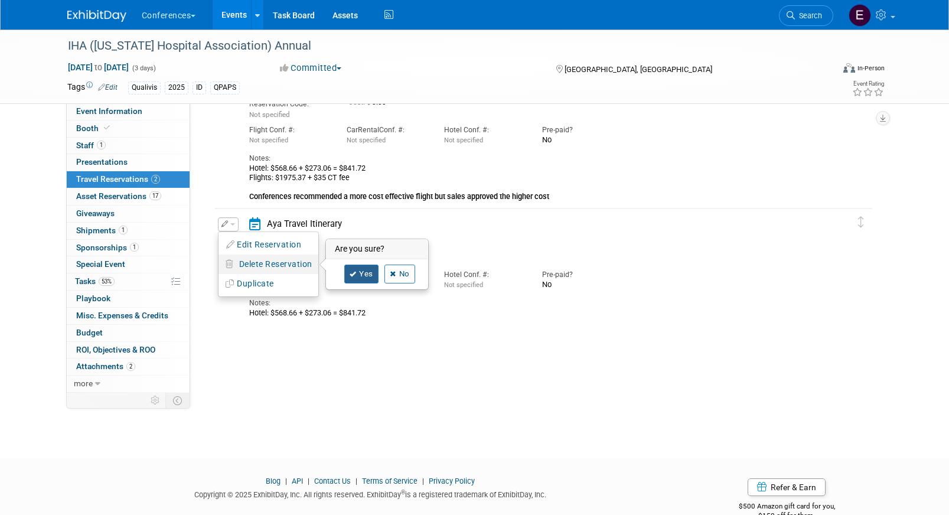
click at [362, 269] on link "Yes" at bounding box center [361, 274] width 34 height 19
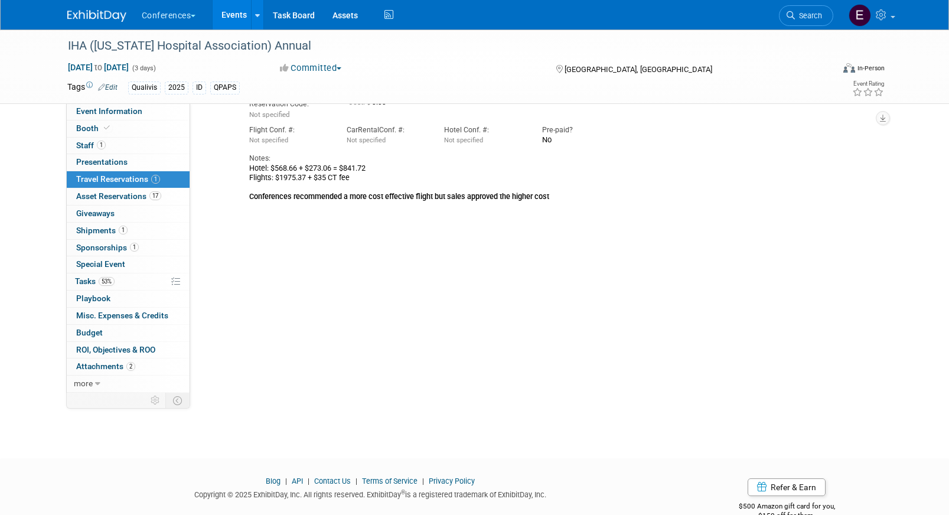
scroll to position [0, 0]
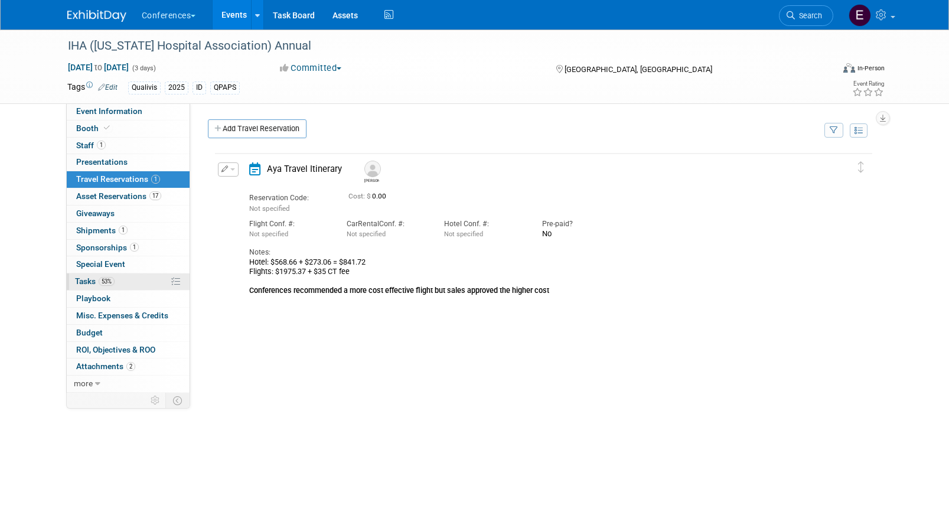
click at [87, 283] on span "Tasks 53%" at bounding box center [95, 280] width 40 height 9
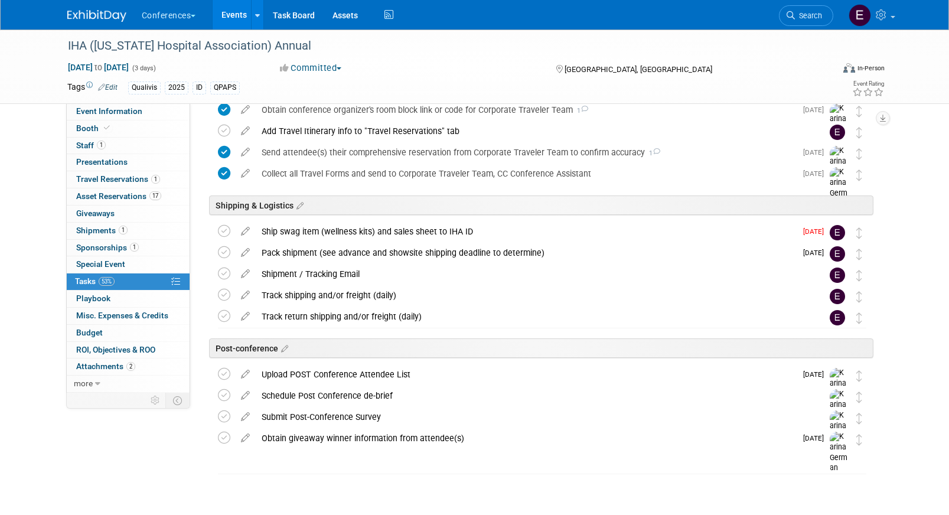
scroll to position [588, 0]
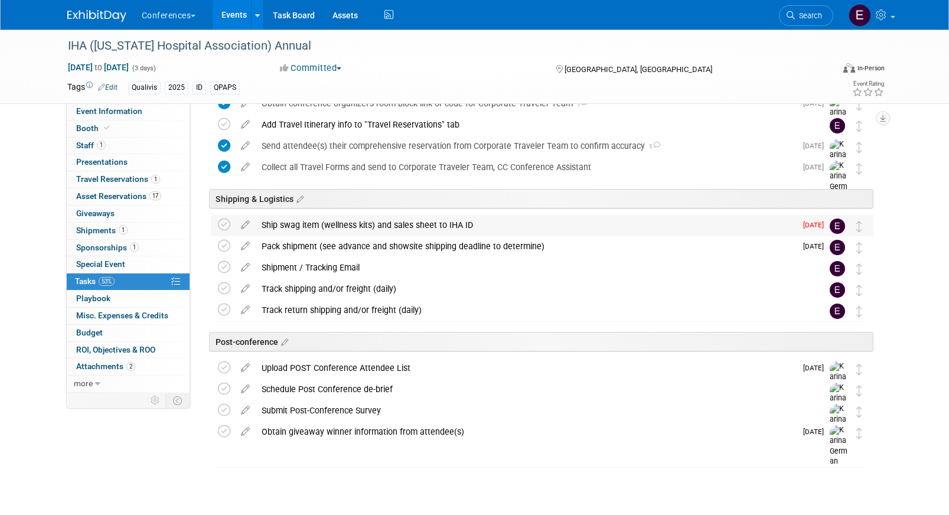
click at [319, 223] on div "Ship swag item (wellness kits) and sales sheet to IHA ID" at bounding box center [526, 225] width 541 height 20
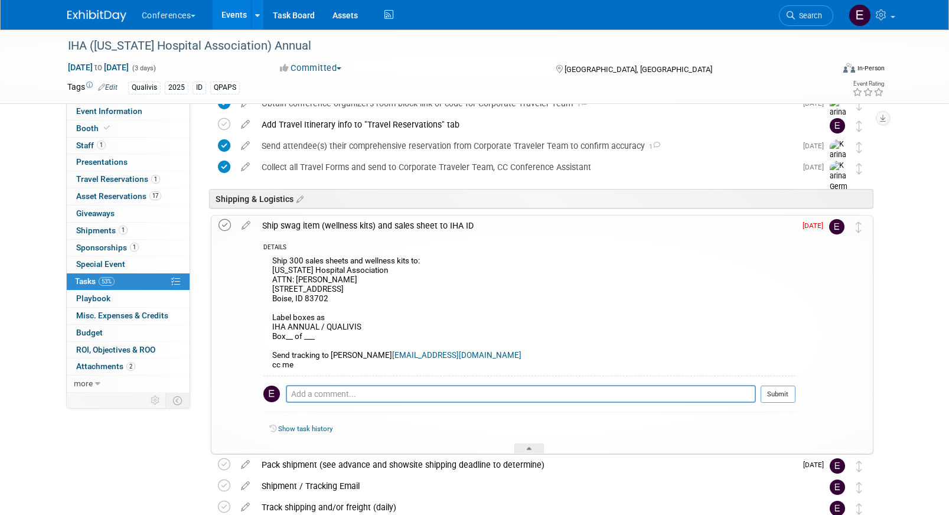
click at [227, 226] on icon at bounding box center [225, 225] width 12 height 12
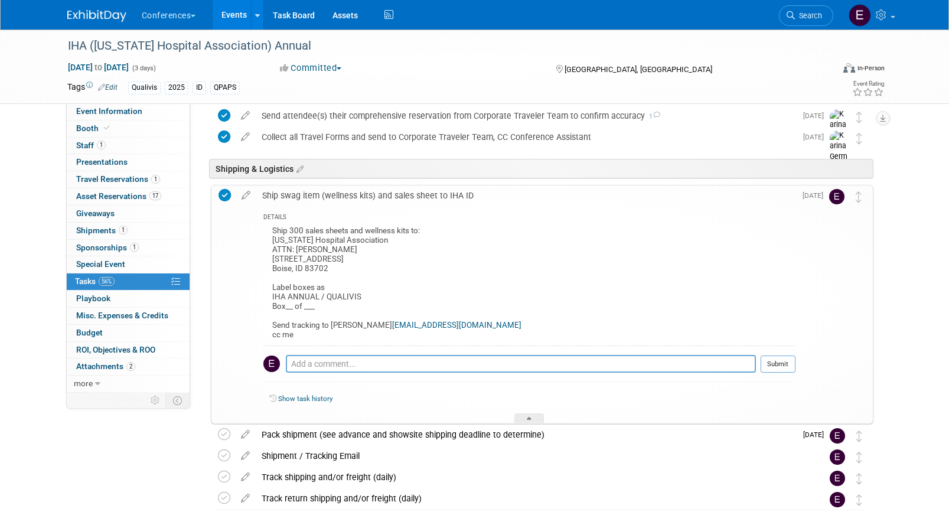
scroll to position [611, 0]
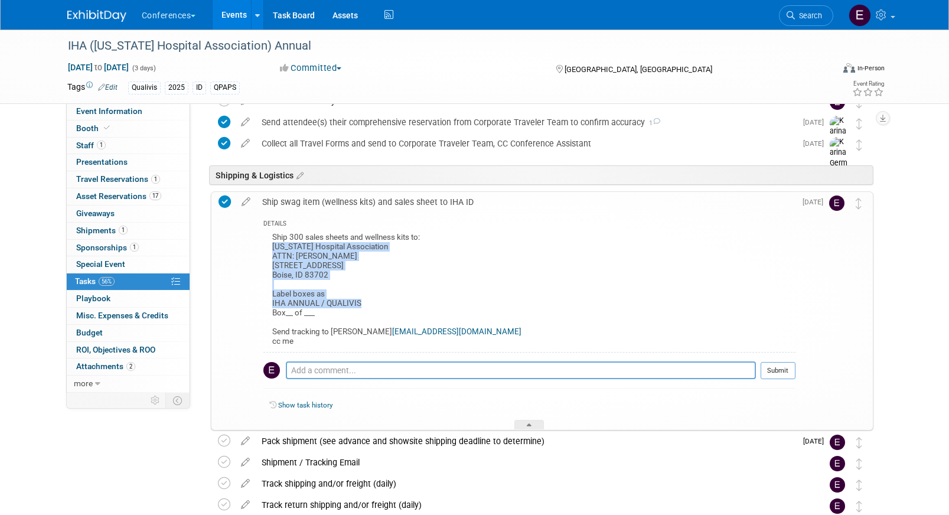
drag, startPoint x: 272, startPoint y: 248, endPoint x: 491, endPoint y: 300, distance: 224.7
click at [491, 300] on div "Ship 300 sales sheets and wellness kits to: Idaho Hospital Association ATTN: Se…" at bounding box center [529, 291] width 532 height 123
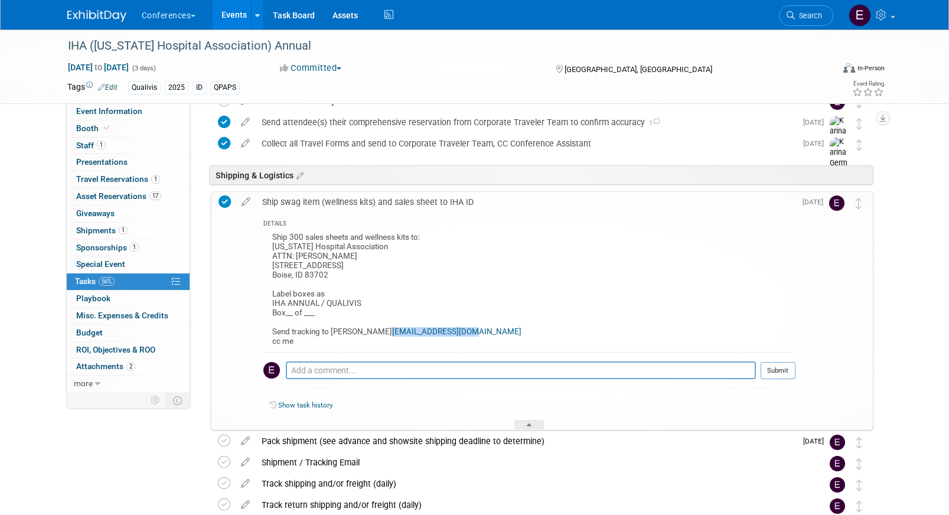
drag, startPoint x: 473, startPoint y: 332, endPoint x: 384, endPoint y: 332, distance: 88.6
click at [384, 332] on div "Ship 300 sales sheets and wellness kits to: Idaho Hospital Association ATTN: Se…" at bounding box center [529, 291] width 532 height 123
copy link "SDazzio@teamiha.org"
drag, startPoint x: 270, startPoint y: 263, endPoint x: 331, endPoint y: 276, distance: 62.8
click at [333, 277] on div "Ship 300 sales sheets and wellness kits to: Idaho Hospital Association ATTN: Se…" at bounding box center [529, 291] width 532 height 123
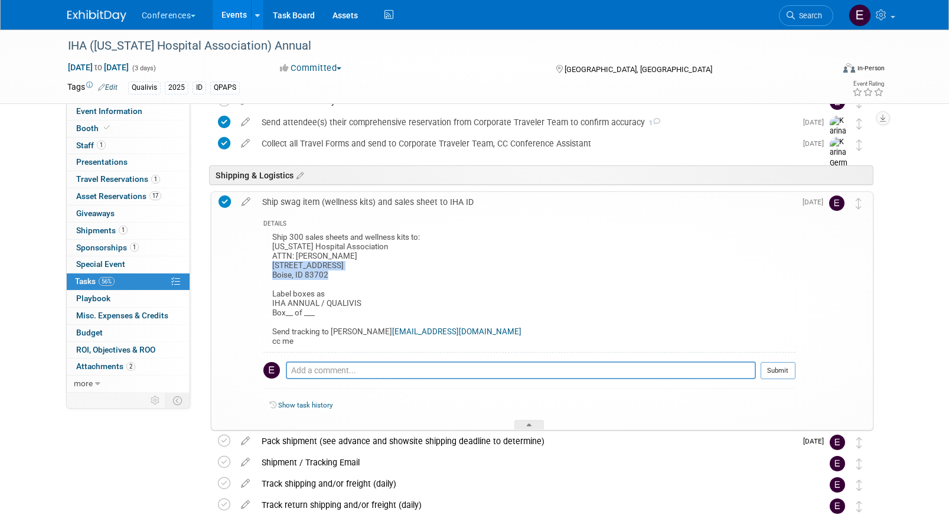
copy div "373 W. Fort Street Boise, ID 83702"
click at [97, 229] on span "Shipments 1" at bounding box center [101, 230] width 51 height 9
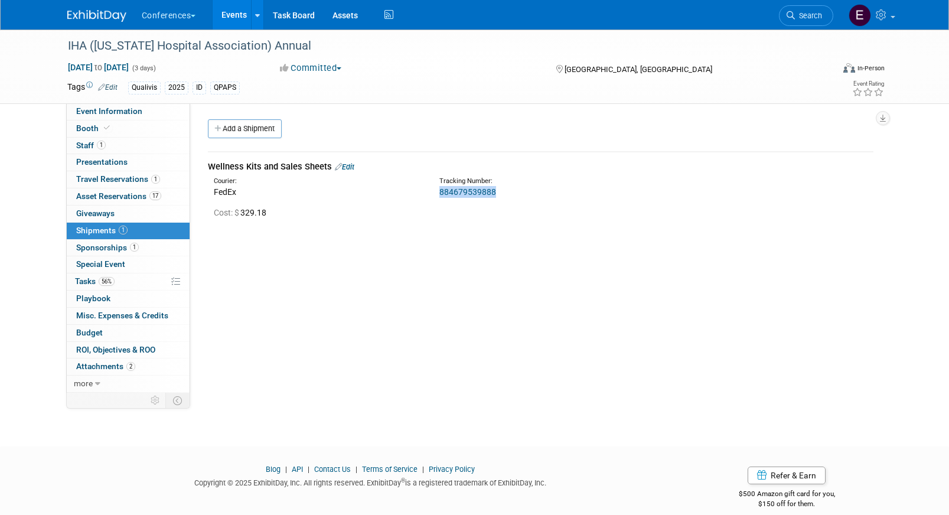
drag, startPoint x: 503, startPoint y: 191, endPoint x: 431, endPoint y: 191, distance: 71.5
click at [431, 191] on div "Tracking Number: 884679539888" at bounding box center [572, 187] width 282 height 21
copy link "884679539888"
click at [464, 188] on link "884679539888" at bounding box center [467, 191] width 57 height 9
click at [129, 274] on link "56% Tasks 56%" at bounding box center [128, 282] width 123 height 17
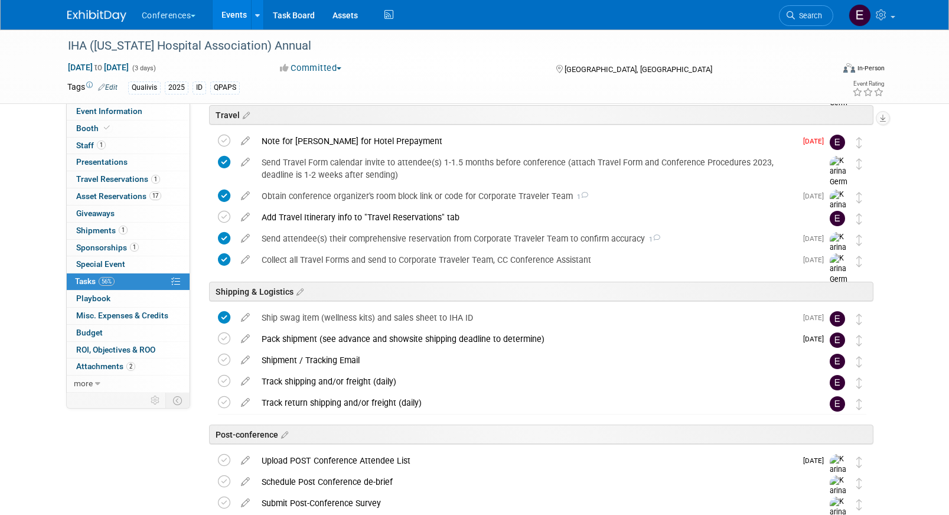
scroll to position [563, 0]
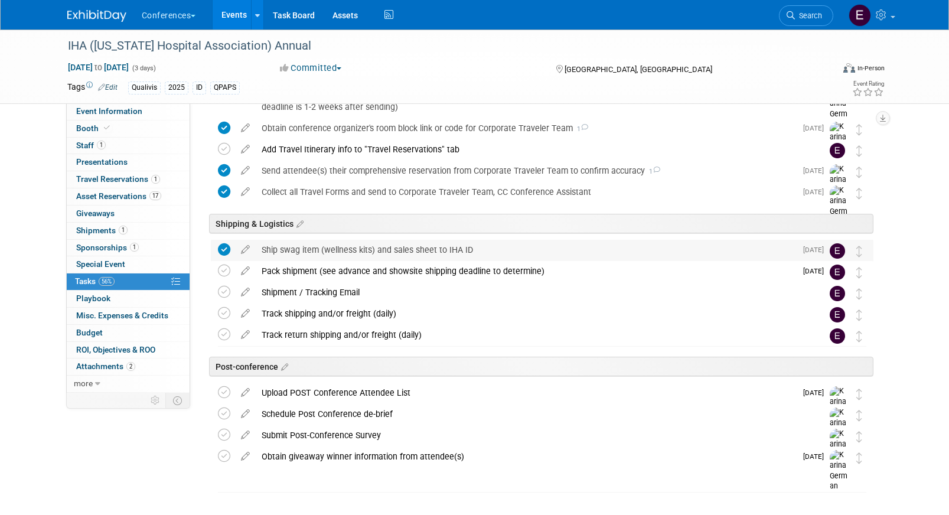
click at [289, 252] on div "Ship swag item (wellness kits) and sales sheet to IHA ID" at bounding box center [526, 250] width 541 height 20
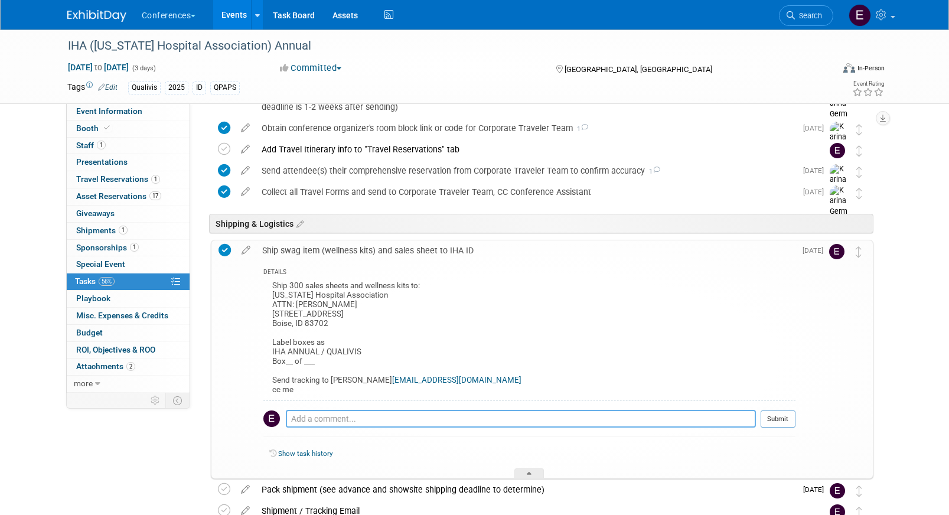
click at [323, 421] on textarea at bounding box center [521, 419] width 470 height 18
type textarea "sent tracking to serena"
click at [780, 421] on button "Submit" at bounding box center [778, 420] width 35 height 18
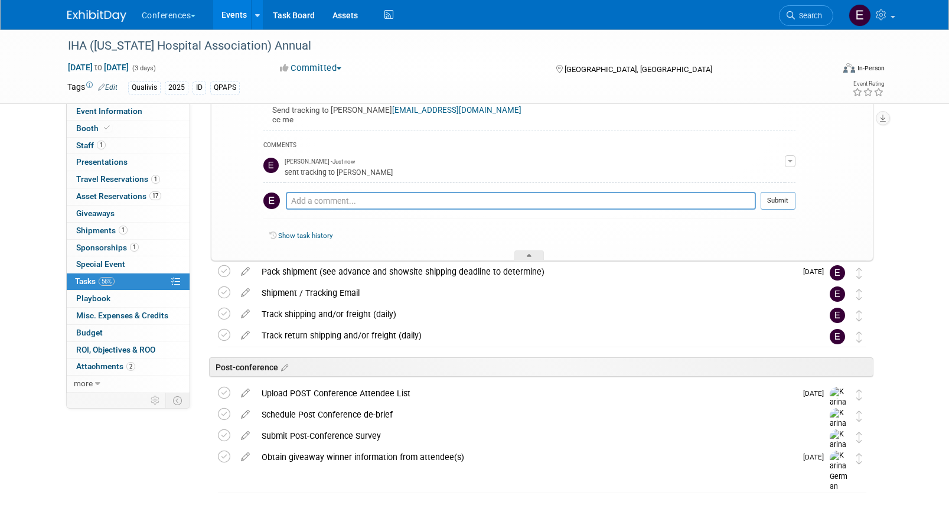
scroll to position [834, 0]
click at [390, 279] on div "Pack shipment (see advance and showsite shipping deadline to determine)" at bounding box center [526, 271] width 541 height 20
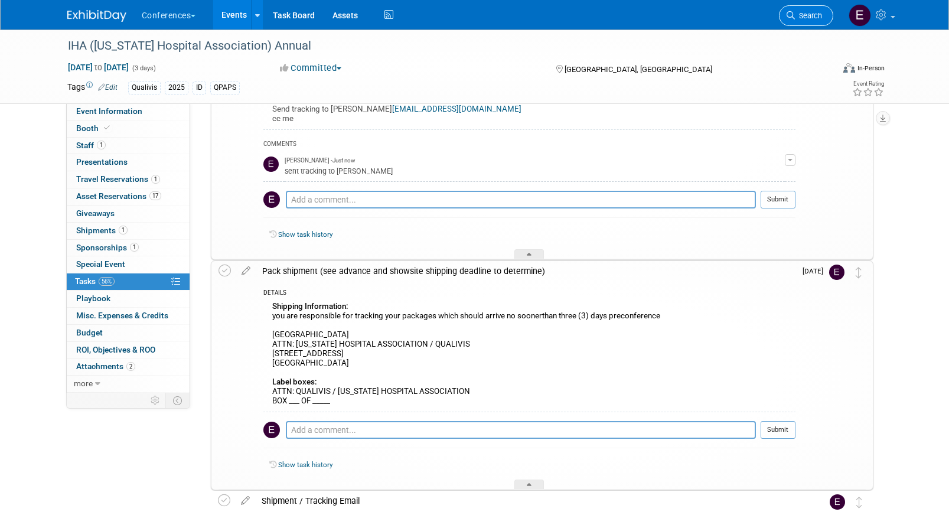
click at [806, 18] on span "Search" at bounding box center [808, 15] width 27 height 9
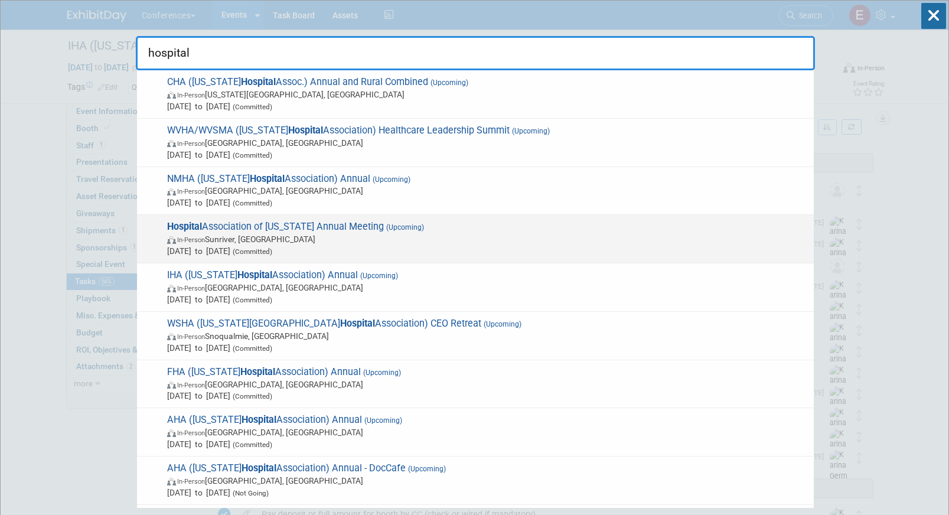
type input "hospital"
click at [477, 233] on span "In-Person Sunriver, OR" at bounding box center [487, 239] width 641 height 12
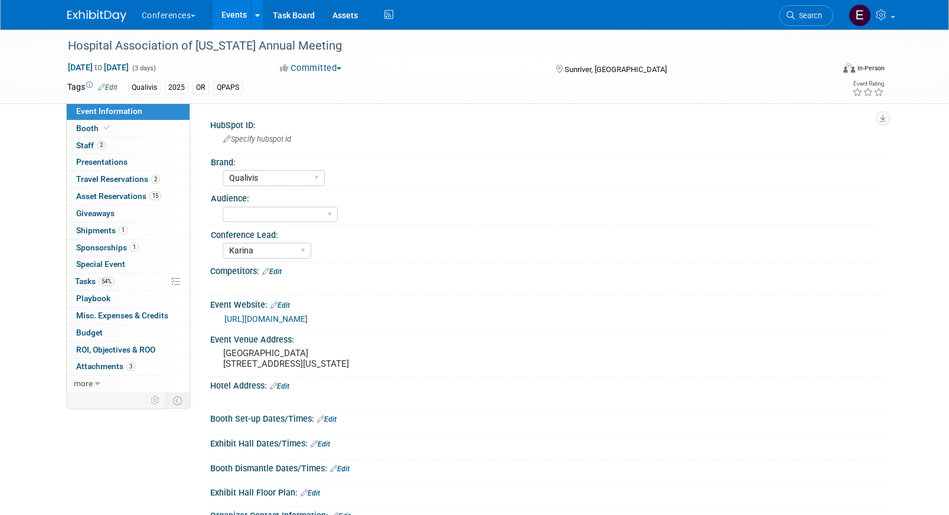
select select "Qualivis"
select select "Karina"
click at [93, 229] on span "Shipments 1" at bounding box center [101, 230] width 51 height 9
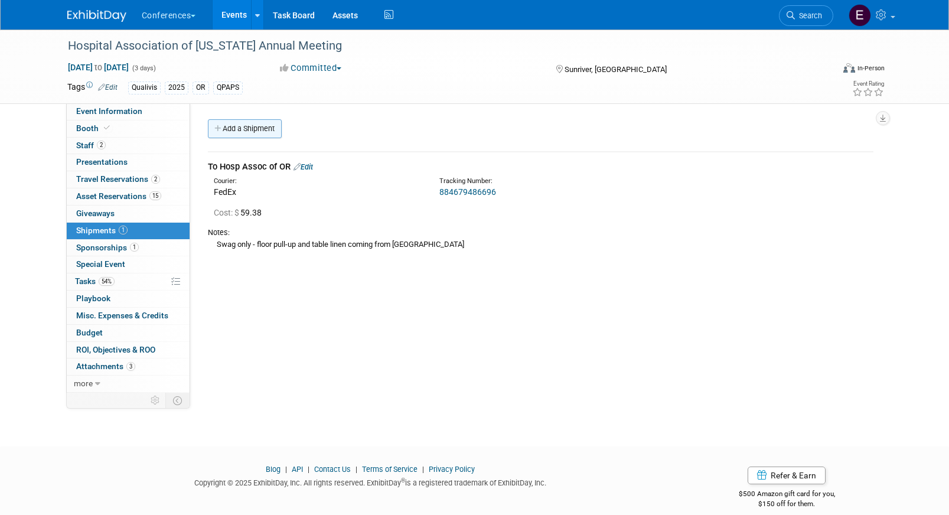
click at [240, 127] on link "Add a Shipment" at bounding box center [245, 128] width 74 height 19
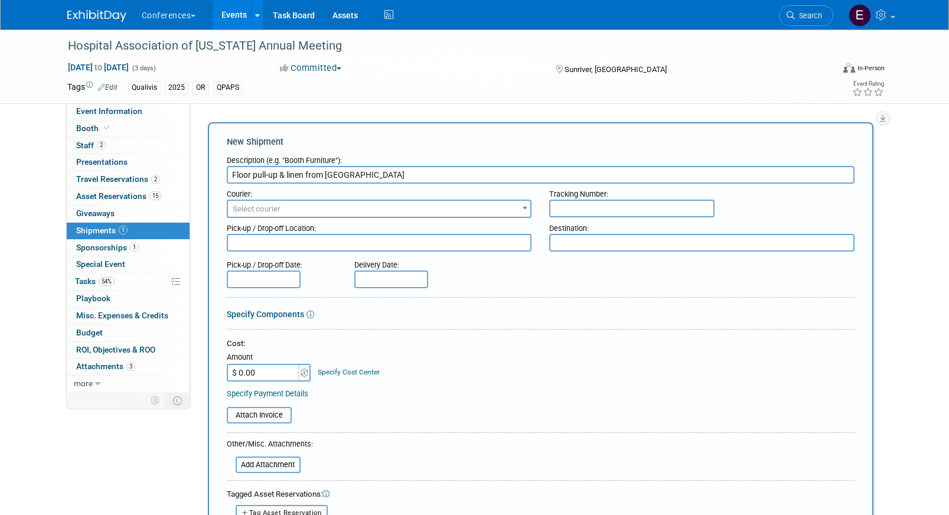
type input "Floor pull-up & linen from [GEOGRAPHIC_DATA]"
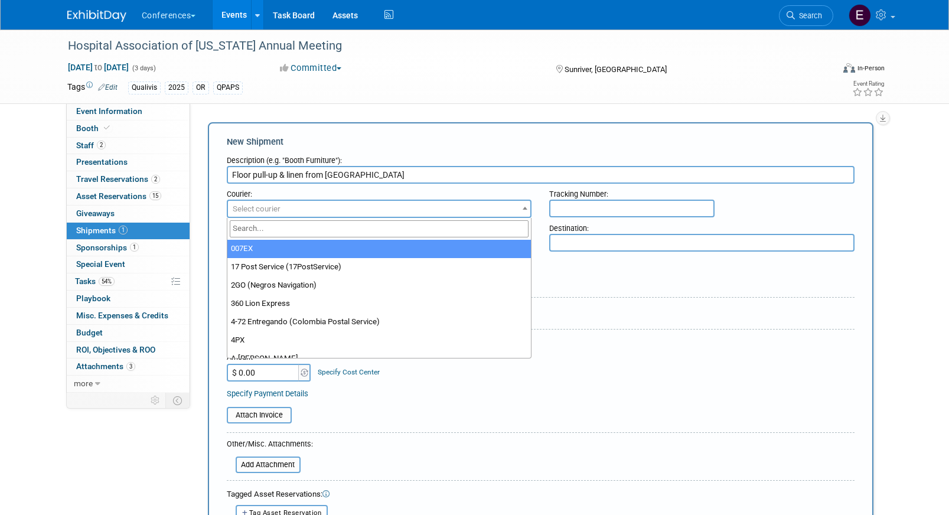
click at [249, 212] on span "Select courier" at bounding box center [257, 208] width 48 height 9
type input "fede"
select select "206"
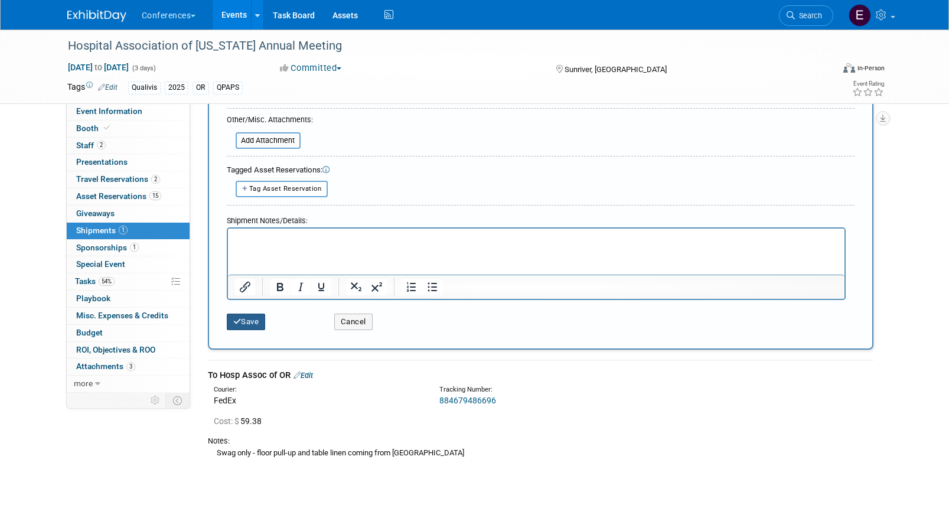
click at [253, 320] on button "Save" at bounding box center [246, 322] width 39 height 17
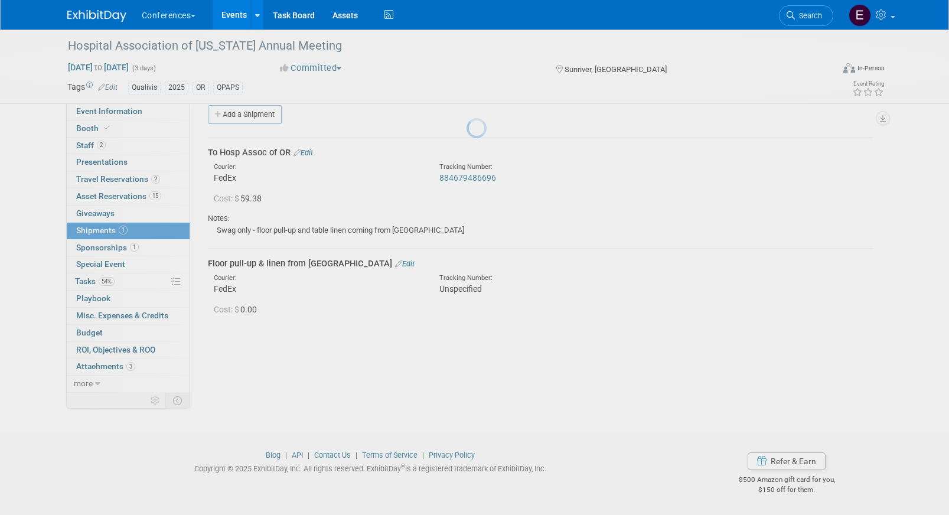
scroll to position [14, 0]
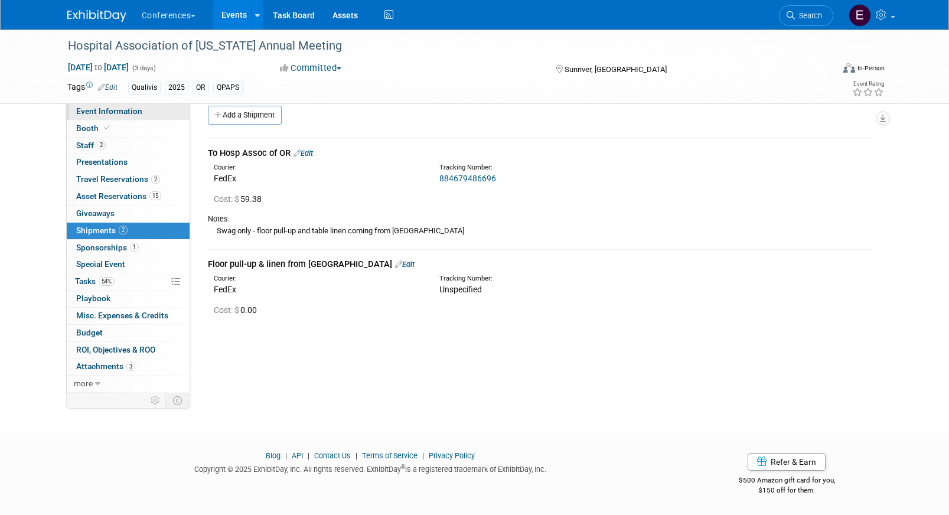
click at [107, 113] on span "Event Information" at bounding box center [109, 110] width 66 height 9
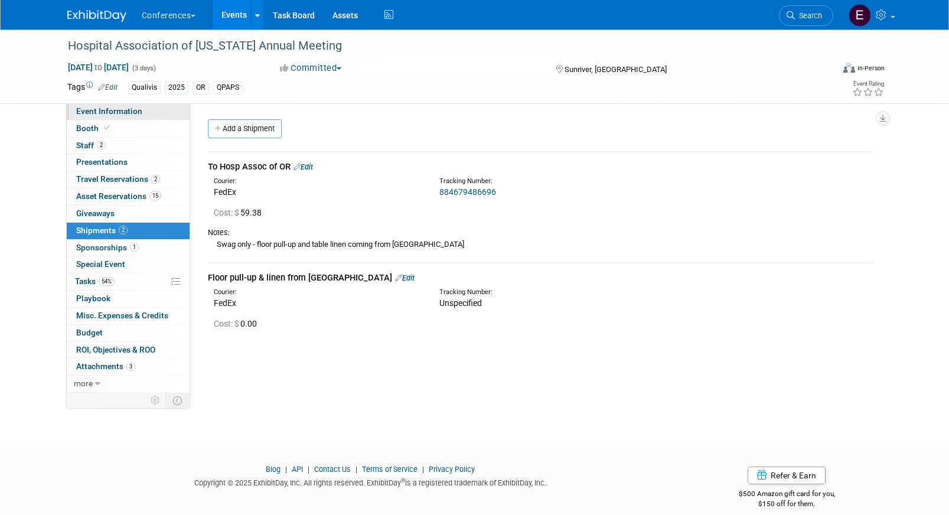
select select "Qualivis"
select select "Karina"
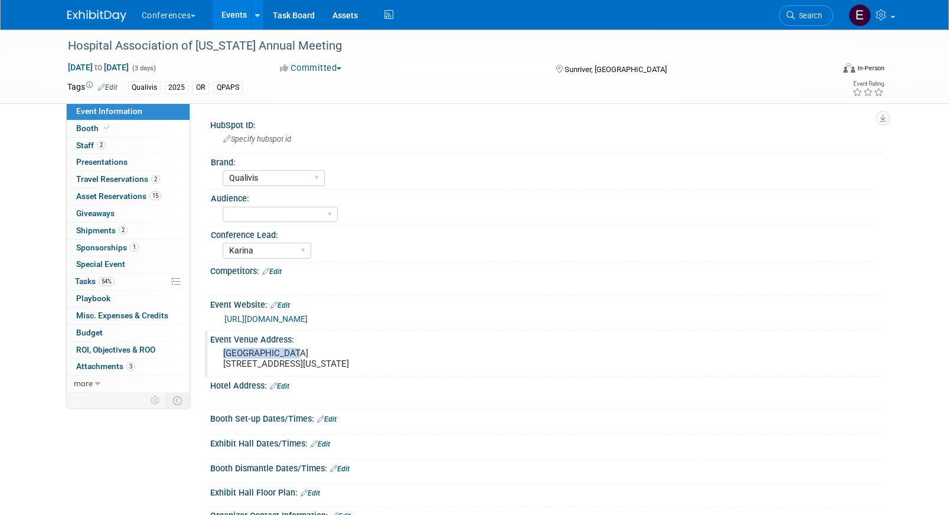
drag, startPoint x: 223, startPoint y: 354, endPoint x: 338, endPoint y: 353, distance: 115.8
click at [338, 353] on pre "[GEOGRAPHIC_DATA] [STREET_ADDRESS][US_STATE]" at bounding box center [350, 358] width 254 height 21
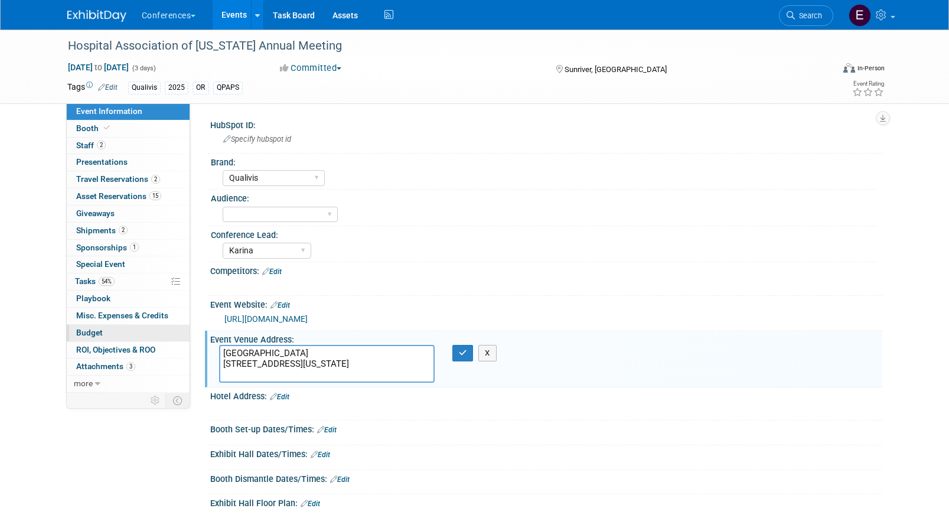
drag, startPoint x: 338, startPoint y: 353, endPoint x: 184, endPoint y: 337, distance: 155.5
click at [184, 340] on div "Event Information Event Info Booth Booth 2 Staff 2 Staff 0 Presentations 0 Pres…" at bounding box center [474, 384] width 833 height 709
click at [100, 234] on span "Shipments 2" at bounding box center [101, 230] width 51 height 9
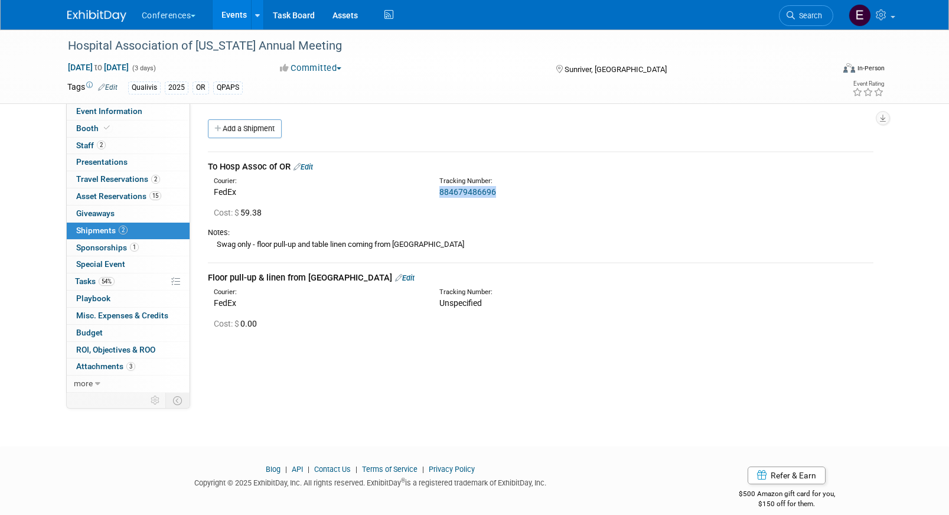
drag, startPoint x: 498, startPoint y: 191, endPoint x: 434, endPoint y: 193, distance: 63.8
click at [434, 193] on div "Tracking Number: 884679486696" at bounding box center [572, 187] width 282 height 21
copy link "884679486696"
click at [118, 285] on link "54% Tasks 54%" at bounding box center [128, 282] width 123 height 17
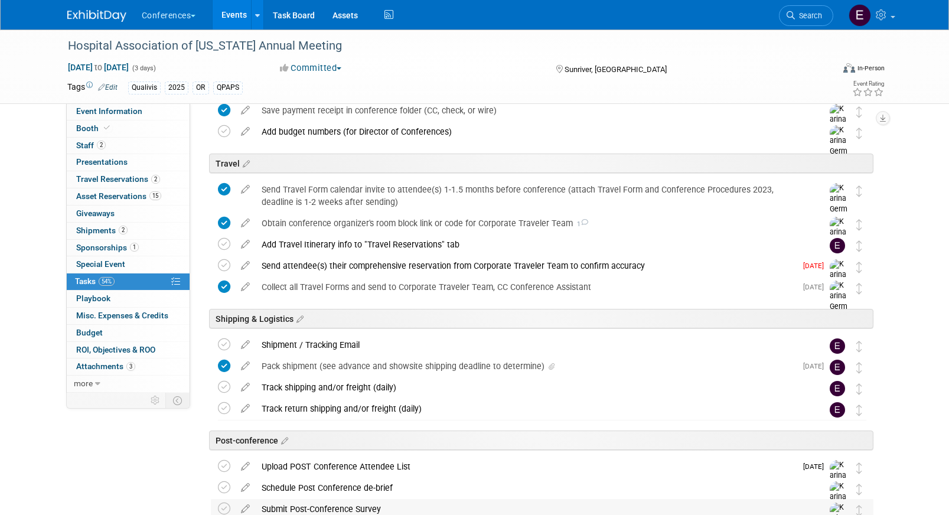
scroll to position [359, 0]
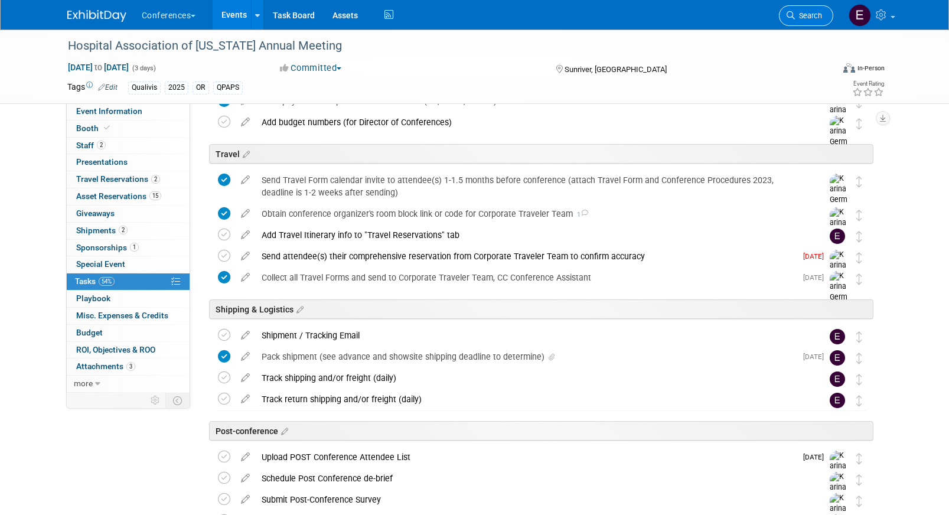
click at [802, 15] on span "Search" at bounding box center [808, 15] width 27 height 9
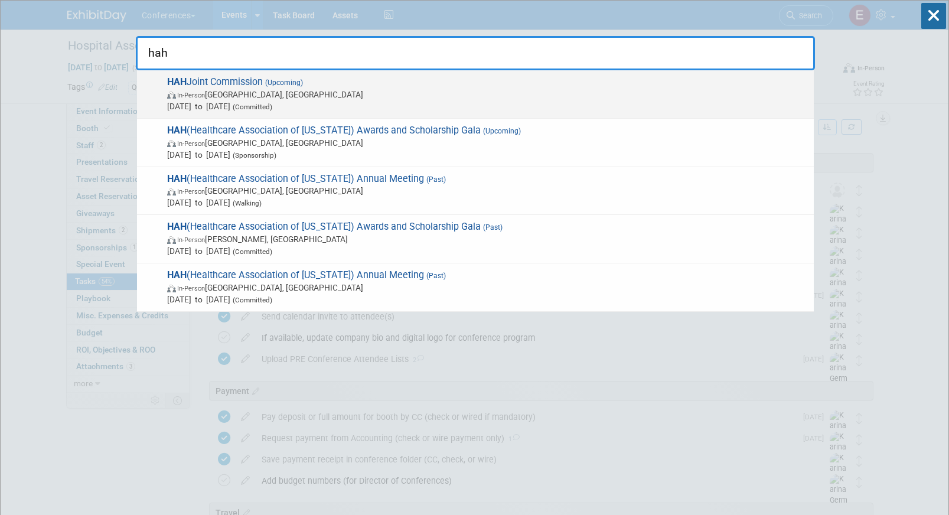
type input "hah"
click at [350, 89] on span "In-Person Honolulu, HI" at bounding box center [487, 95] width 641 height 12
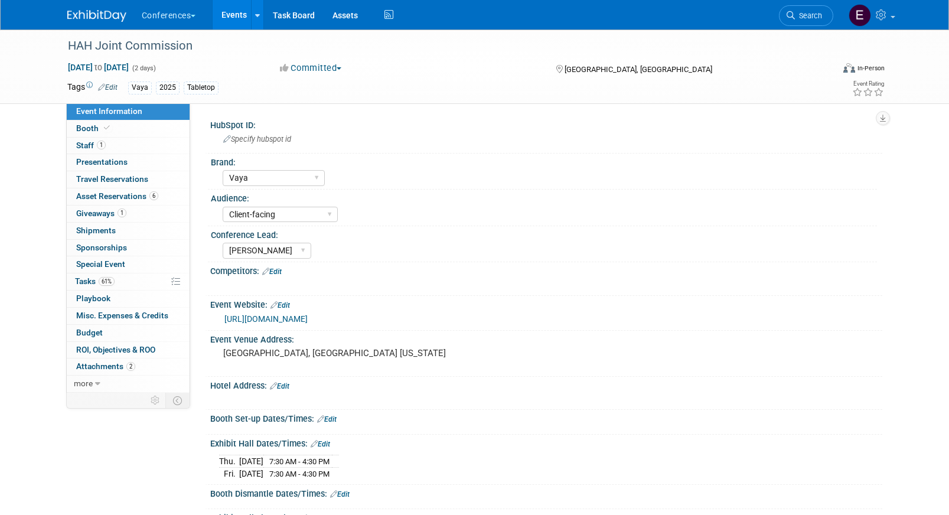
select select "Vaya"
select select "Client-facing"
select select "[PERSON_NAME]"
click at [96, 232] on span "Shipments 0" at bounding box center [96, 230] width 40 height 9
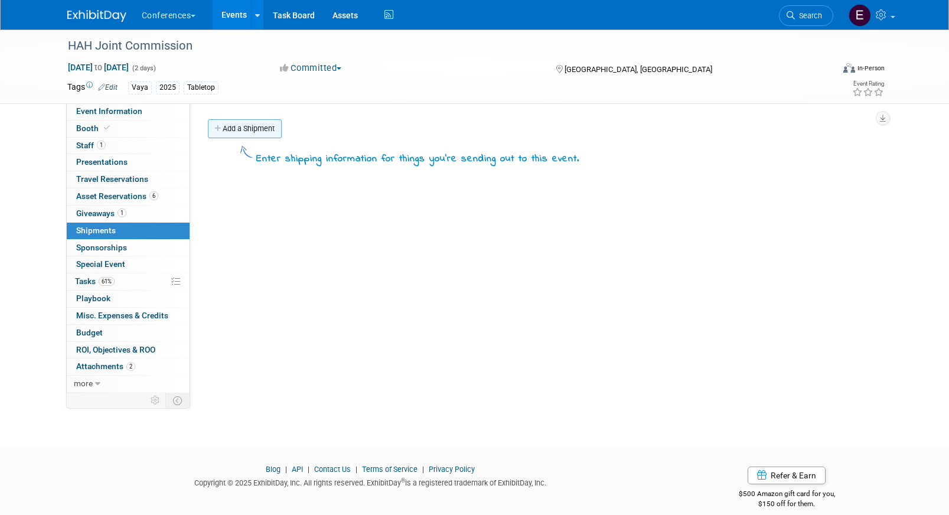
click at [229, 130] on link "Add a Shipment" at bounding box center [245, 128] width 74 height 19
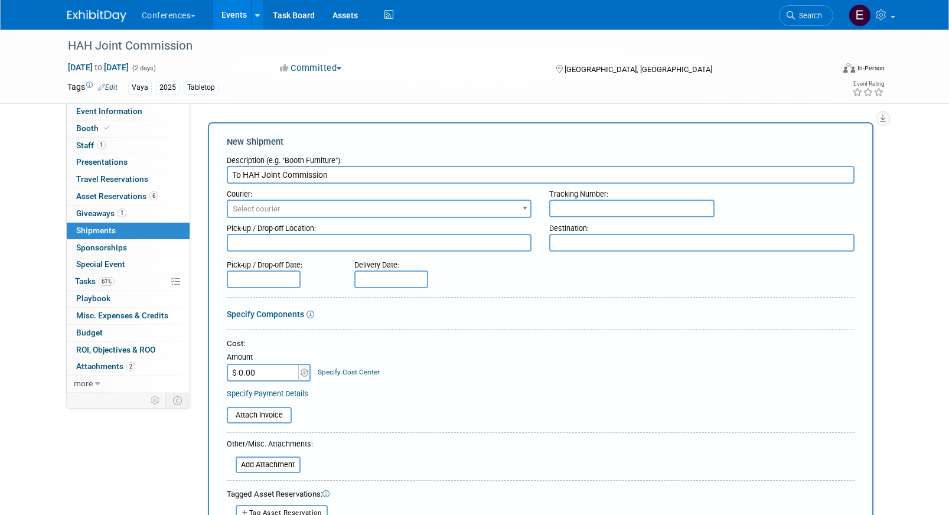
type input "To HAH Joint Commission"
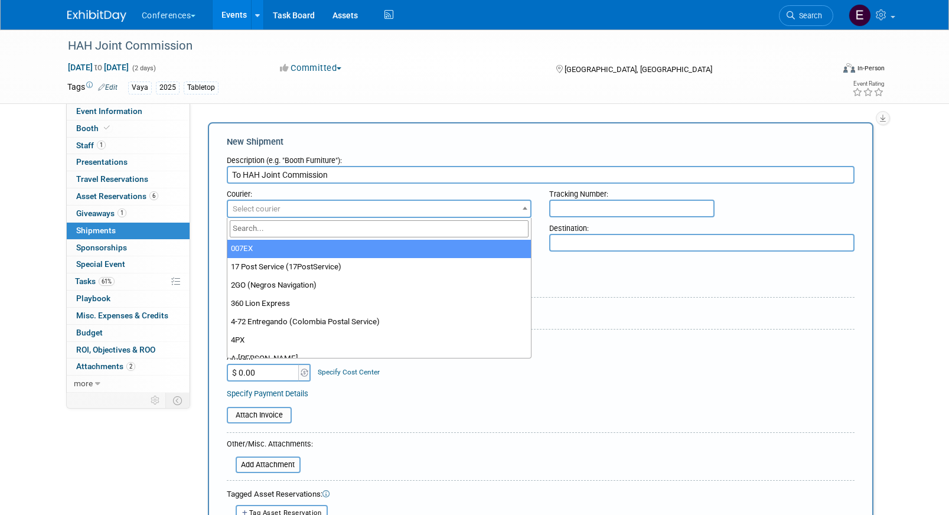
click at [247, 204] on span "Select courier" at bounding box center [257, 208] width 48 height 9
type input "fede"
select select "206"
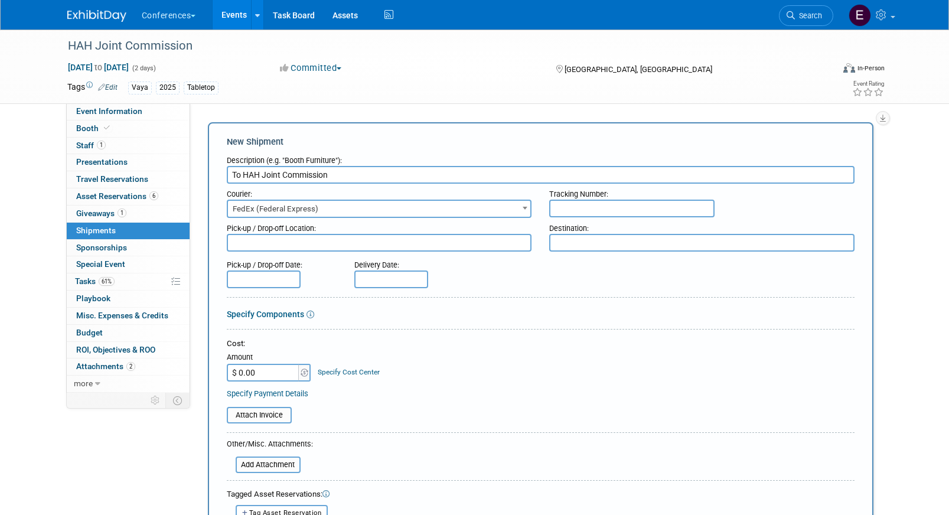
click at [625, 205] on input "text" at bounding box center [631, 209] width 165 height 18
paste input "884679664057"
type input "884679664057"
click at [258, 379] on input "$ 0.00" at bounding box center [264, 373] width 74 height 18
type input "$ 136.37"
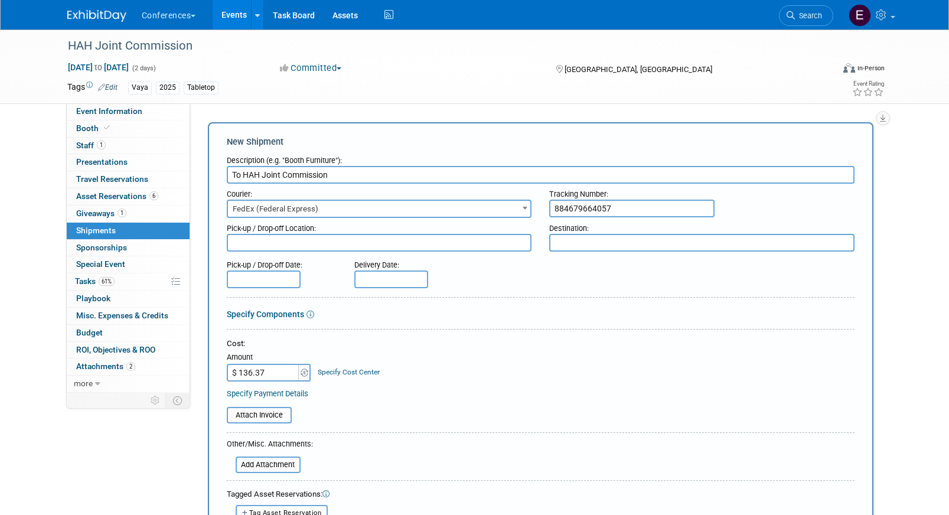
click at [336, 362] on div "Specify Cost Center" at bounding box center [349, 367] width 62 height 22
click at [336, 370] on link "Specify Cost Center" at bounding box center [349, 372] width 62 height 8
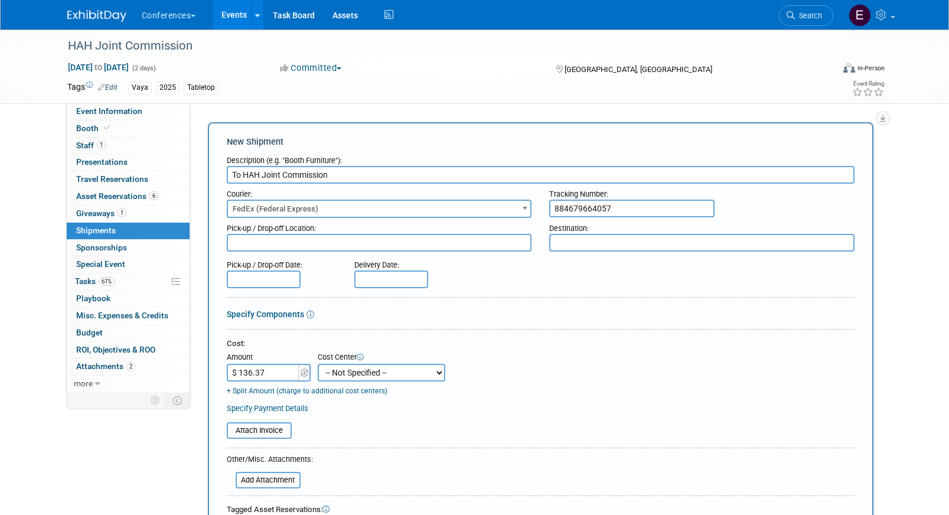
click at [339, 382] on td "+ Split Amount (charge to additional cost centers)" at bounding box center [336, 389] width 219 height 15
click at [339, 373] on select "-- Not Specified -- Aya Education Aya Healthcare Aya Locums Bespoke Corporate […" at bounding box center [382, 373] width 128 height 18
select select "18965876"
click at [318, 364] on select "-- Not Specified -- Aya Education Aya Healthcare Aya Locums Bespoke Corporate […" at bounding box center [382, 373] width 128 height 18
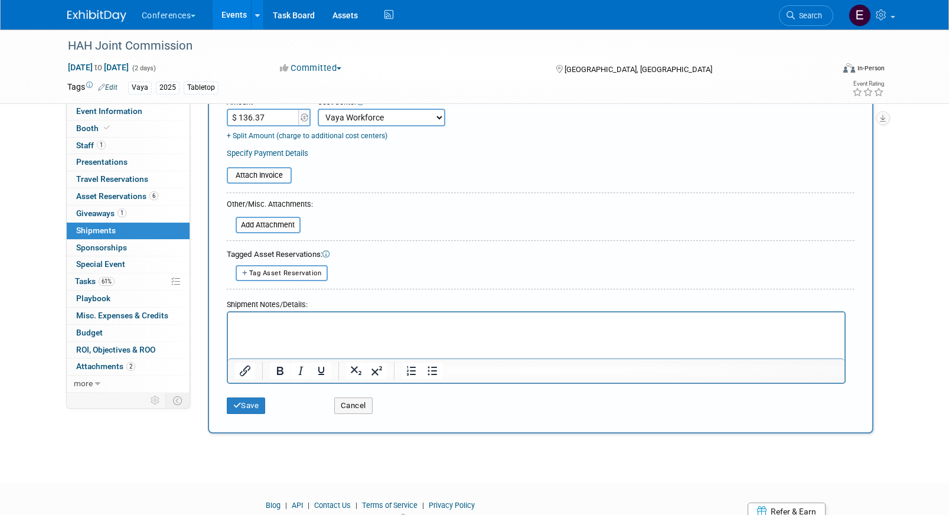
scroll to position [305, 0]
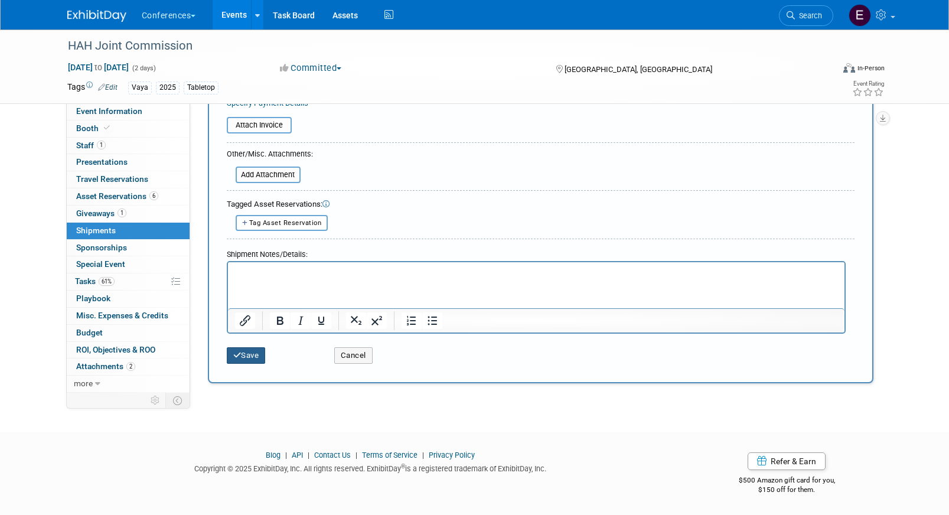
click at [242, 360] on button "Save" at bounding box center [246, 355] width 39 height 17
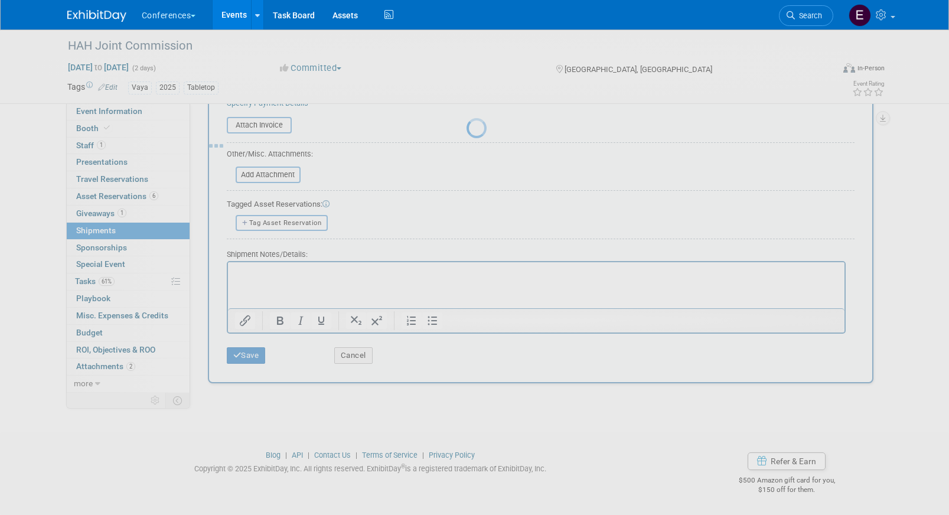
scroll to position [14, 0]
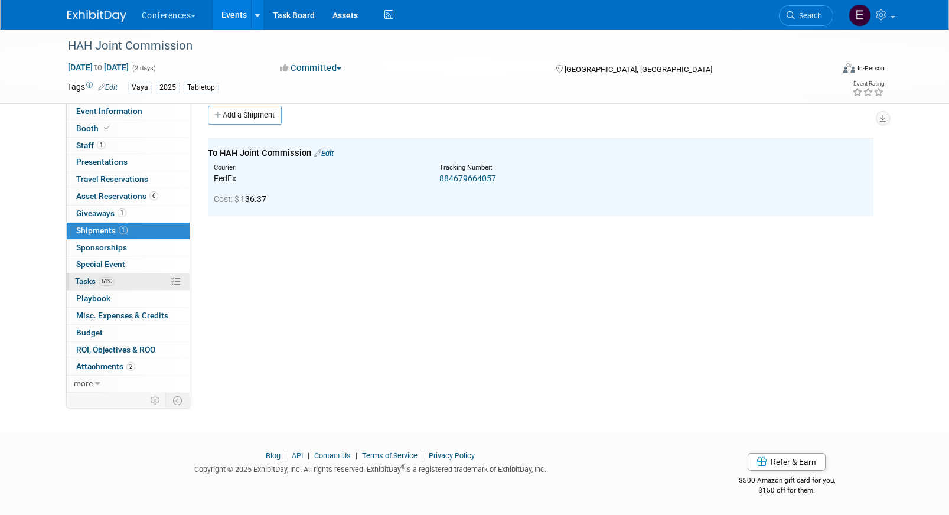
click at [137, 279] on link "61% Tasks 61%" at bounding box center [128, 282] width 123 height 17
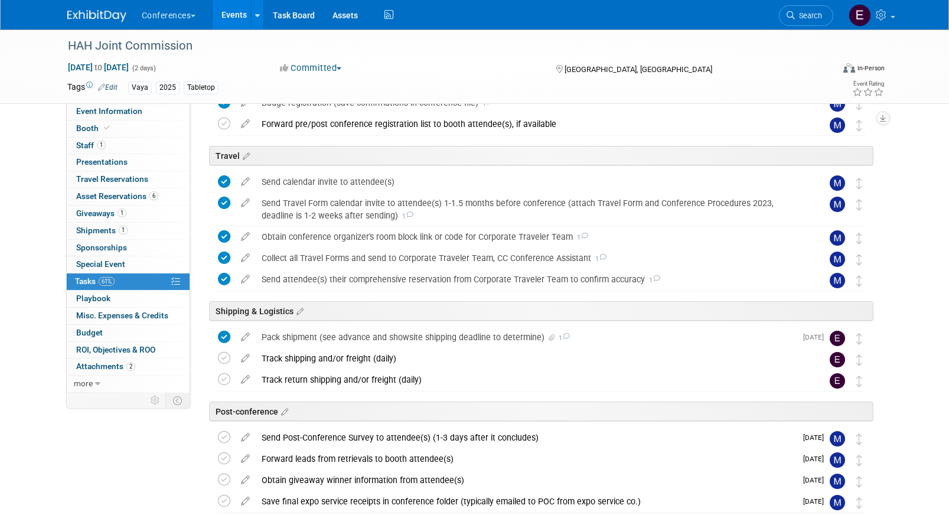
scroll to position [347, 0]
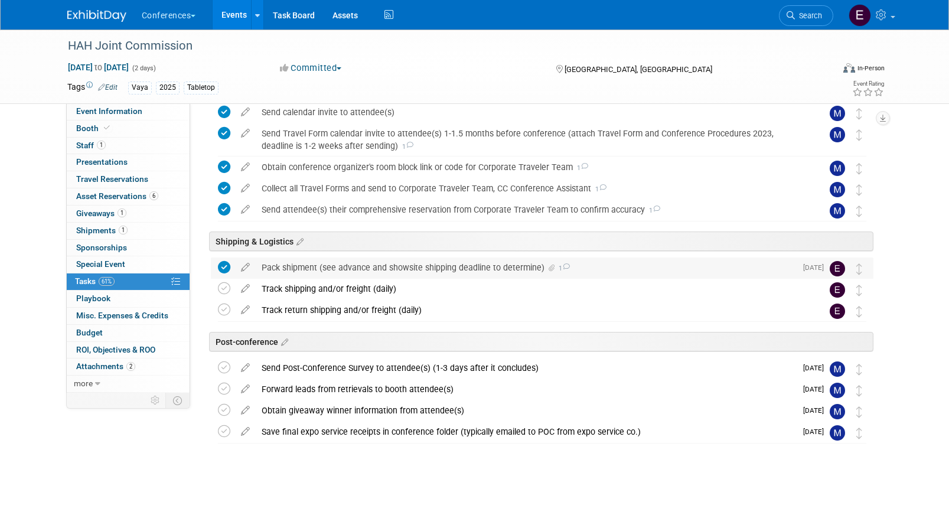
click at [320, 267] on div "Pack shipment (see advance and showsite shipping deadline to determine) 1" at bounding box center [526, 268] width 541 height 20
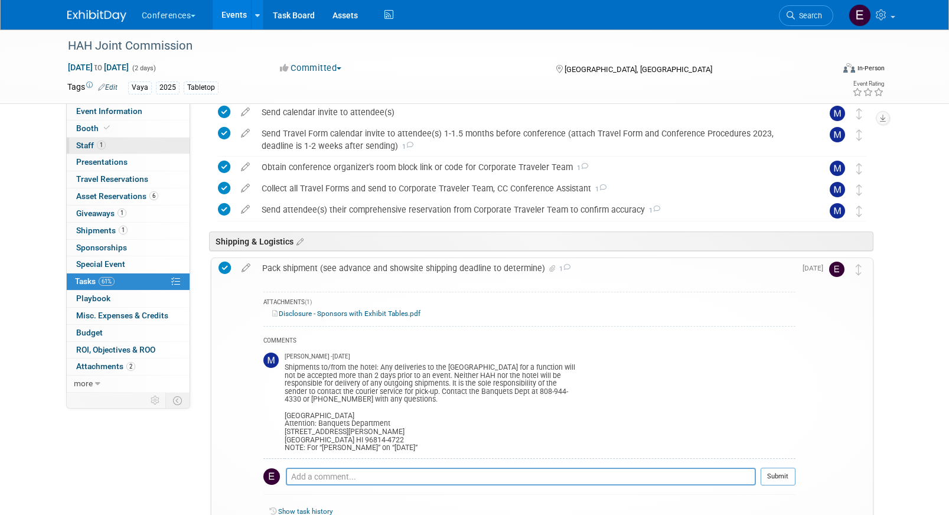
click at [97, 141] on span "Staff 1" at bounding box center [91, 145] width 30 height 9
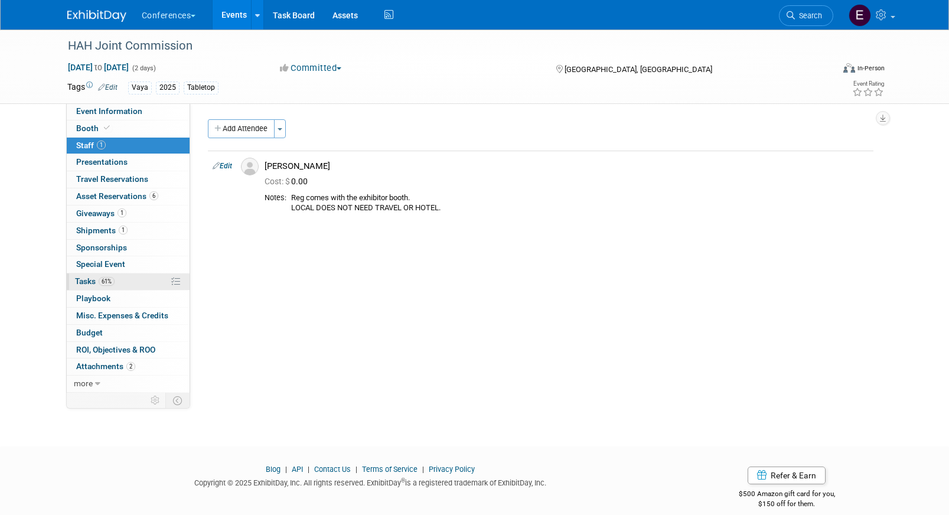
click at [93, 283] on span "Tasks 61%" at bounding box center [95, 280] width 40 height 9
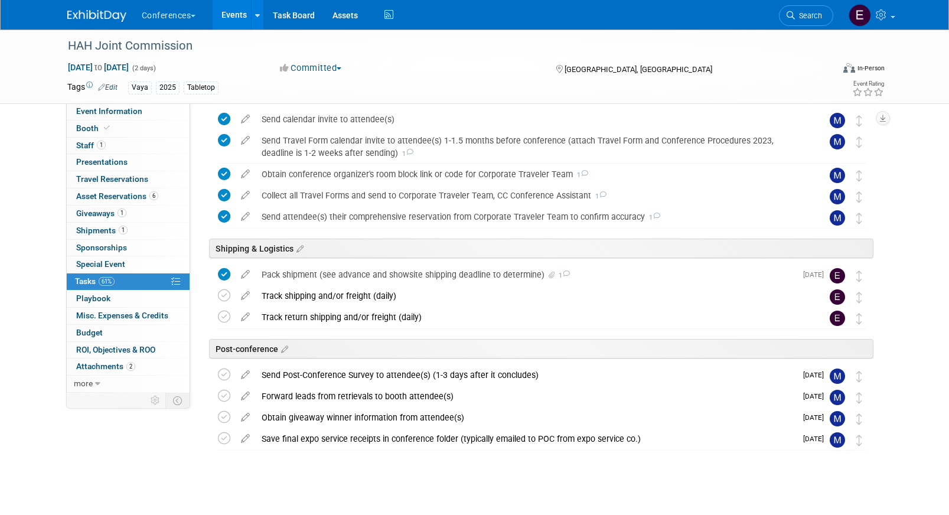
scroll to position [347, 0]
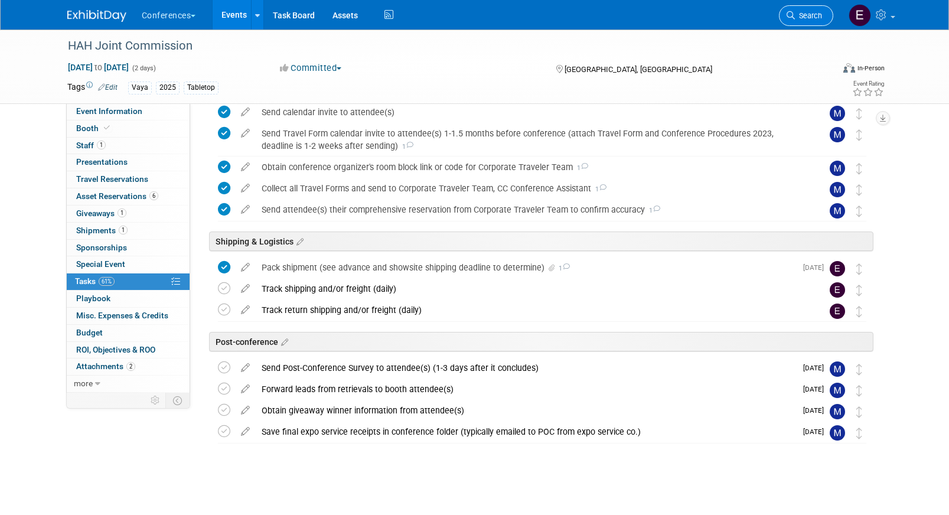
click at [824, 14] on link "Search" at bounding box center [806, 15] width 54 height 21
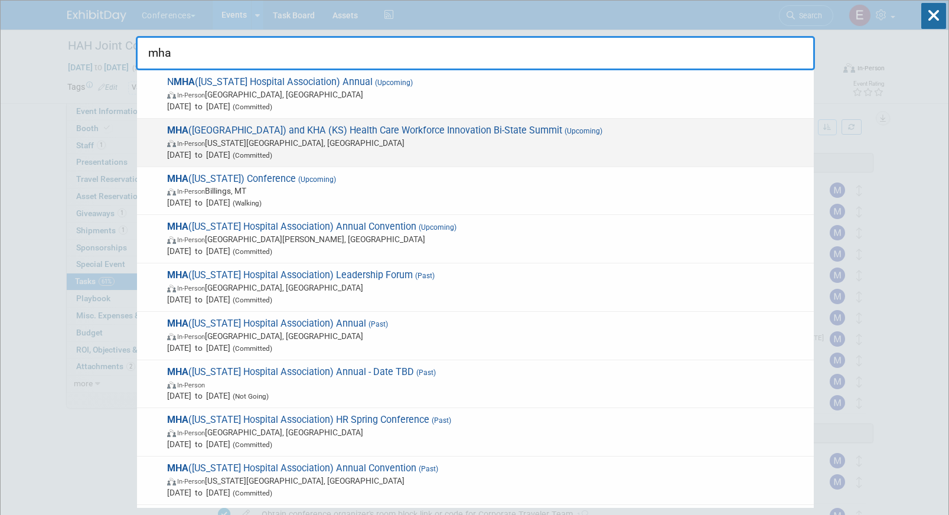
type input "mha"
click at [539, 148] on span "In-Person [US_STATE][GEOGRAPHIC_DATA], [GEOGRAPHIC_DATA]" at bounding box center [487, 143] width 641 height 12
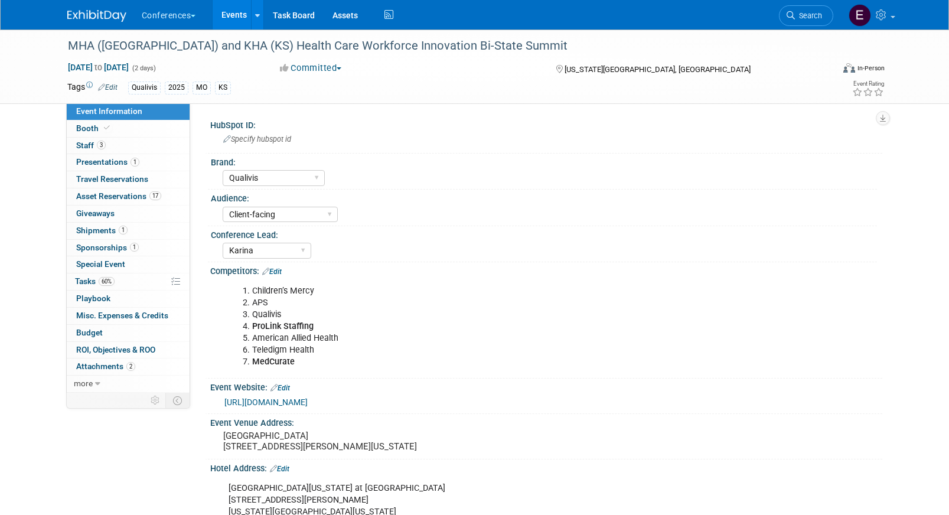
select select "Qualivis"
select select "Client-facing"
select select "Karina"
click at [102, 226] on span "Shipments 1" at bounding box center [101, 230] width 51 height 9
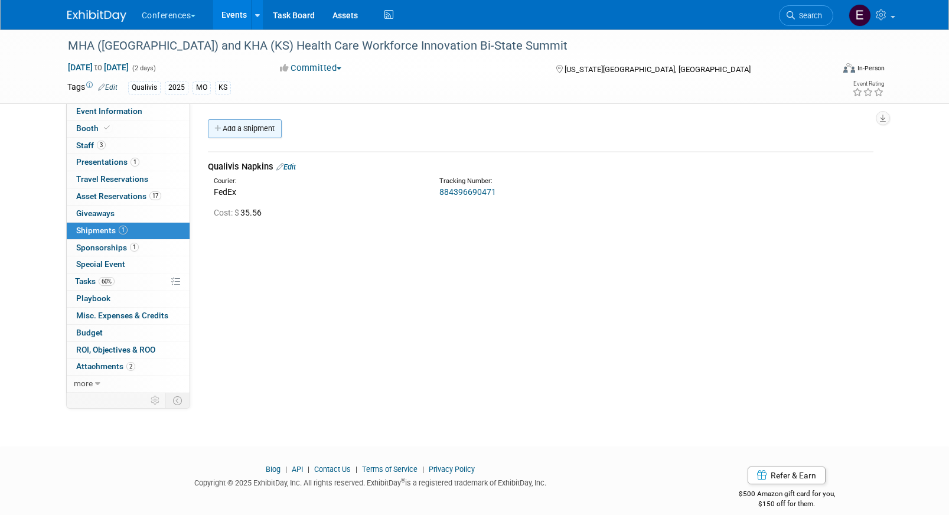
click at [247, 125] on link "Add a Shipment" at bounding box center [245, 128] width 74 height 19
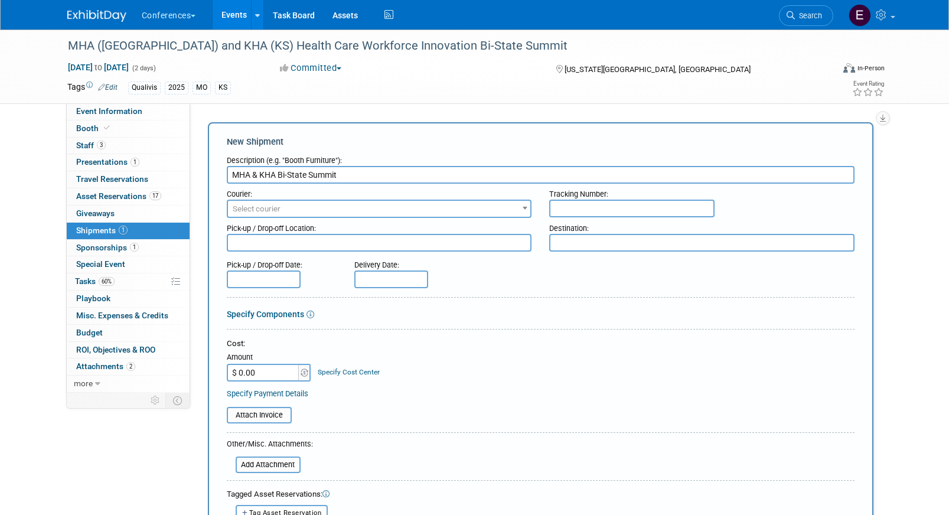
type input "MHA & KHA Bi-State Summit"
click at [243, 204] on span "Select courier" at bounding box center [257, 208] width 48 height 9
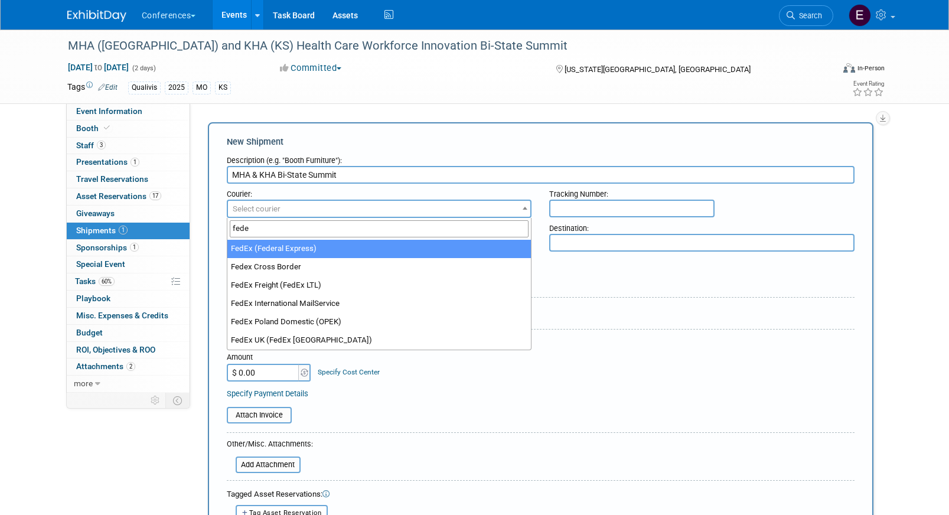
type input "fede"
select select "206"
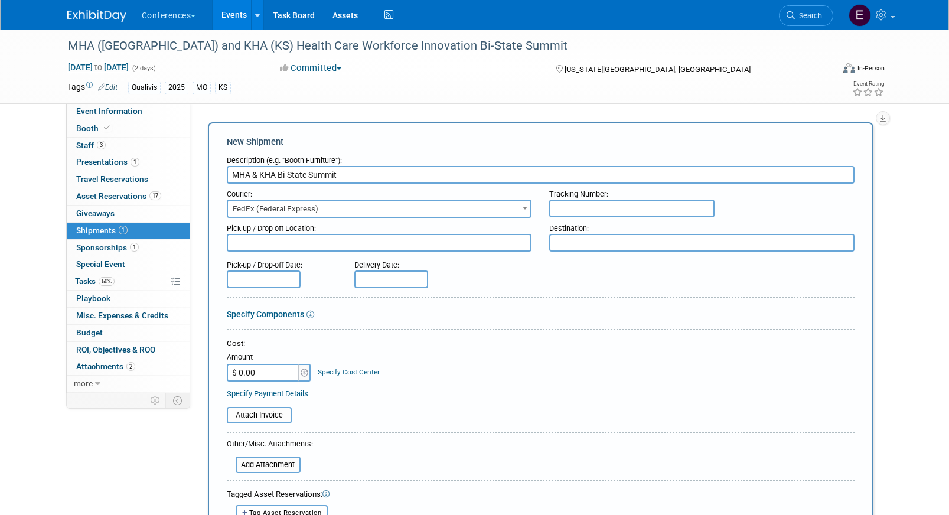
click at [616, 215] on input "text" at bounding box center [631, 209] width 165 height 18
paste input "884679613711"
type input "884679613711"
click at [253, 367] on input "$ 0.00" at bounding box center [264, 373] width 74 height 18
click at [275, 378] on input "$ 0.00" at bounding box center [264, 373] width 74 height 18
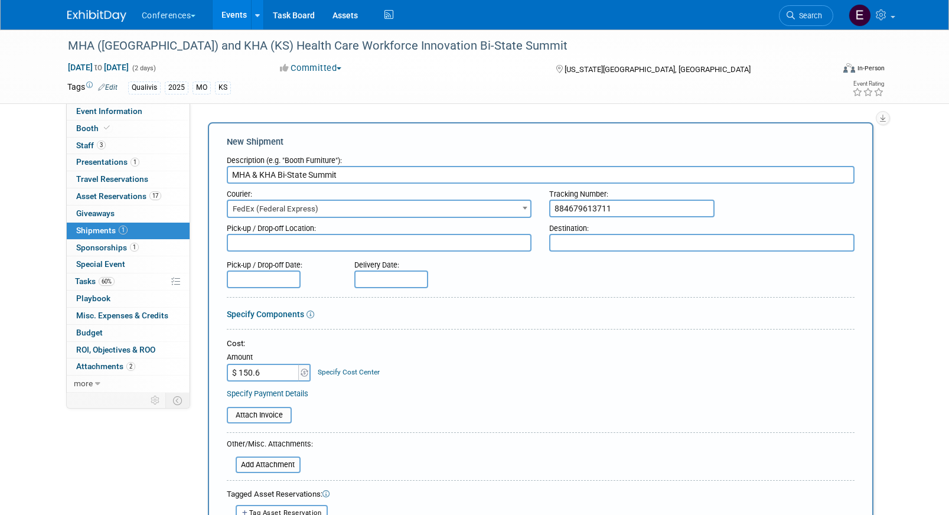
type input "$ 150.69"
click at [340, 376] on div "Specify Cost Center" at bounding box center [349, 367] width 62 height 22
click at [338, 372] on link "Specify Cost Center" at bounding box center [349, 372] width 62 height 8
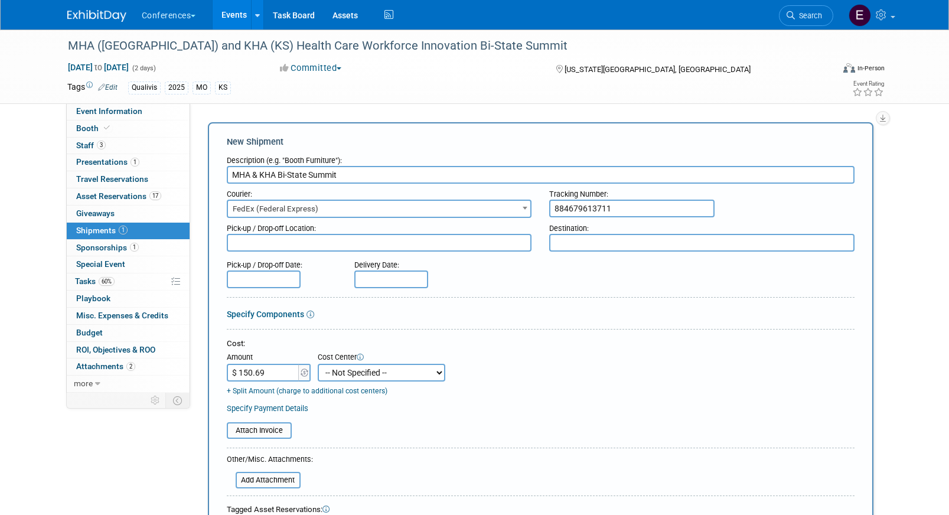
click at [338, 379] on select "-- Not Specified -- Aya Education Aya Healthcare Aya Locums Bespoke Corporate D…" at bounding box center [382, 373] width 128 height 18
select select "18965874"
click at [318, 364] on select "-- Not Specified -- Aya Education Aya Healthcare Aya Locums Bespoke Corporate D…" at bounding box center [382, 373] width 128 height 18
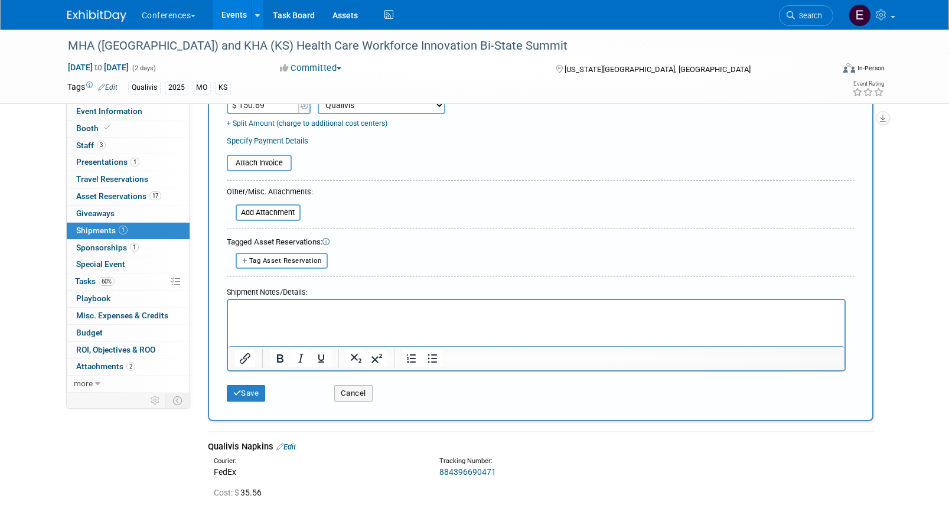
scroll to position [275, 0]
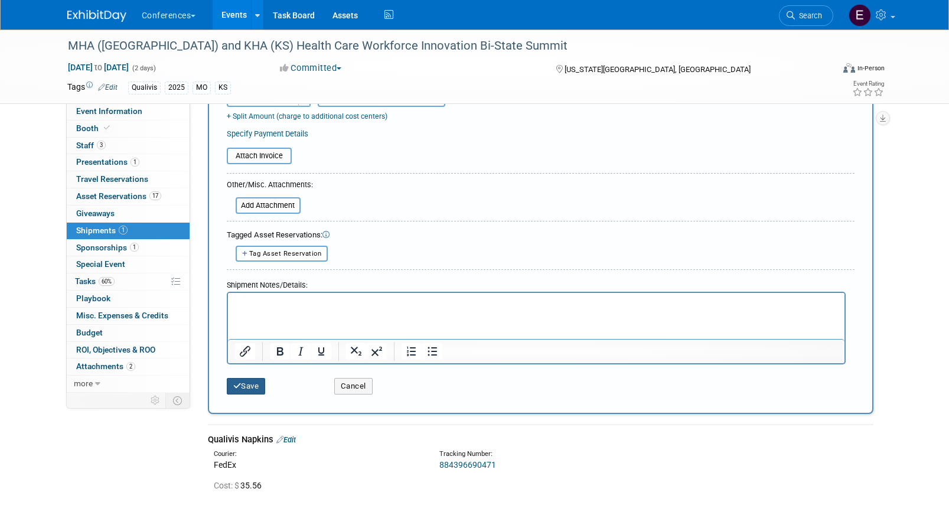
click at [250, 390] on button "Save" at bounding box center [246, 386] width 39 height 17
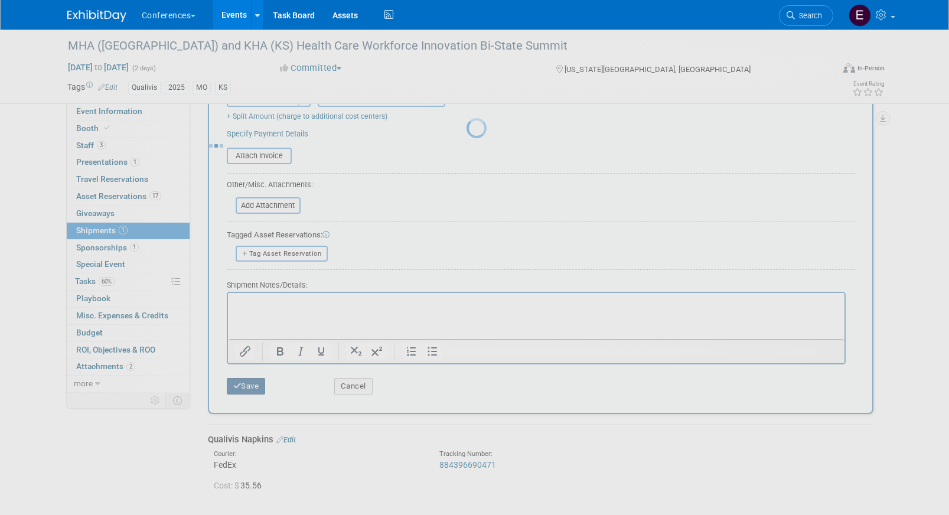
scroll to position [14, 0]
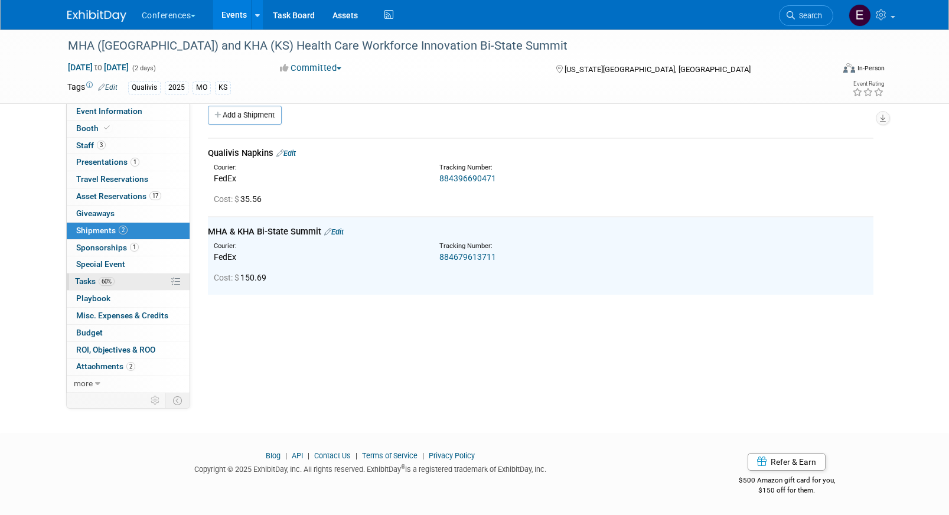
click at [121, 282] on link "60% Tasks 60%" at bounding box center [128, 282] width 123 height 17
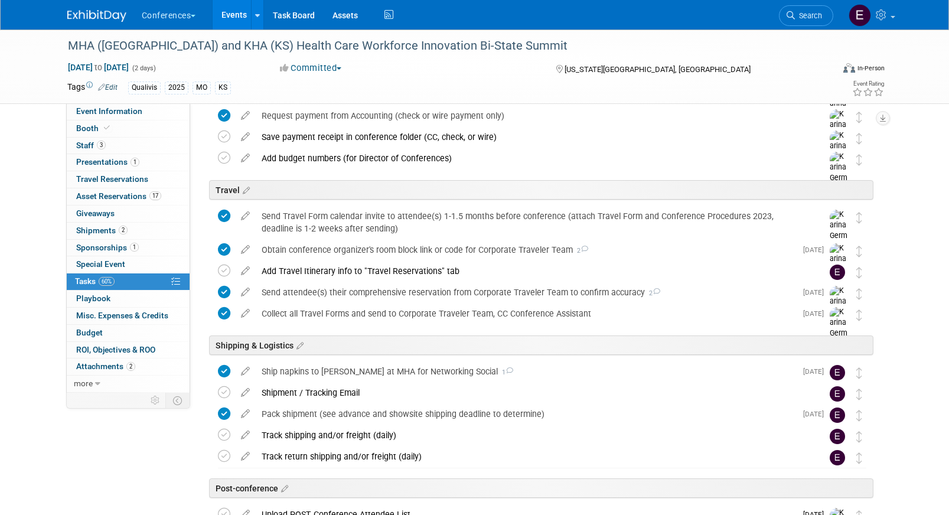
scroll to position [436, 0]
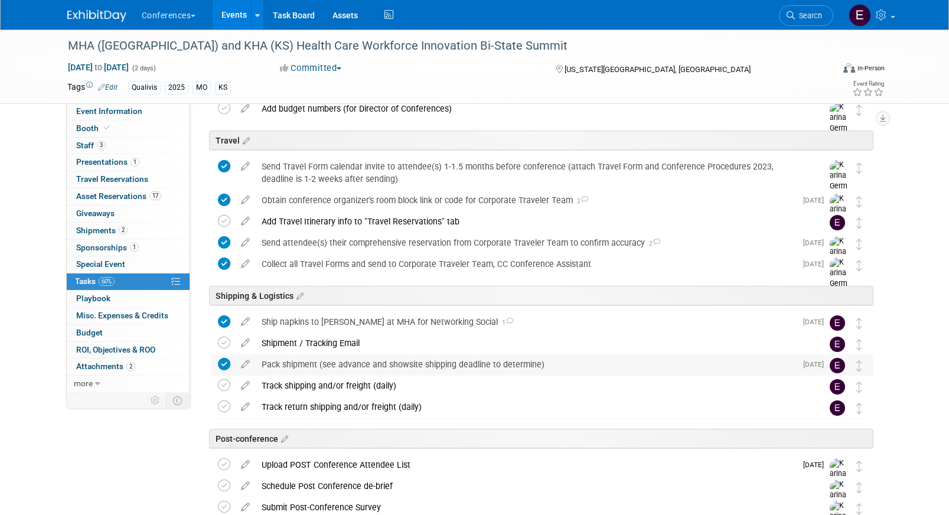
click at [408, 368] on div "Pack shipment (see advance and showsite shipping deadline to determine)" at bounding box center [526, 364] width 541 height 20
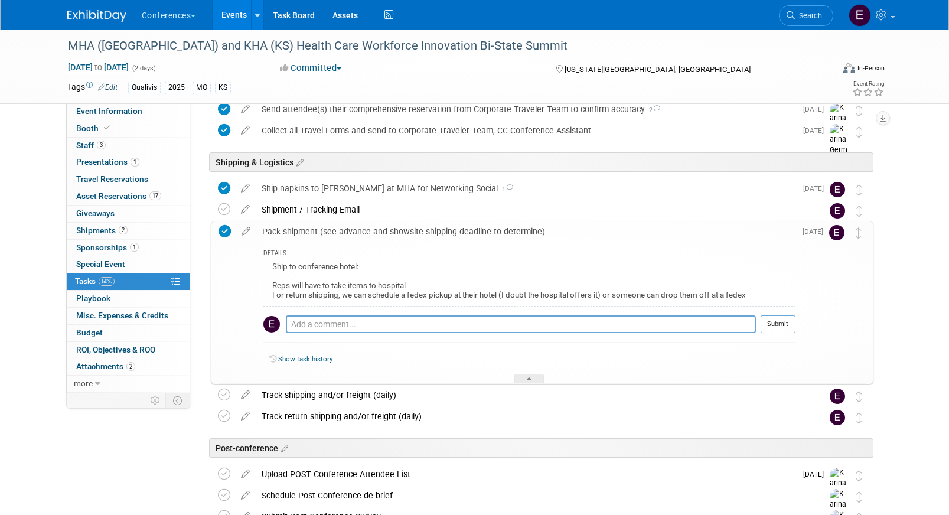
scroll to position [568, 0]
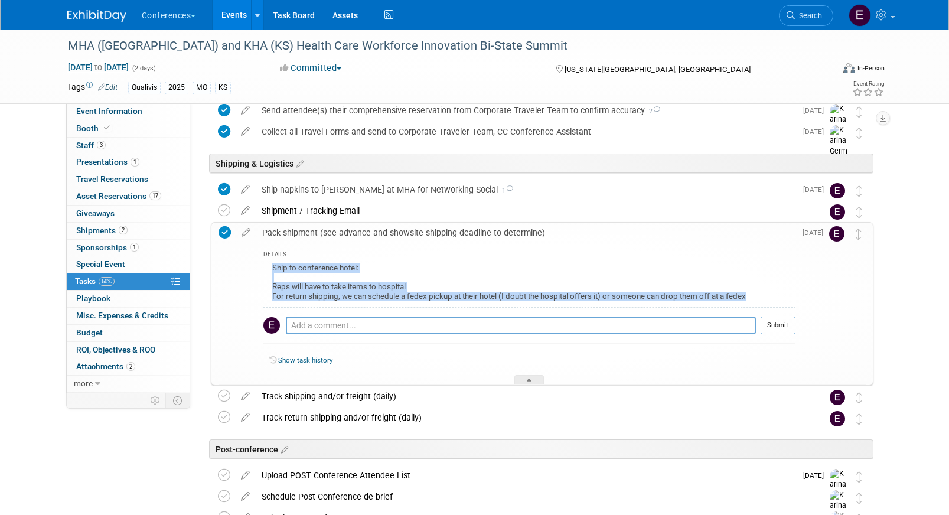
drag, startPoint x: 762, startPoint y: 295, endPoint x: 258, endPoint y: 262, distance: 505.5
click at [257, 262] on div "DETAILS Ship to conference hotel: Reps will have to take items to hospital For …" at bounding box center [525, 314] width 539 height 142
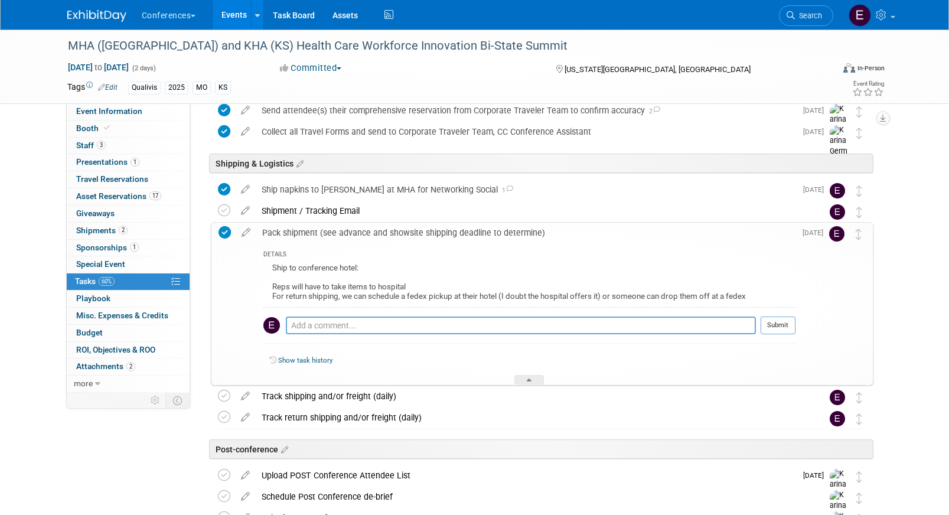
click at [260, 265] on div "DETAILS Ship to conference hotel: Reps will have to take items to hospital For …" at bounding box center [525, 314] width 539 height 142
click at [93, 230] on span "Shipments 2" at bounding box center [101, 230] width 51 height 9
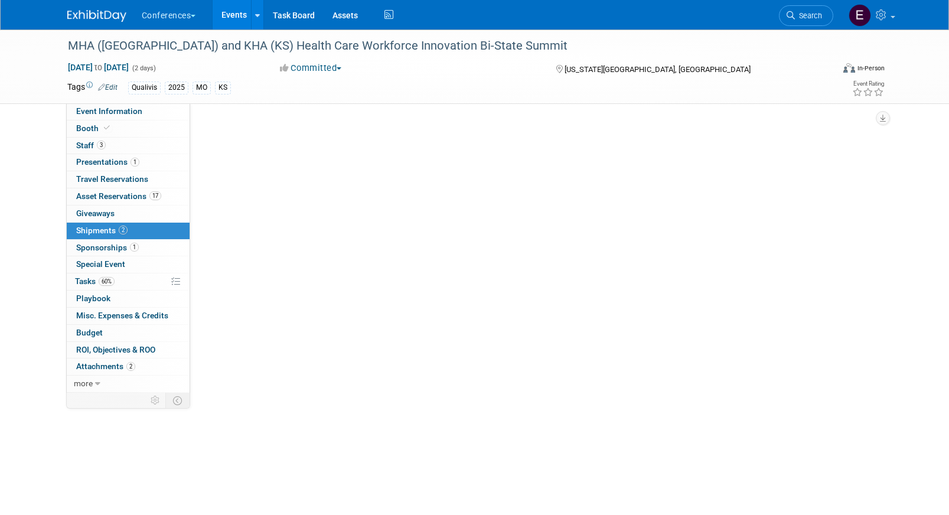
scroll to position [0, 0]
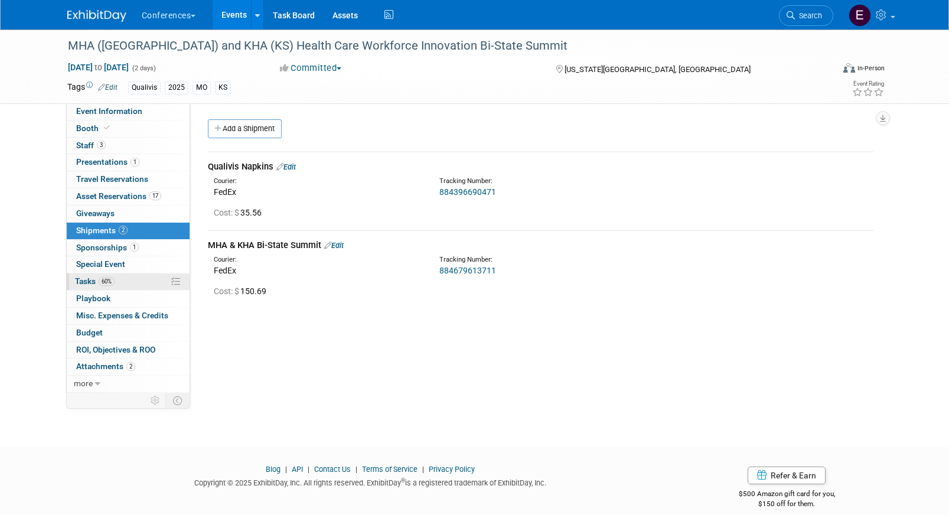
click at [98, 284] on span "Tasks 60%" at bounding box center [95, 280] width 40 height 9
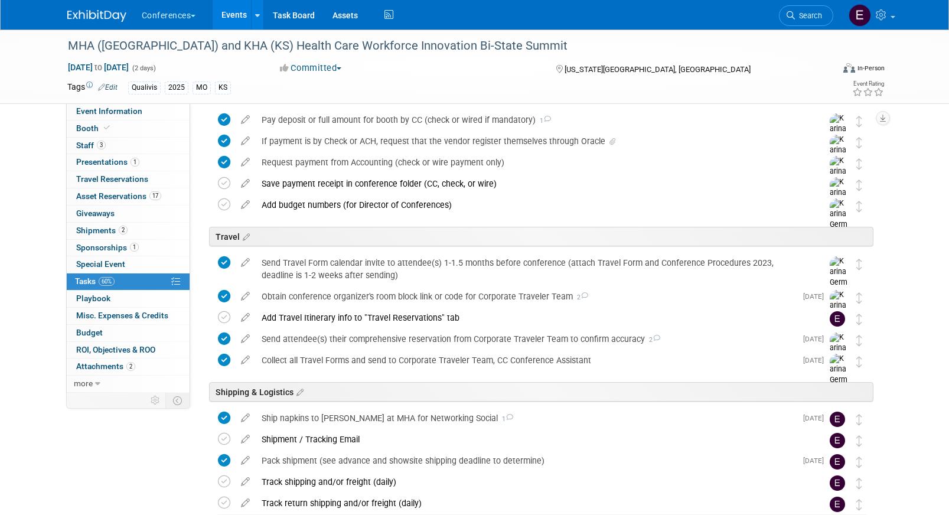
scroll to position [533, 0]
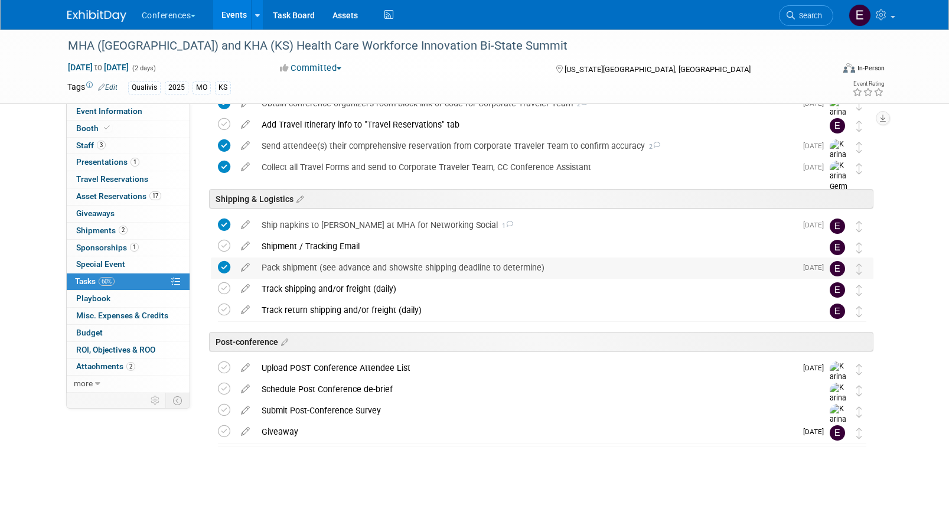
click at [314, 271] on div "Pack shipment (see advance and showsite shipping deadline to determine)" at bounding box center [526, 268] width 541 height 20
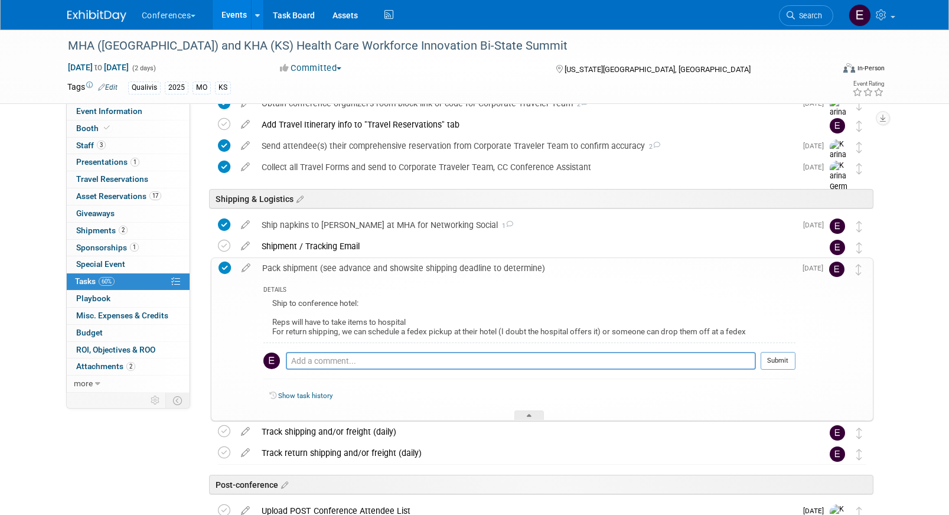
click at [105, 14] on img at bounding box center [96, 16] width 59 height 12
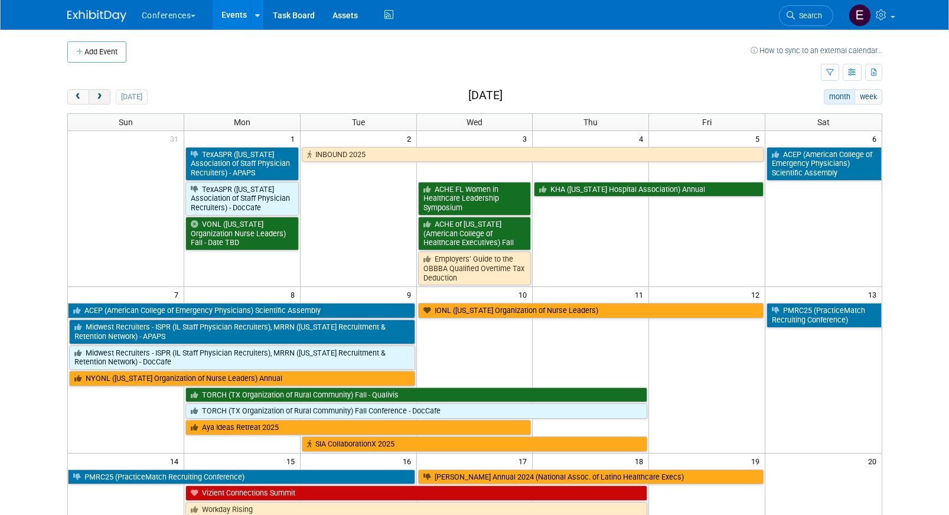
click at [101, 93] on span "next" at bounding box center [99, 97] width 9 height 8
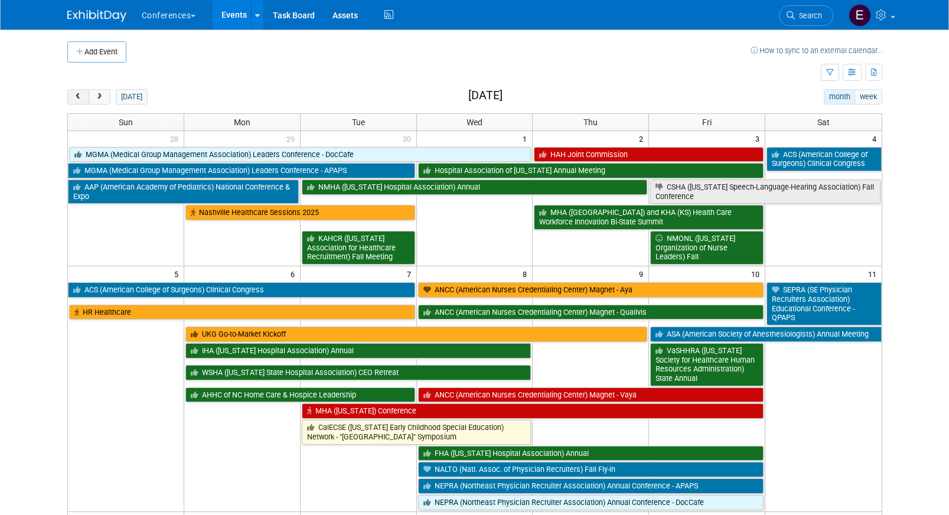
click at [82, 93] on button "prev" at bounding box center [78, 96] width 22 height 15
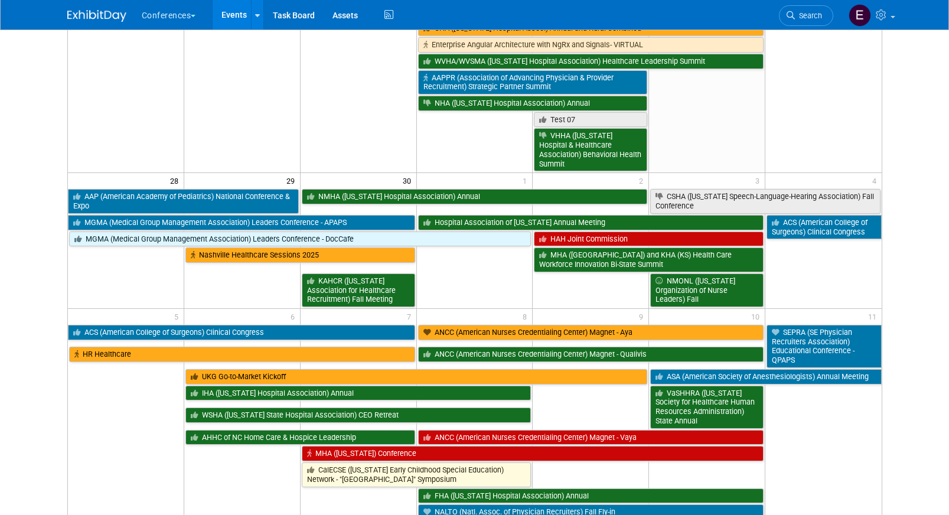
scroll to position [795, 0]
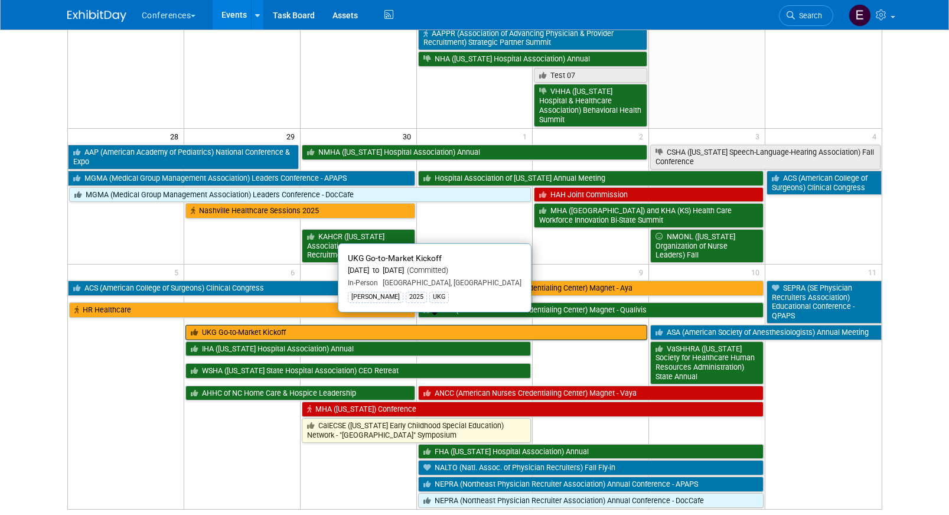
click at [219, 325] on link "UKG Go-to-Market Kickoff" at bounding box center [416, 332] width 462 height 15
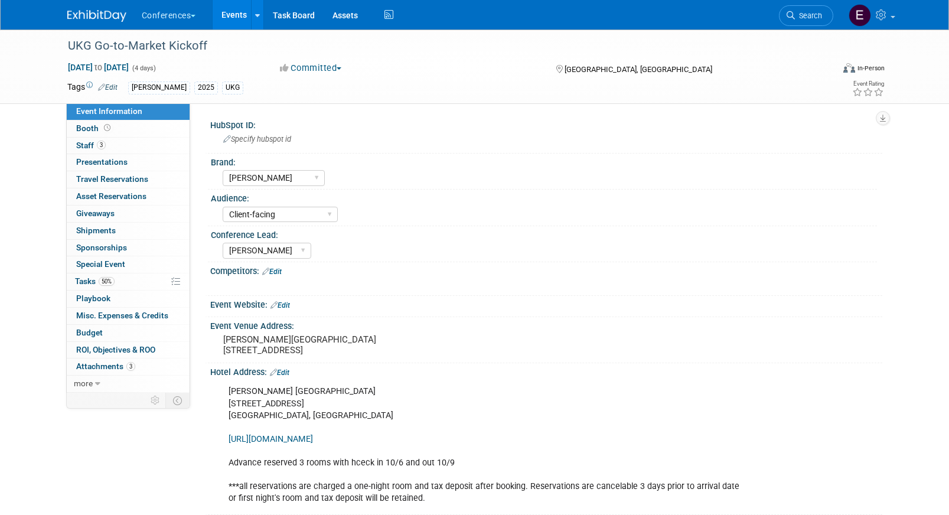
select select "[PERSON_NAME]"
select select "Client-facing"
select select "[PERSON_NAME]"
click at [129, 150] on link "3 Staff 3" at bounding box center [128, 146] width 123 height 17
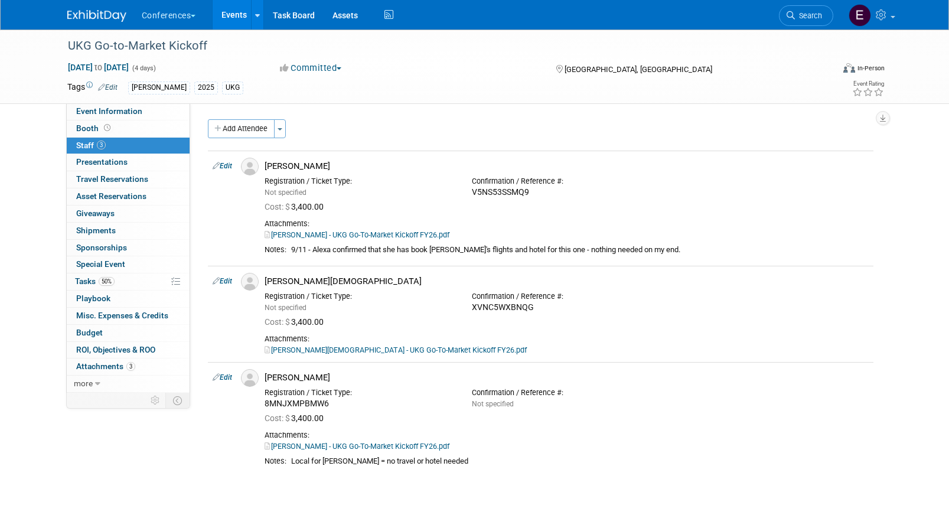
click at [93, 14] on img at bounding box center [96, 16] width 59 height 12
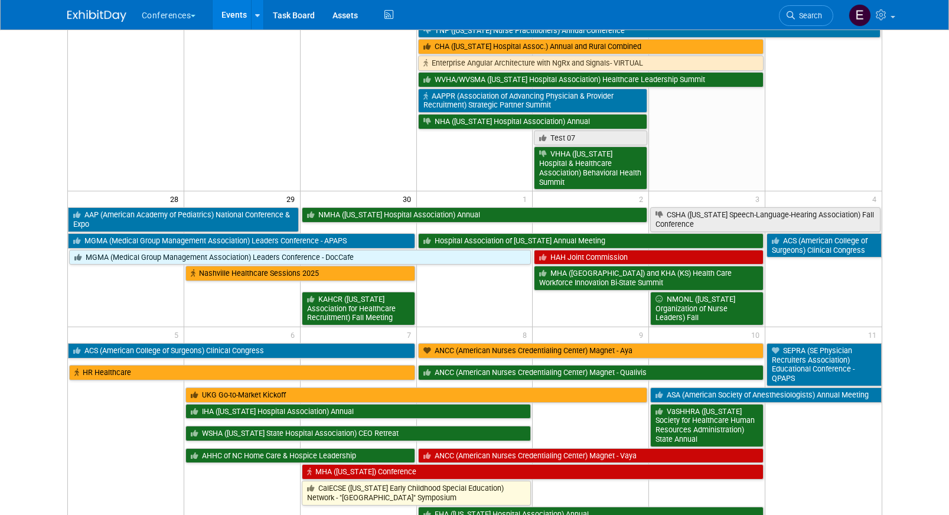
scroll to position [733, 0]
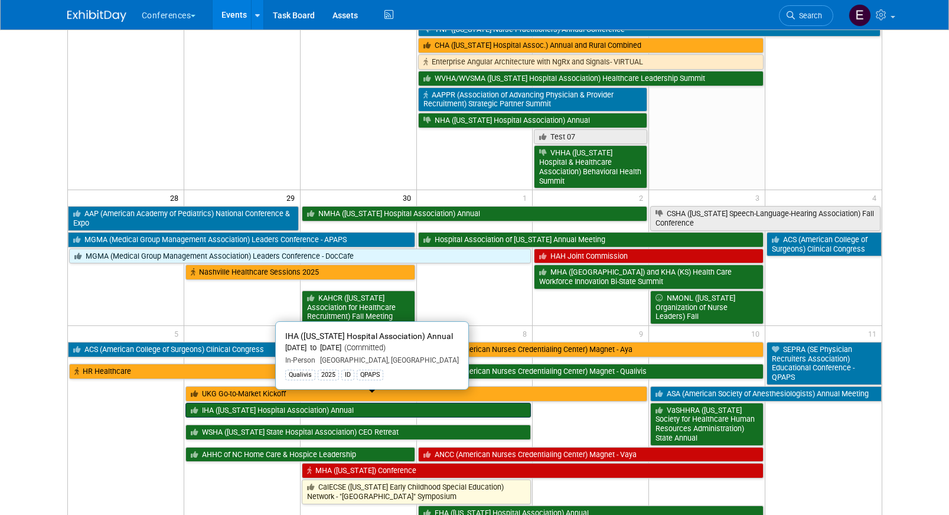
click at [249, 403] on link "IHA ([US_STATE] Hospital Association) Annual" at bounding box center [358, 410] width 346 height 15
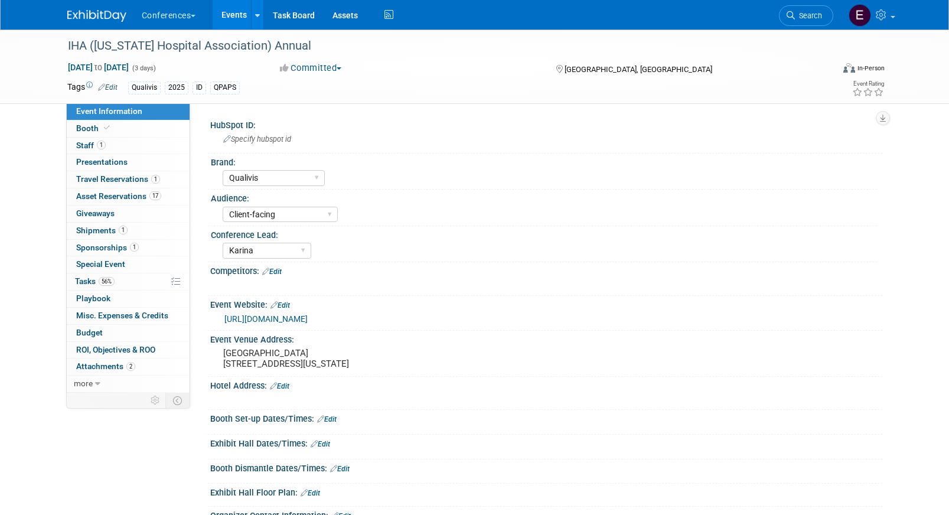
select select "Qualivis"
select select "Client-facing"
select select "Karina"
click at [109, 146] on link "1 Staff 1" at bounding box center [128, 146] width 123 height 17
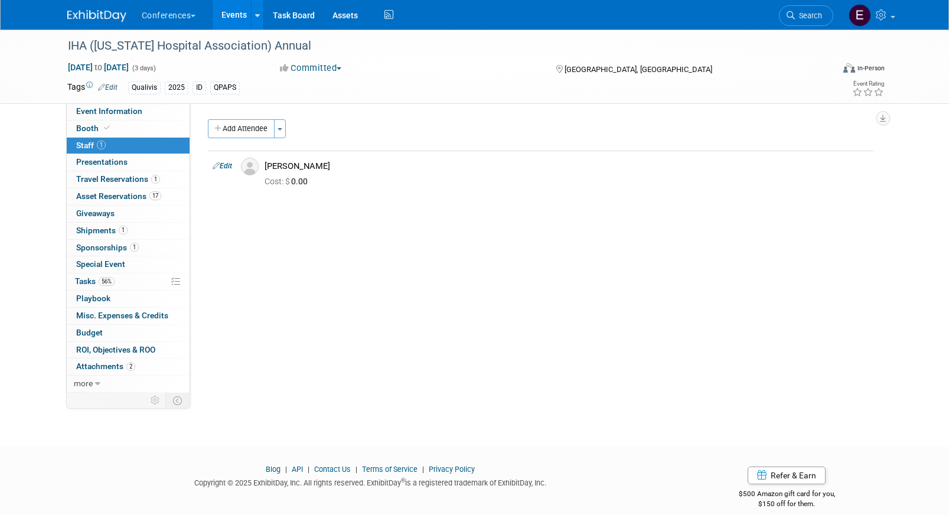
click at [84, 15] on img at bounding box center [96, 16] width 59 height 12
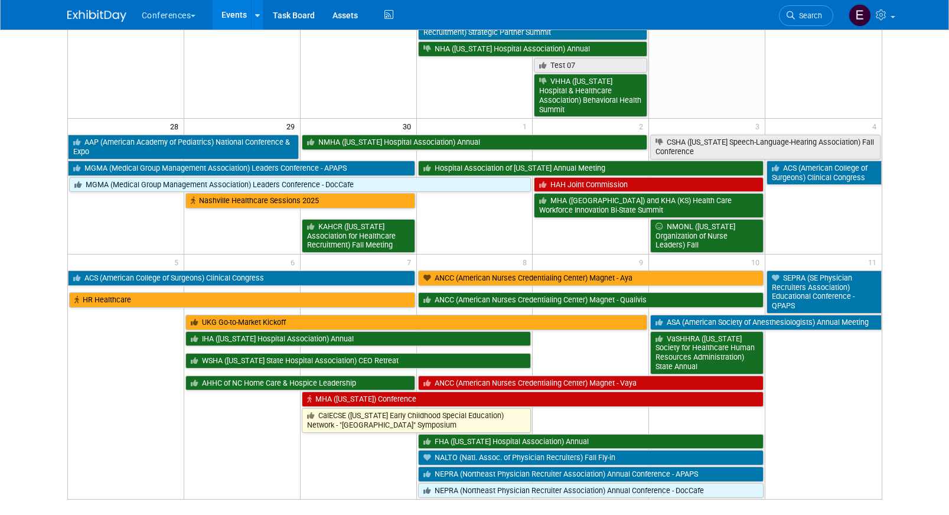
scroll to position [810, 0]
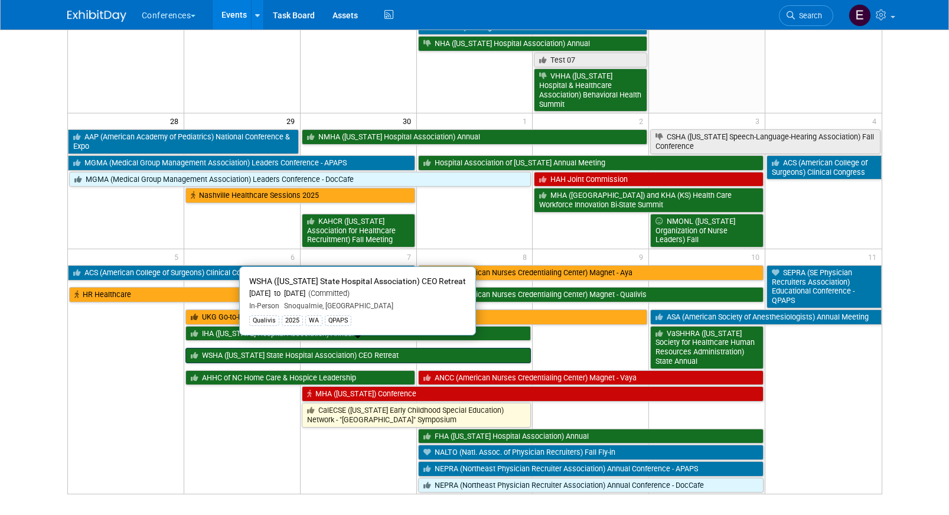
click at [206, 348] on link "WSHA ([US_STATE] State Hospital Association) CEO Retreat" at bounding box center [358, 355] width 346 height 15
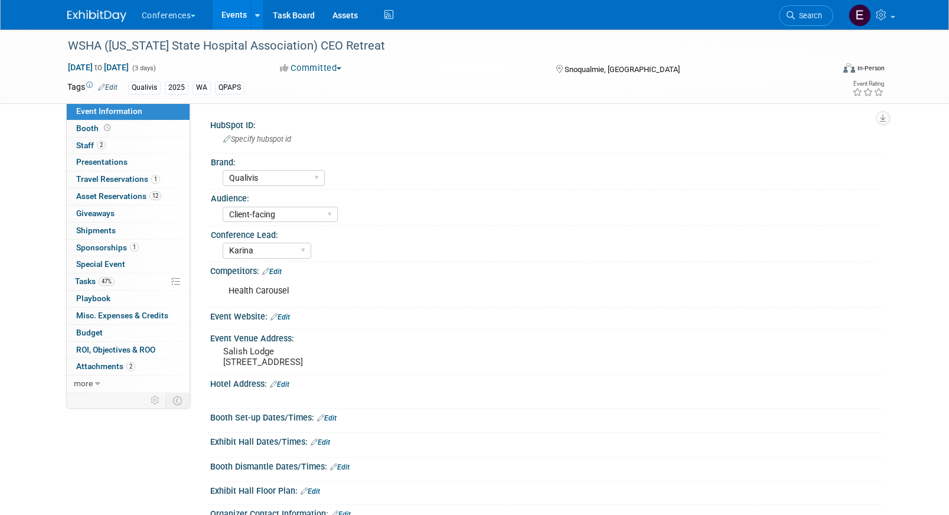
select select "Qualivis"
select select "Client-facing"
select select "Karina"
click at [134, 152] on link "2 Staff 2" at bounding box center [128, 146] width 123 height 17
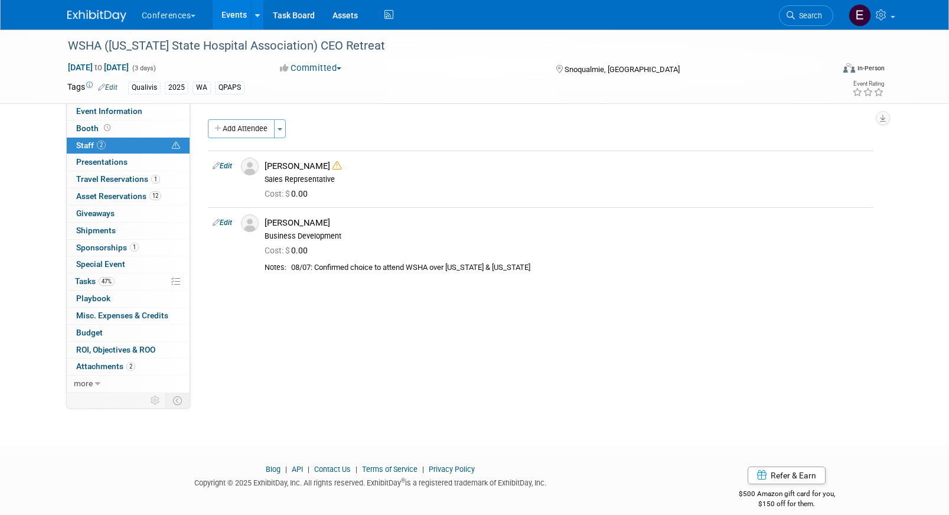
click at [110, 11] on img at bounding box center [96, 16] width 59 height 12
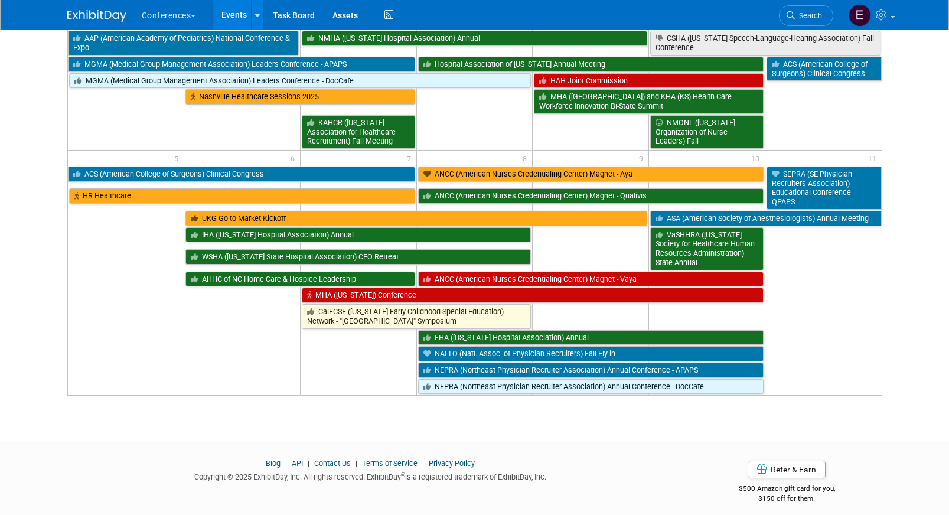
scroll to position [909, 0]
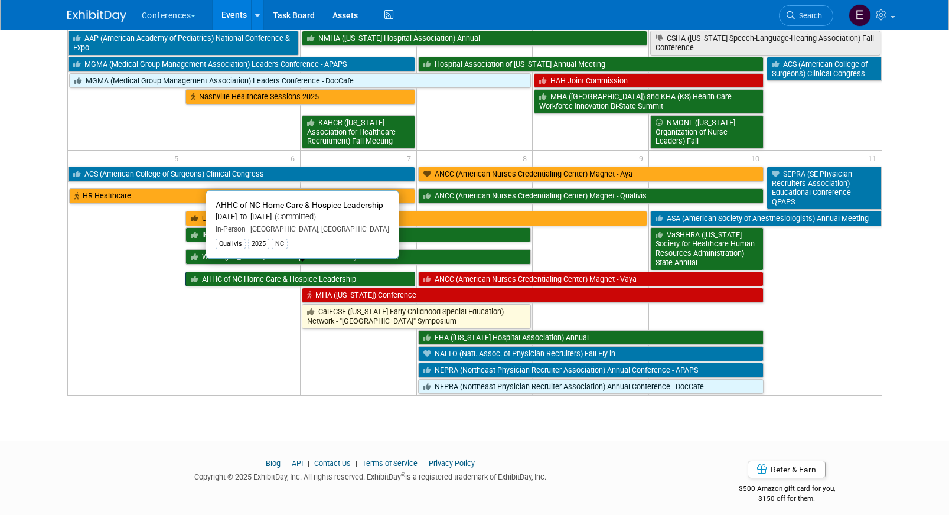
click at [218, 275] on link "AHHC of NC Home Care & Hospice Leadership" at bounding box center [300, 279] width 230 height 15
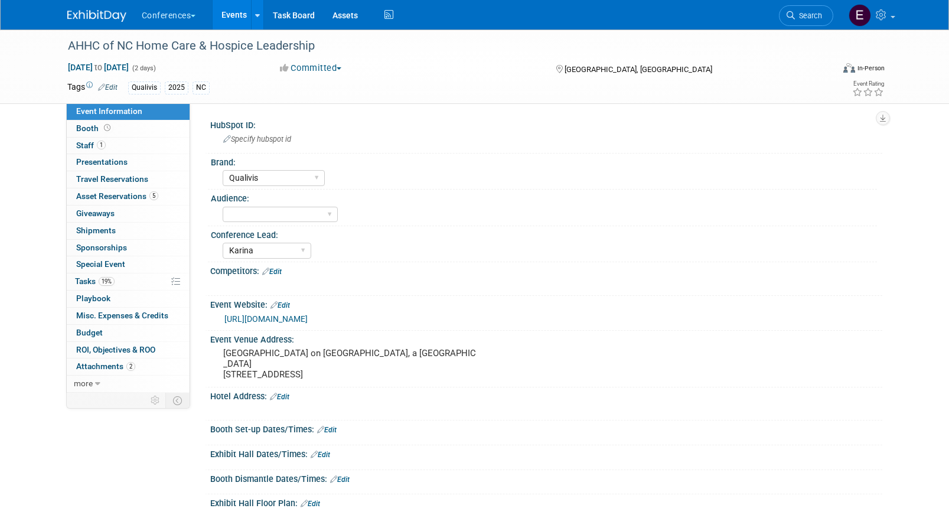
select select "Qualivis"
select select "Karina"
click at [104, 142] on span "1" at bounding box center [101, 145] width 9 height 9
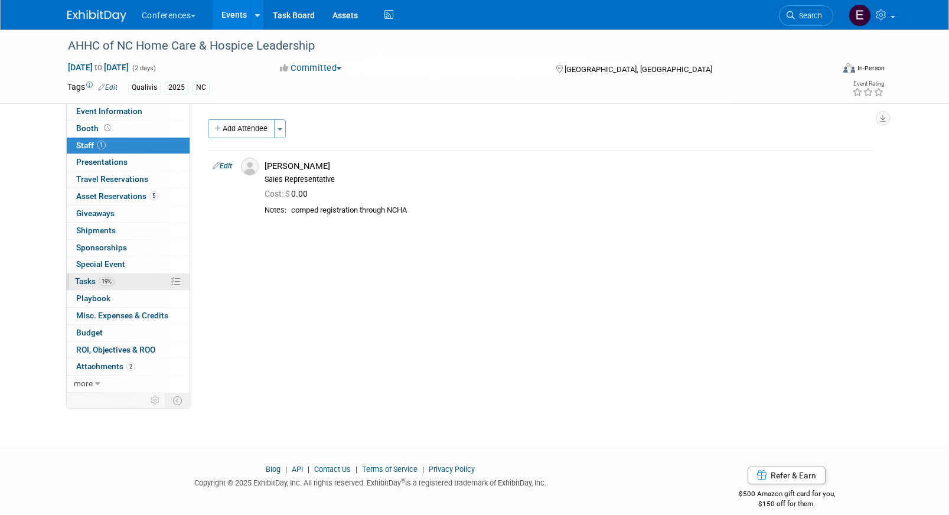
click at [122, 277] on link "19% Tasks 19%" at bounding box center [128, 282] width 123 height 17
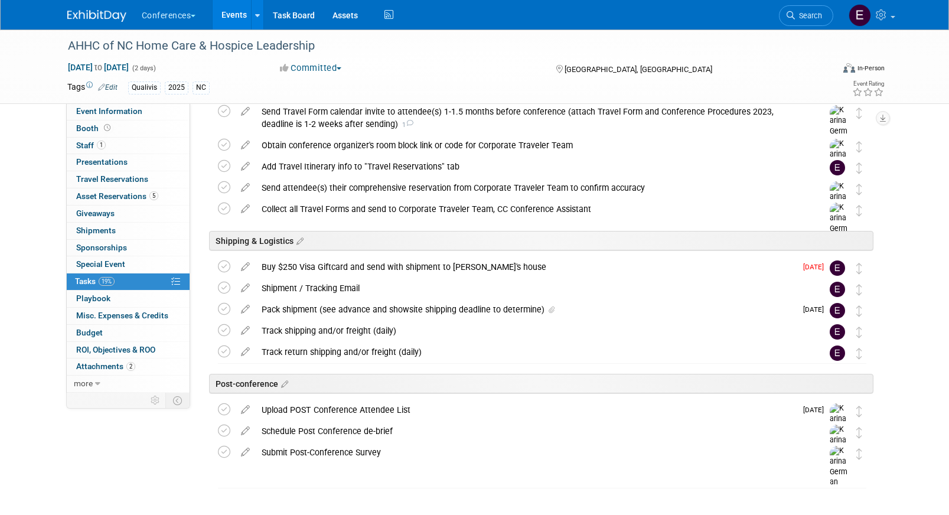
scroll to position [469, 0]
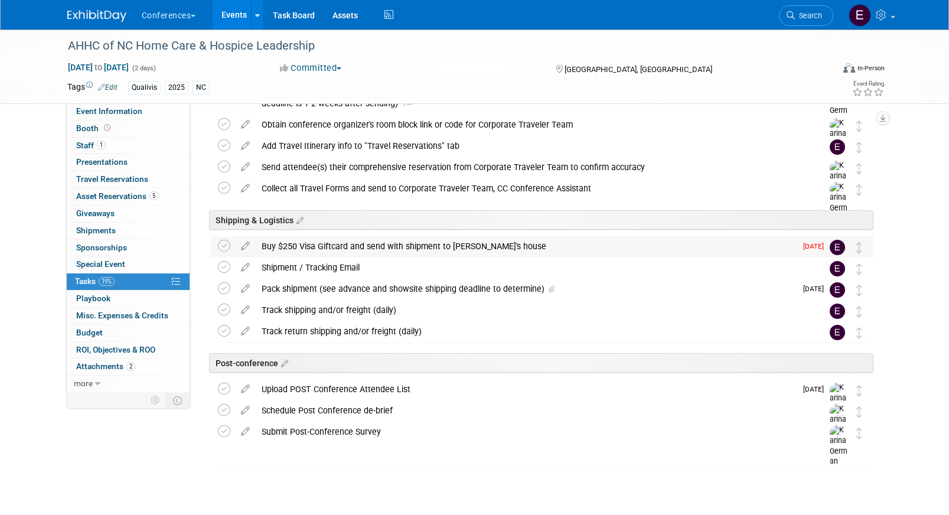
click at [411, 245] on div "Buy $250 Visa Giftcard and send with shipment to [PERSON_NAME]'s house" at bounding box center [526, 246] width 541 height 20
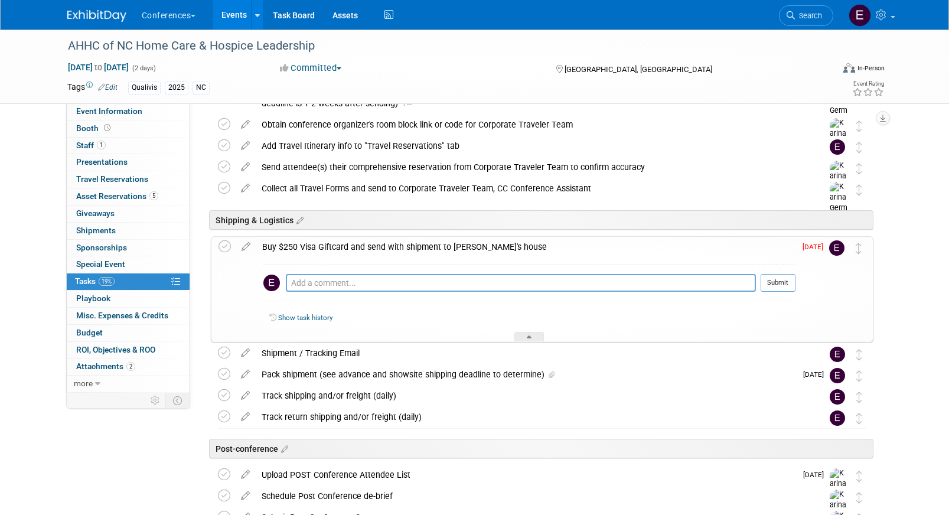
click at [98, 7] on link at bounding box center [103, 9] width 73 height 9
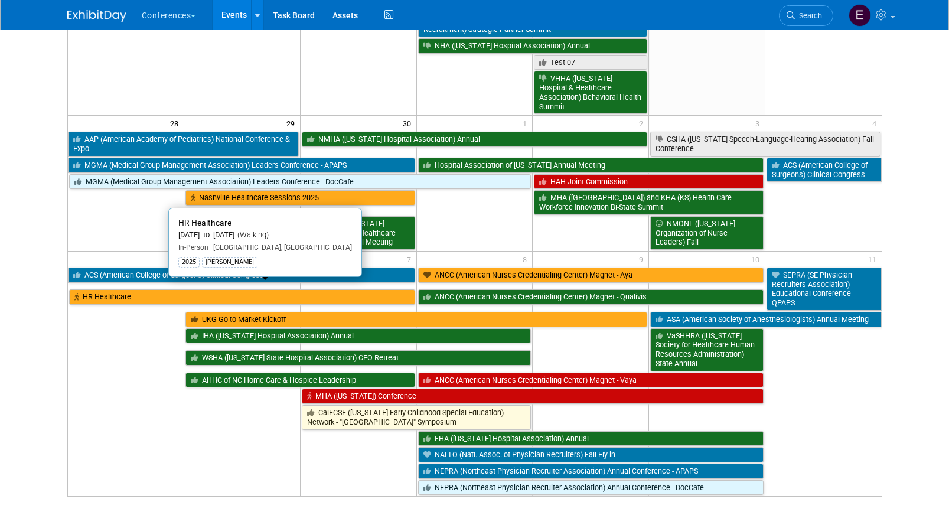
scroll to position [909, 0]
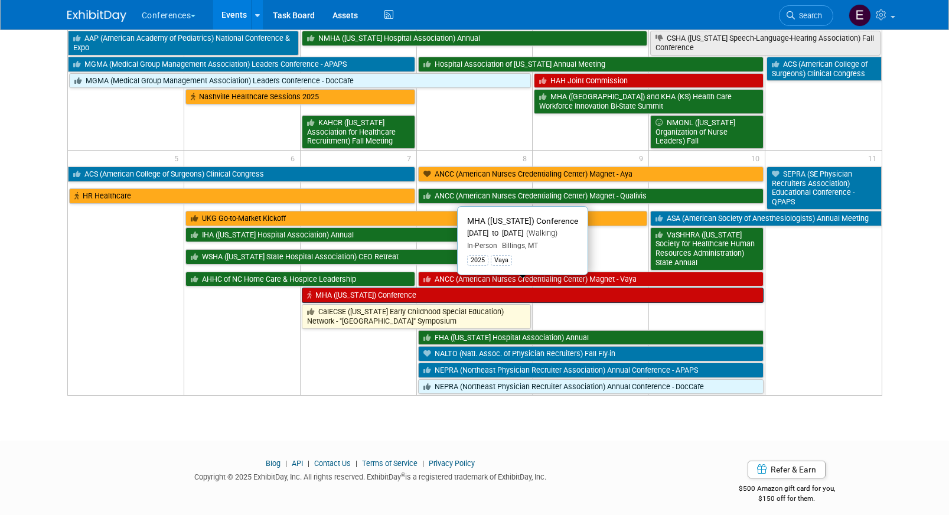
click at [342, 288] on link "MHA ([US_STATE]) Conference" at bounding box center [533, 295] width 462 height 15
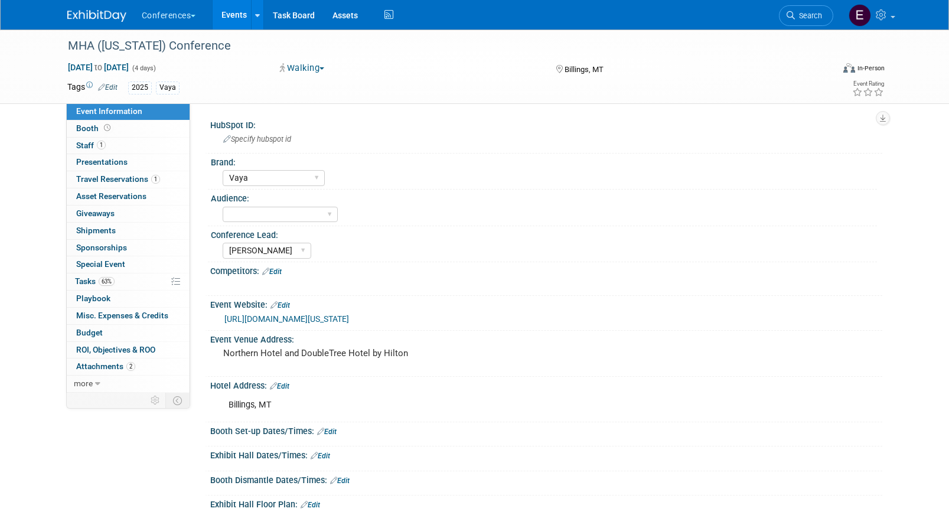
select select "Vaya"
select select "[PERSON_NAME]"
click at [137, 281] on link "63% Tasks 63%" at bounding box center [128, 282] width 123 height 17
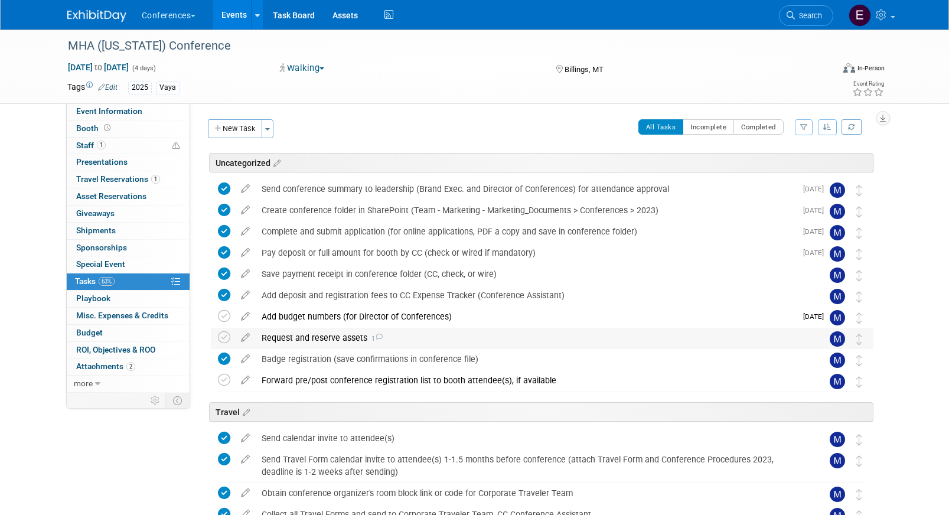
scroll to position [262, 0]
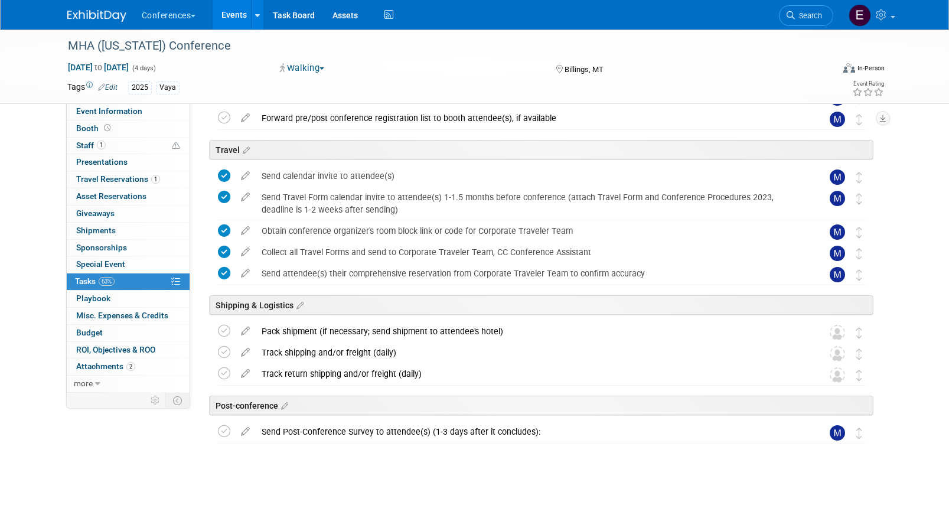
click at [73, 15] on img at bounding box center [96, 16] width 59 height 12
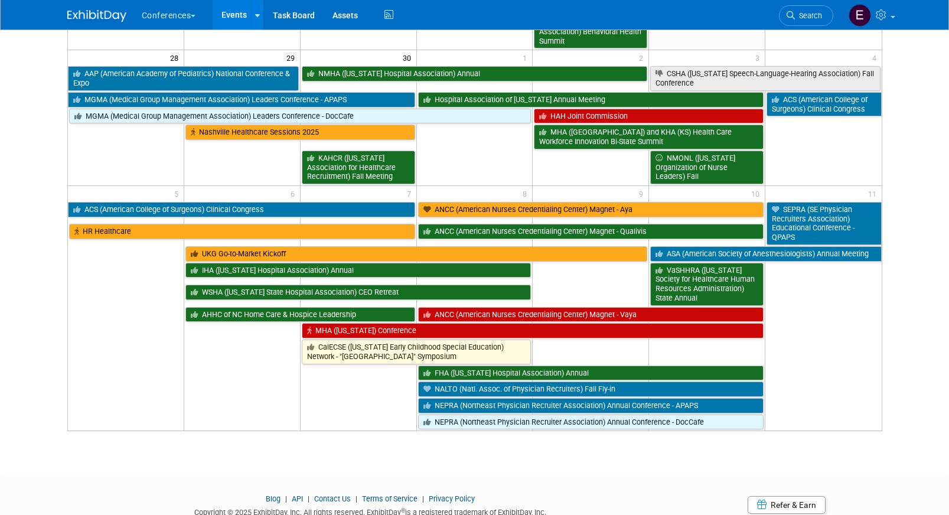
scroll to position [884, 0]
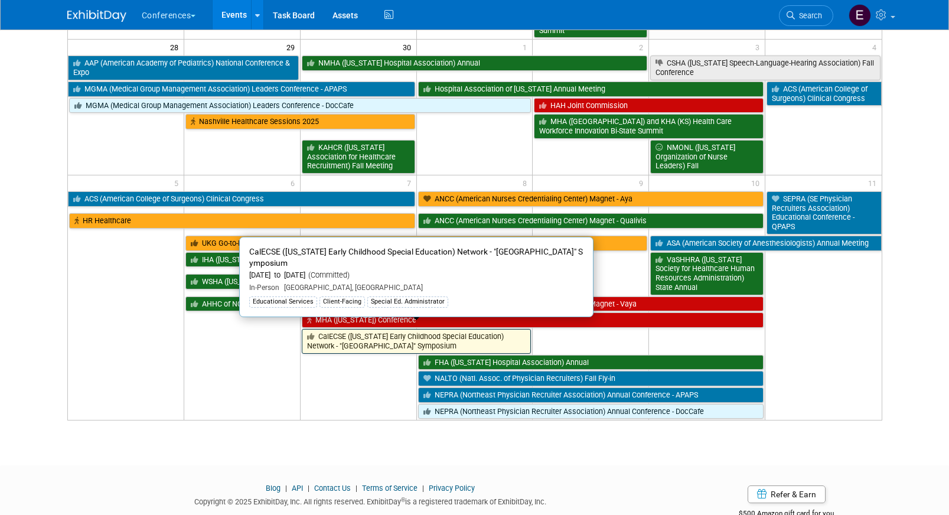
click at [344, 337] on link "CalECSE ([US_STATE] Early Childhood Special Education) Network - "[GEOGRAPHIC_D…" at bounding box center [417, 341] width 230 height 24
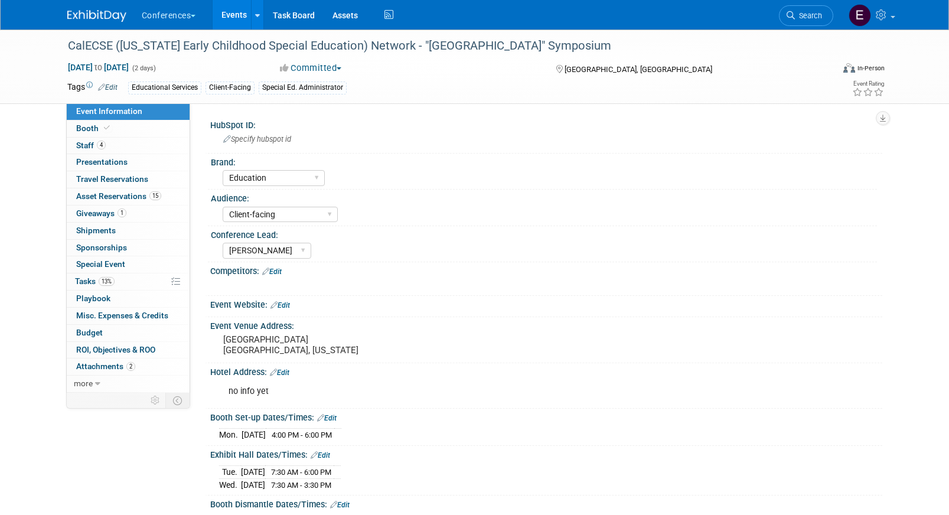
select select "Education"
select select "Client-facing"
select select "[PERSON_NAME]"
click at [108, 197] on span "Asset Reservations 15" at bounding box center [118, 195] width 85 height 9
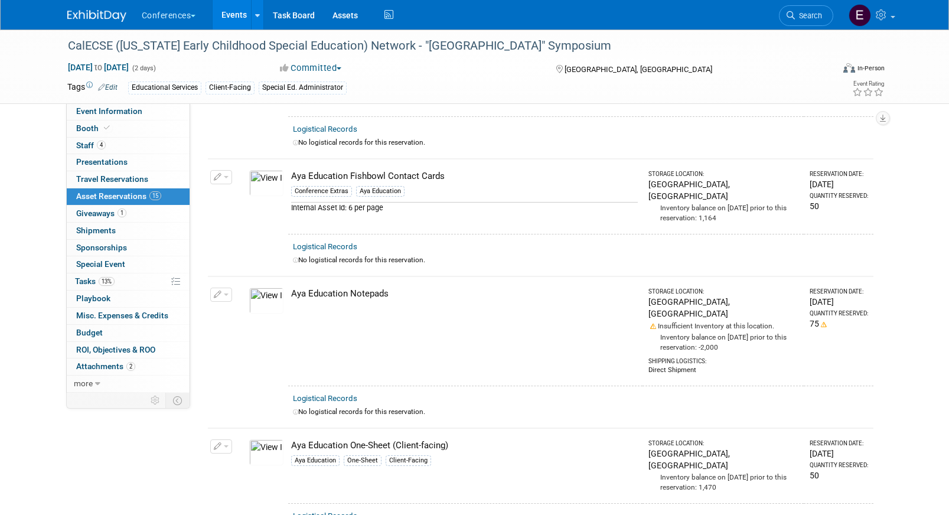
scroll to position [677, 0]
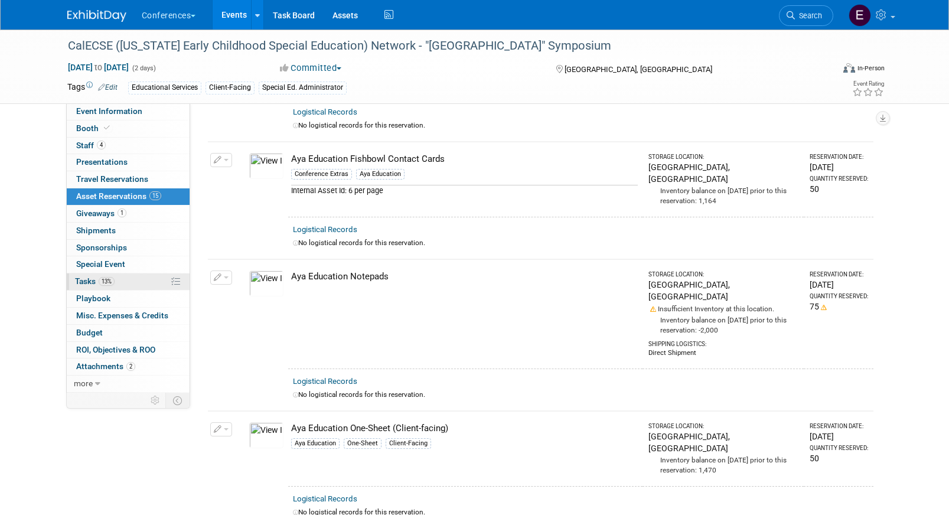
click at [106, 277] on span "13%" at bounding box center [107, 281] width 16 height 9
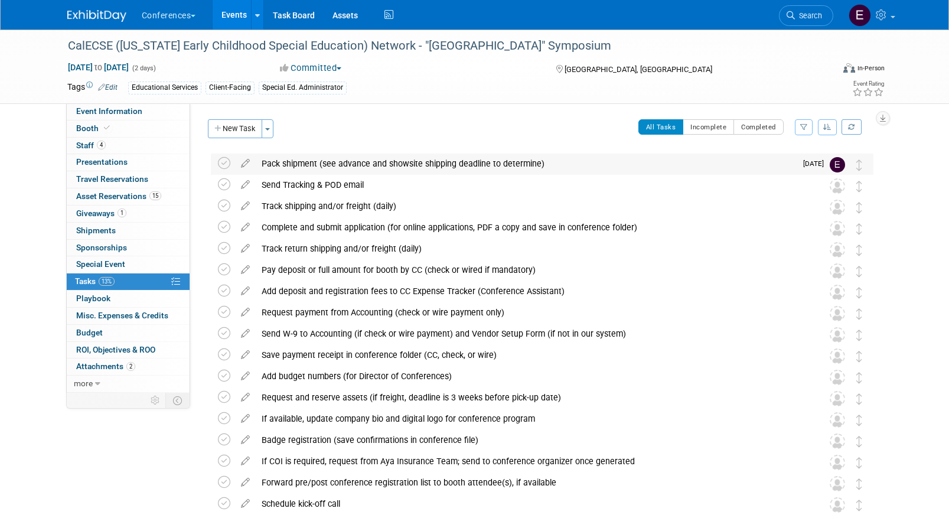
click at [385, 159] on div "Pack shipment (see advance and showsite shipping deadline to determine)" at bounding box center [526, 164] width 541 height 20
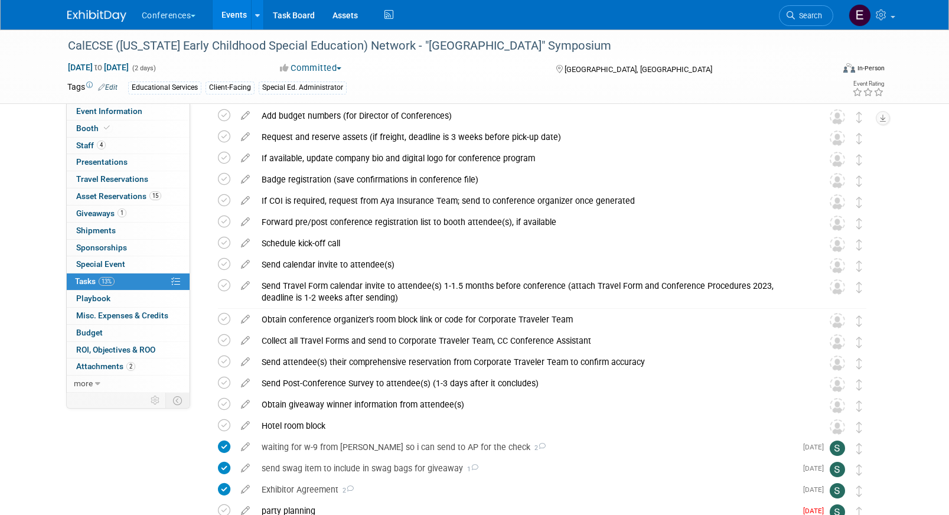
scroll to position [476, 0]
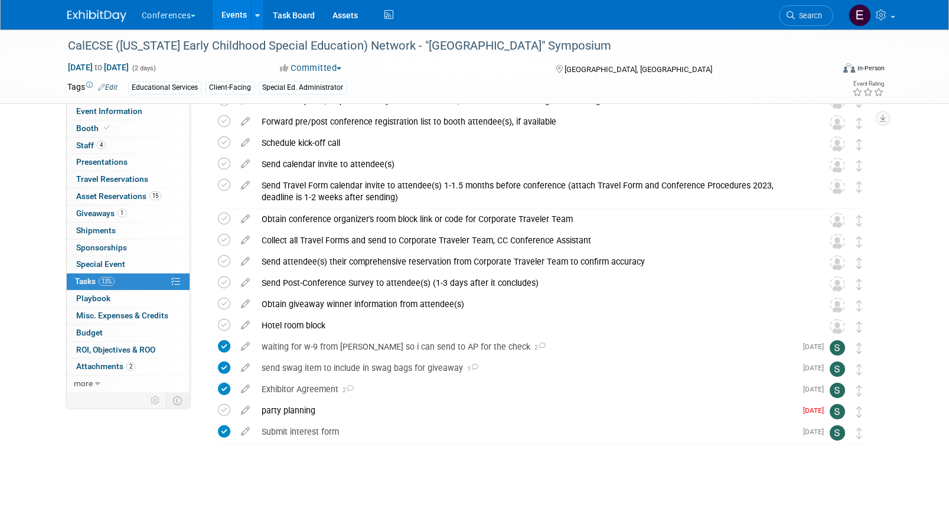
click at [83, 6] on link at bounding box center [103, 9] width 73 height 9
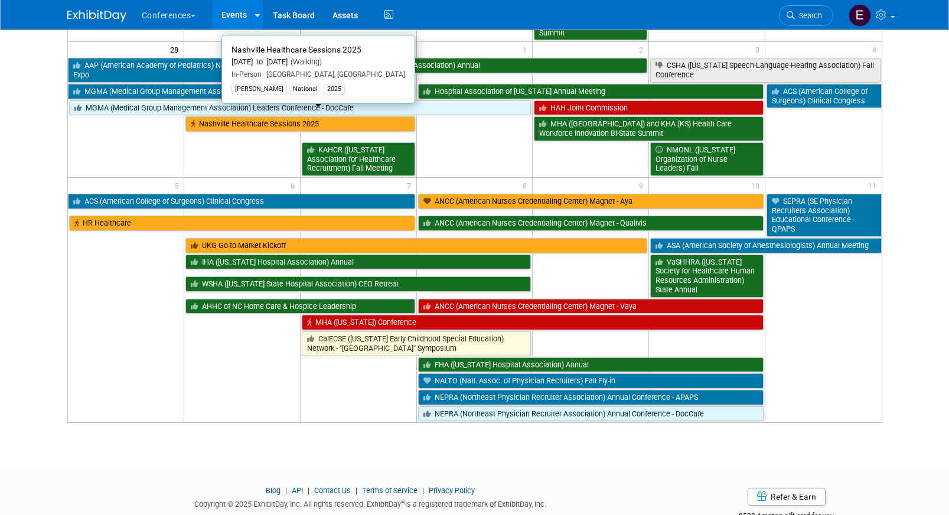
scroll to position [883, 0]
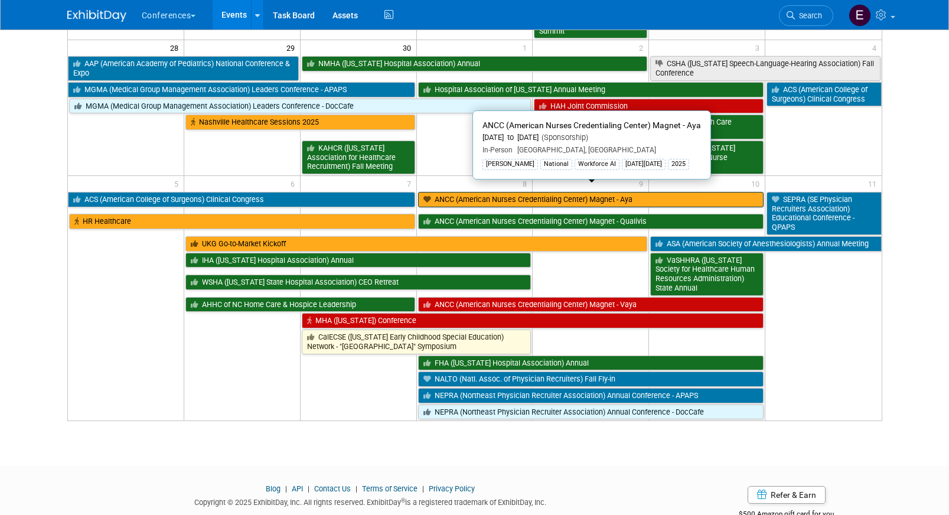
click at [454, 192] on link "ANCC (American Nurses Credentialing Center) Magnet - Aya" at bounding box center [591, 199] width 346 height 15
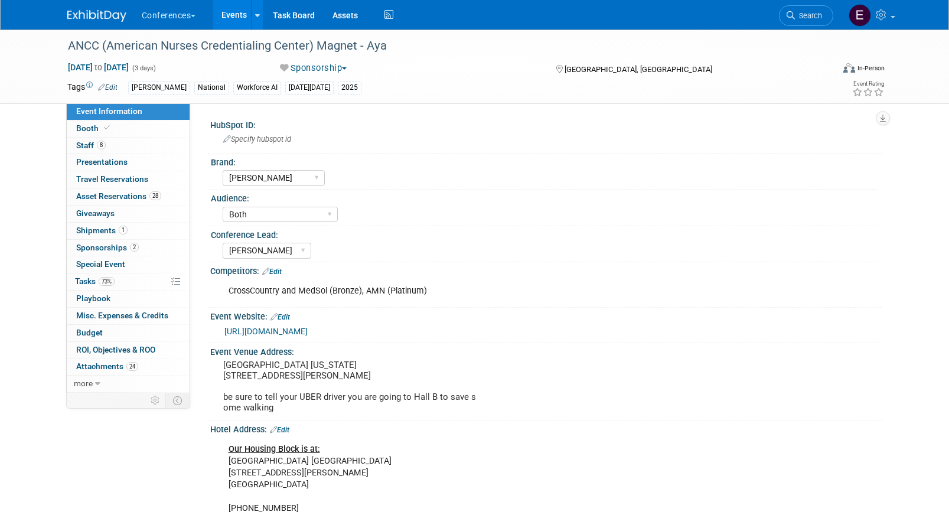
select select "[PERSON_NAME]"
select select "Both"
select select "[PERSON_NAME]"
click at [132, 280] on link "73% Tasks 73%" at bounding box center [128, 282] width 123 height 17
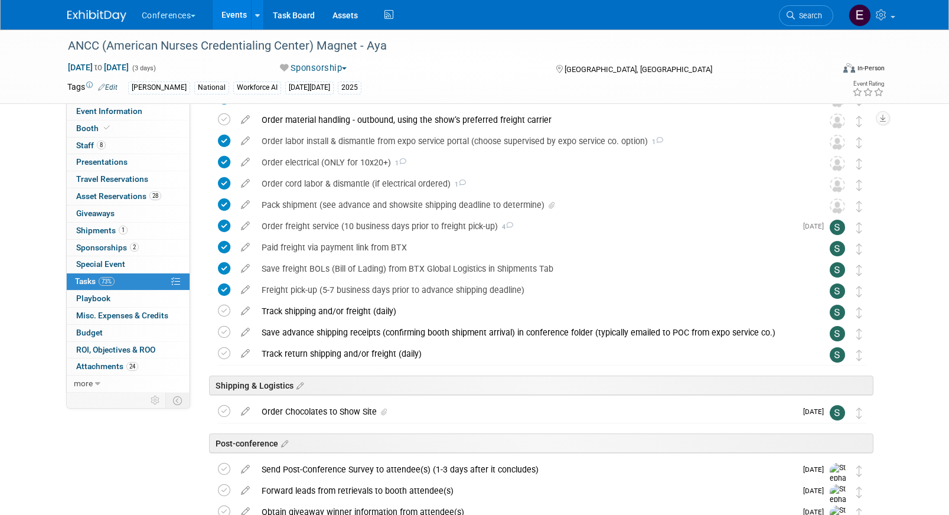
scroll to position [891, 0]
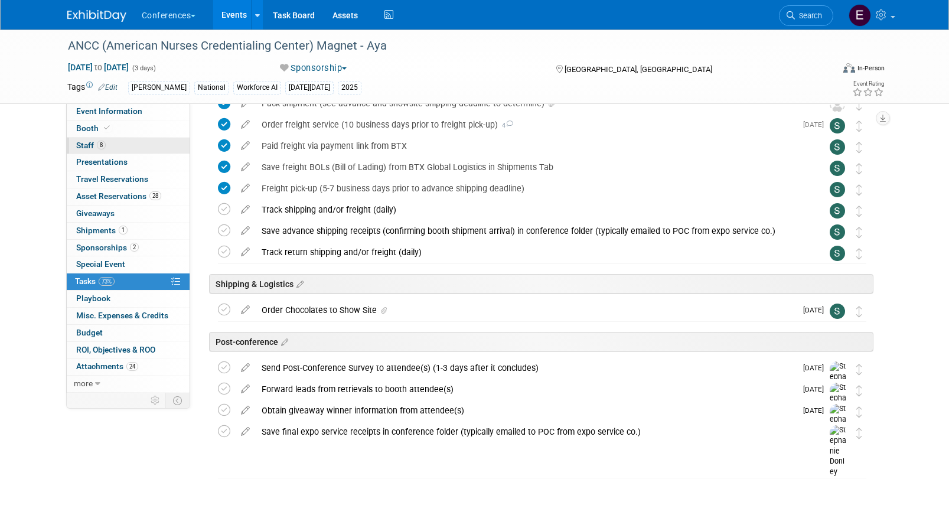
click at [154, 150] on link "8 Staff 8" at bounding box center [128, 146] width 123 height 17
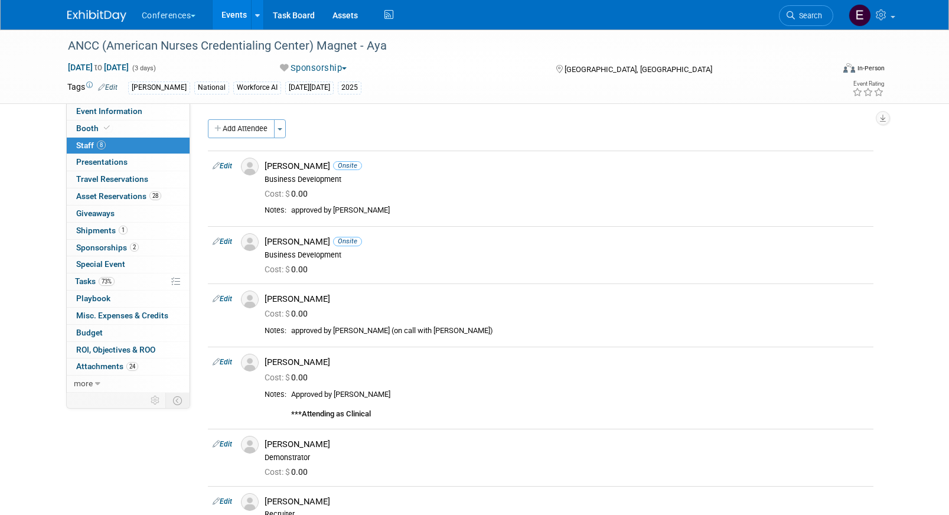
click at [92, 15] on img at bounding box center [96, 16] width 59 height 12
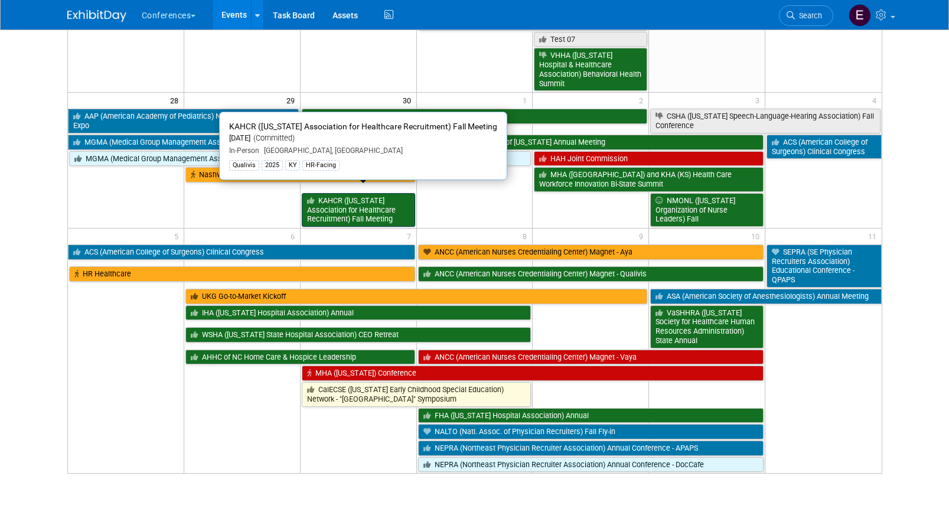
scroll to position [829, 0]
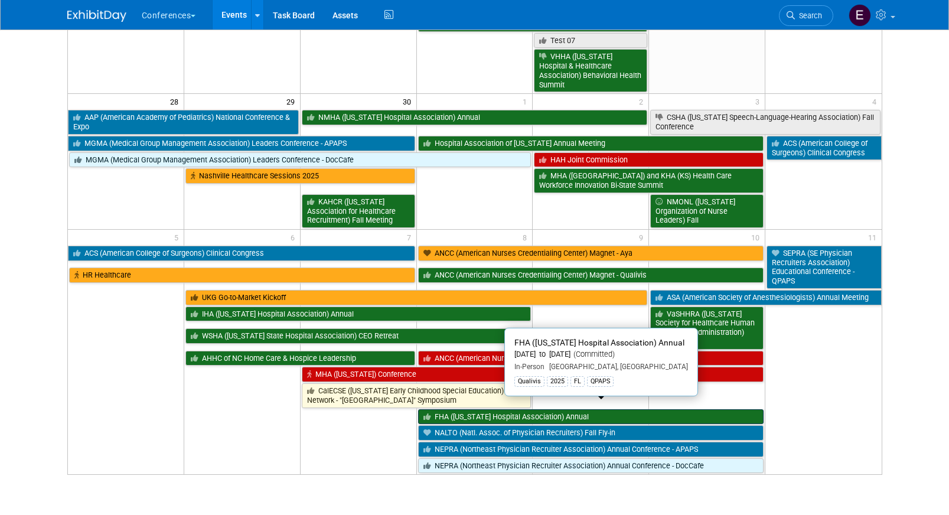
click at [476, 409] on link "FHA ([US_STATE] Hospital Association) Annual" at bounding box center [591, 416] width 346 height 15
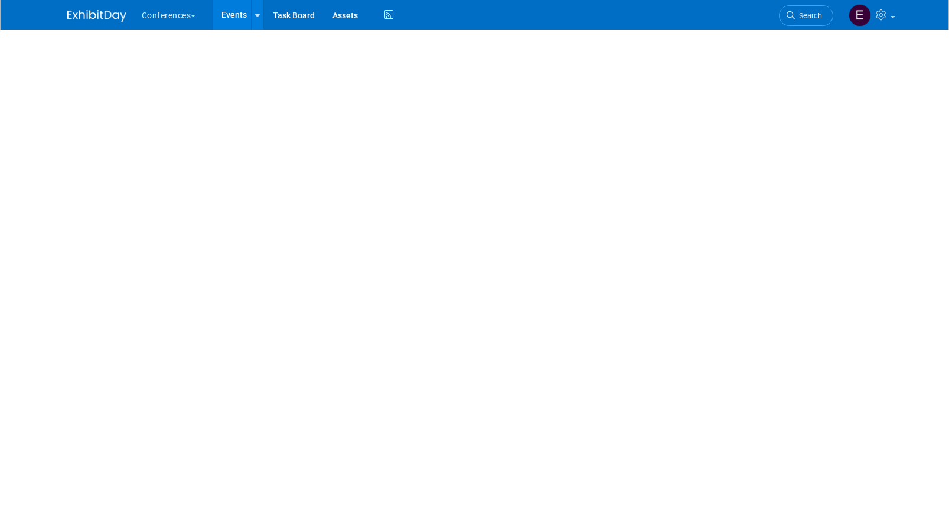
select select "Qualivis"
select select "Client-facing"
select select "Karina"
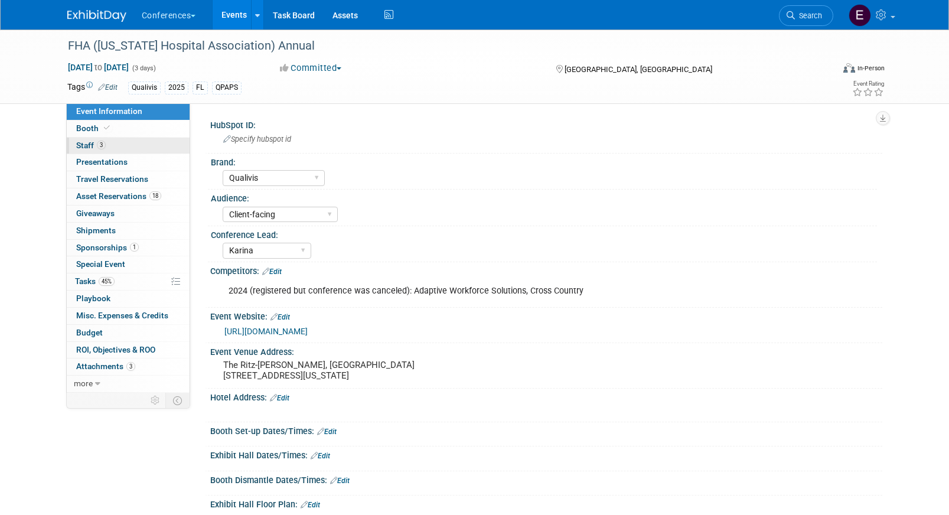
click at [108, 146] on link "3 Staff 3" at bounding box center [128, 146] width 123 height 17
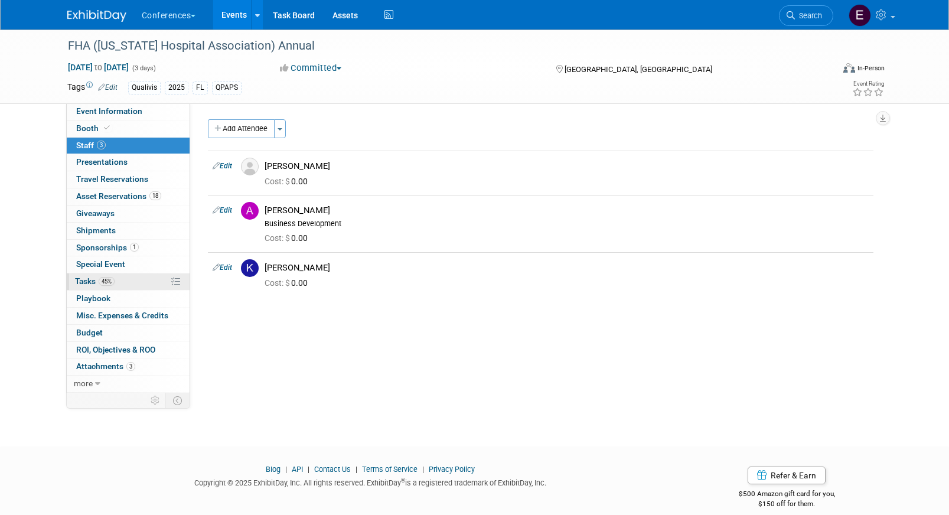
click at [148, 278] on link "45% Tasks 45%" at bounding box center [128, 282] width 123 height 17
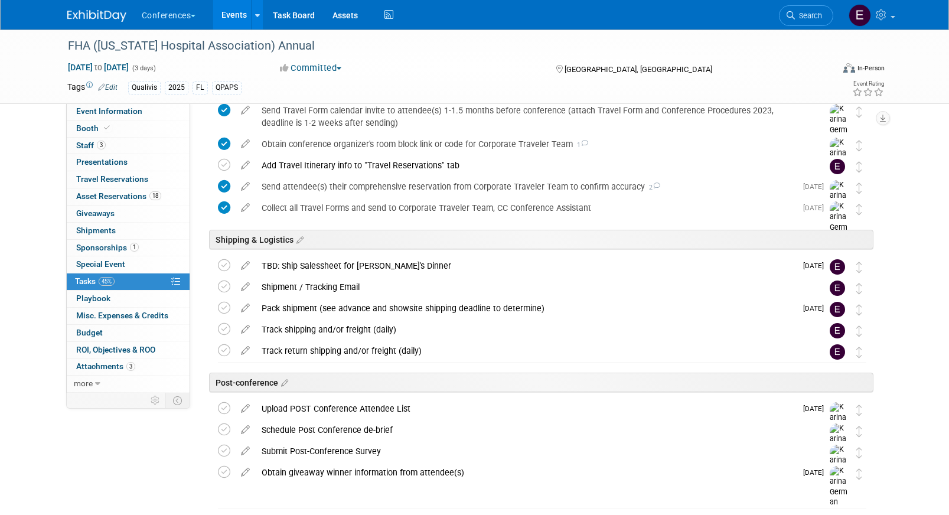
scroll to position [483, 0]
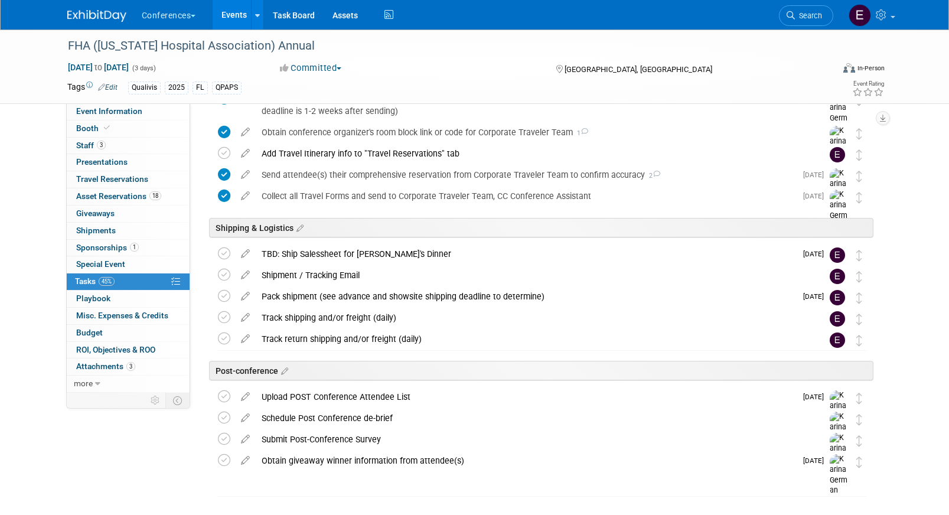
click at [83, 13] on img at bounding box center [96, 16] width 59 height 12
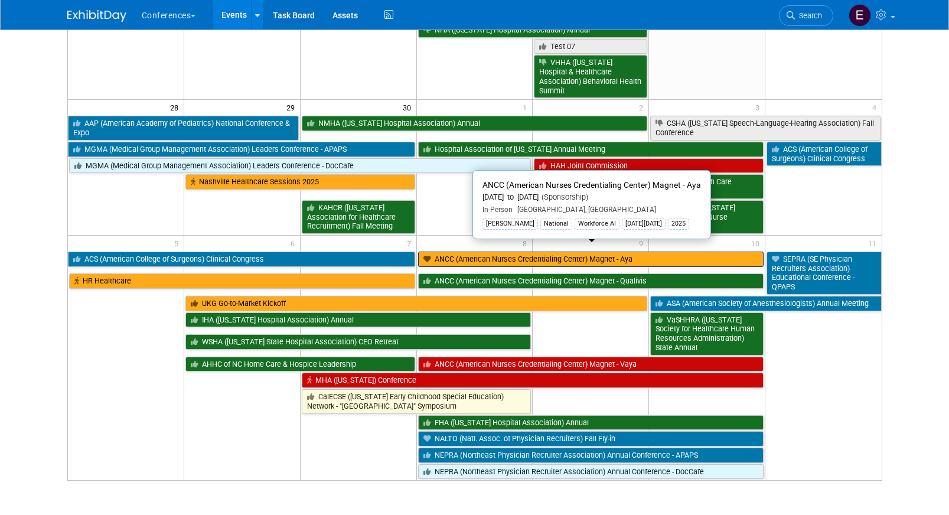
scroll to position [842, 0]
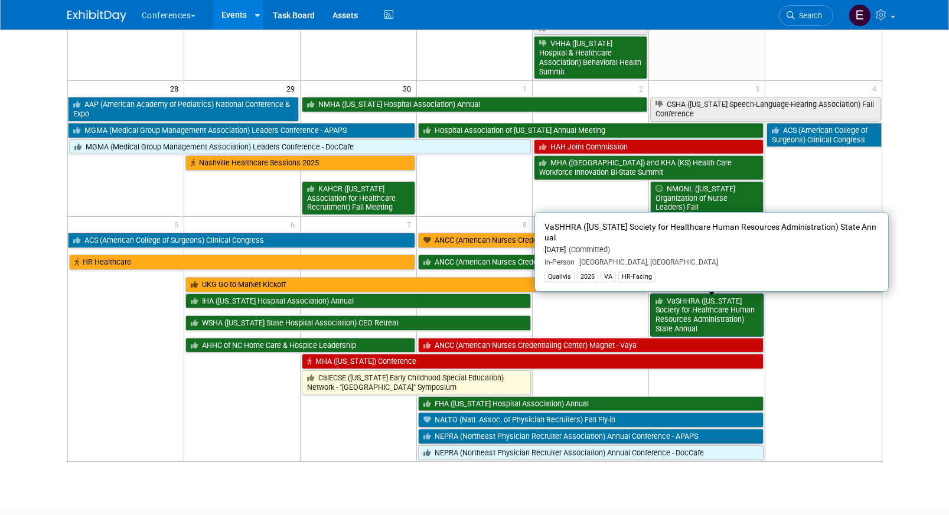
click at [707, 303] on link "VaSHHRA ([US_STATE] Society for Healthcare Human Resources Administration) Stat…" at bounding box center [706, 315] width 113 height 43
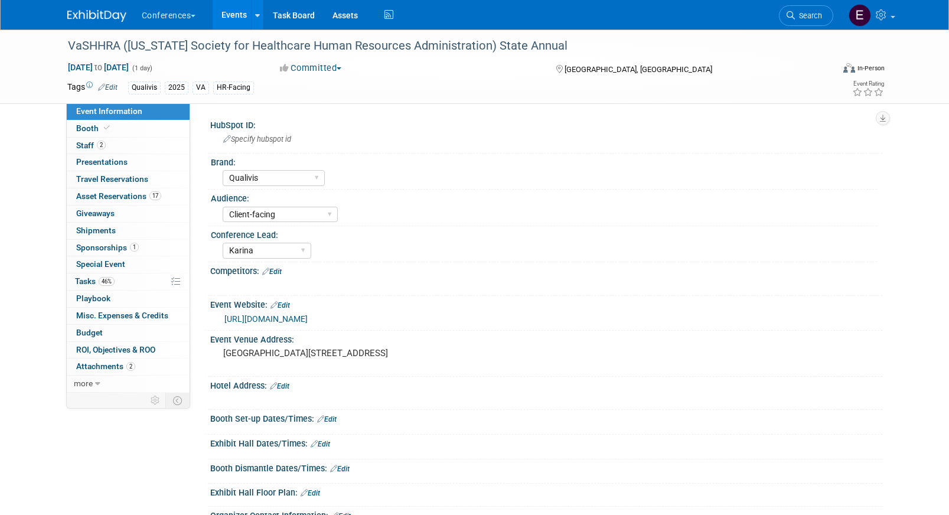
select select "Qualivis"
select select "Client-facing"
select select "Karina"
click at [134, 197] on span "Asset Reservations 17" at bounding box center [118, 195] width 85 height 9
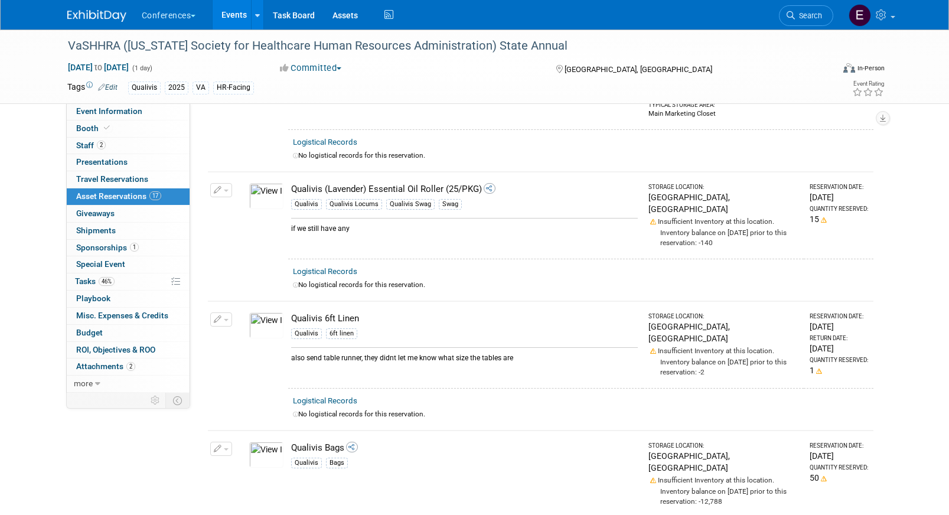
scroll to position [406, 0]
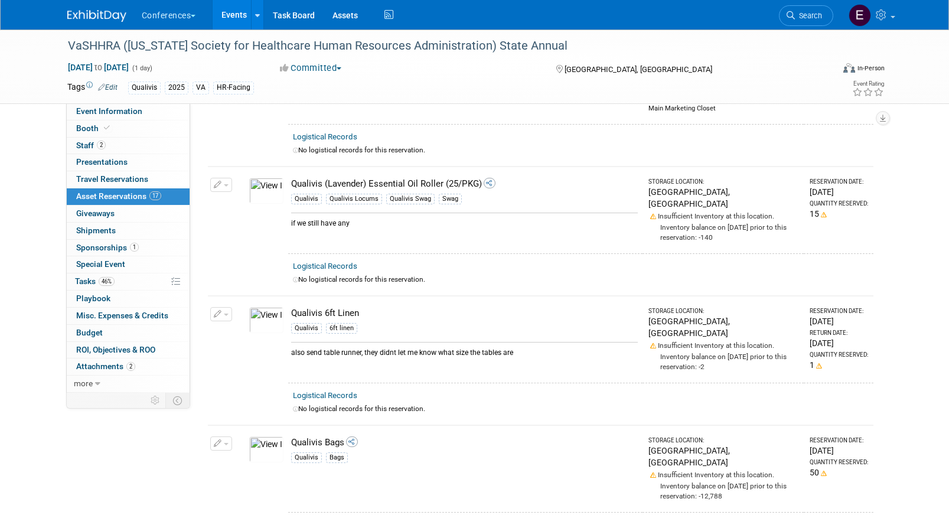
click at [93, 5] on link at bounding box center [103, 9] width 73 height 9
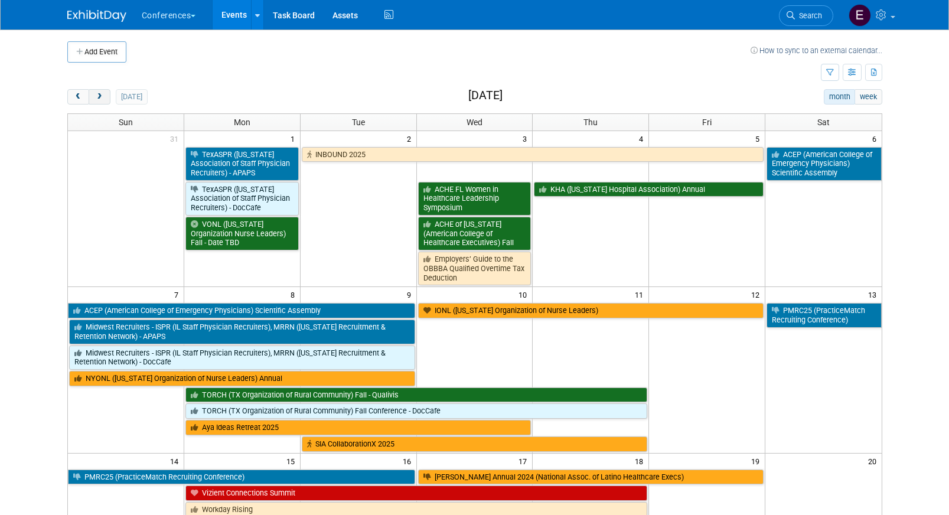
click at [104, 95] on button "next" at bounding box center [100, 96] width 22 height 15
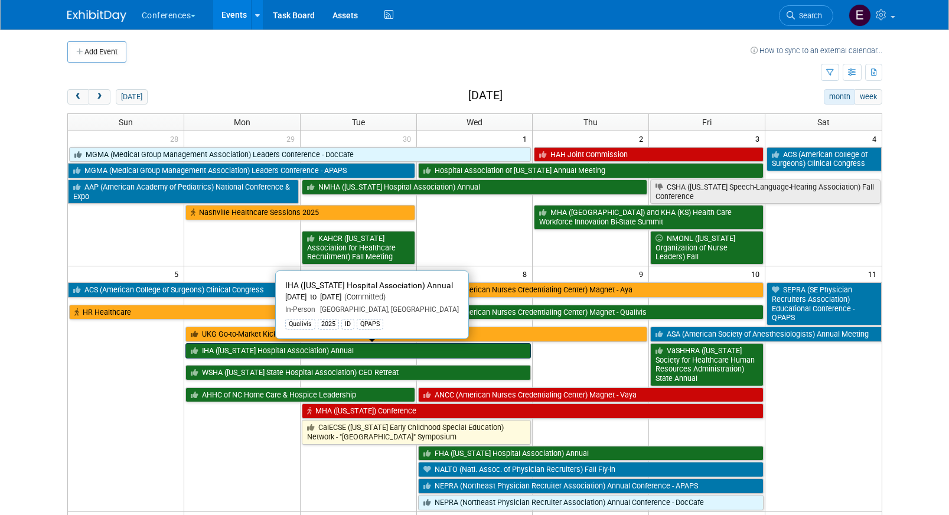
click at [216, 349] on link "IHA ([US_STATE] Hospital Association) Annual" at bounding box center [358, 350] width 346 height 15
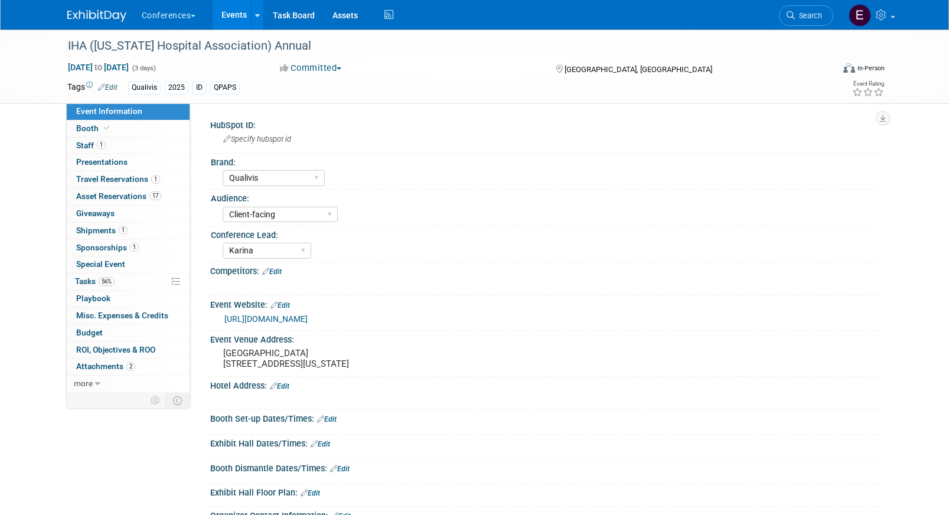
select select "Qualivis"
select select "Client-facing"
select select "Karina"
click at [109, 281] on span "56%" at bounding box center [107, 281] width 16 height 9
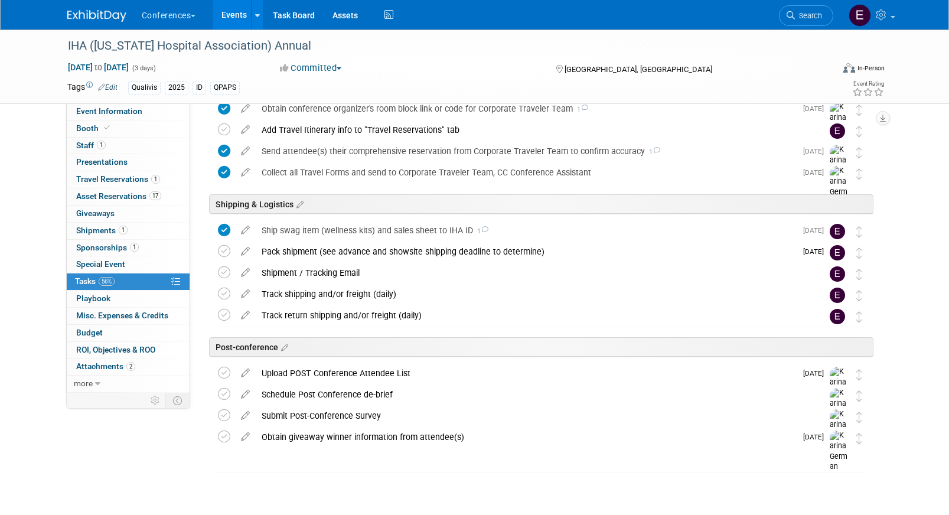
scroll to position [588, 0]
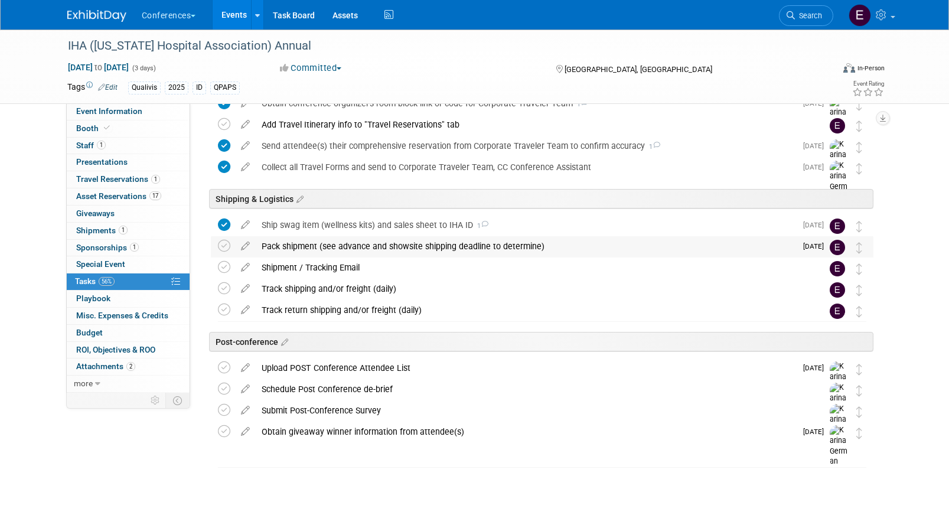
click at [318, 247] on div "Pack shipment (see advance and showsite shipping deadline to determine)" at bounding box center [526, 246] width 541 height 20
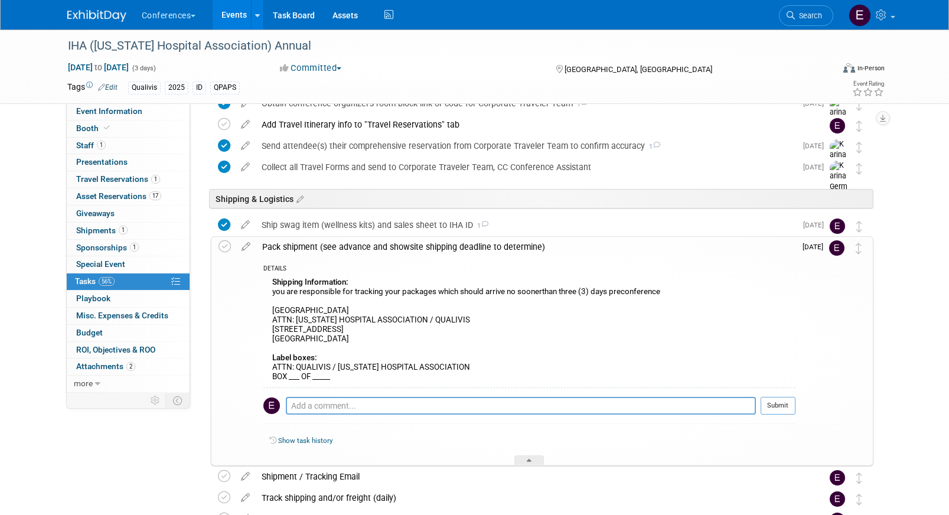
click at [93, 14] on img at bounding box center [96, 16] width 59 height 12
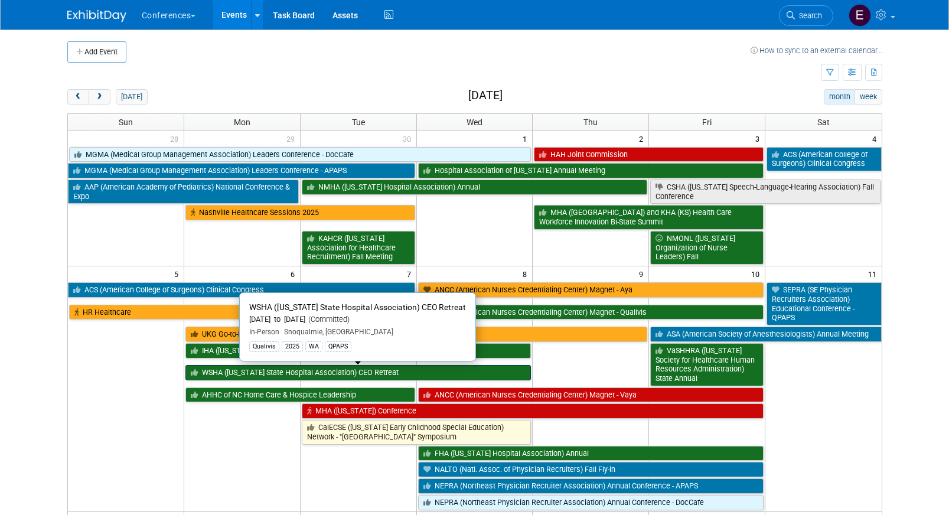
click at [228, 369] on link "WSHA ([US_STATE] State Hospital Association) CEO Retreat" at bounding box center [358, 372] width 346 height 15
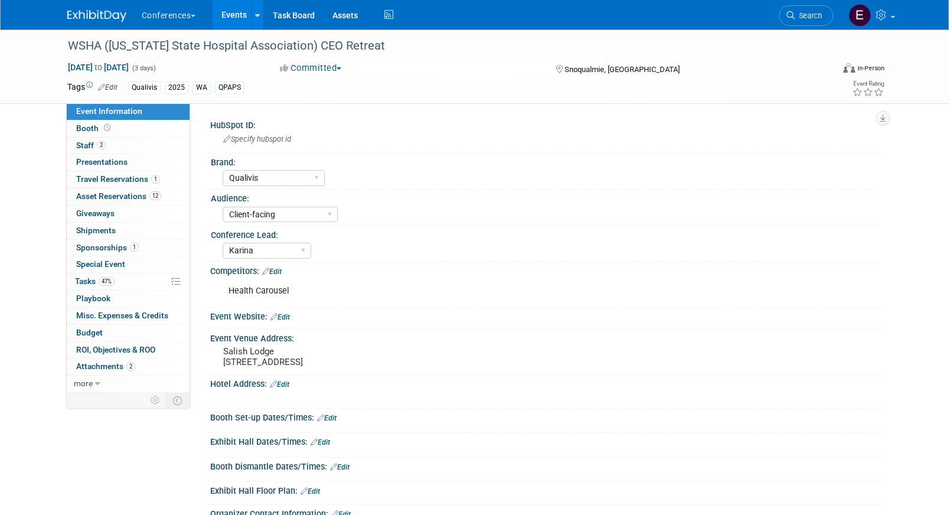
select select "Qualivis"
select select "Client-facing"
select select "Karina"
click at [135, 281] on link "47% Tasks 47%" at bounding box center [128, 282] width 123 height 17
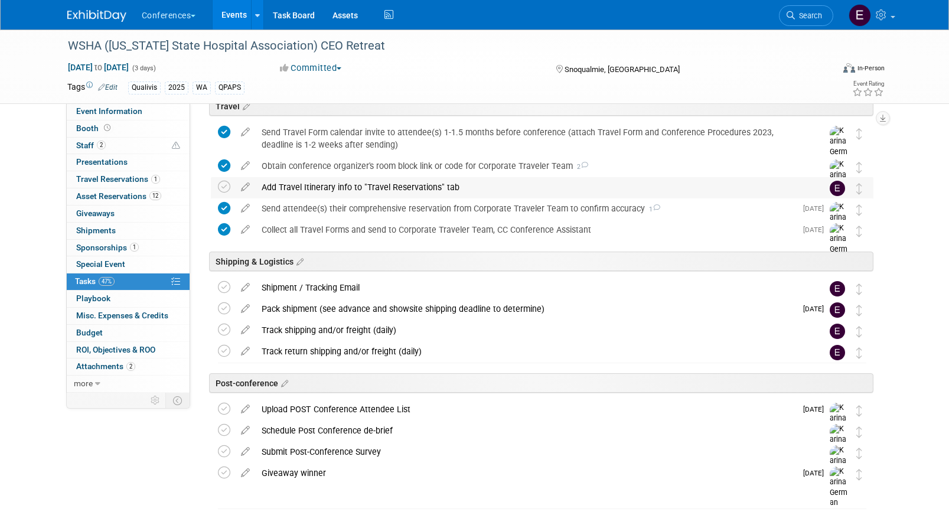
scroll to position [526, 0]
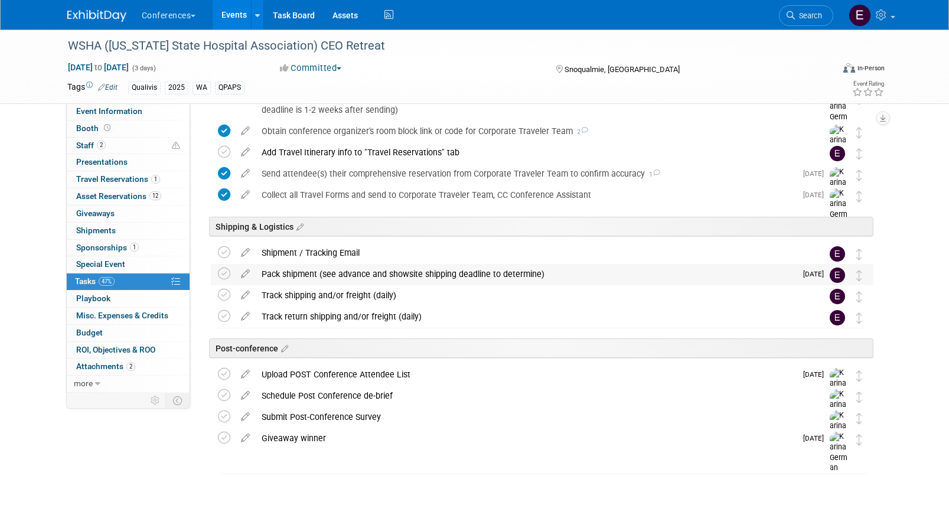
click at [309, 276] on div "Pack shipment (see advance and showsite shipping deadline to determine)" at bounding box center [526, 274] width 541 height 20
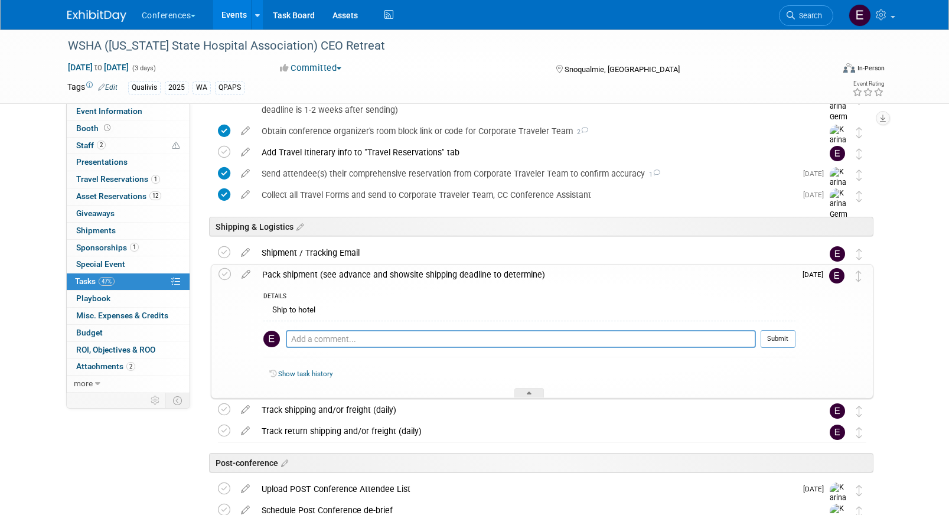
click at [89, 14] on img at bounding box center [96, 16] width 59 height 12
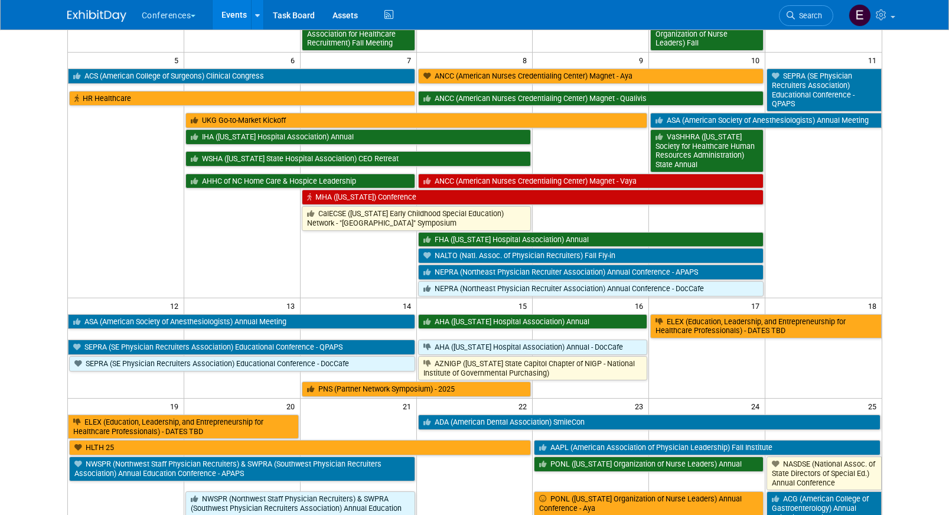
scroll to position [177, 0]
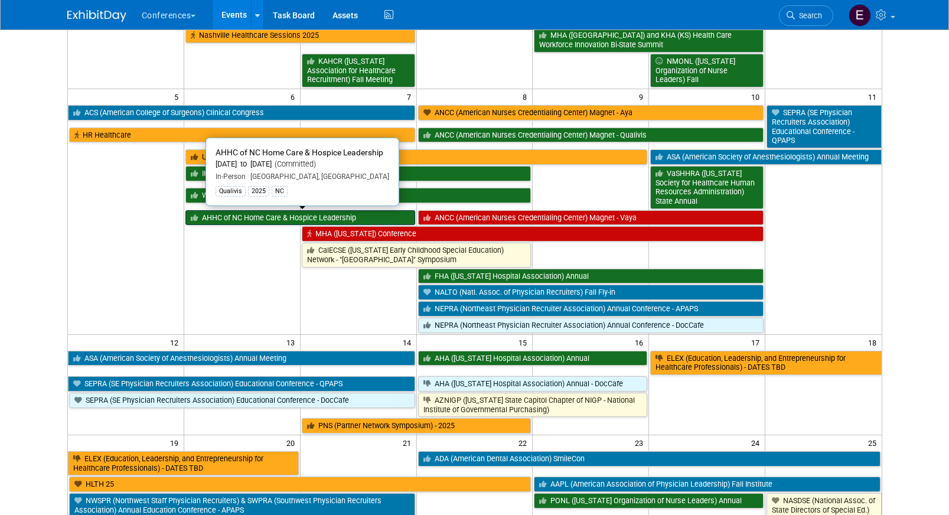
click at [270, 219] on link "AHHC of NC Home Care & Hospice Leadership" at bounding box center [300, 217] width 230 height 15
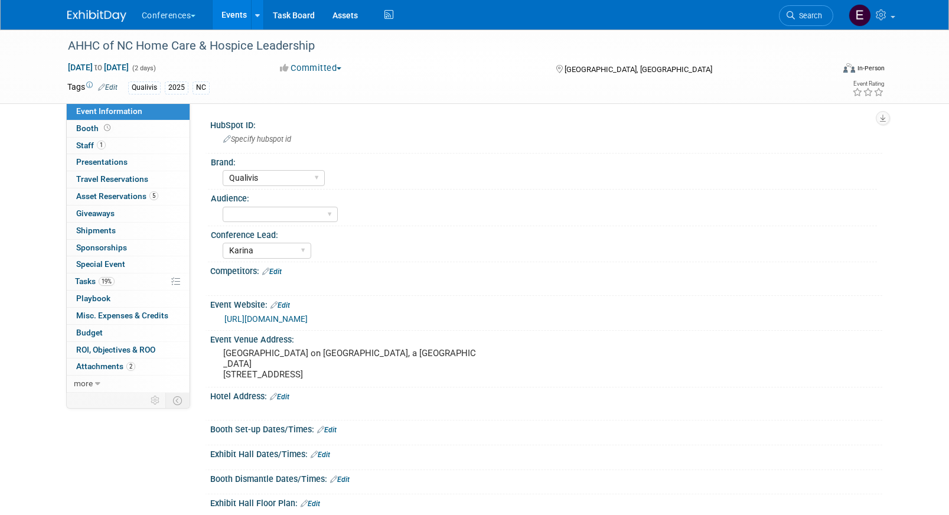
select select "Qualivis"
select select "Karina"
click at [97, 276] on link "19% Tasks 19%" at bounding box center [128, 282] width 123 height 17
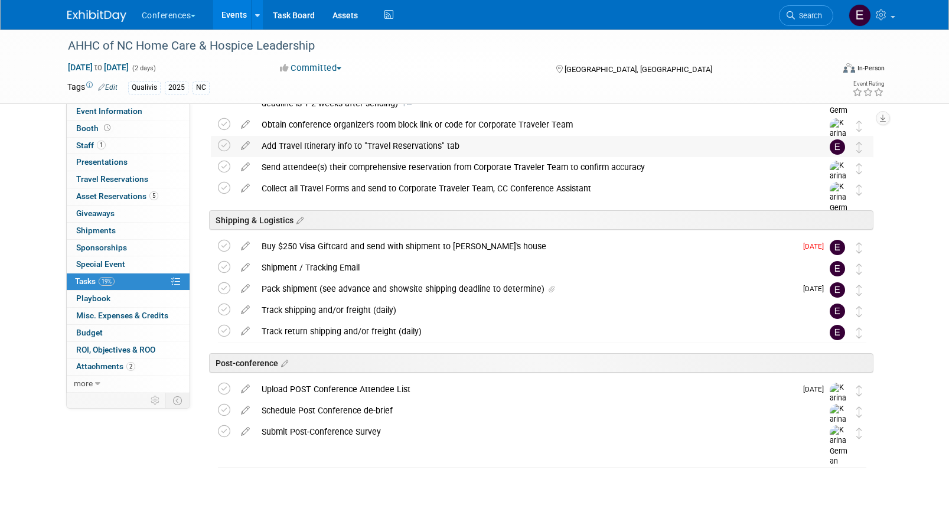
scroll to position [468, 0]
click at [320, 290] on div "Pack shipment (see advance and showsite shipping deadline to determine)" at bounding box center [526, 289] width 541 height 20
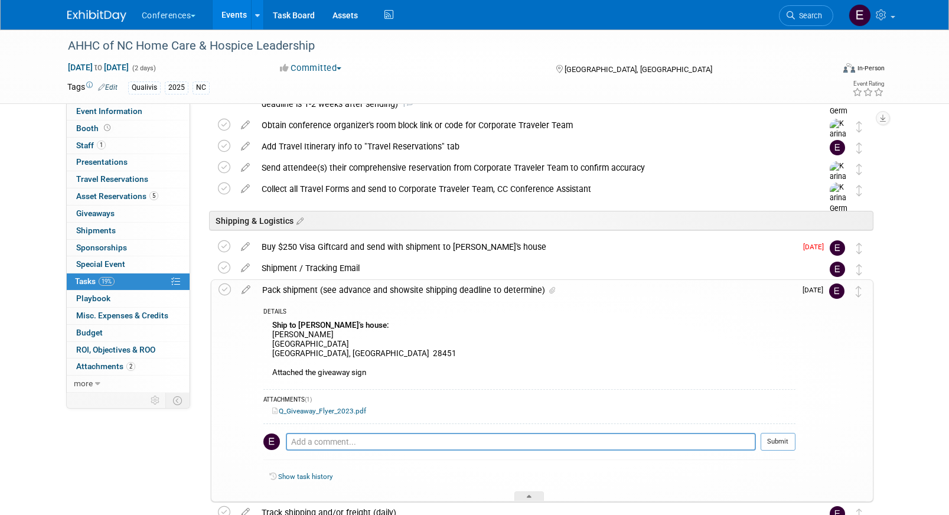
click at [95, 14] on img at bounding box center [96, 16] width 59 height 12
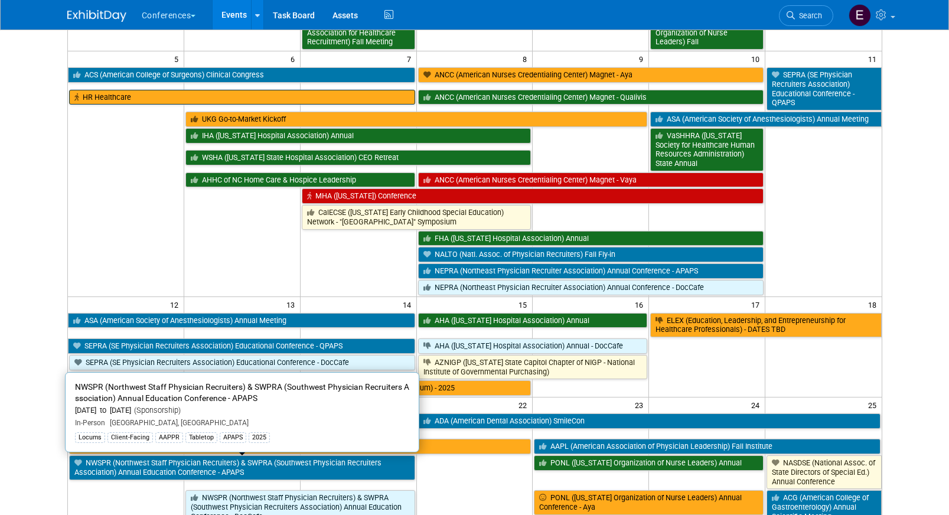
scroll to position [200, 0]
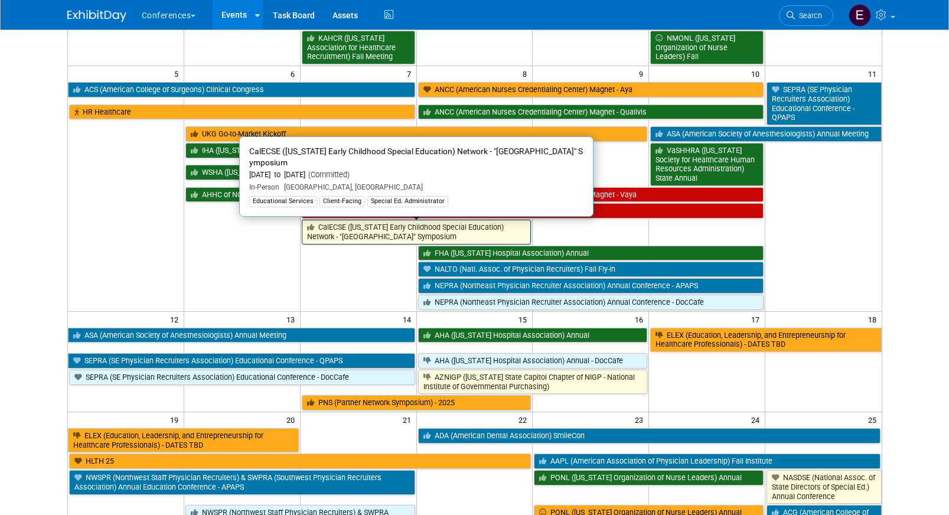
click at [355, 236] on link "CalECSE ([US_STATE] Early Childhood Special Education) Network - "[GEOGRAPHIC_D…" at bounding box center [417, 232] width 230 height 24
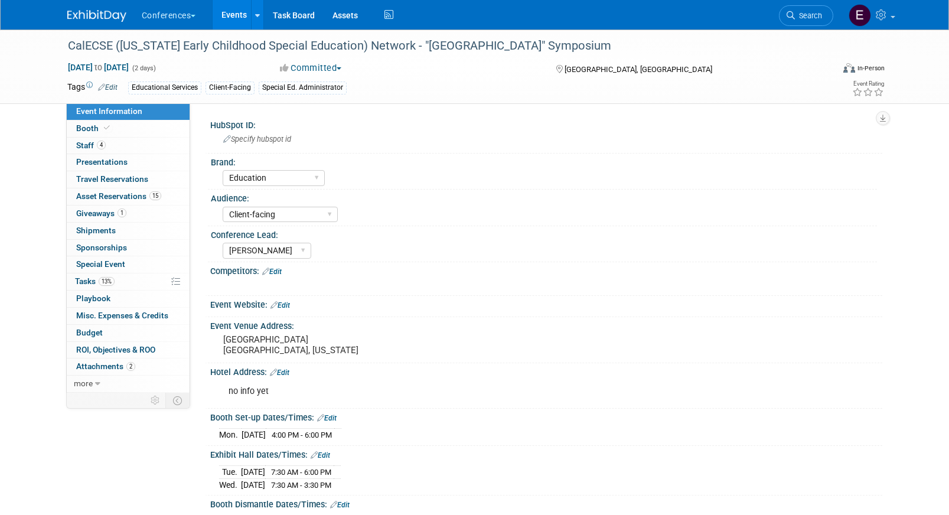
select select "Education"
select select "Client-facing"
select select "[PERSON_NAME]"
click at [121, 284] on link "13% Tasks 13%" at bounding box center [128, 282] width 123 height 17
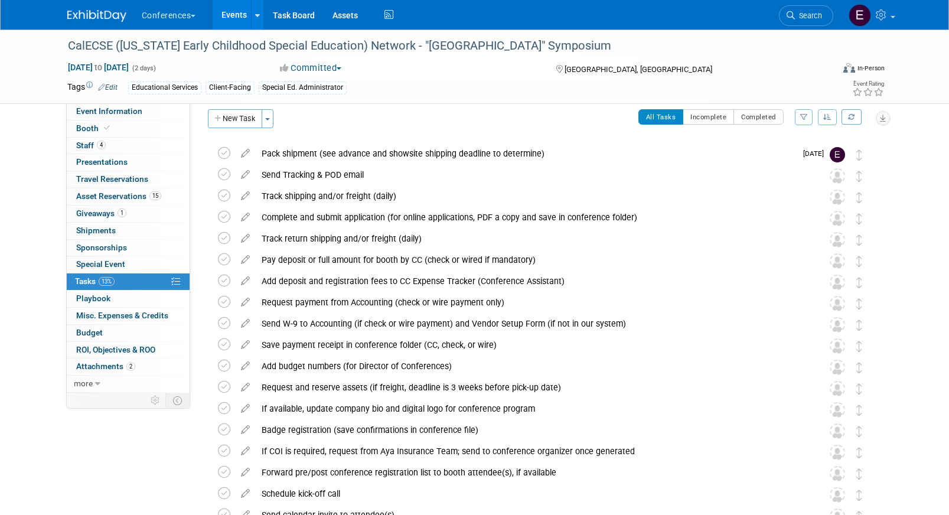
scroll to position [11, 0]
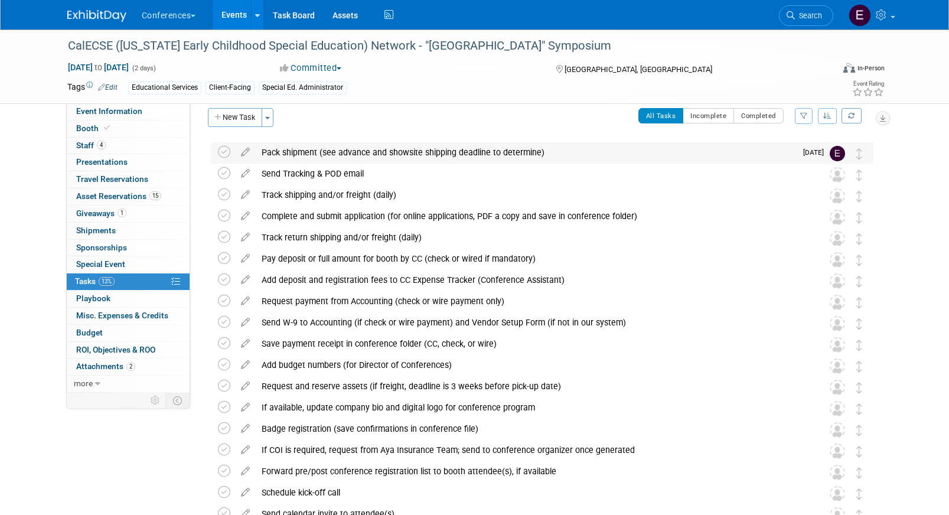
click at [371, 154] on div "Pack shipment (see advance and showsite shipping deadline to determine)" at bounding box center [526, 152] width 541 height 20
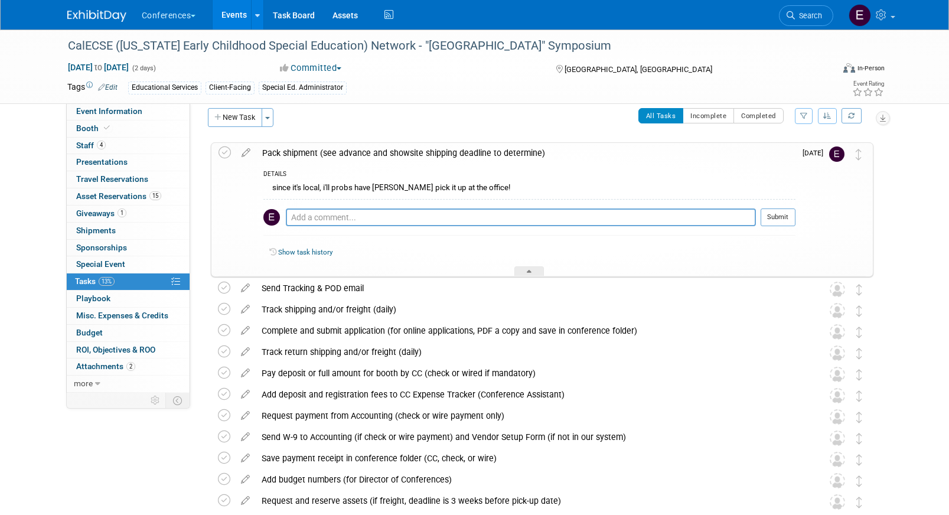
click at [87, 17] on img at bounding box center [96, 16] width 59 height 12
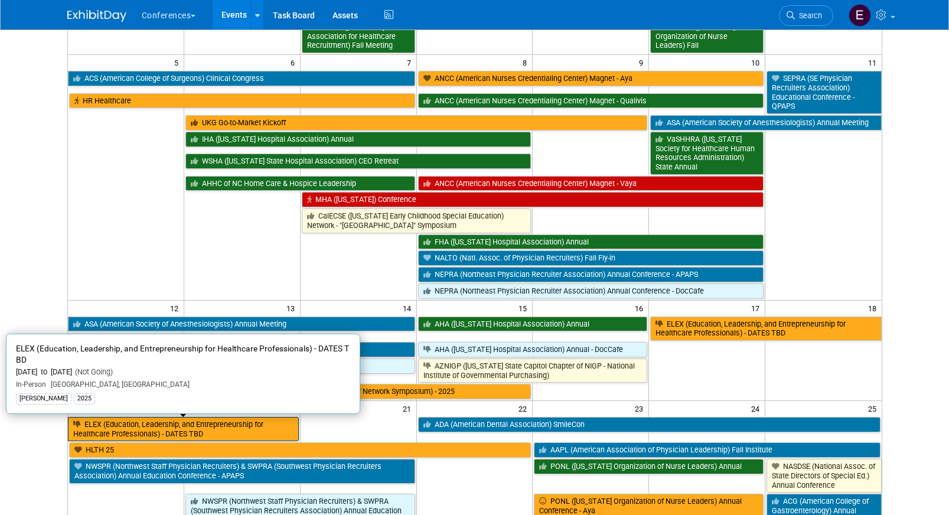
scroll to position [211, 0]
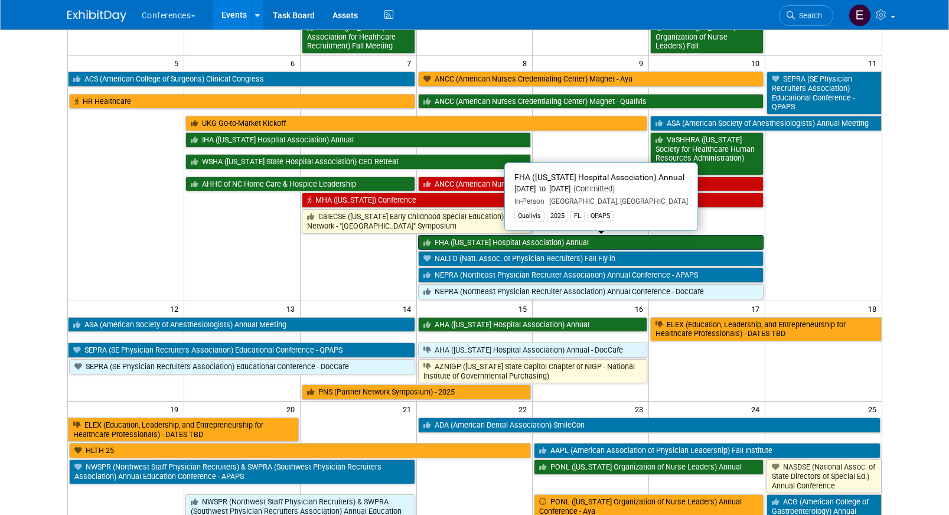
click at [496, 240] on link "FHA ([US_STATE] Hospital Association) Annual" at bounding box center [591, 242] width 346 height 15
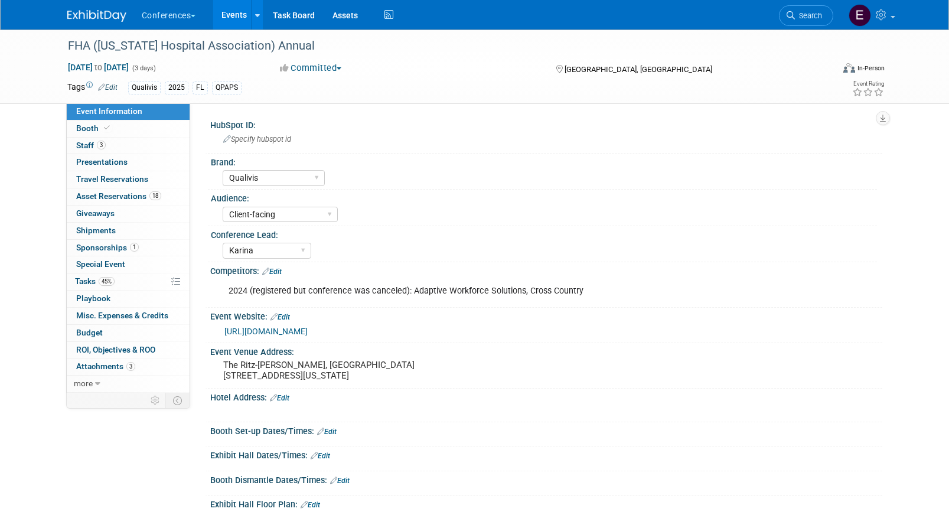
select select "Qualivis"
select select "Client-facing"
select select "Karina"
click at [81, 284] on span "Tasks 45%" at bounding box center [95, 280] width 40 height 9
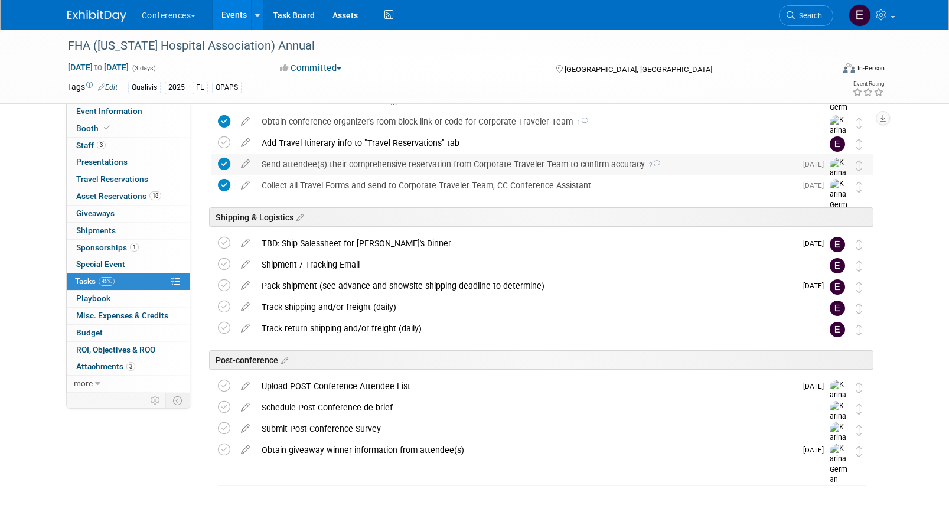
scroll to position [507, 0]
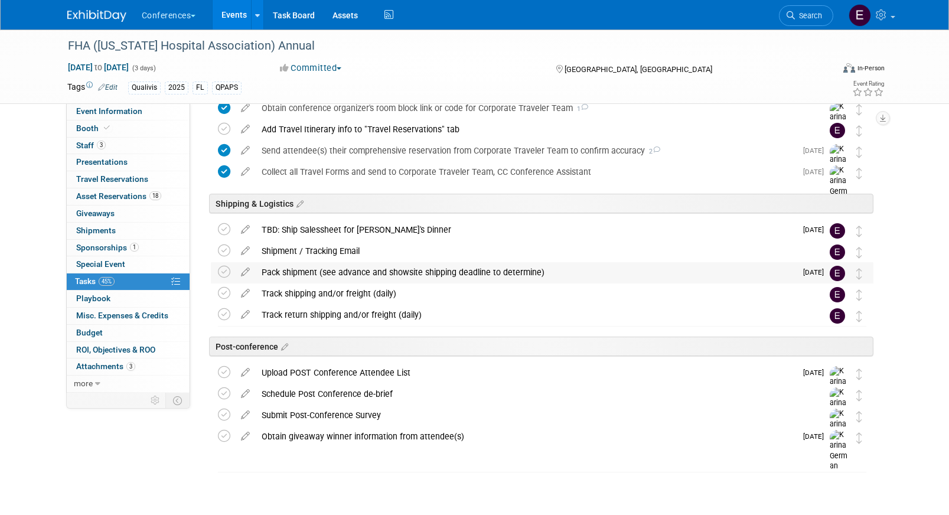
click at [338, 278] on div "Pack shipment (see advance and showsite shipping deadline to determine)" at bounding box center [526, 272] width 541 height 20
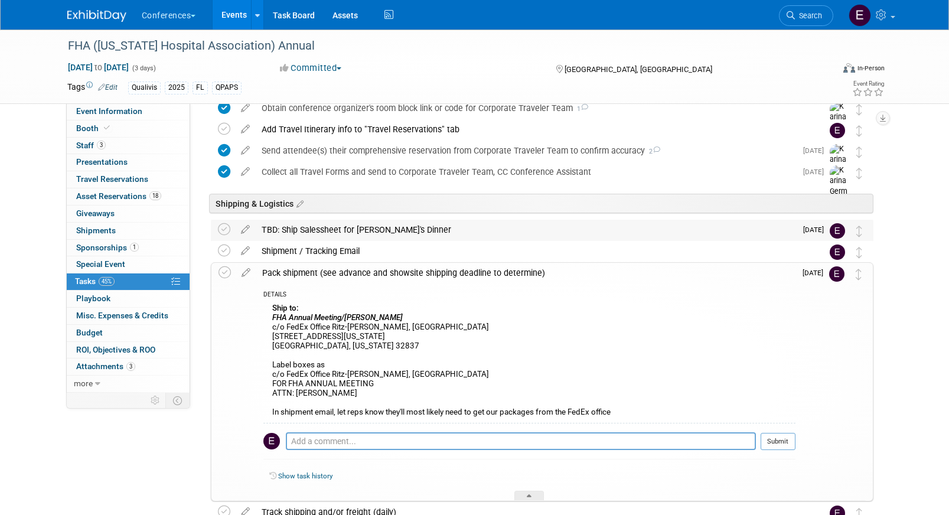
click at [333, 235] on div "TBD: Ship Salessheet for [PERSON_NAME]'s Dinner" at bounding box center [526, 230] width 541 height 20
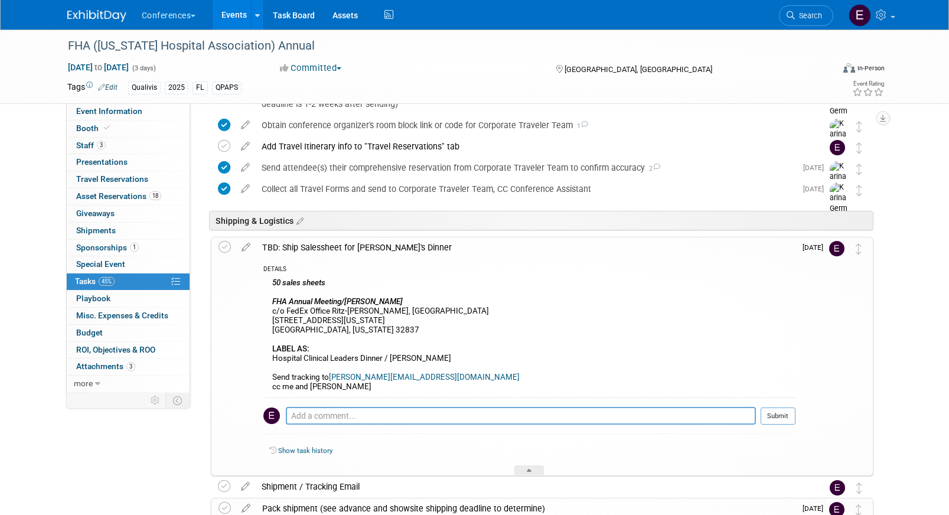
scroll to position [488, 0]
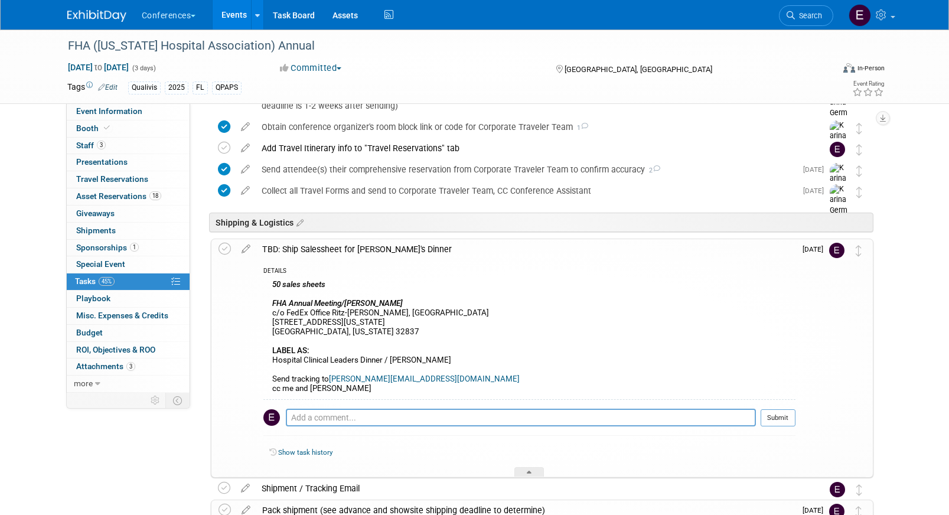
click at [74, 17] on img at bounding box center [96, 16] width 59 height 12
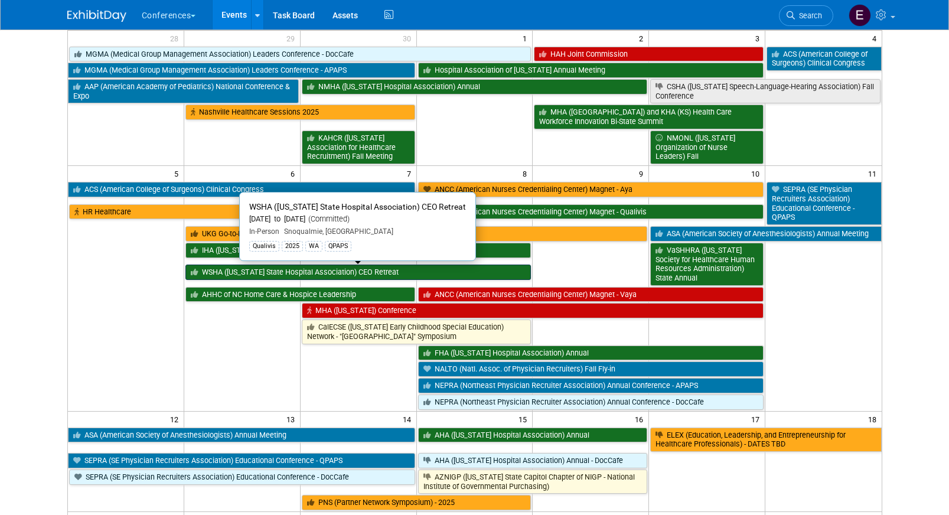
scroll to position [104, 0]
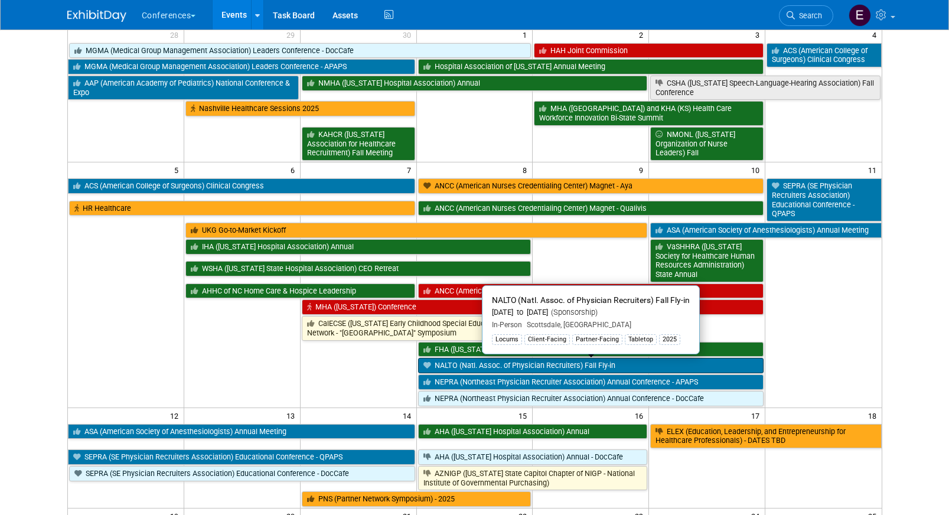
click at [509, 363] on link "NALTO (Natl. Assoc. of Physician Recruiters) Fall Fly-in" at bounding box center [591, 365] width 346 height 15
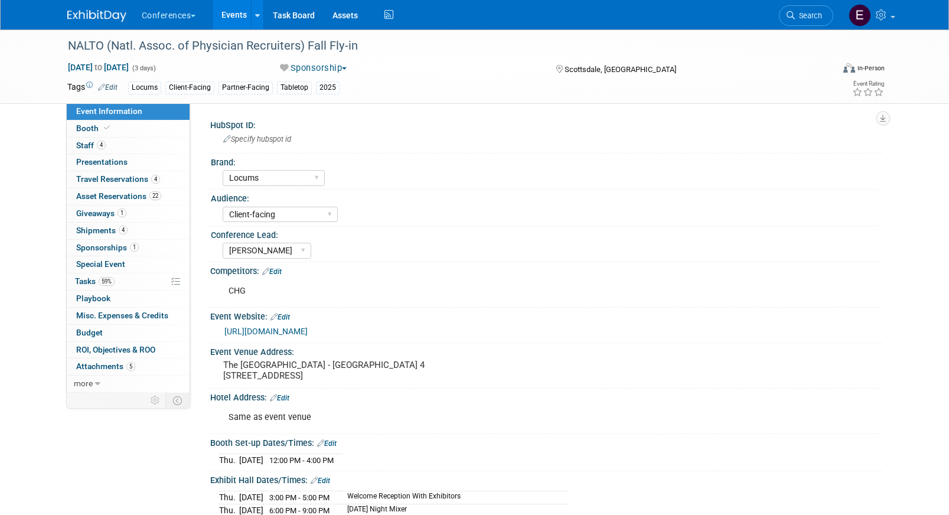
select select "Locums"
select select "Client-facing"
select select "[PERSON_NAME]"
click at [78, 284] on span "Tasks 59%" at bounding box center [95, 280] width 40 height 9
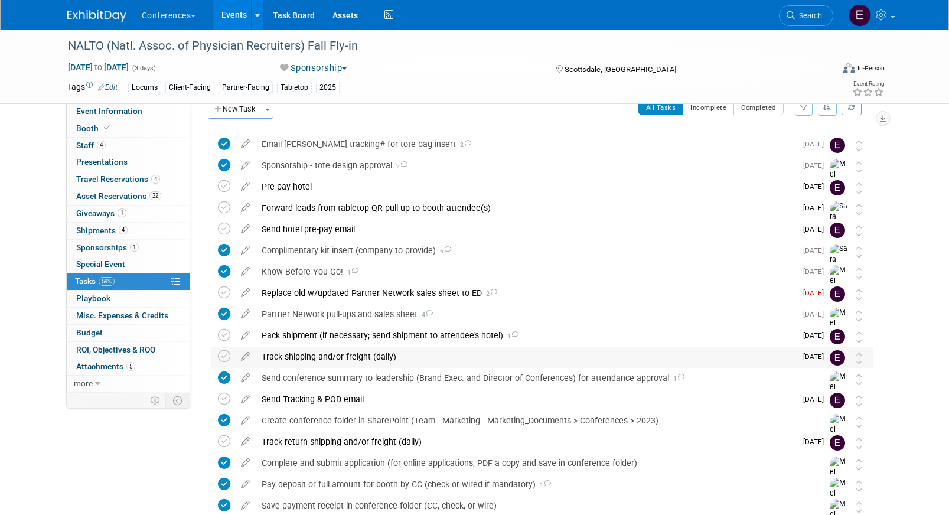
scroll to position [18, 0]
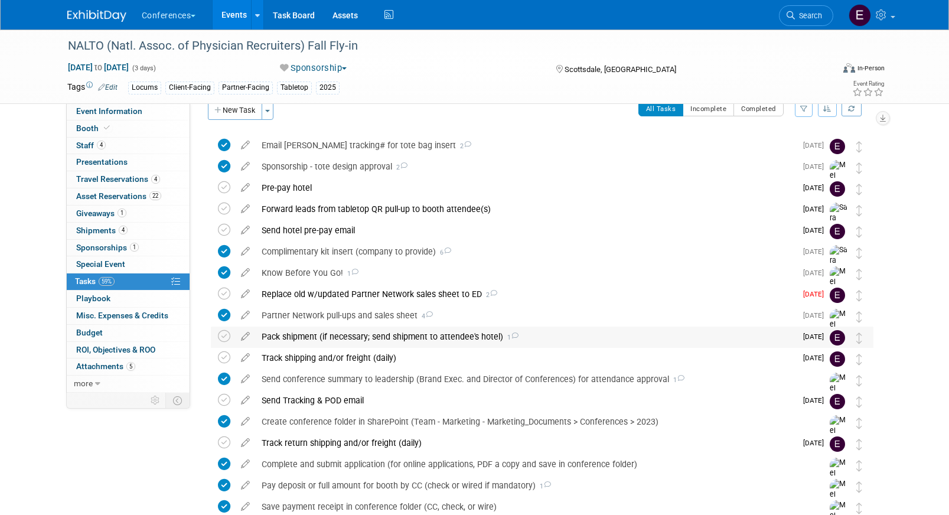
click at [362, 334] on div "Pack shipment (if necessary; send shipment to attendee's hotel) 1" at bounding box center [526, 337] width 541 height 20
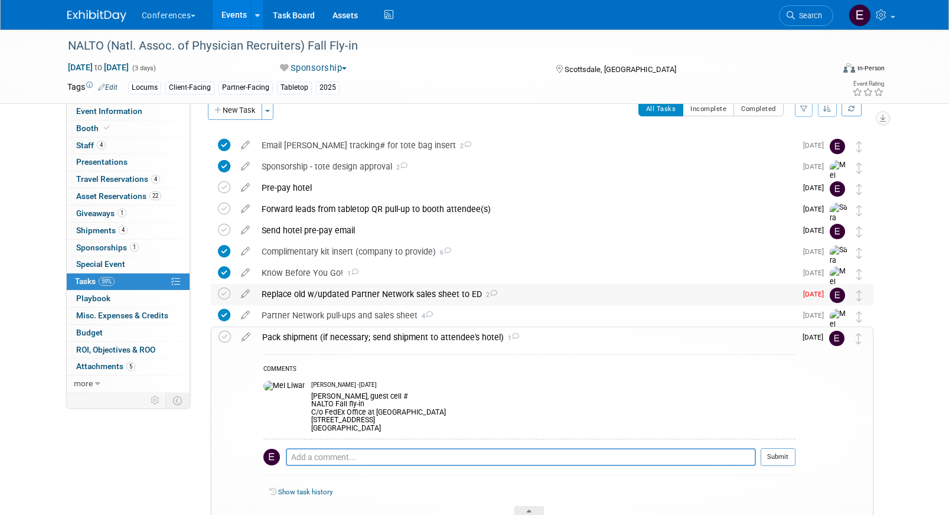
click at [308, 291] on div "Replace old w/updated Partner Network sales sheet to ED 2" at bounding box center [526, 294] width 541 height 20
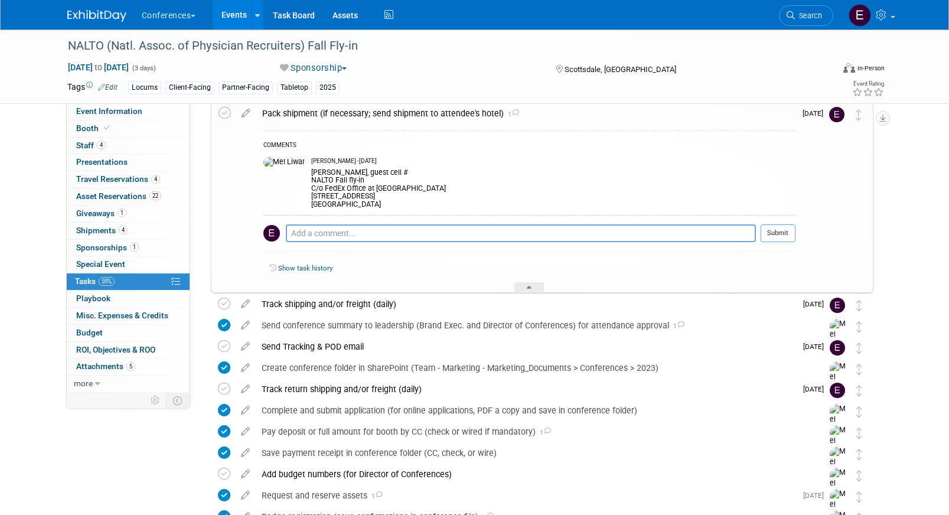
scroll to position [452, 0]
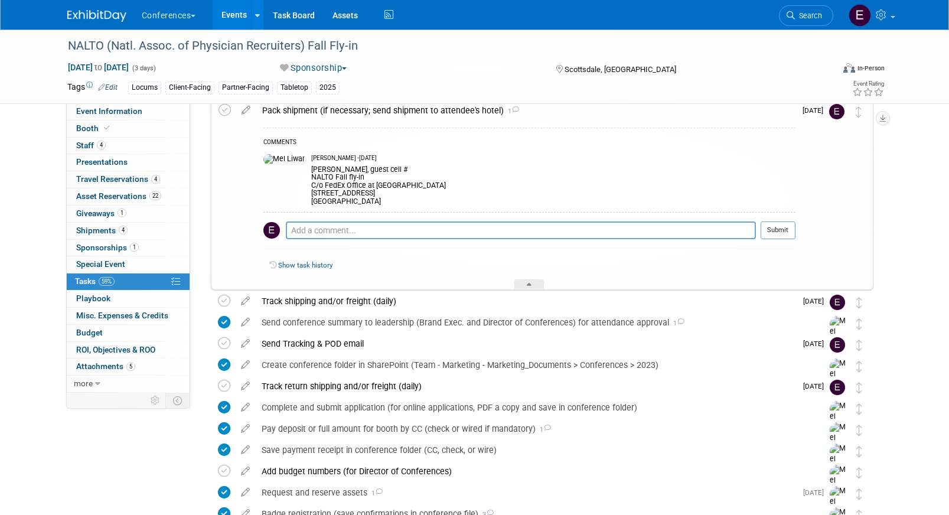
click at [92, 11] on img at bounding box center [96, 16] width 59 height 12
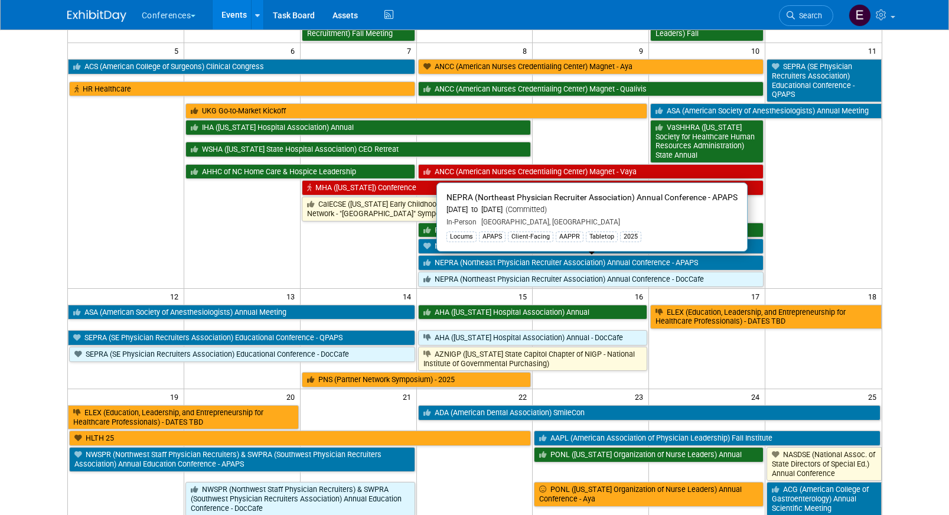
scroll to position [225, 0]
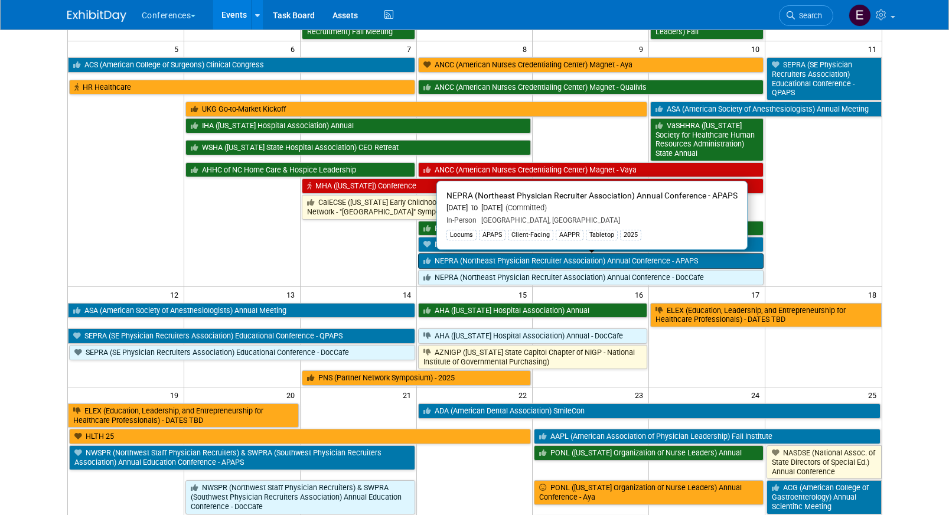
click at [458, 261] on link "NEPRA (Northeast Physician Recruiter Association) Annual Conference - APAPS" at bounding box center [591, 260] width 346 height 15
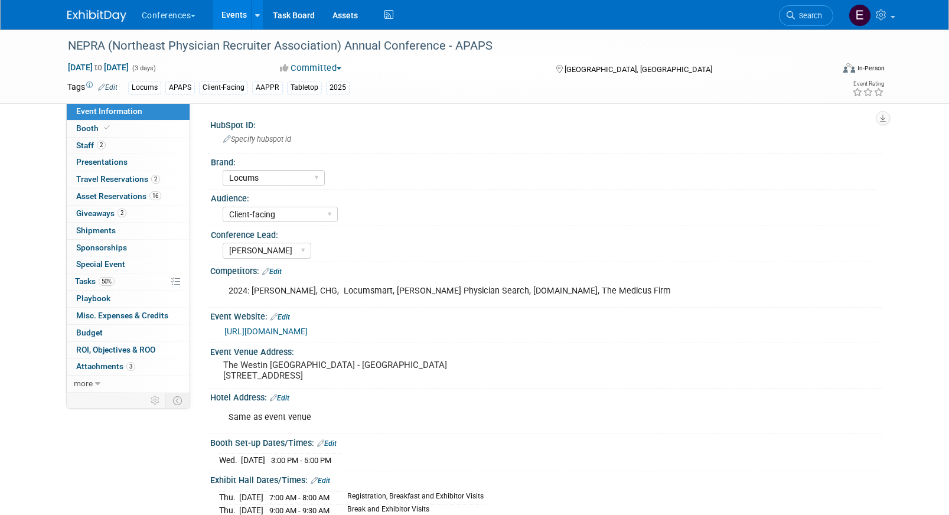
select select "Locums"
select select "Client-facing"
select select "[PERSON_NAME]"
click at [138, 197] on span "Asset Reservations 16" at bounding box center [118, 195] width 85 height 9
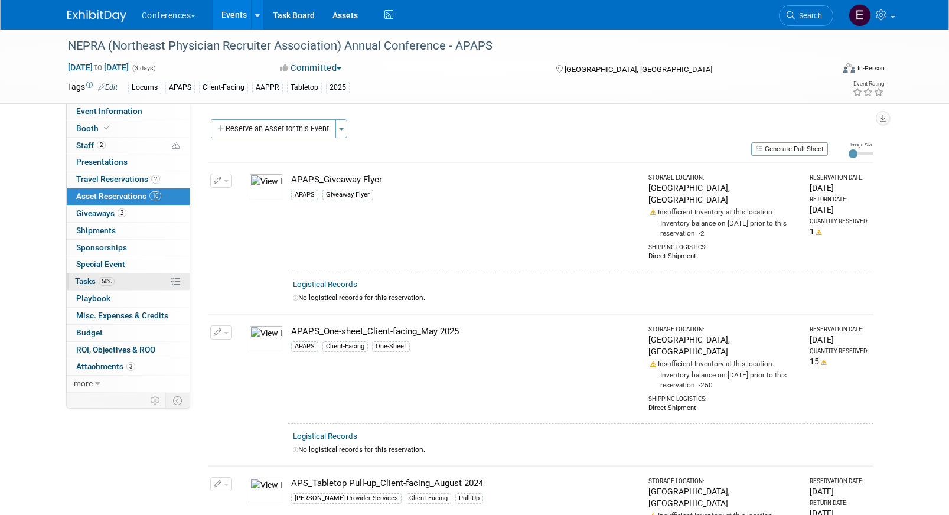
click at [134, 282] on link "50% Tasks 50%" at bounding box center [128, 282] width 123 height 17
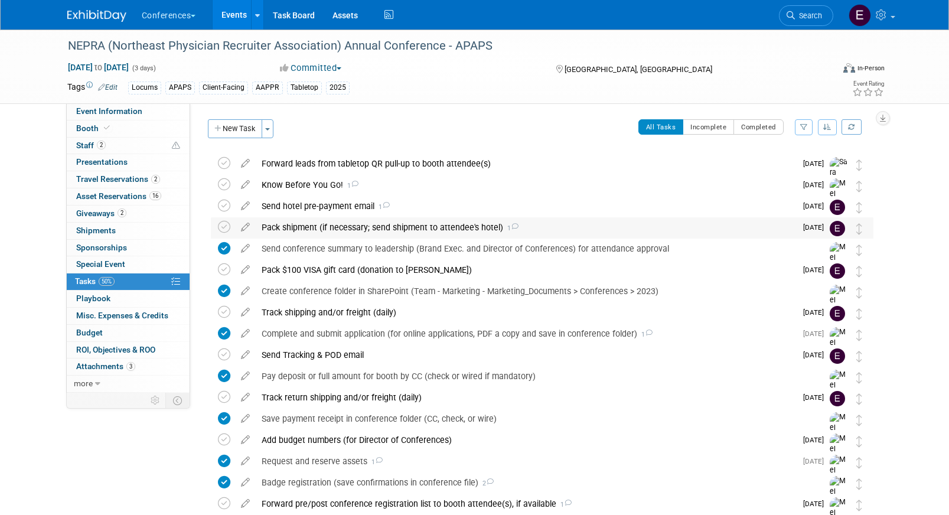
click at [399, 220] on div "Pack shipment (if necessary; send shipment to attendee's hotel) 1" at bounding box center [526, 227] width 541 height 20
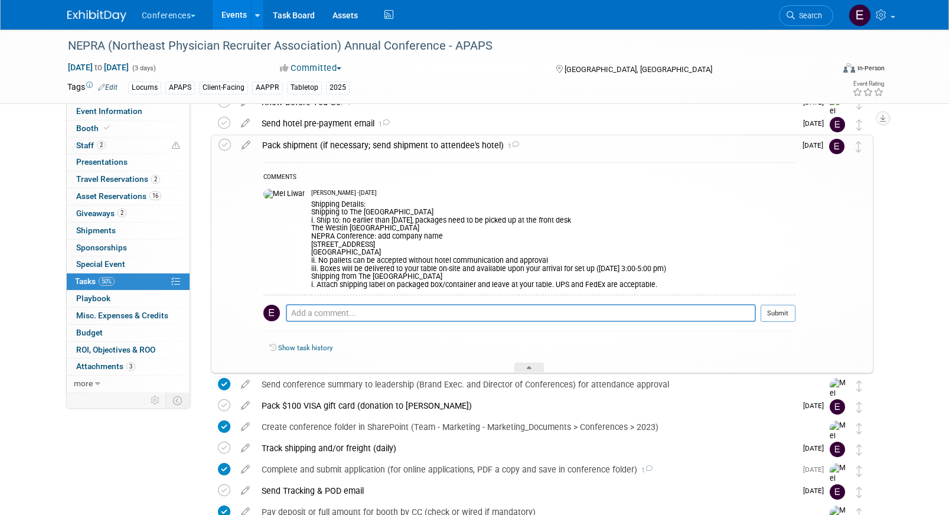
scroll to position [73, 0]
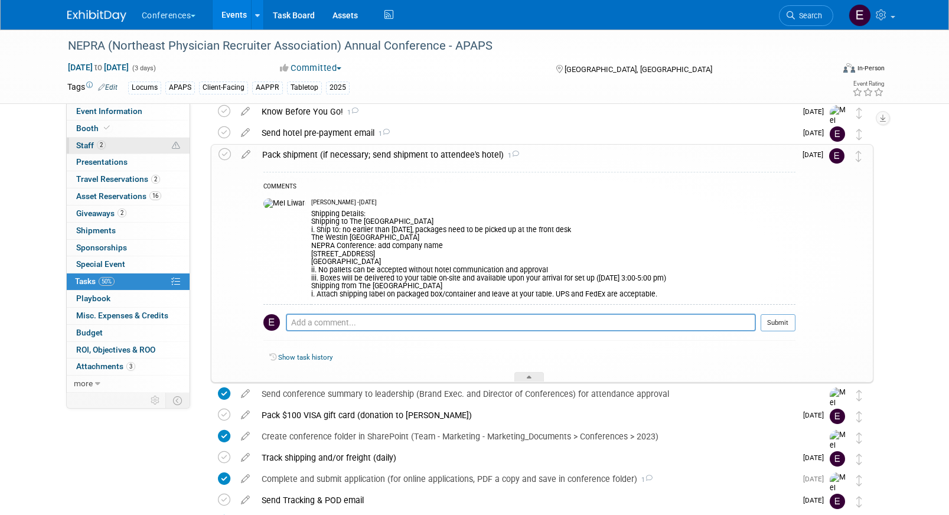
click at [108, 139] on link "2 Staff 2" at bounding box center [128, 146] width 123 height 17
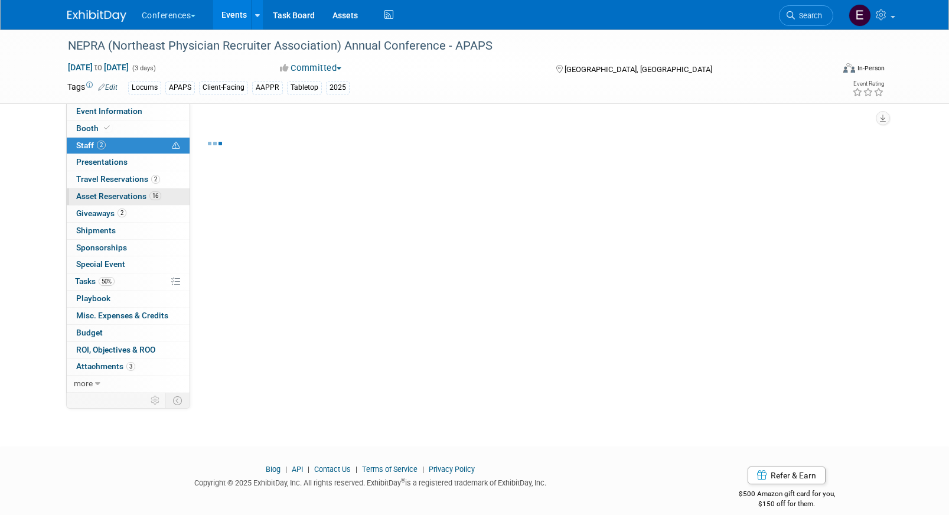
click at [120, 196] on span "Asset Reservations 16" at bounding box center [118, 195] width 85 height 9
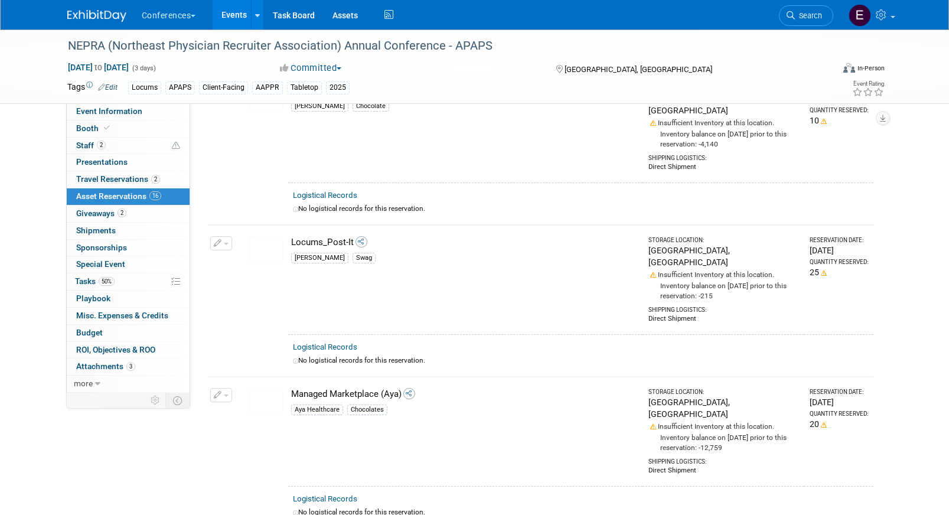
scroll to position [1954, 0]
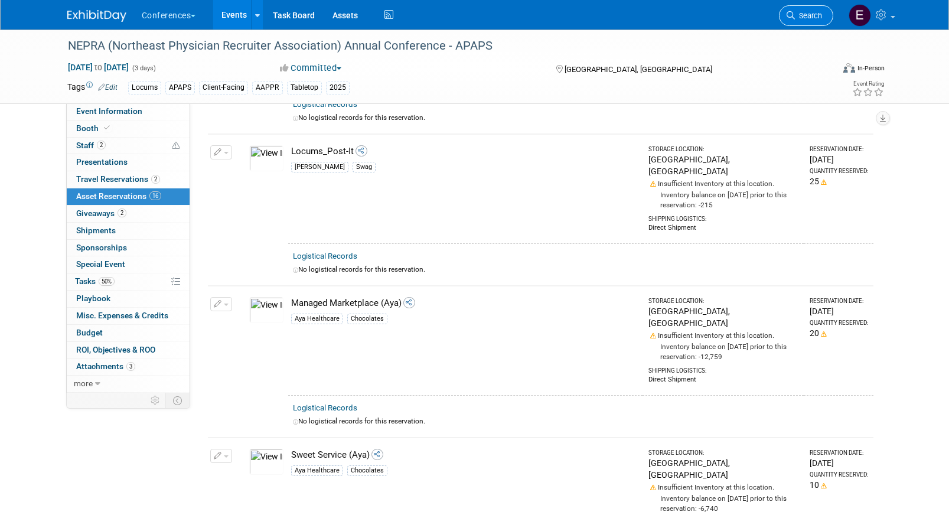
click at [796, 16] on span "Search" at bounding box center [808, 15] width 27 height 9
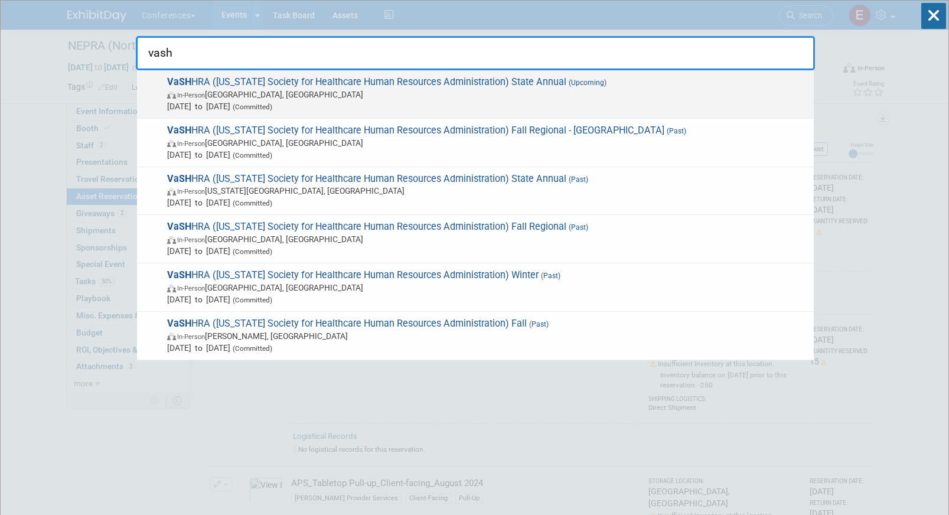
type input "vash"
click at [569, 94] on span "In-Person Williamsburg, VA" at bounding box center [487, 95] width 641 height 12
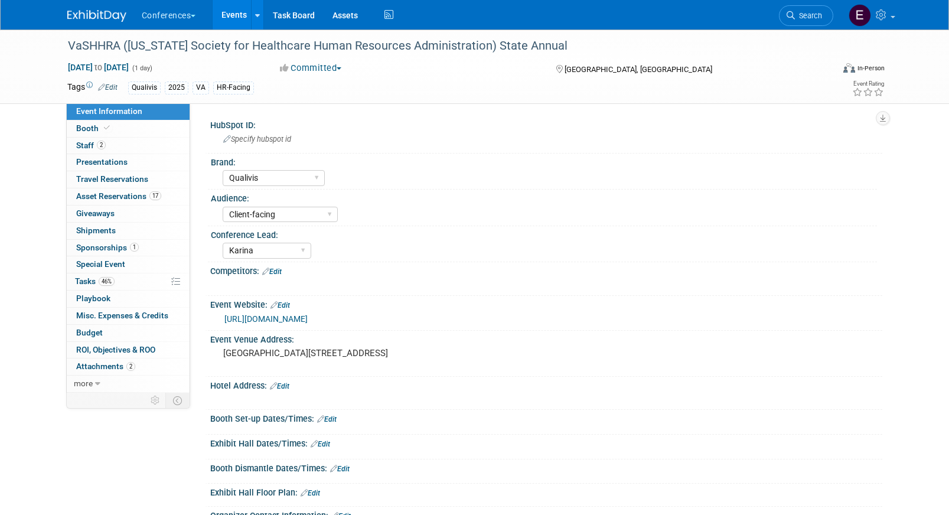
select select "Qualivis"
select select "Client-facing"
select select "Karina"
click at [121, 281] on link "46% Tasks 46%" at bounding box center [128, 282] width 123 height 17
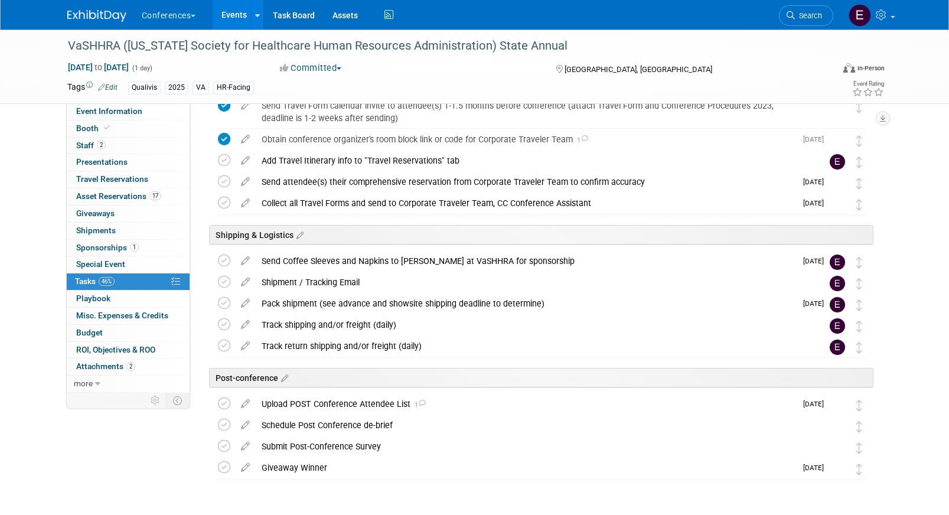
scroll to position [463, 0]
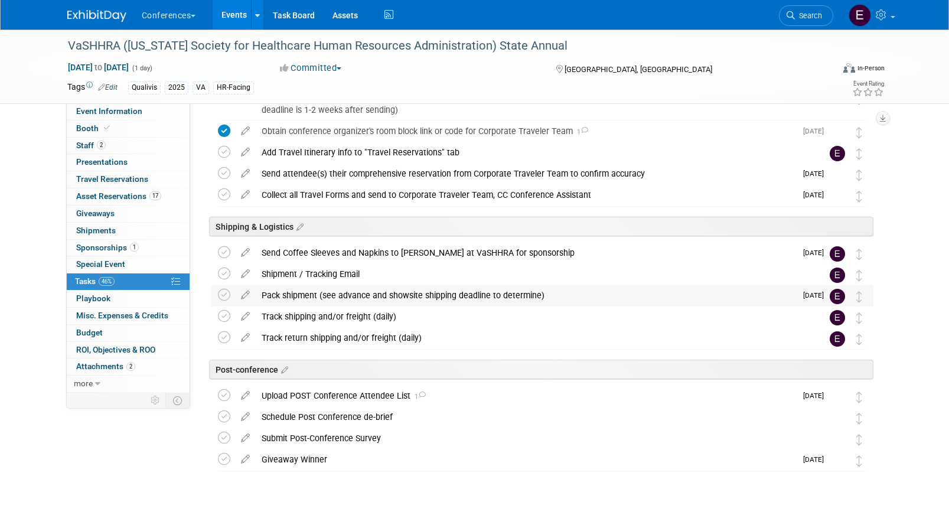
click at [374, 297] on div "Pack shipment (see advance and showsite shipping deadline to determine)" at bounding box center [526, 295] width 541 height 20
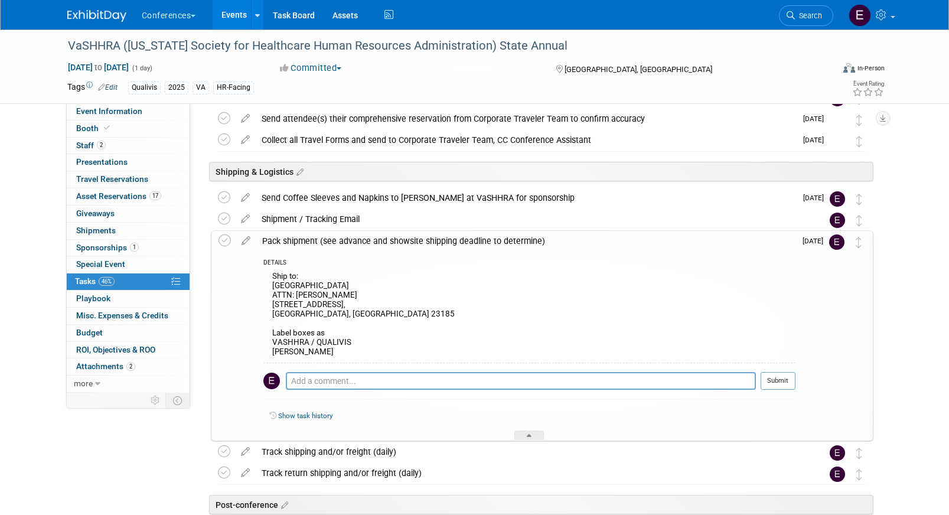
scroll to position [542, 0]
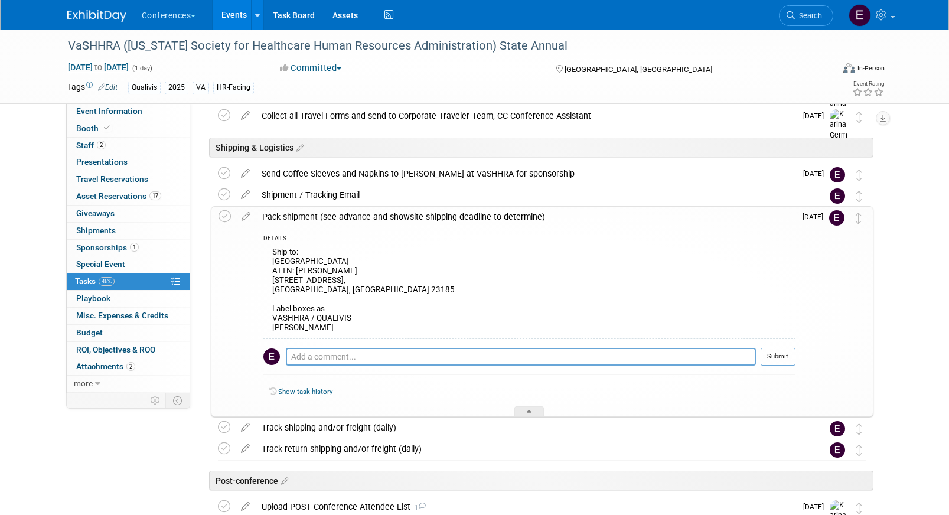
click at [90, 11] on img at bounding box center [96, 16] width 59 height 12
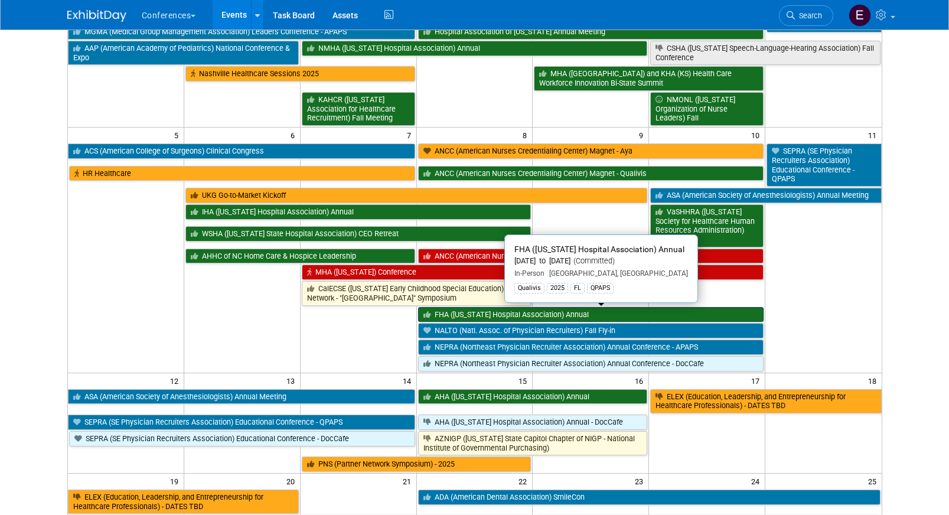
scroll to position [131, 0]
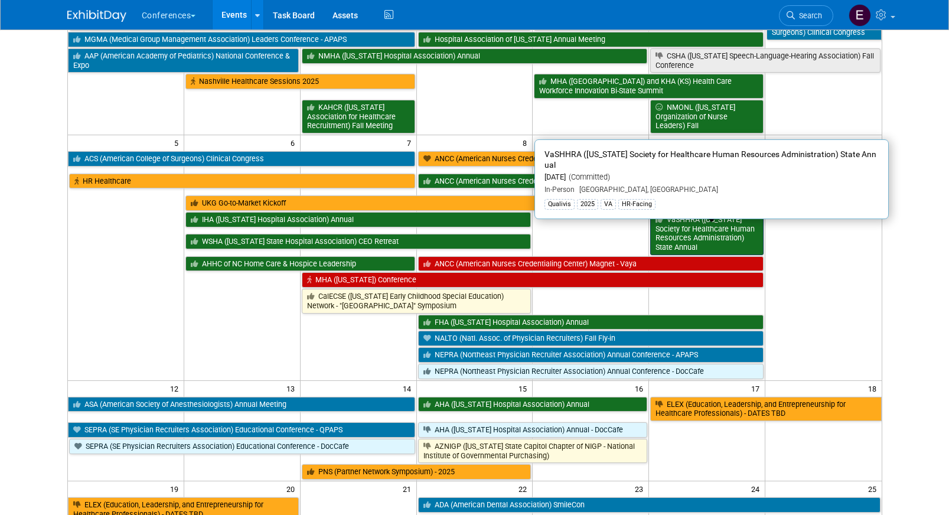
click at [708, 232] on link "VaSHHRA ([US_STATE] Society for Healthcare Human Resources Administration) Stat…" at bounding box center [706, 233] width 113 height 43
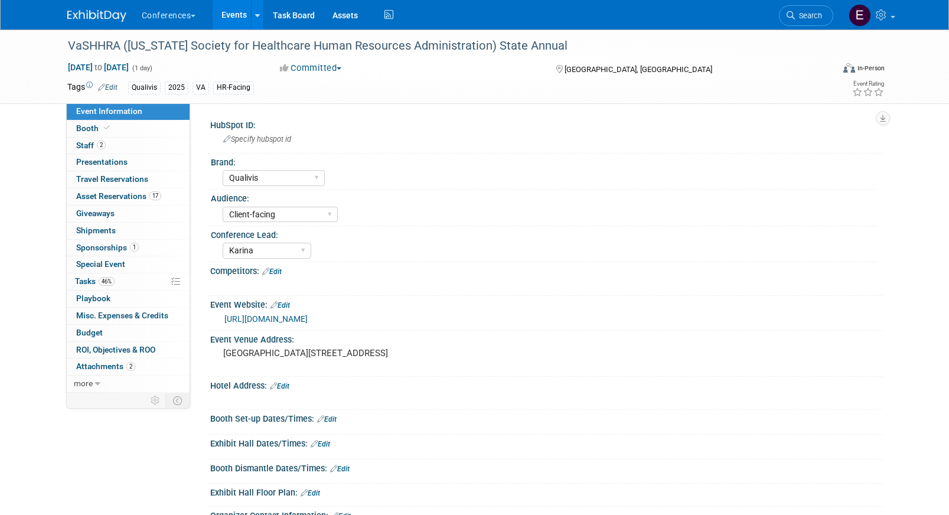
select select "Qualivis"
select select "Client-facing"
select select "Karina"
click at [86, 281] on span "Tasks 46%" at bounding box center [95, 280] width 40 height 9
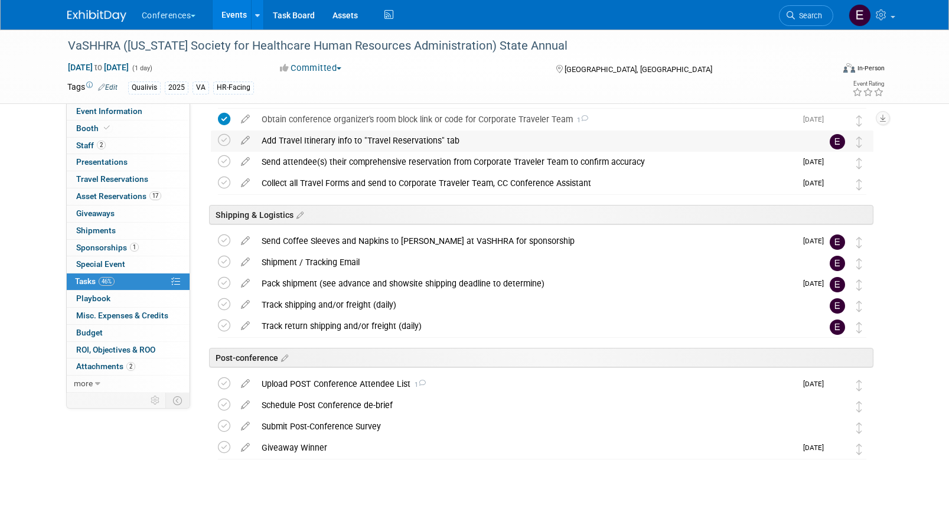
scroll to position [490, 0]
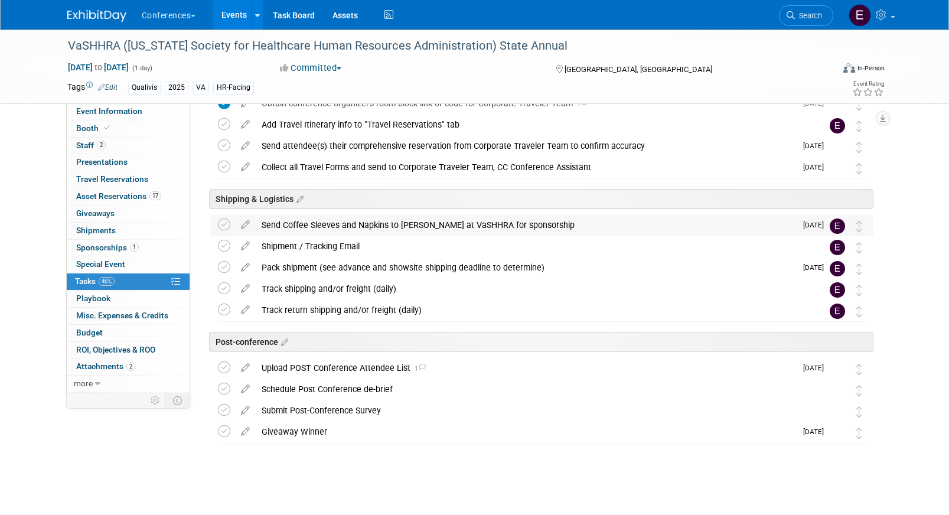
click at [342, 234] on div "Send Coffee Sleeves and Napkins to [PERSON_NAME] at VaSHHRA for sponsorship" at bounding box center [526, 225] width 541 height 20
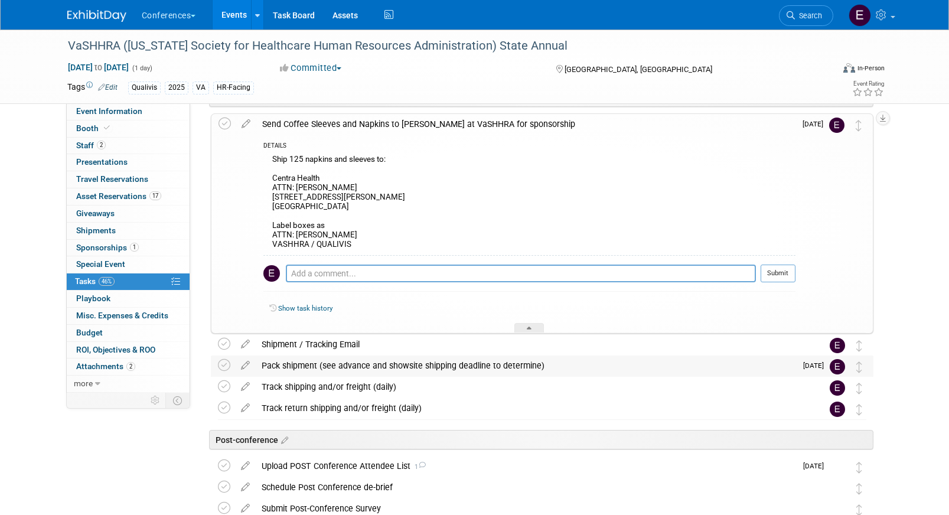
scroll to position [592, 0]
click at [413, 369] on div "Pack shipment (see advance and showsite shipping deadline to determine)" at bounding box center [526, 365] width 541 height 20
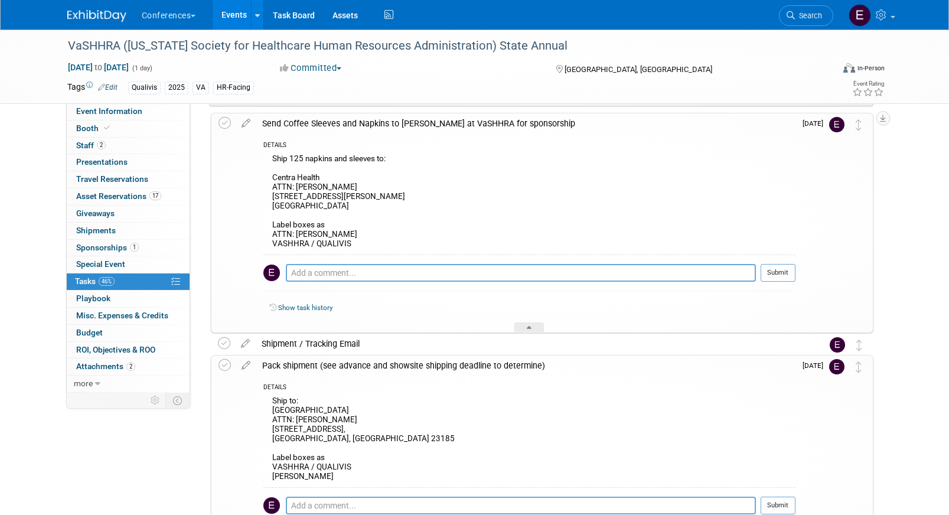
click at [90, 14] on img at bounding box center [96, 16] width 59 height 12
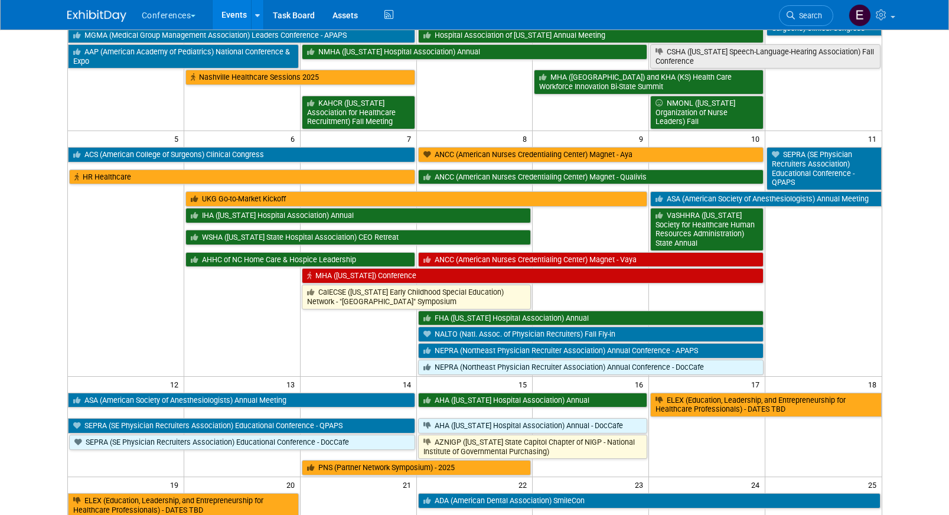
scroll to position [136, 0]
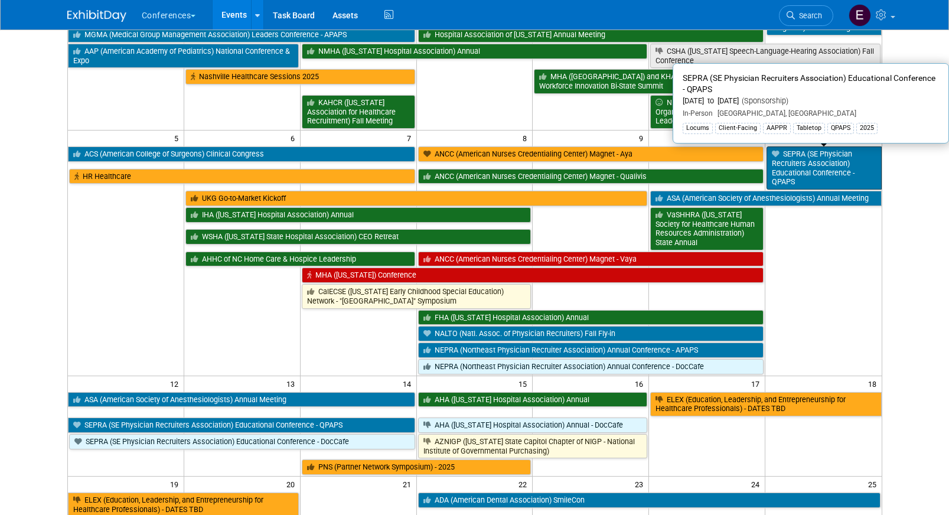
click at [825, 176] on link "SEPRA (SE Physician Recruiters Association) Educational Conference - QPAPS" at bounding box center [824, 167] width 115 height 43
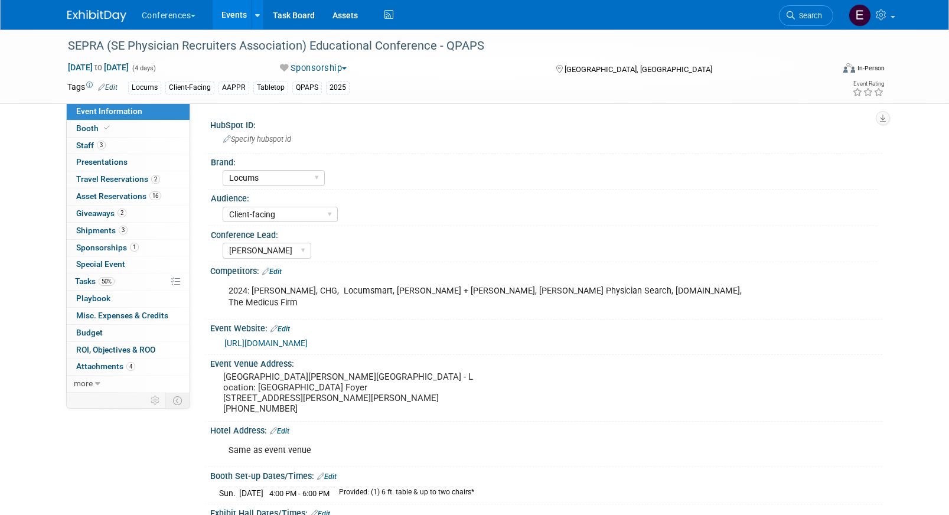
select select "Locums"
select select "Client-facing"
select select "[PERSON_NAME]"
click at [108, 196] on span "Asset Reservations 16" at bounding box center [118, 195] width 85 height 9
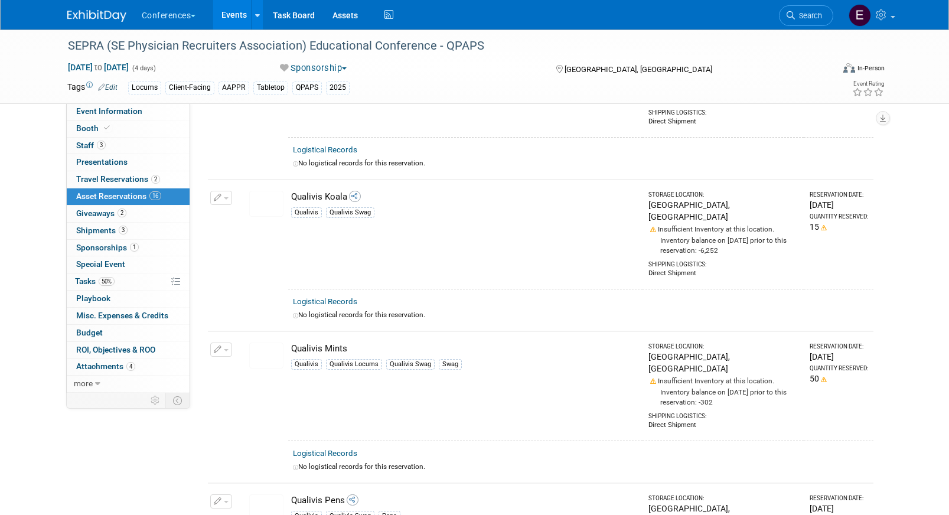
scroll to position [1953, 0]
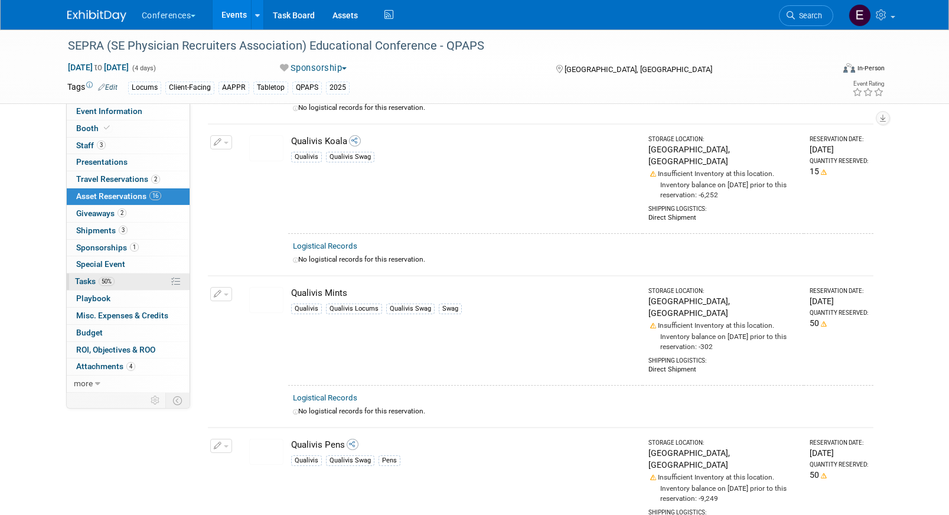
click at [139, 278] on link "50% Tasks 50%" at bounding box center [128, 282] width 123 height 17
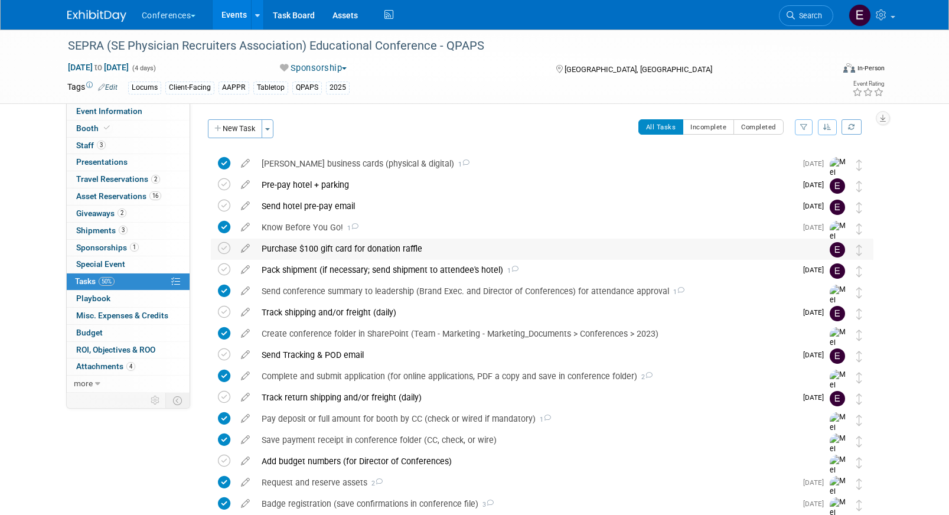
click at [411, 253] on div "Purchase $100 gift card for donation raffle" at bounding box center [531, 249] width 551 height 20
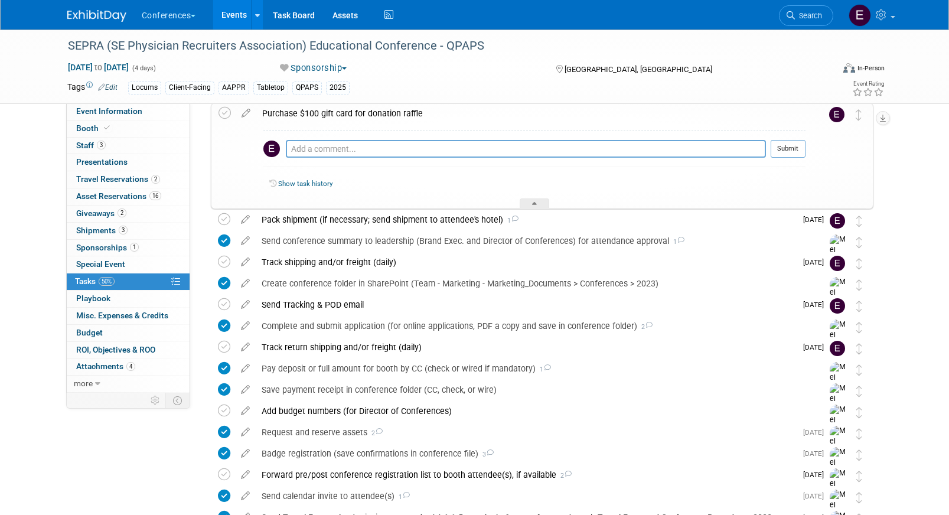
scroll to position [146, 0]
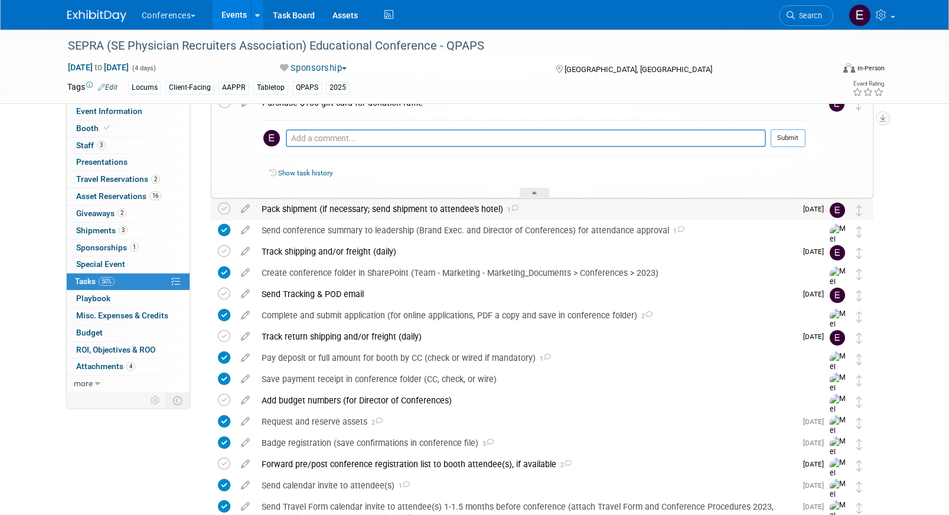
click at [393, 216] on div "Pack shipment (if necessary; send shipment to attendee's hotel) 1" at bounding box center [526, 209] width 541 height 20
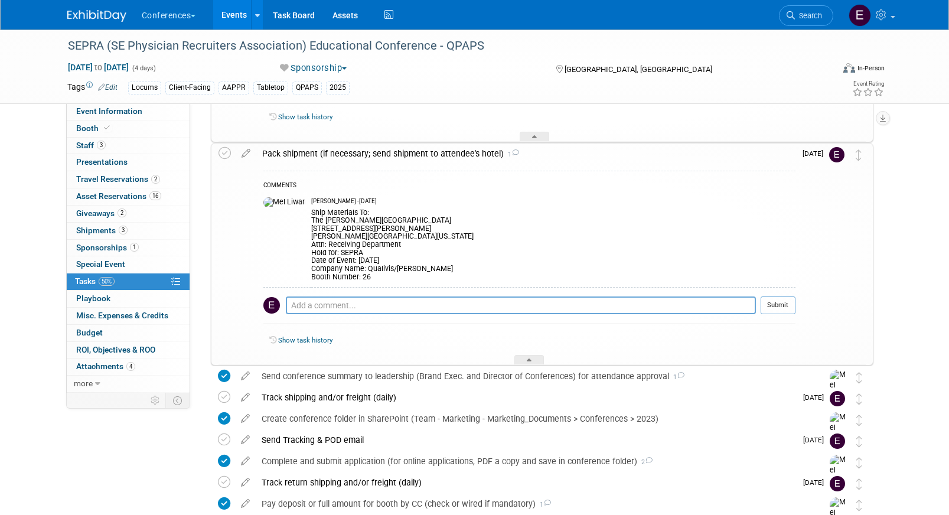
scroll to position [217, 0]
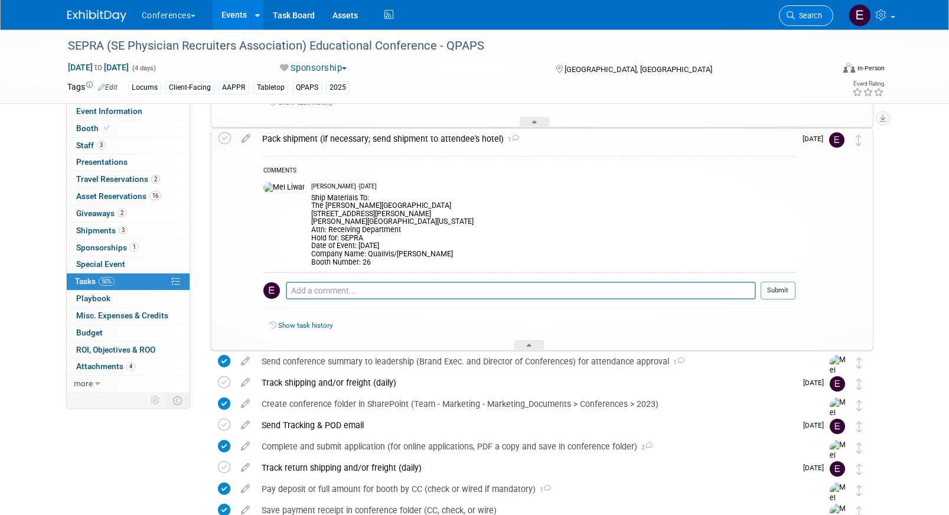
click at [813, 13] on span "Search" at bounding box center [808, 15] width 27 height 9
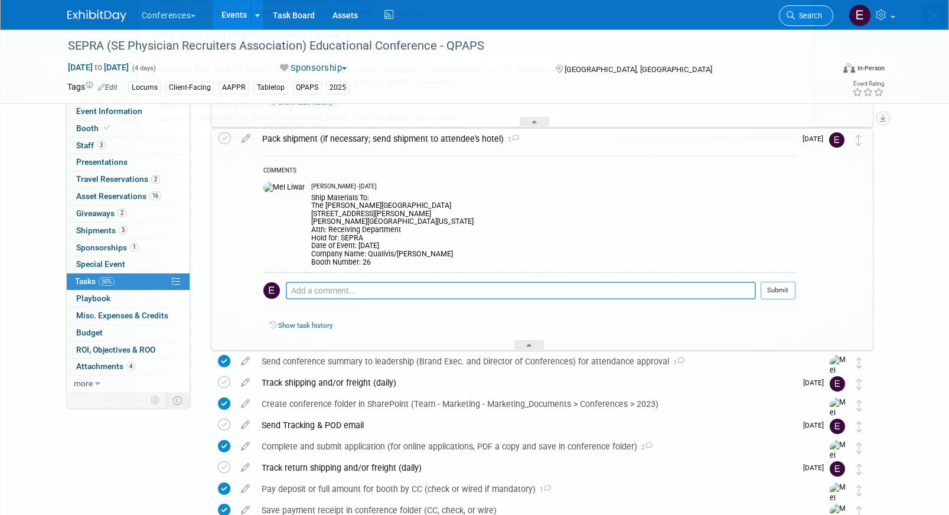
scroll to position [0, 0]
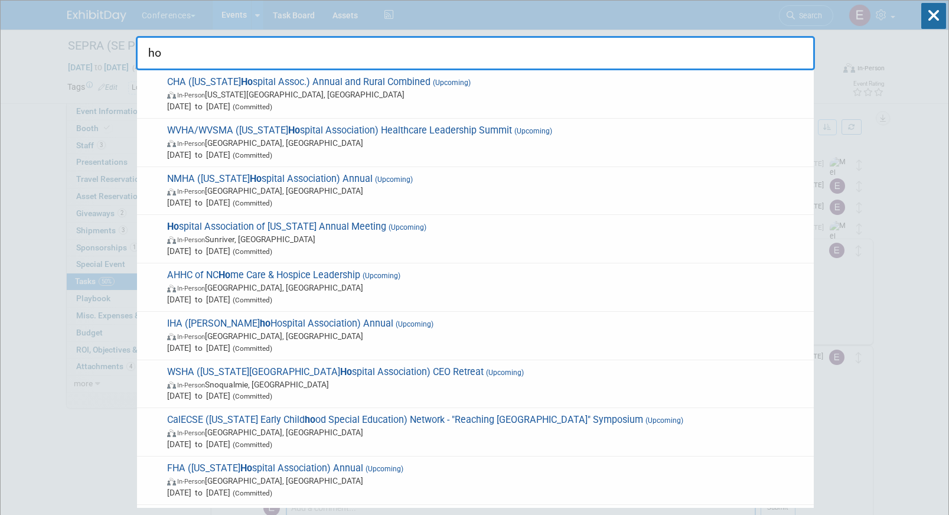
type input "h"
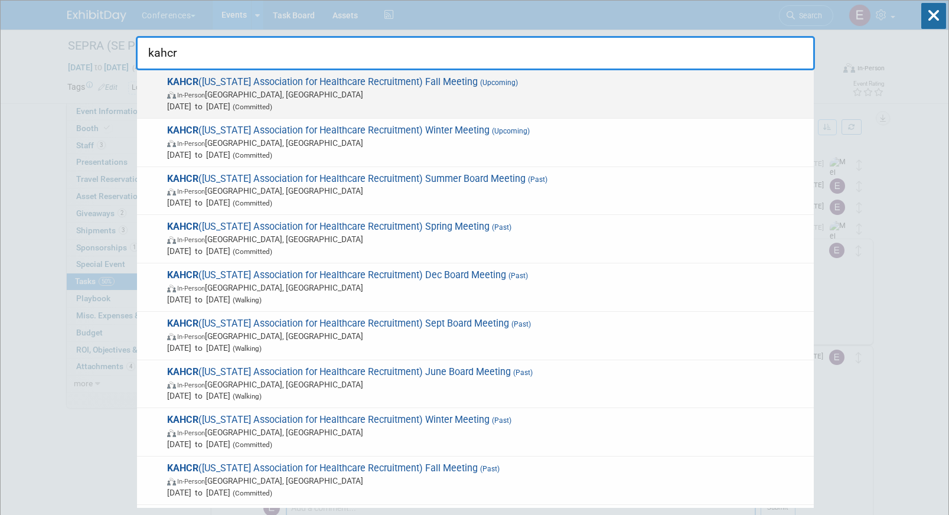
type input "kahcr"
click at [249, 80] on span "KAHCR (Kentucky Association for Healthcare Recruitment) Fall Meeting (Upcoming)…" at bounding box center [486, 94] width 644 height 36
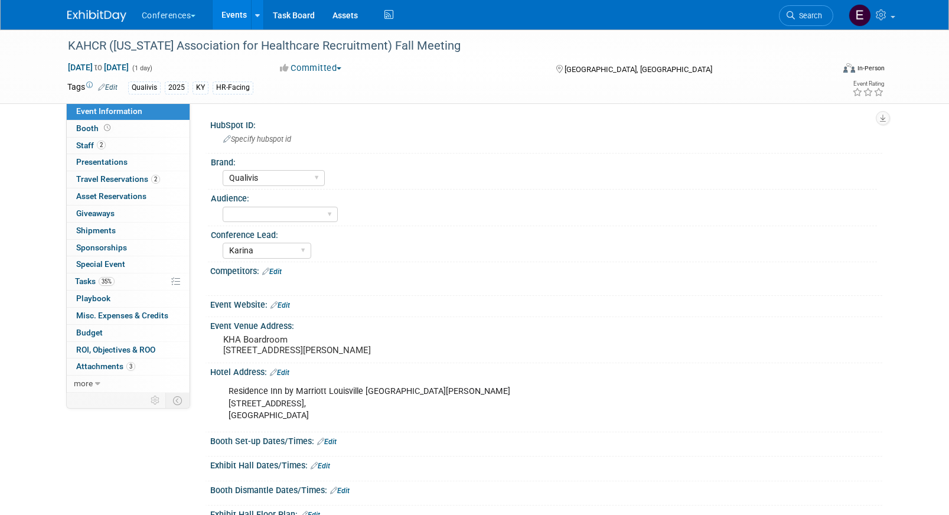
select select "Qualivis"
select select "Karina"
click at [133, 181] on span "Travel Reservations 2" at bounding box center [118, 178] width 84 height 9
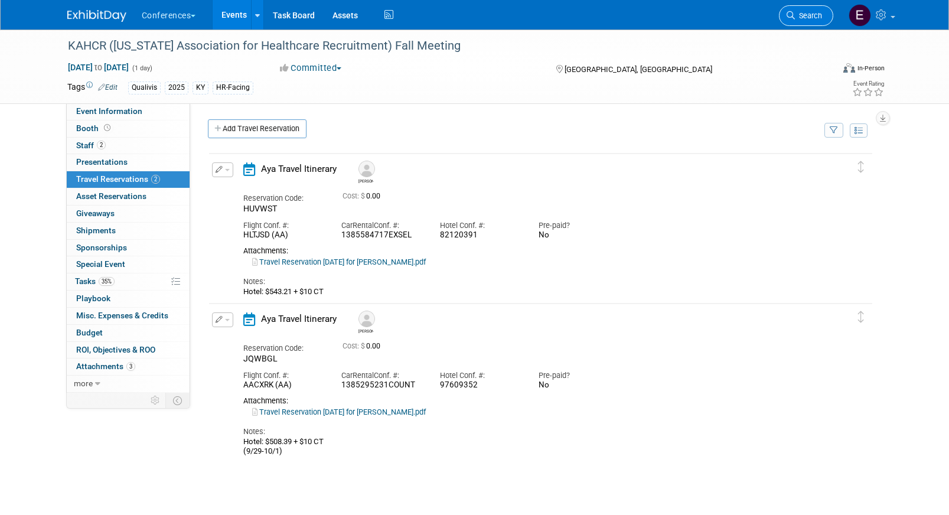
click at [803, 24] on link "Search" at bounding box center [806, 15] width 54 height 21
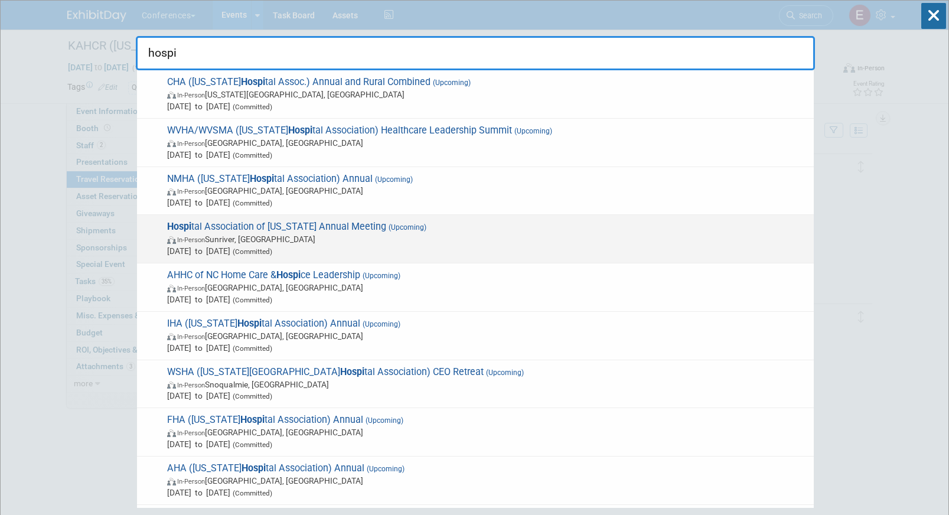
type input "hospi"
click at [340, 239] on span "In-Person Sunriver, [GEOGRAPHIC_DATA]" at bounding box center [487, 239] width 641 height 12
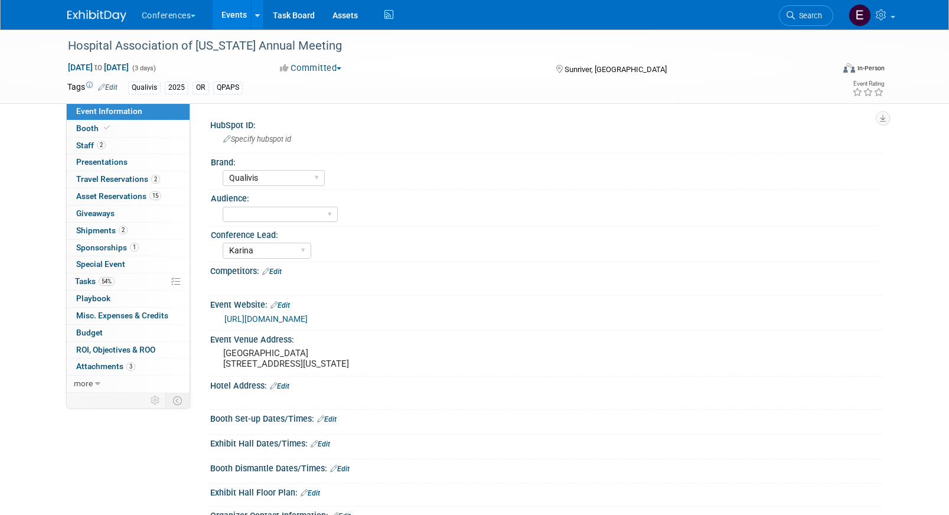
select select "Qualivis"
select select "Karina"
click at [131, 179] on span "Travel Reservations 2" at bounding box center [118, 178] width 84 height 9
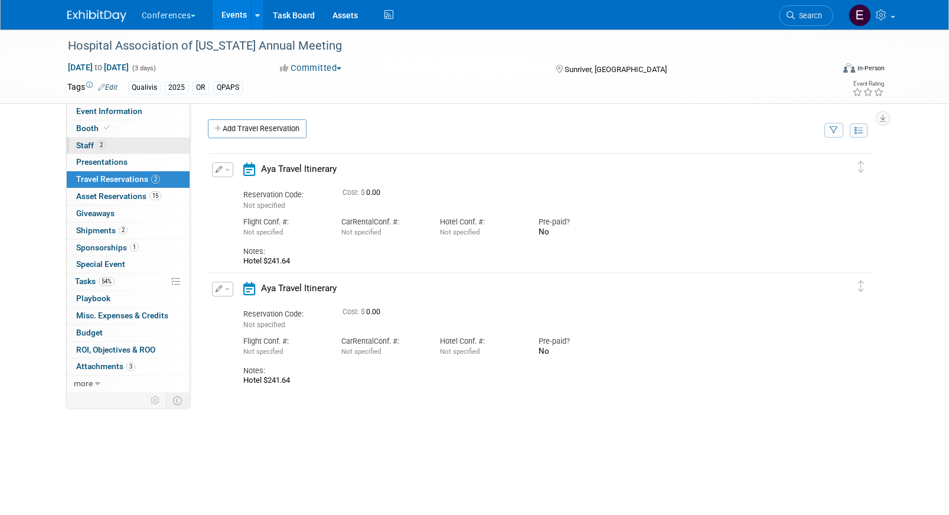
click at [160, 148] on link "2 Staff 2" at bounding box center [128, 146] width 123 height 17
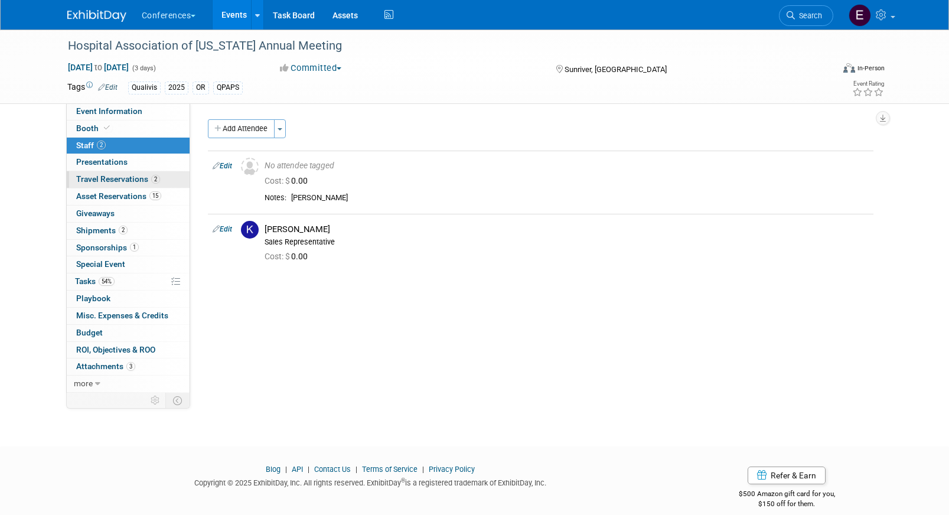
click at [165, 179] on link "2 Travel Reservations 2" at bounding box center [128, 179] width 123 height 17
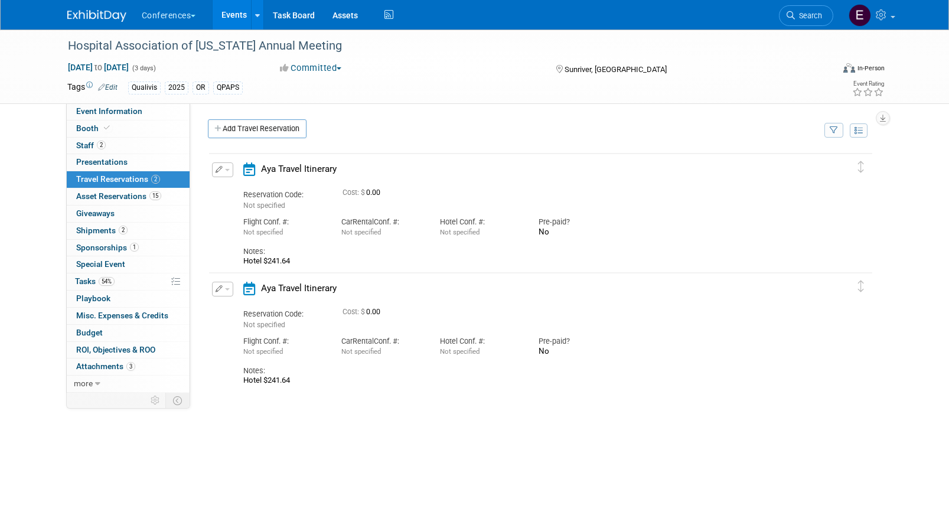
click at [224, 284] on button "button" at bounding box center [222, 289] width 21 height 15
click at [232, 305] on button "Edit Reservation" at bounding box center [263, 309] width 100 height 17
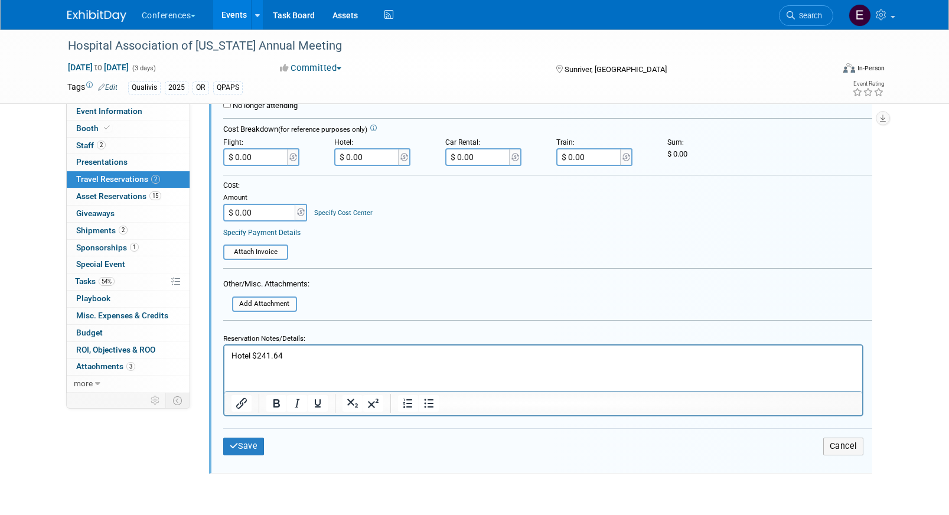
scroll to position [378, 0]
click at [271, 297] on input "file" at bounding box center [225, 302] width 141 height 13
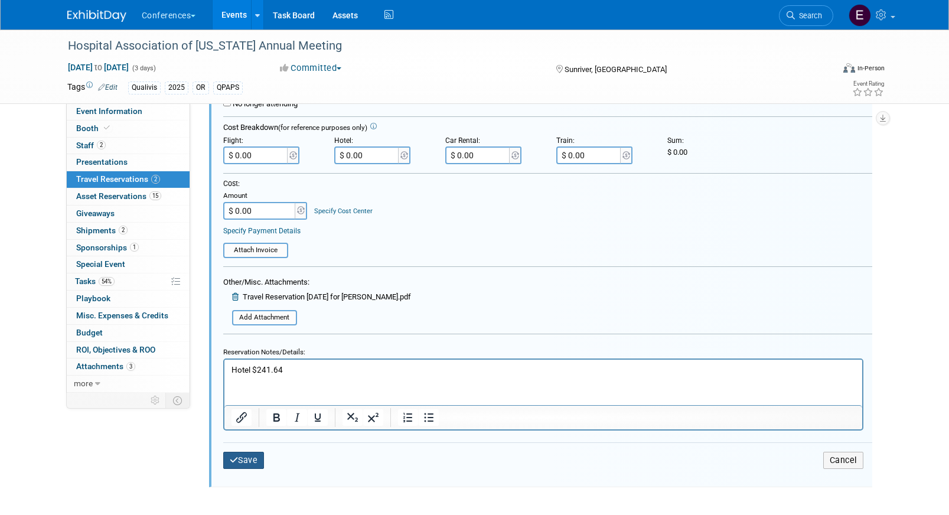
click at [248, 457] on button "Save" at bounding box center [243, 460] width 41 height 17
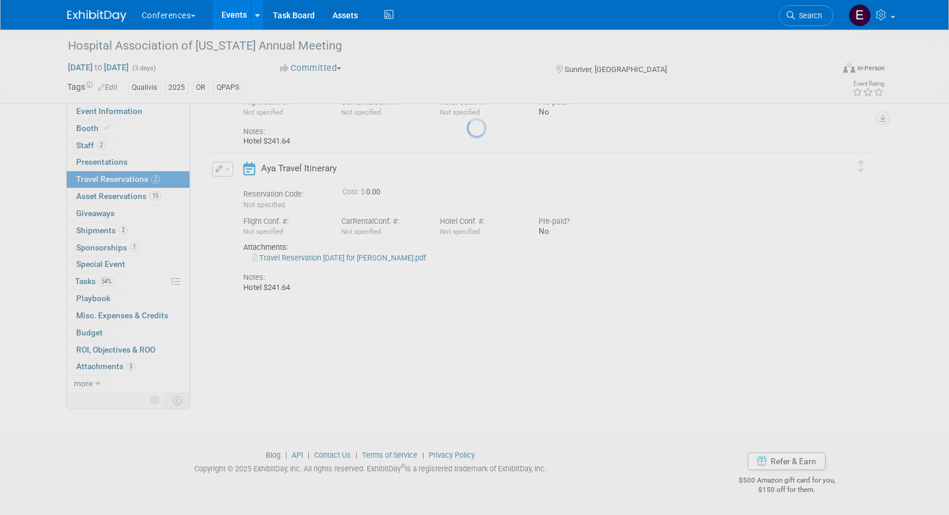
scroll to position [121, 0]
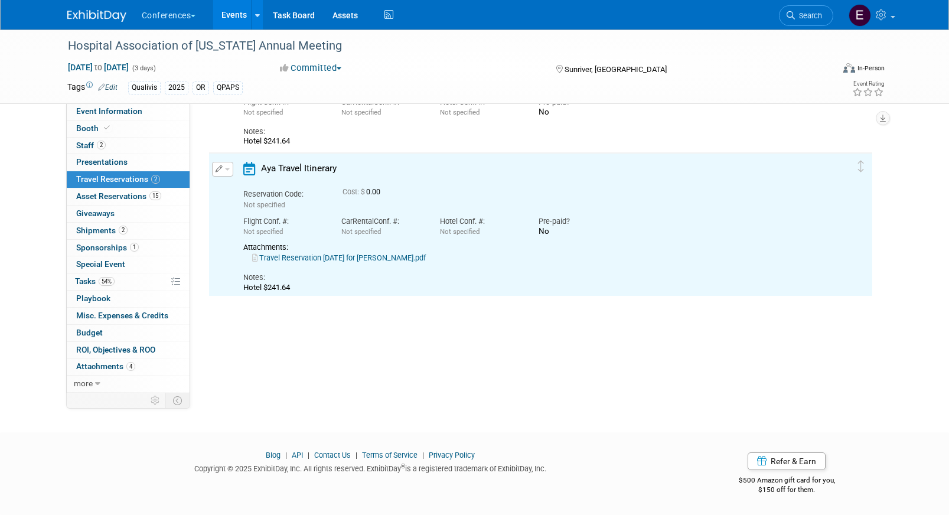
click at [355, 258] on link "Travel Reservation [DATE] for [PERSON_NAME].pdf" at bounding box center [339, 257] width 174 height 9
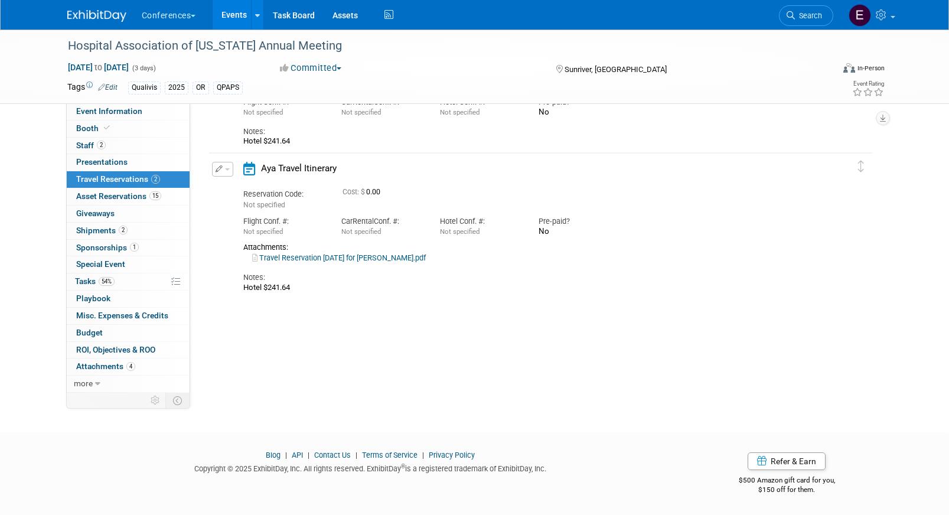
click at [217, 169] on icon "button" at bounding box center [220, 168] width 8 height 7
click at [245, 185] on button "Edit Reservation" at bounding box center [263, 189] width 100 height 17
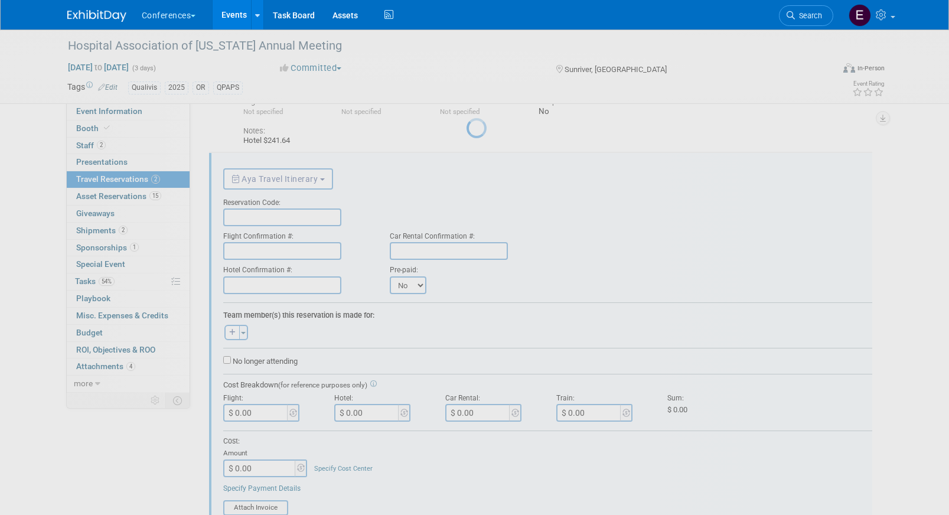
scroll to position [139, 0]
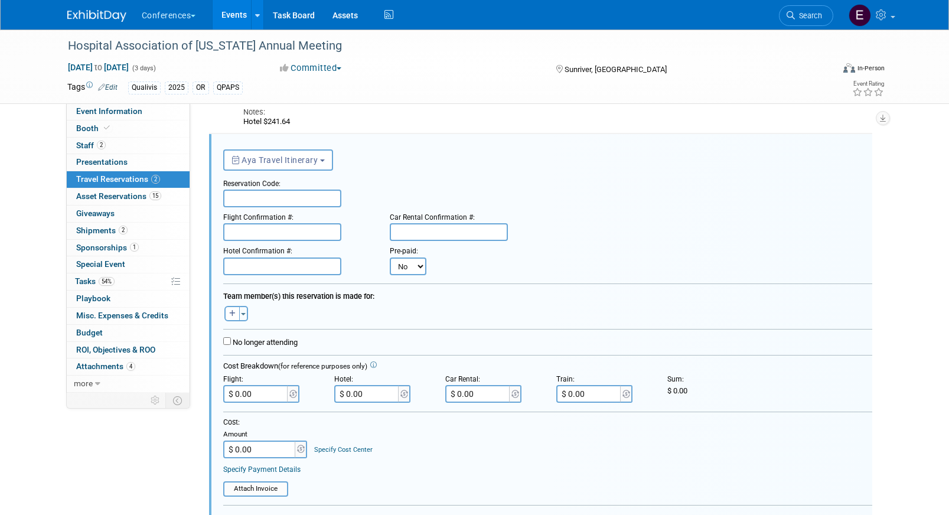
click at [302, 197] on input "text" at bounding box center [282, 199] width 118 height 18
paste input "YWRMIY"
type input "YWRMIY"
click at [237, 230] on input "text" at bounding box center [282, 232] width 118 height 18
paste input "CBAK2Q (WN), DECSNF (UA)"
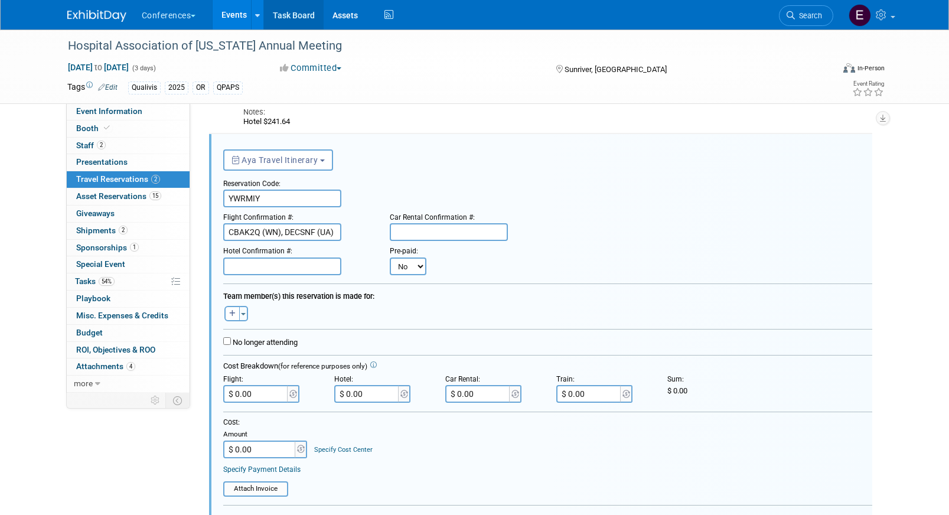
type input "CBAK2Q (WN), DECSNF (UA)"
click at [266, 269] on input "text" at bounding box center [282, 267] width 118 height 18
paste input "3340683231"
type input "3340683231"
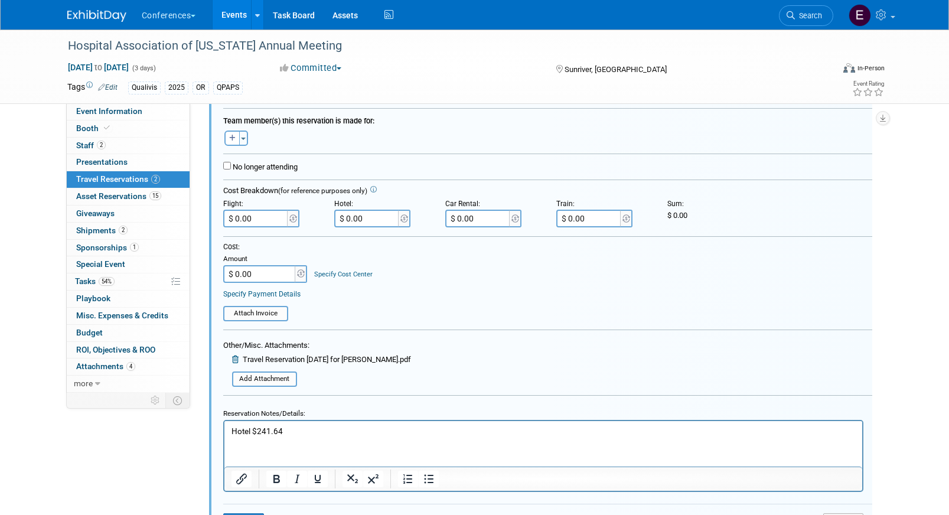
scroll to position [354, 0]
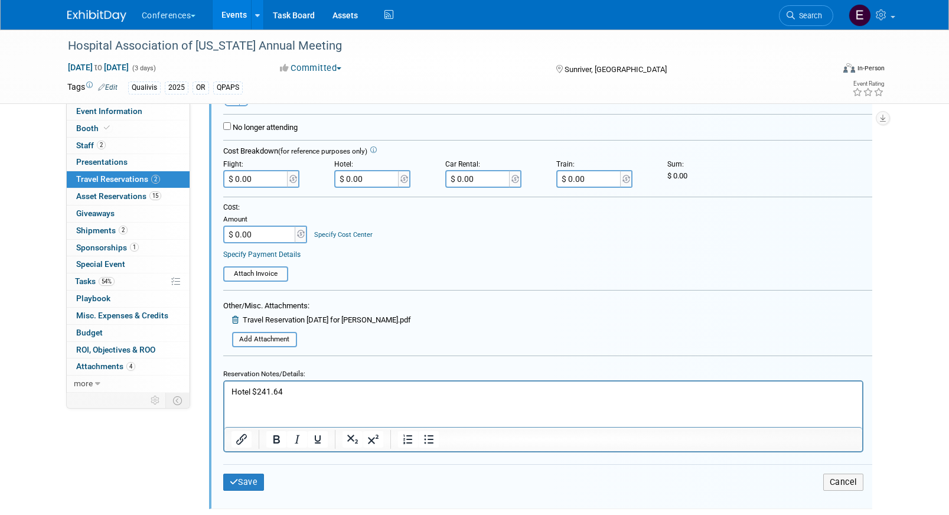
click at [314, 390] on p "Hotel $241.64" at bounding box center [543, 391] width 624 height 11
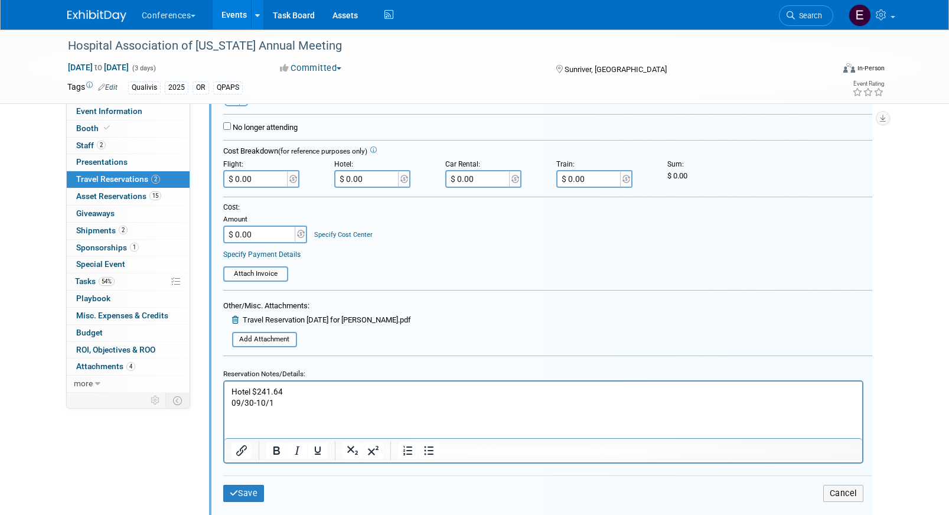
click at [234, 405] on p "09/30-10/1" at bounding box center [543, 402] width 624 height 11
click at [285, 402] on p "(9/30-10/1" at bounding box center [543, 402] width 624 height 11
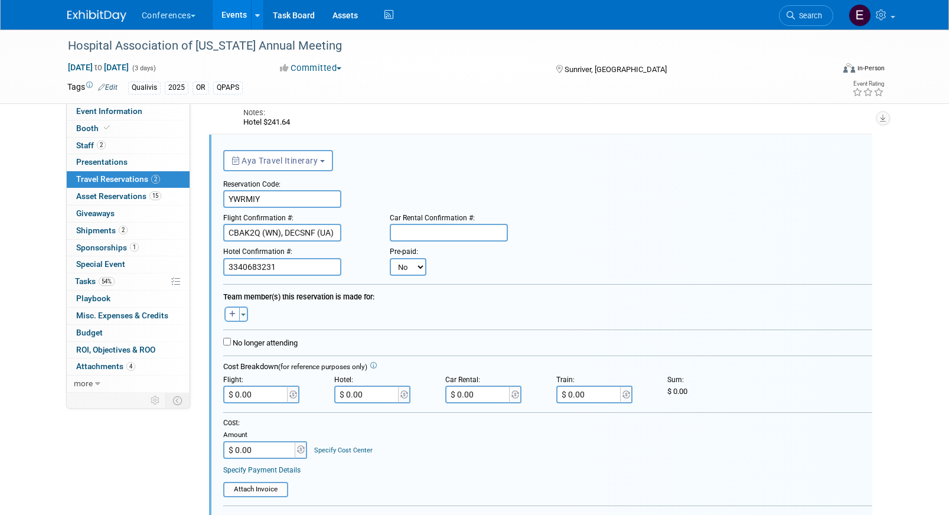
scroll to position [127, 0]
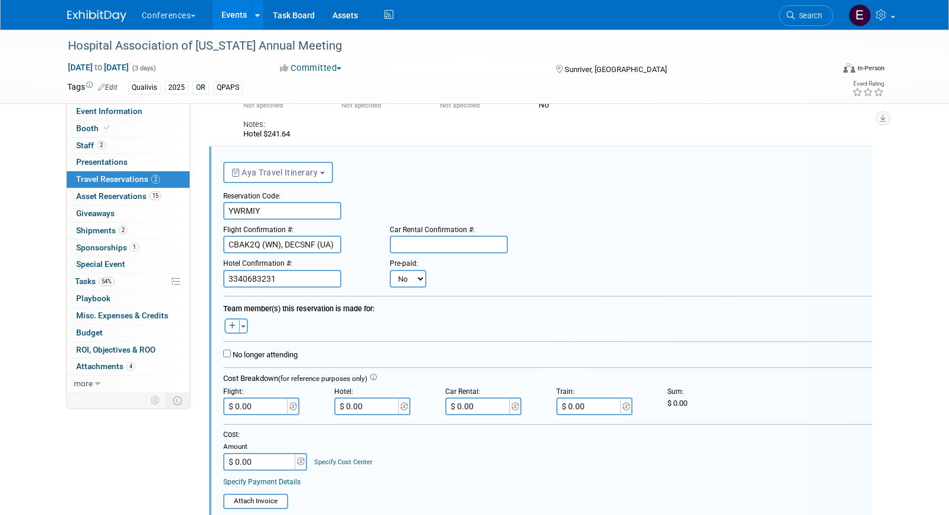
click at [230, 325] on icon "button" at bounding box center [232, 326] width 6 height 7
select select
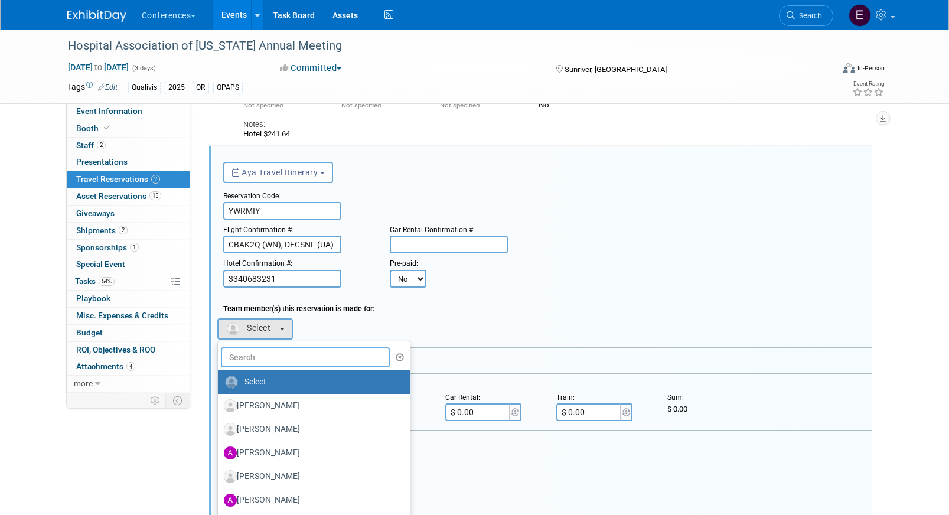
click at [262, 356] on input "text" at bounding box center [306, 357] width 170 height 20
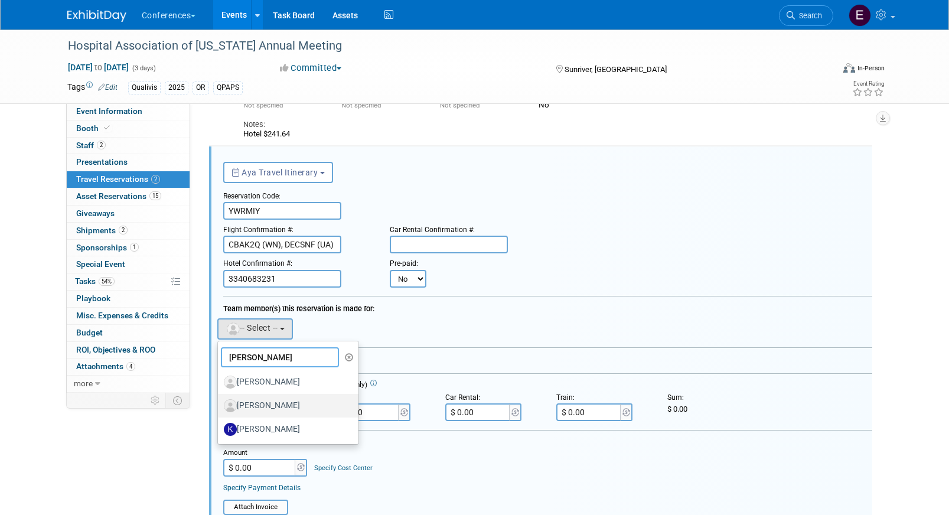
type input "kelly"
click at [293, 403] on label "[PERSON_NAME]" at bounding box center [285, 405] width 123 height 19
click at [220, 403] on input "[PERSON_NAME]" at bounding box center [216, 405] width 8 height 8
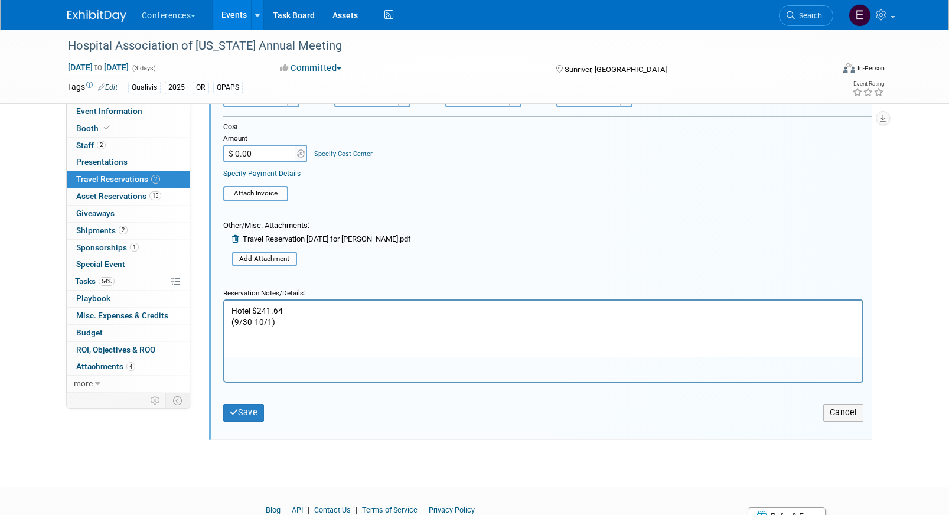
scroll to position [461, 0]
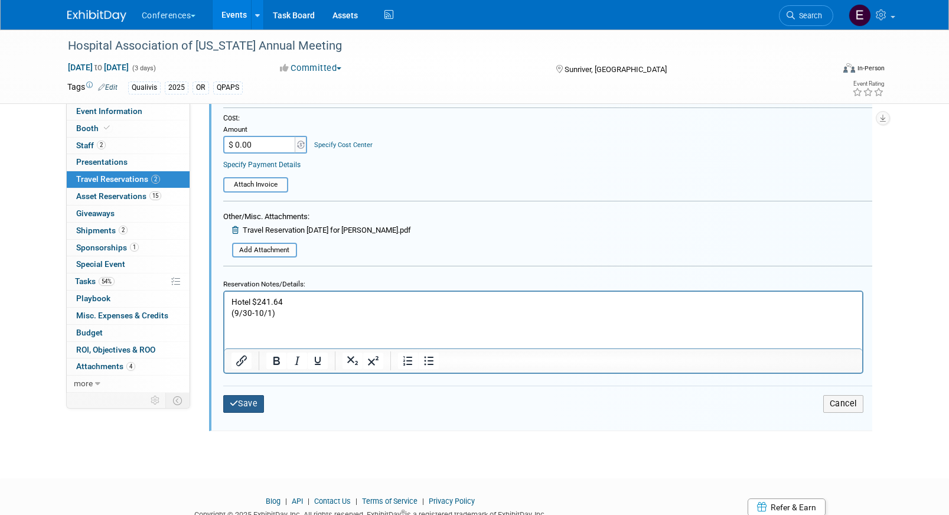
click at [245, 398] on button "Save" at bounding box center [243, 403] width 41 height 17
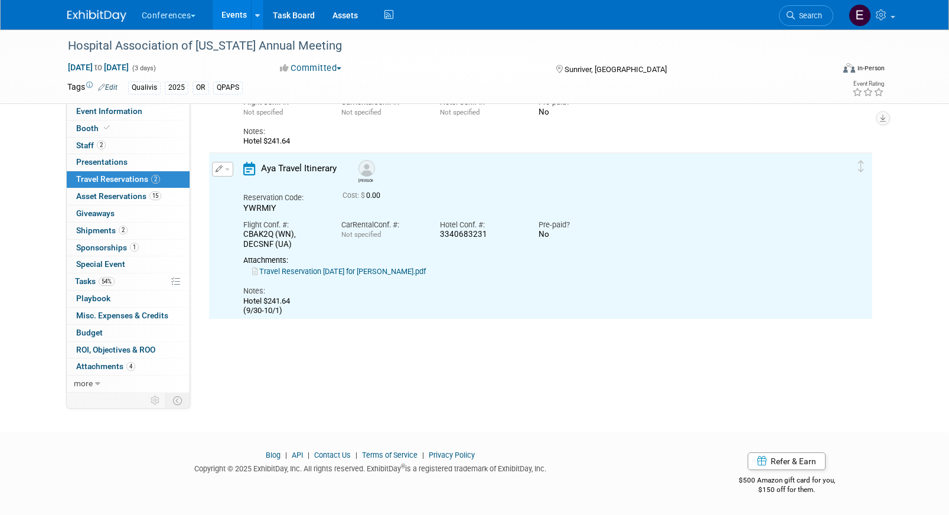
scroll to position [0, 0]
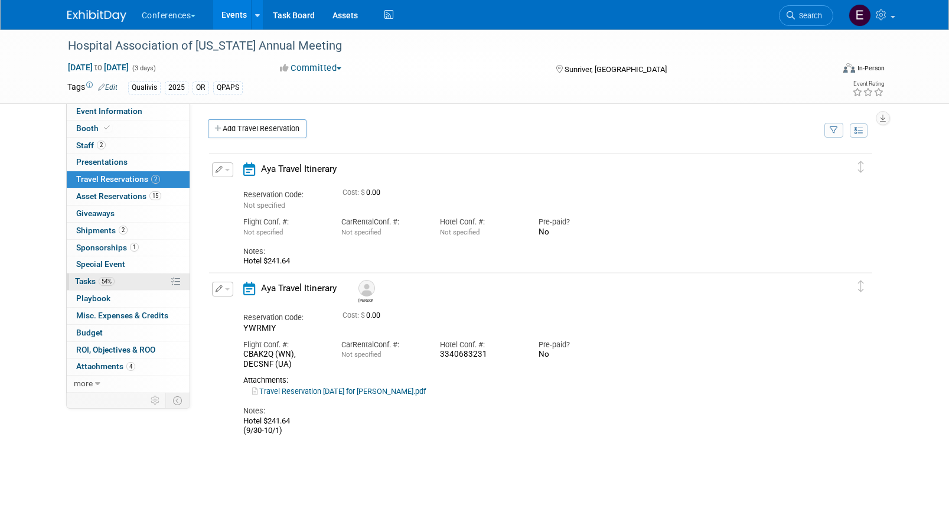
click at [112, 284] on span "54%" at bounding box center [107, 281] width 16 height 9
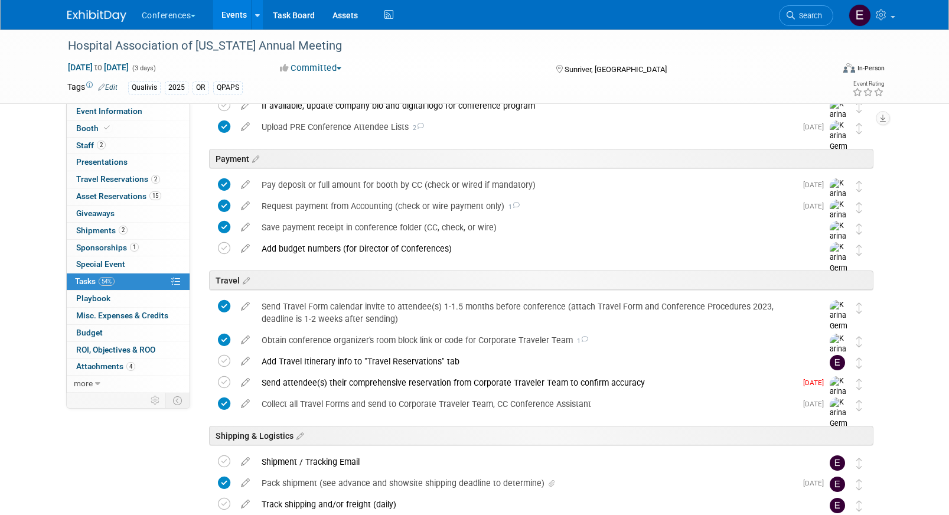
scroll to position [242, 0]
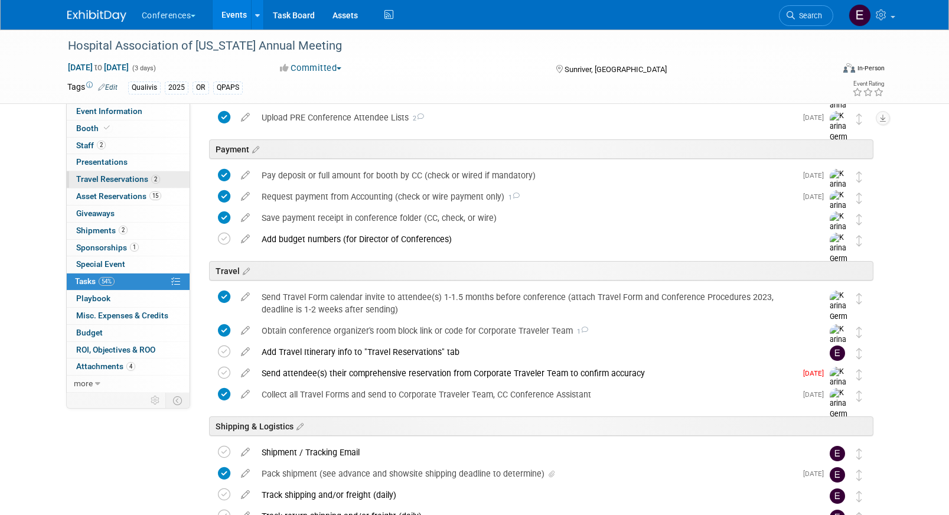
click at [161, 178] on link "2 Travel Reservations 2" at bounding box center [128, 179] width 123 height 17
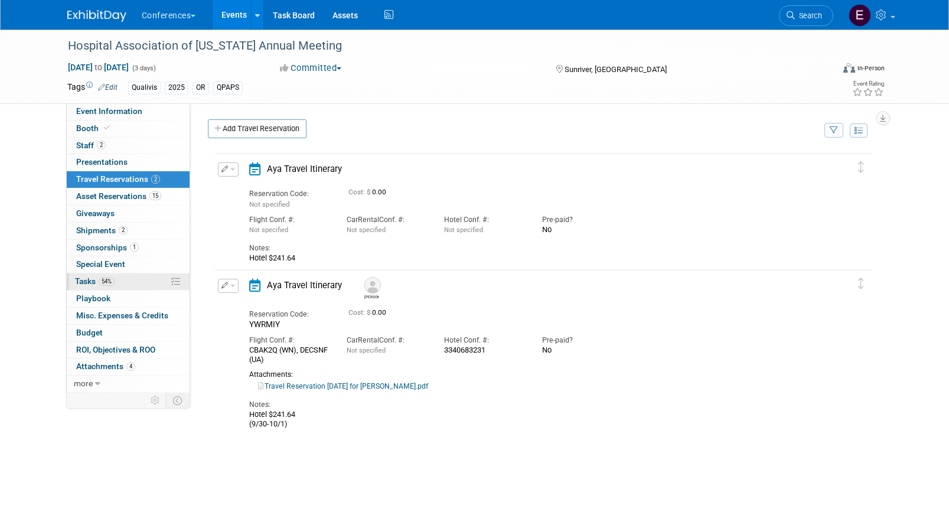
click at [100, 288] on link "54% Tasks 54%" at bounding box center [128, 282] width 123 height 17
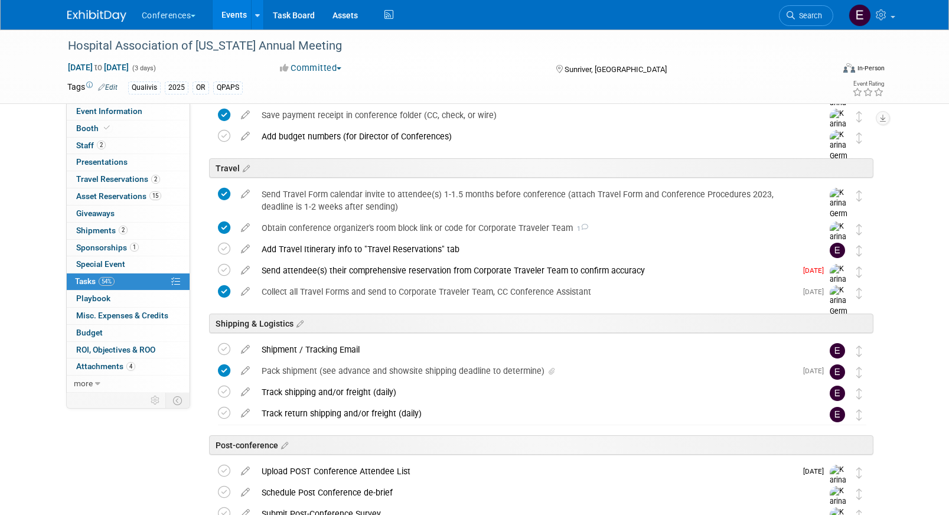
scroll to position [448, 0]
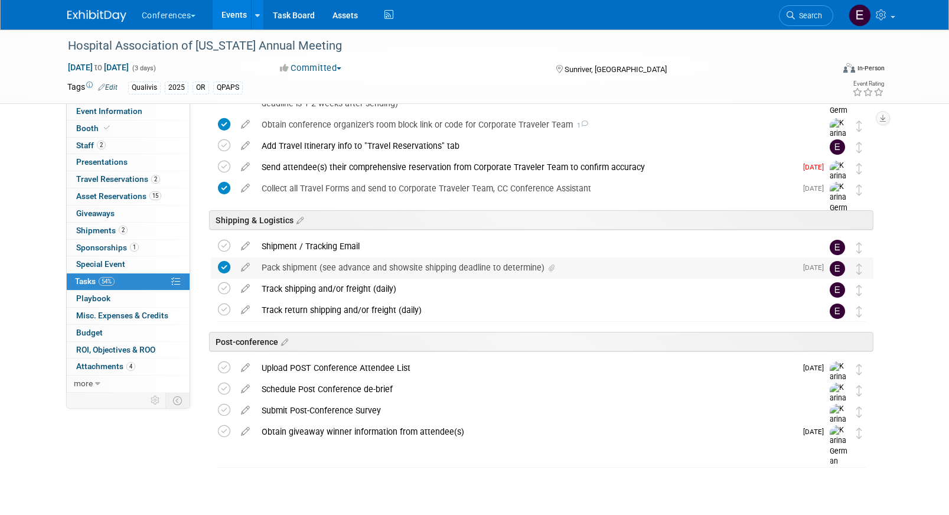
click at [316, 265] on div "Pack shipment (see advance and showsite shipping deadline to determine)" at bounding box center [526, 268] width 541 height 20
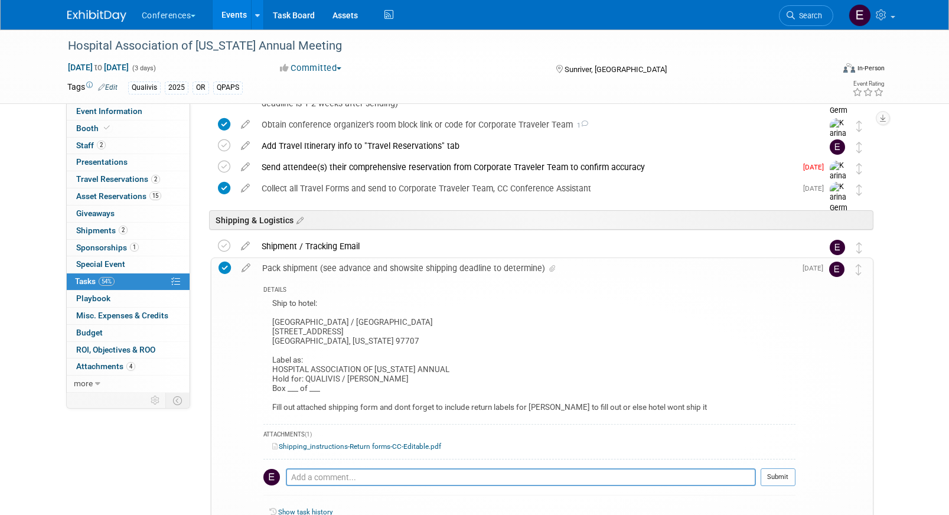
click at [366, 448] on link "Shipping_instructions-Return forms-CC-Editable.pdf" at bounding box center [356, 446] width 169 height 8
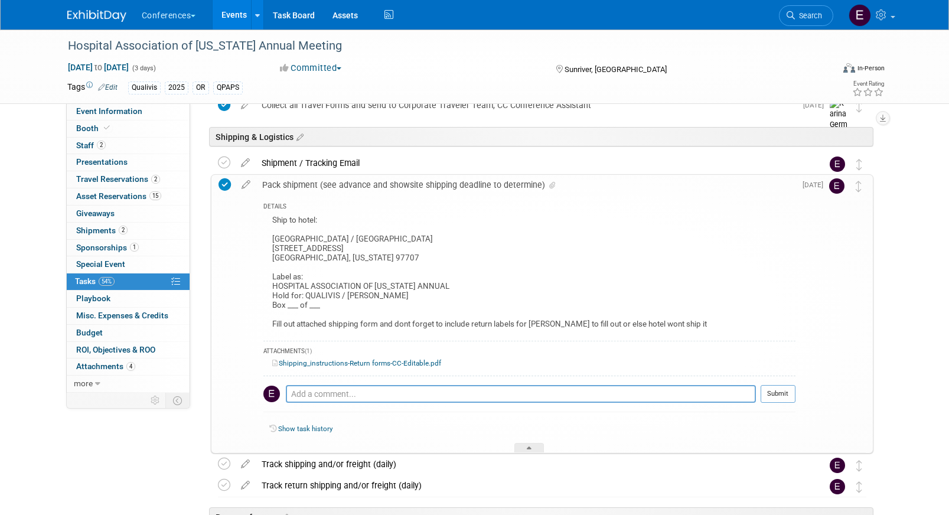
scroll to position [535, 0]
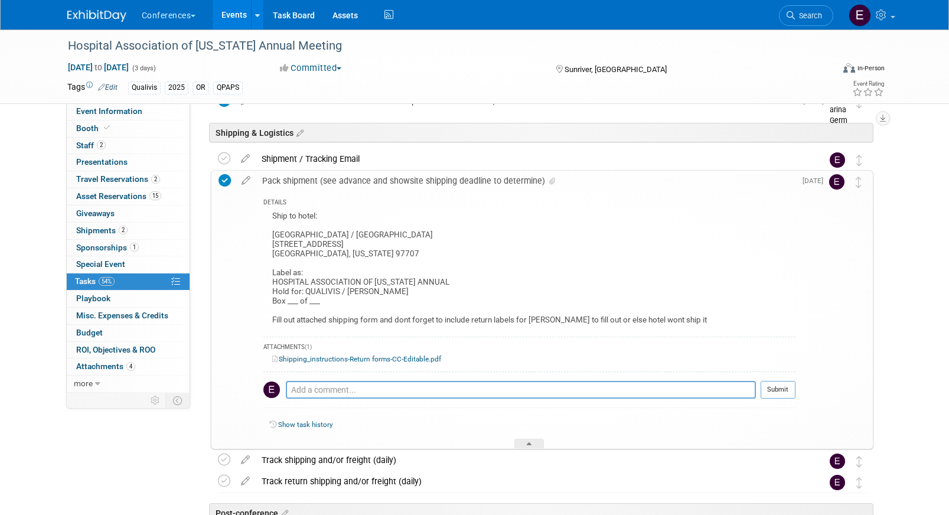
click at [356, 358] on link "Shipping_instructions-Return forms-CC-Editable.pdf" at bounding box center [356, 359] width 169 height 8
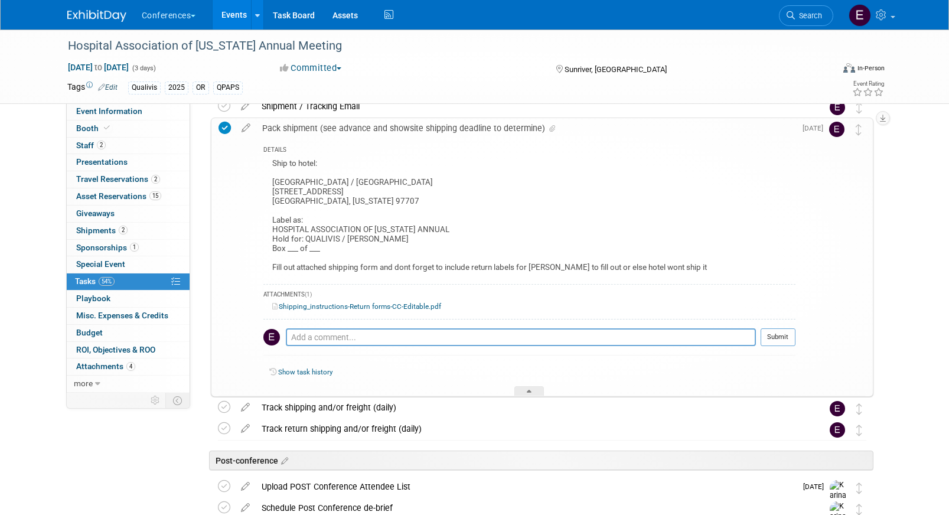
scroll to position [594, 0]
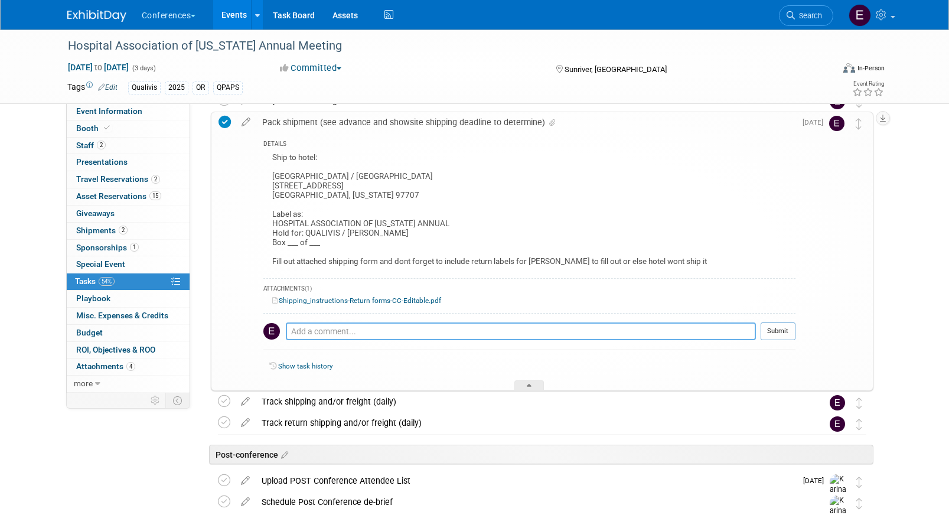
click at [338, 336] on textarea at bounding box center [521, 332] width 470 height 18
type textarea "sent shipping form"
click at [776, 332] on button "Submit" at bounding box center [778, 332] width 35 height 18
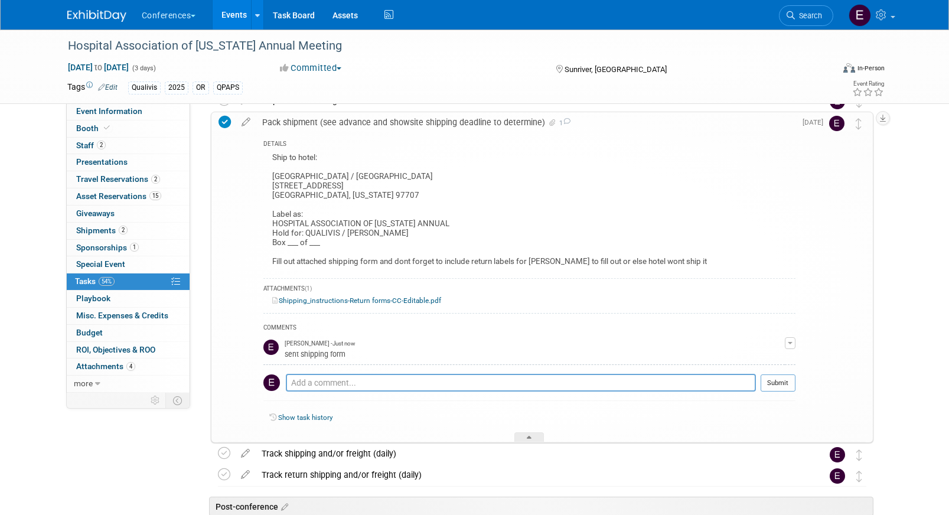
click at [99, 16] on img at bounding box center [96, 16] width 59 height 12
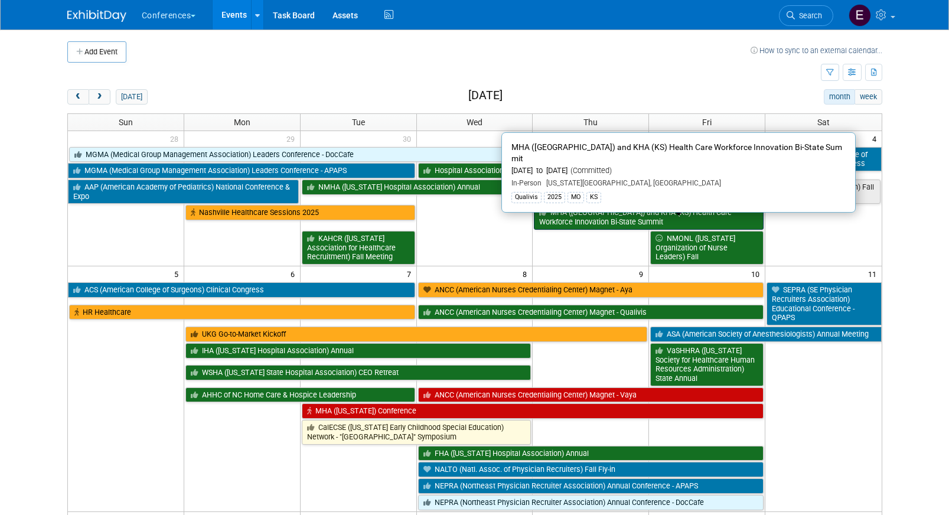
click at [589, 213] on link "MHA ([GEOGRAPHIC_DATA]) and KHA (KS) Health Care Workforce Innovation Bi-State …" at bounding box center [649, 217] width 230 height 24
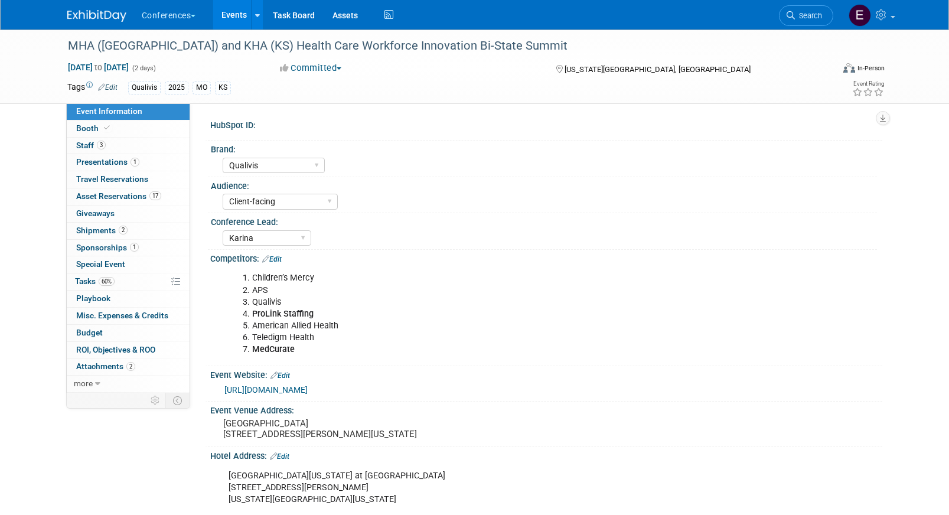
select select "Qualivis"
select select "Client-facing"
select select "Karina"
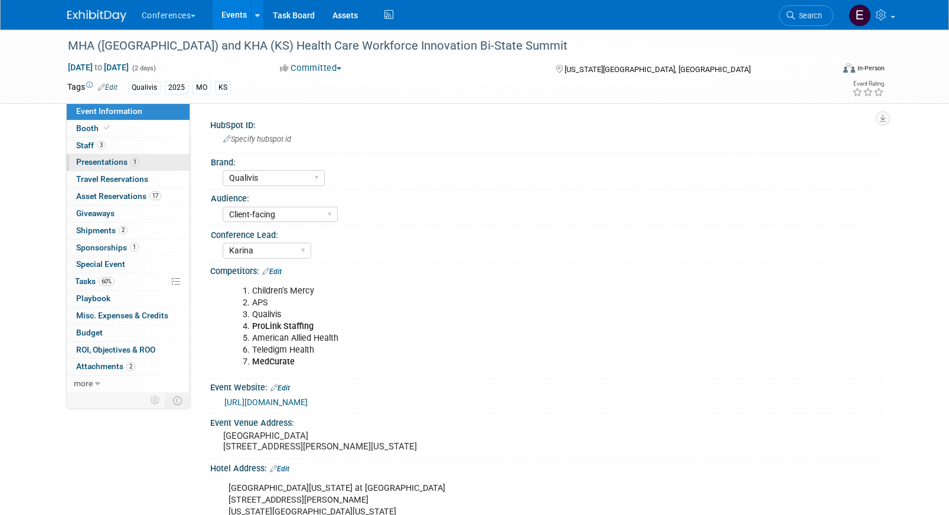
click at [114, 154] on link "1 Presentations 1" at bounding box center [128, 162] width 123 height 17
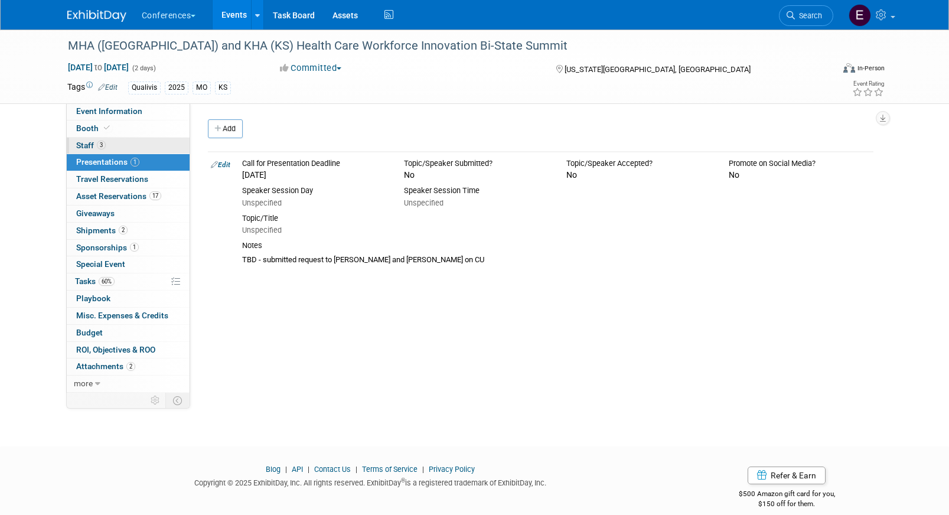
click at [106, 146] on link "3 Staff 3" at bounding box center [128, 146] width 123 height 17
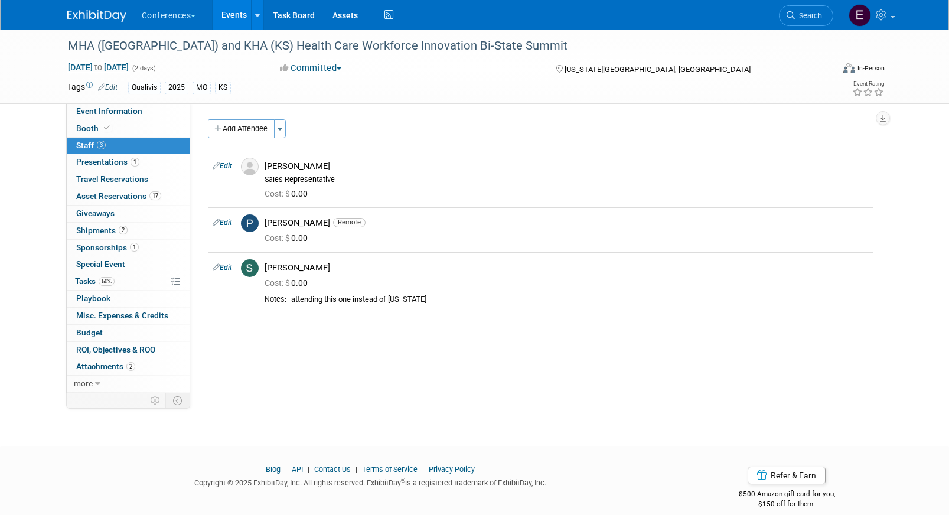
click at [83, 22] on div "Conferences Explore: My Workspaces 2 Go to Workspace: Conferences Marketing Req…" at bounding box center [474, 15] width 815 height 30
click at [84, 15] on img at bounding box center [96, 16] width 59 height 12
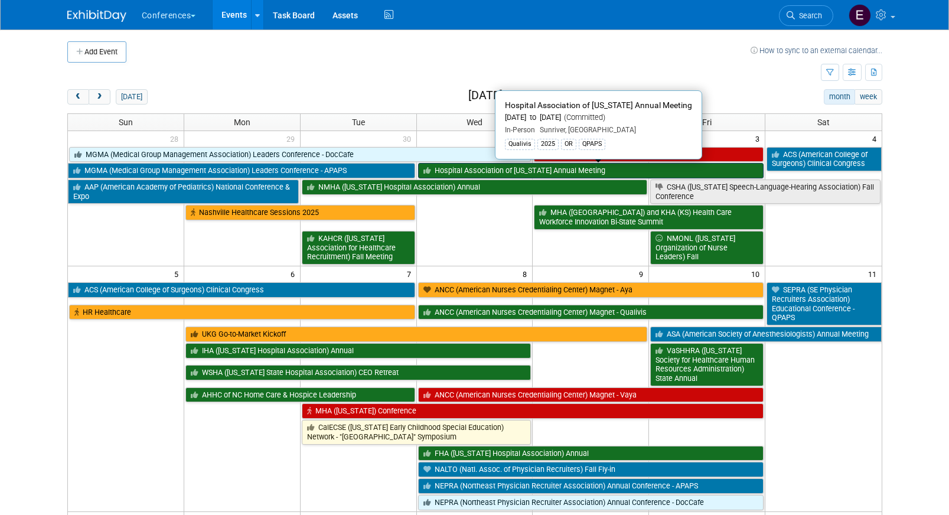
click at [452, 169] on link "Hospital Association of [US_STATE] Annual Meeting" at bounding box center [591, 170] width 346 height 15
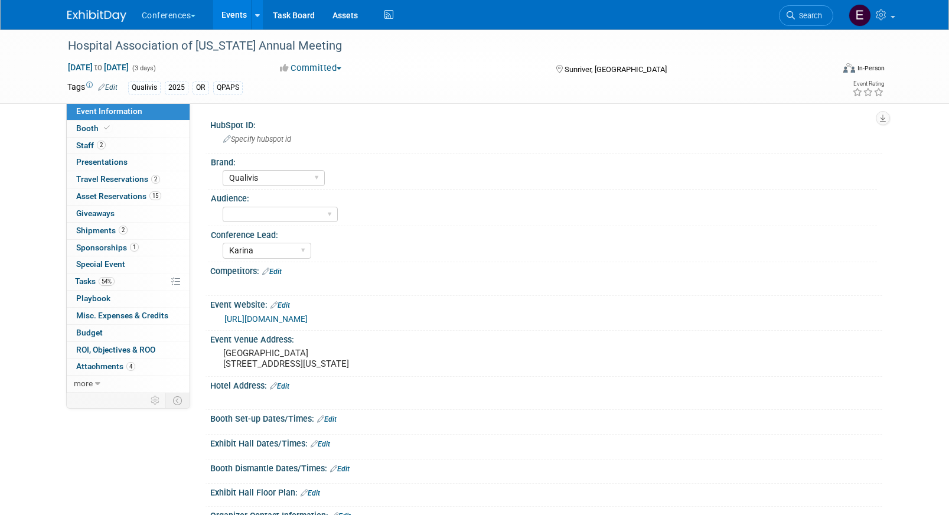
select select "Qualivis"
select select "Karina"
click at [108, 184] on link "2 Travel Reservations 2" at bounding box center [128, 179] width 123 height 17
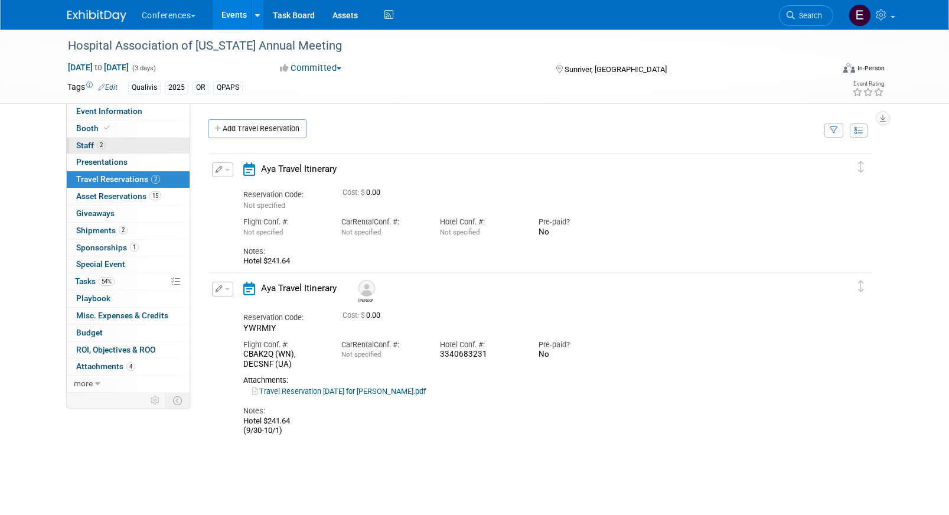
click at [98, 142] on span "2" at bounding box center [101, 145] width 9 height 9
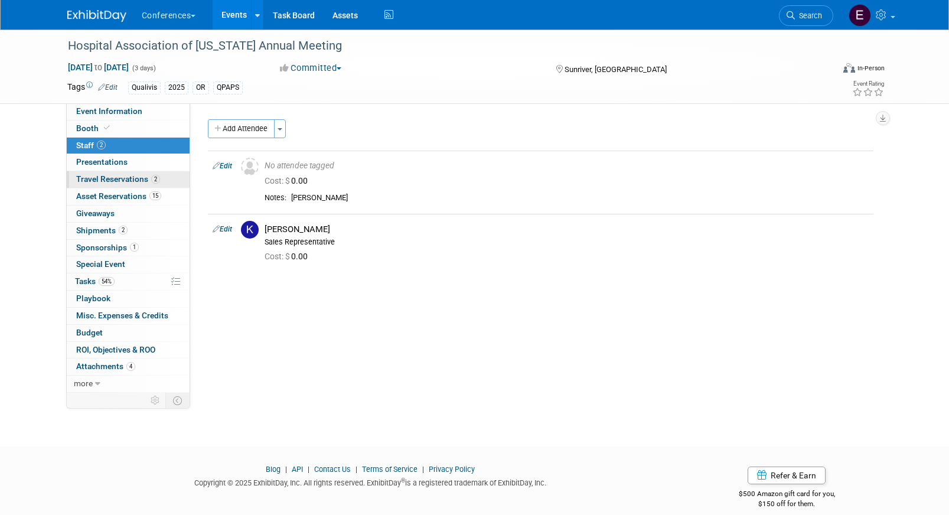
click at [107, 185] on link "2 Travel Reservations 2" at bounding box center [128, 179] width 123 height 17
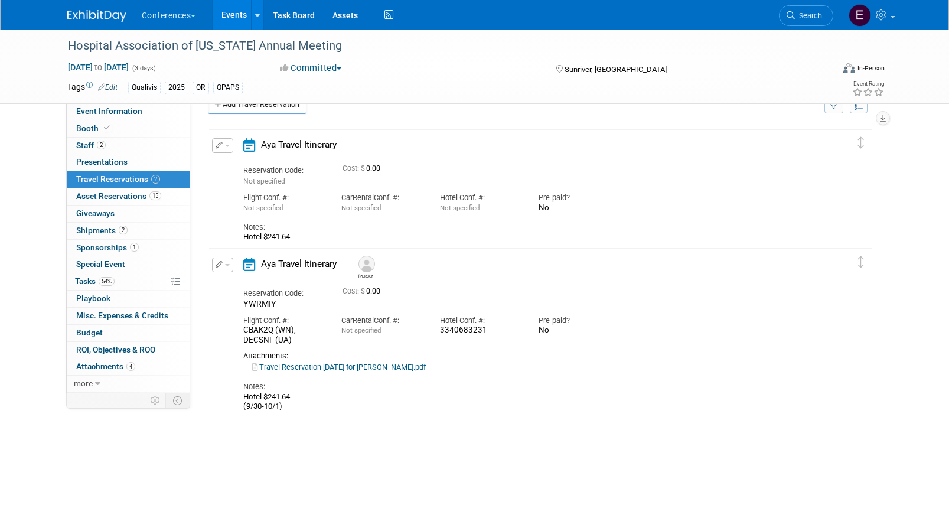
scroll to position [29, 0]
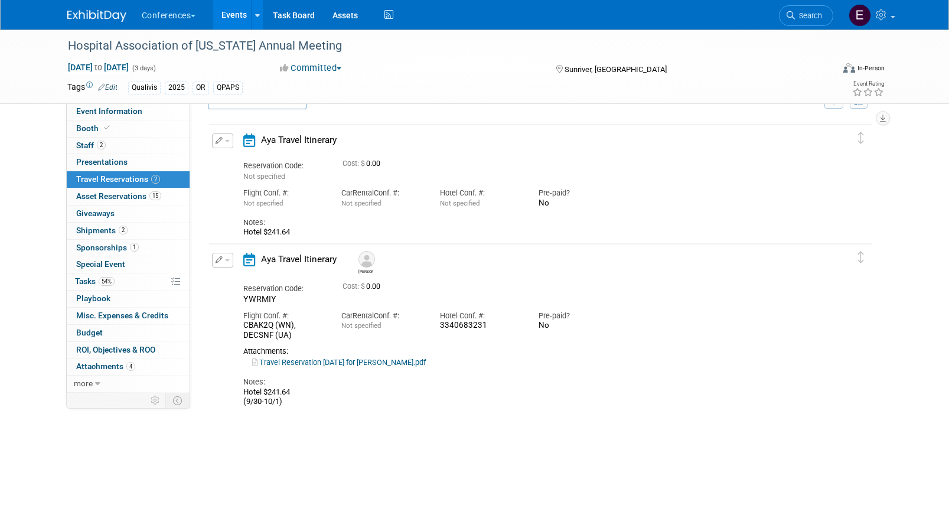
click at [225, 141] on span "button" at bounding box center [227, 141] width 5 height 2
click at [233, 165] on button "Edit Reservation" at bounding box center [263, 161] width 100 height 17
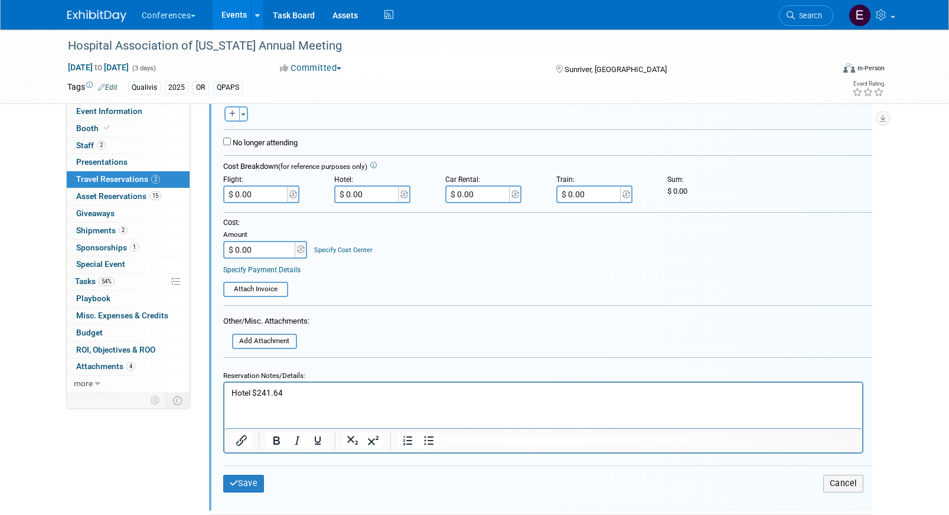
scroll to position [268, 0]
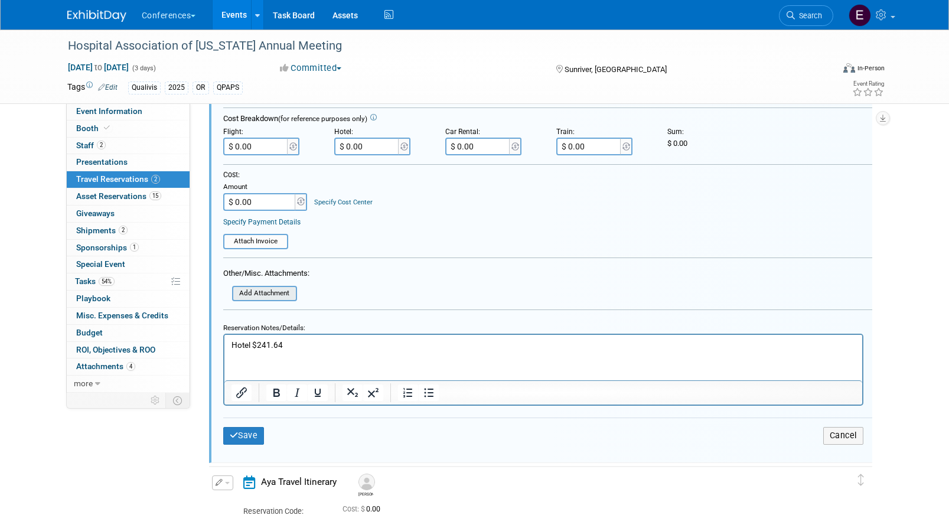
click at [255, 297] on input "file" at bounding box center [225, 293] width 141 height 13
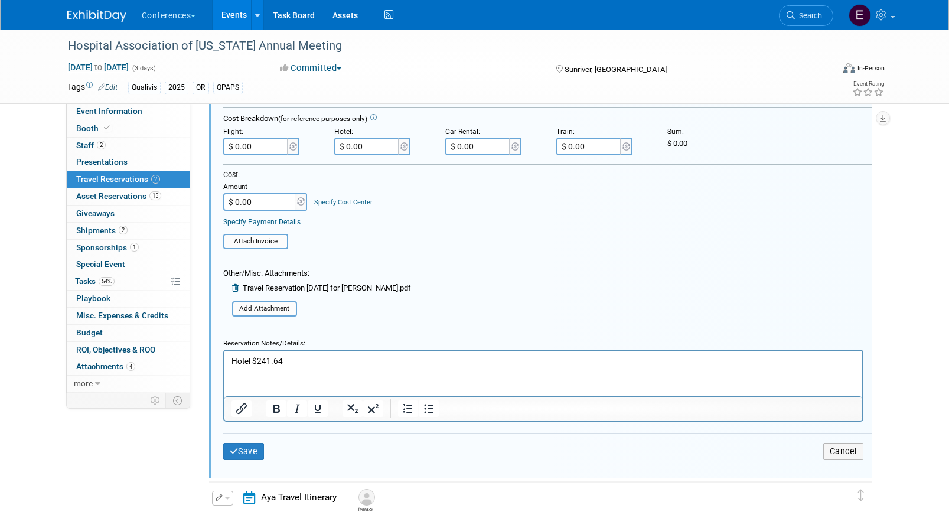
scroll to position [304, 0]
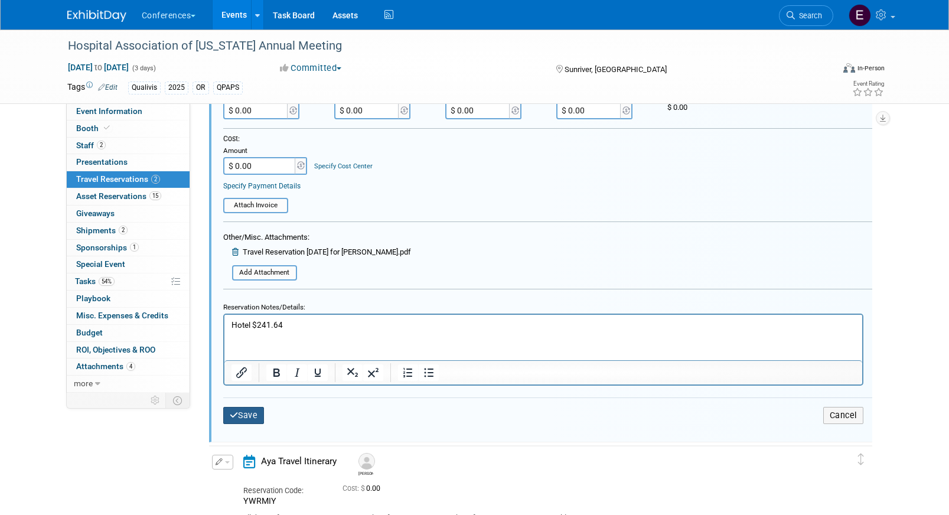
click at [240, 411] on button "Save" at bounding box center [243, 415] width 41 height 17
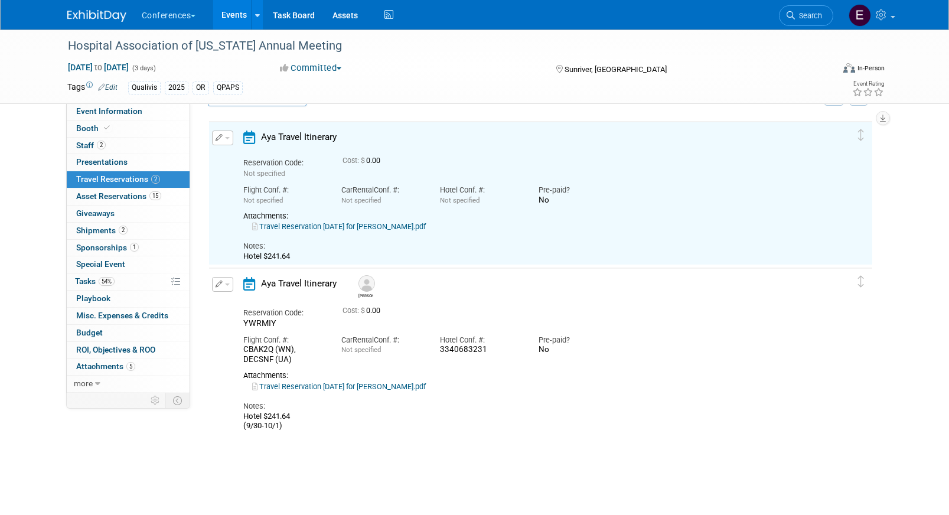
scroll to position [20, 0]
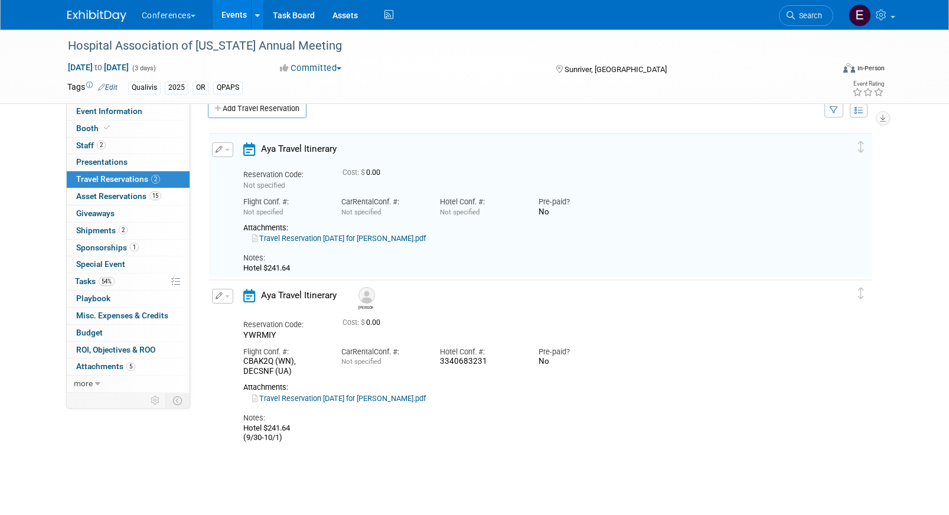
click at [398, 229] on div "Attachments:" at bounding box center [530, 227] width 574 height 9
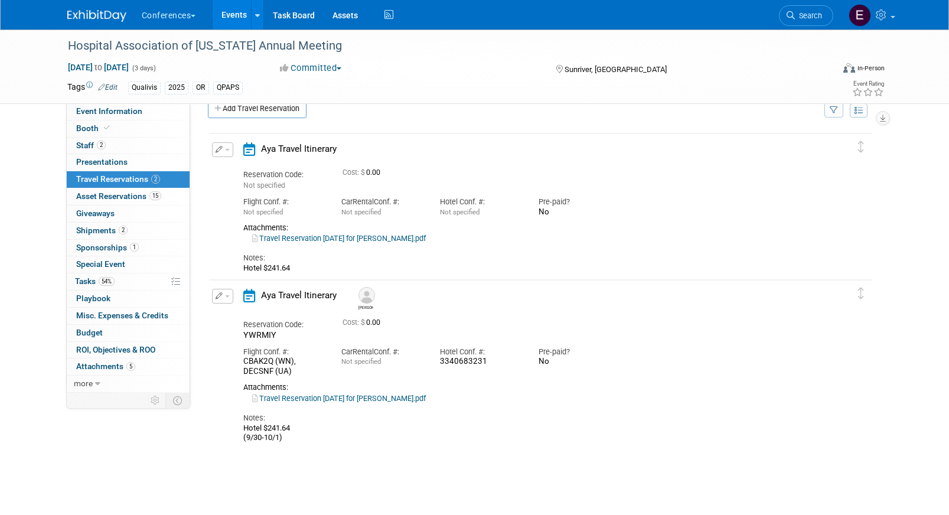
click at [400, 239] on link "Travel Reservation [DATE] for [PERSON_NAME].pdf" at bounding box center [339, 238] width 174 height 9
click at [221, 150] on icon "button" at bounding box center [220, 149] width 8 height 7
click at [235, 174] on button "Edit Reservation" at bounding box center [263, 170] width 100 height 17
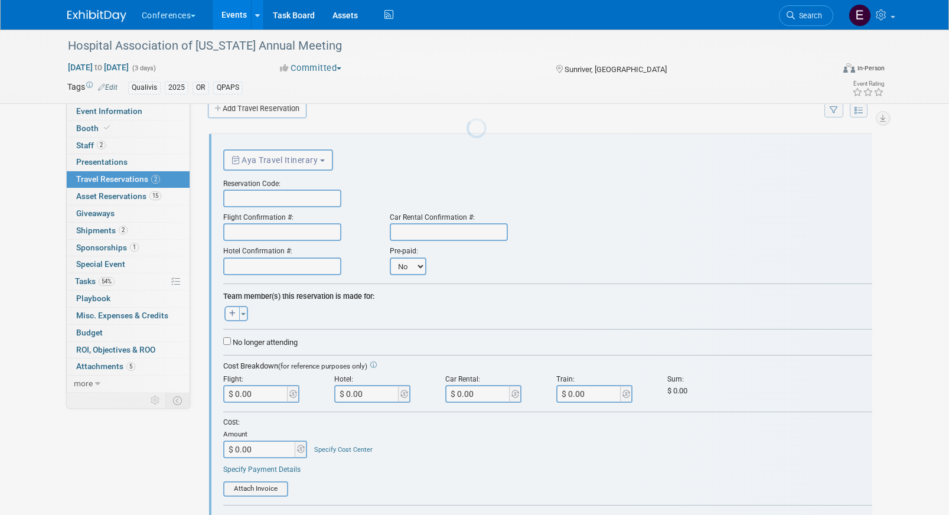
scroll to position [0, 0]
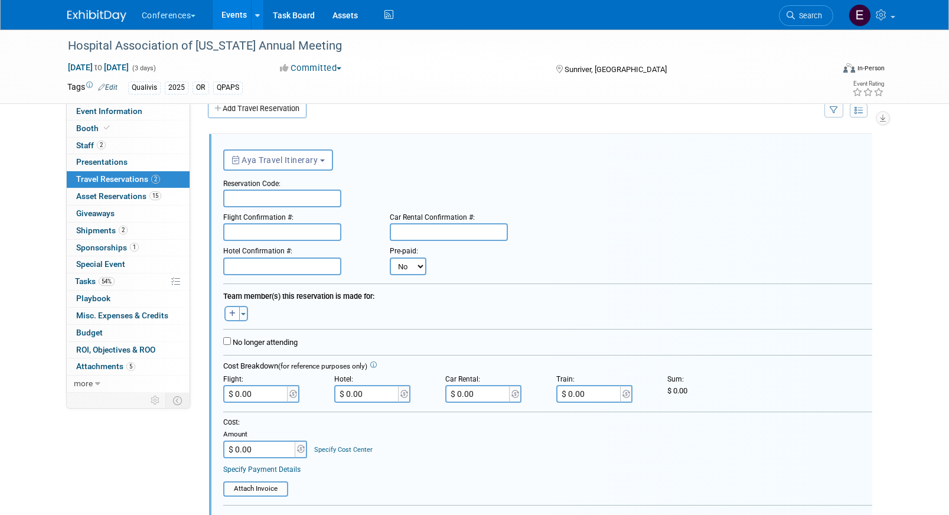
click at [257, 201] on input "text" at bounding box center [282, 199] width 118 height 18
paste input "EEMIOL"
type input "EEMIOL"
click at [237, 223] on div "Flight Confirmation #:" at bounding box center [297, 215] width 149 height 16
click at [237, 228] on input "text" at bounding box center [282, 232] width 118 height 18
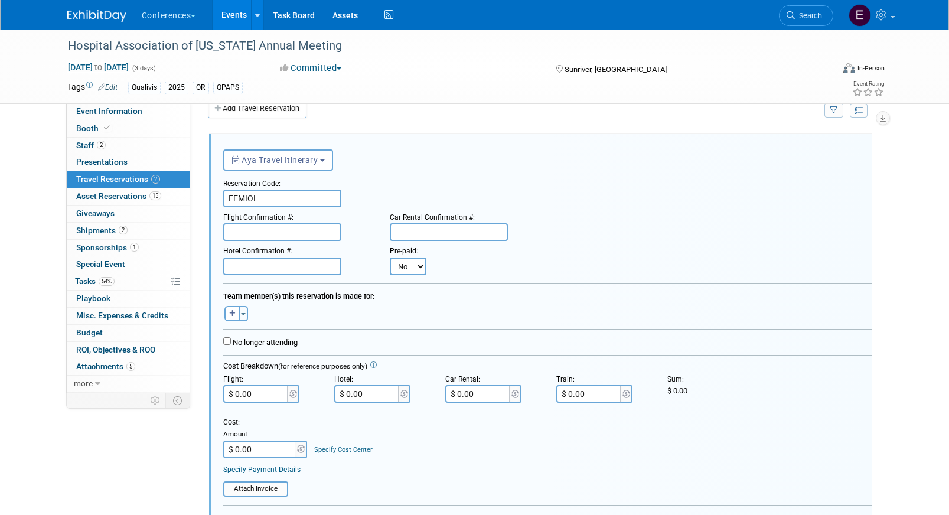
paste input "HVQFNM (DL), EEWPCB (AA)"
type input "HVQFNM (DL), EEWPCB (AA)"
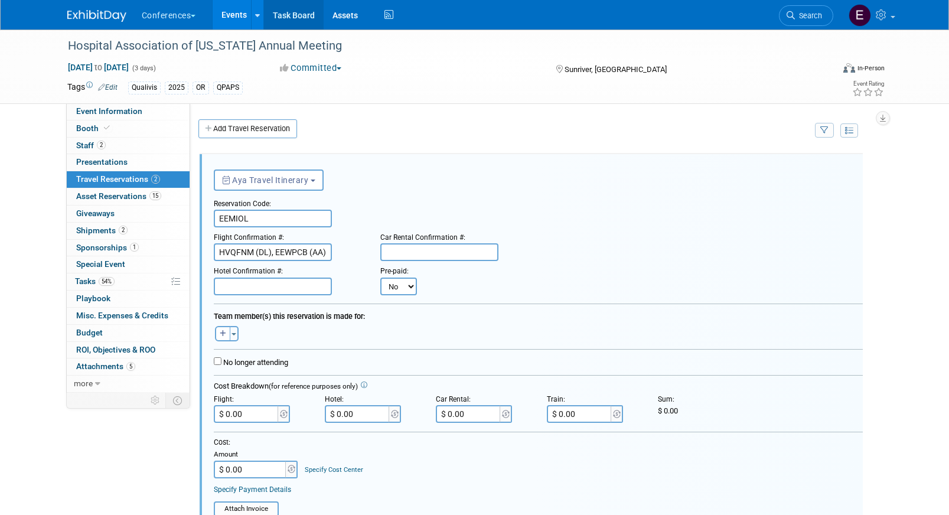
scroll to position [0, 9]
click at [249, 283] on input "text" at bounding box center [273, 287] width 118 height 18
paste input "12321SF467116"
type input "12321SF467116"
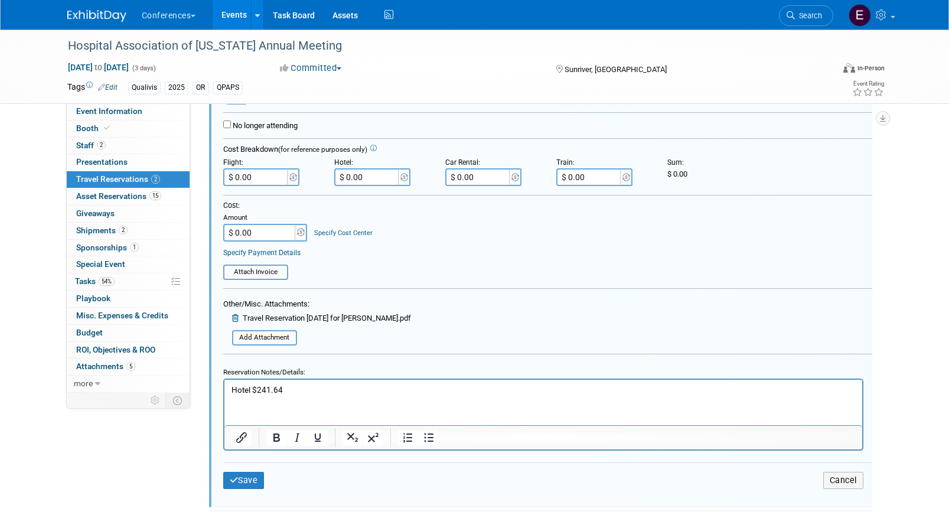
scroll to position [235, 0]
click at [329, 392] on p "Hotel $241.64" at bounding box center [543, 391] width 624 height 11
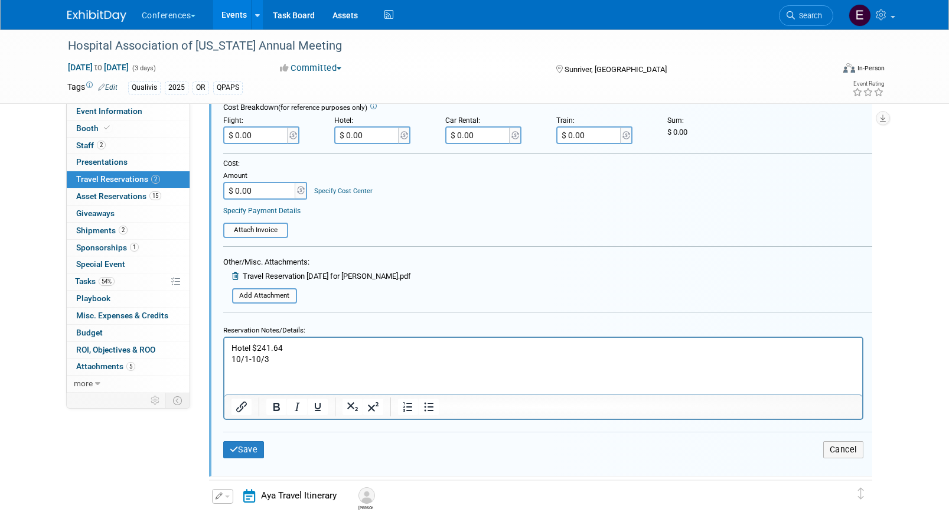
scroll to position [277, 0]
drag, startPoint x: 300, startPoint y: 346, endPoint x: 261, endPoint y: 344, distance: 39.6
click at [261, 344] on p "Hotel $241.64" at bounding box center [543, 349] width 624 height 11
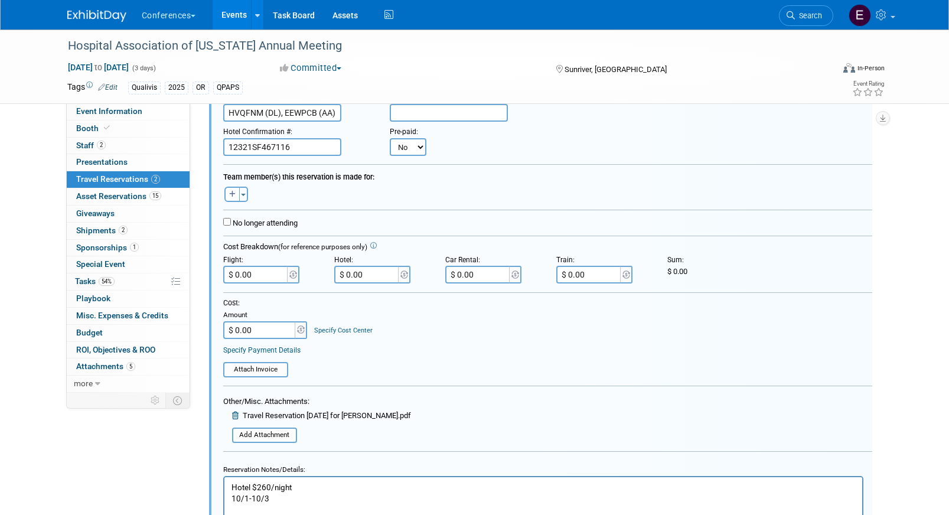
scroll to position [142, 0]
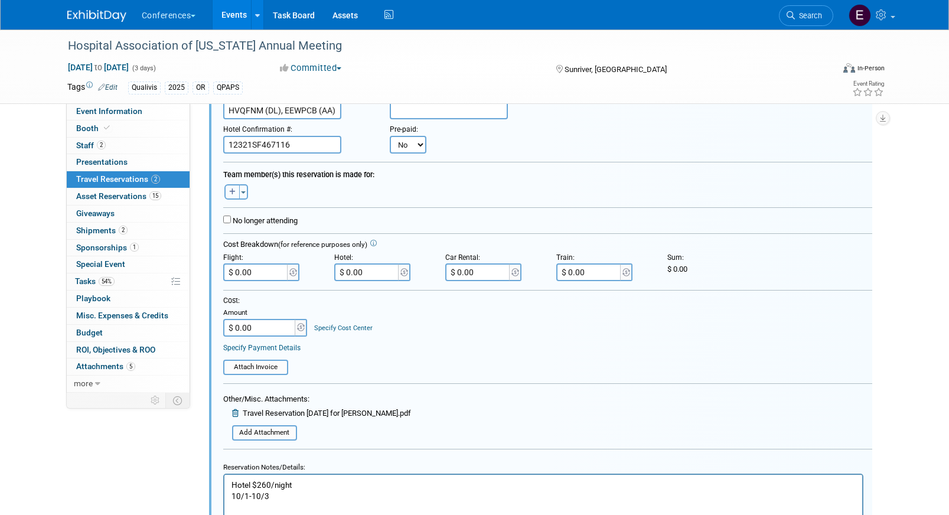
click at [232, 193] on icon "button" at bounding box center [232, 191] width 6 height 7
select select
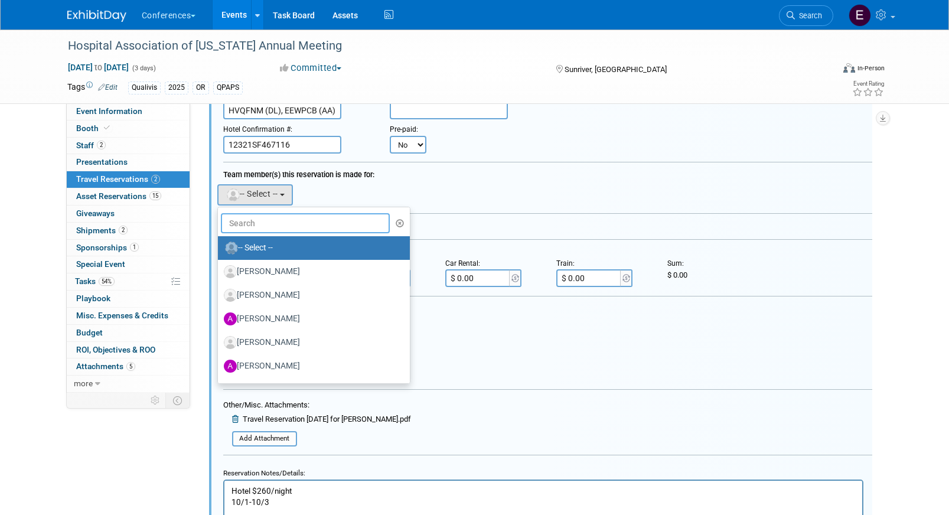
click at [248, 224] on input "text" at bounding box center [306, 223] width 170 height 20
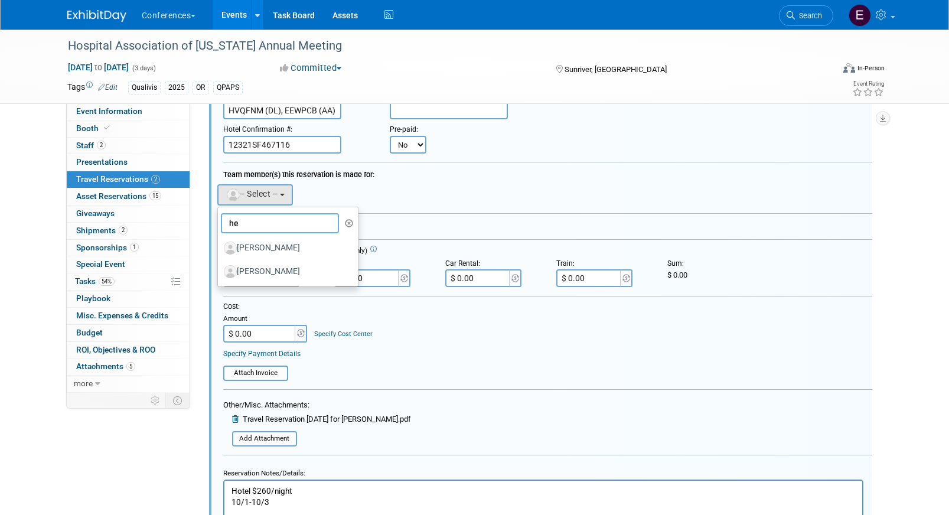
type input "h"
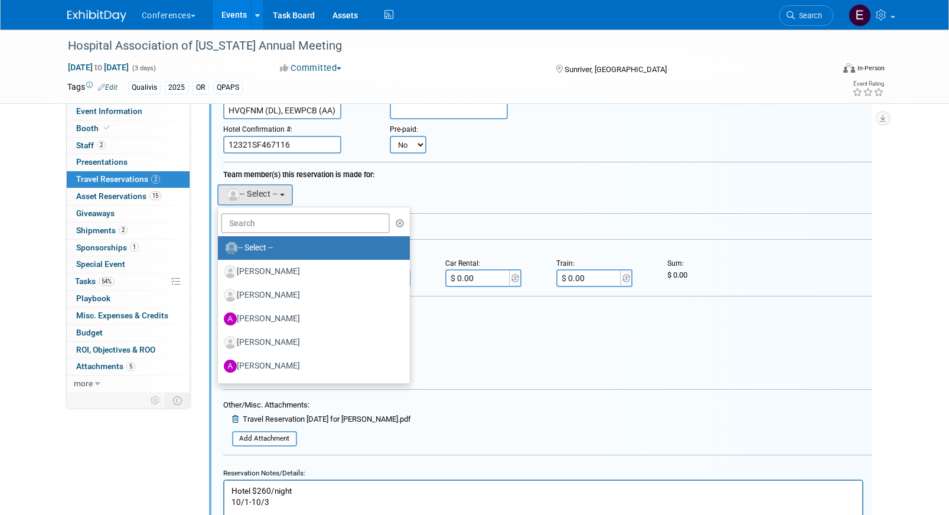
click at [528, 399] on form "<i class="fa-light fa-calendar-lines" style="padding: 6px 4px 6px 1px;"></i> Ay…" at bounding box center [547, 318] width 649 height 595
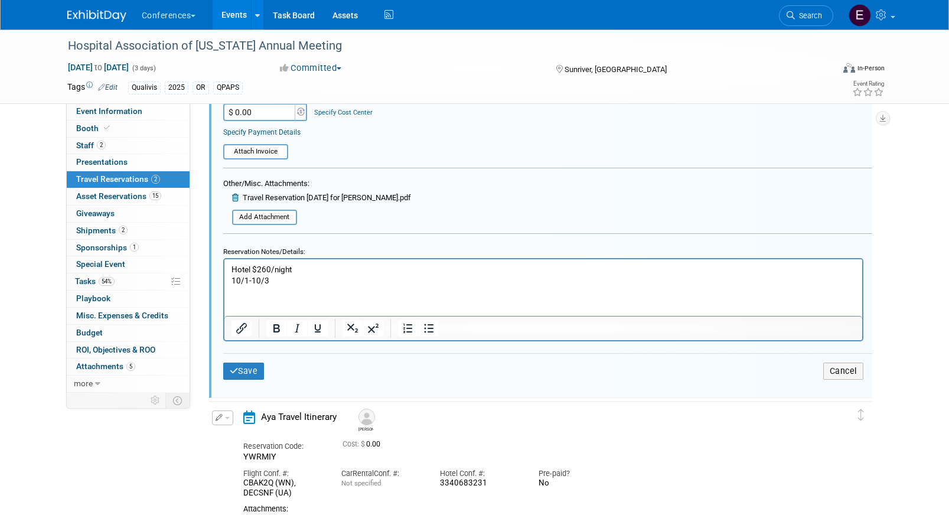
scroll to position [426, 0]
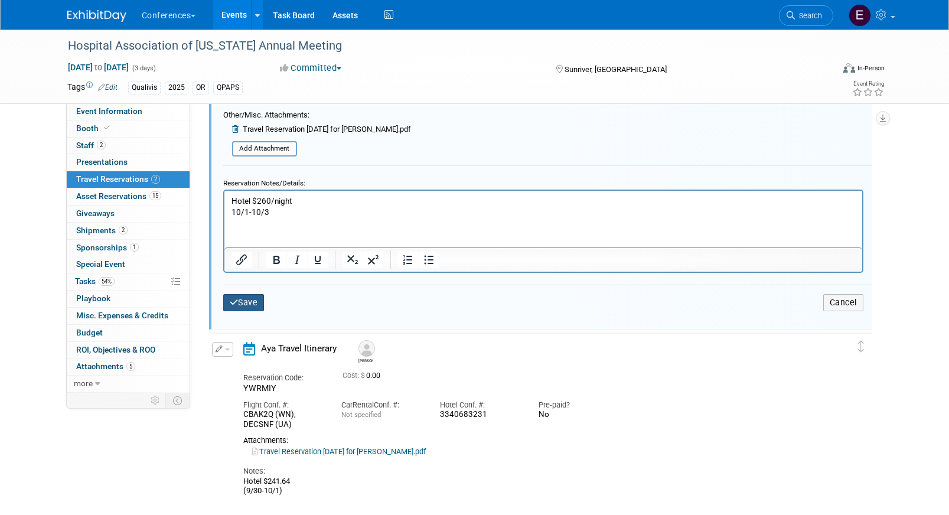
click at [250, 304] on button "Save" at bounding box center [243, 302] width 41 height 17
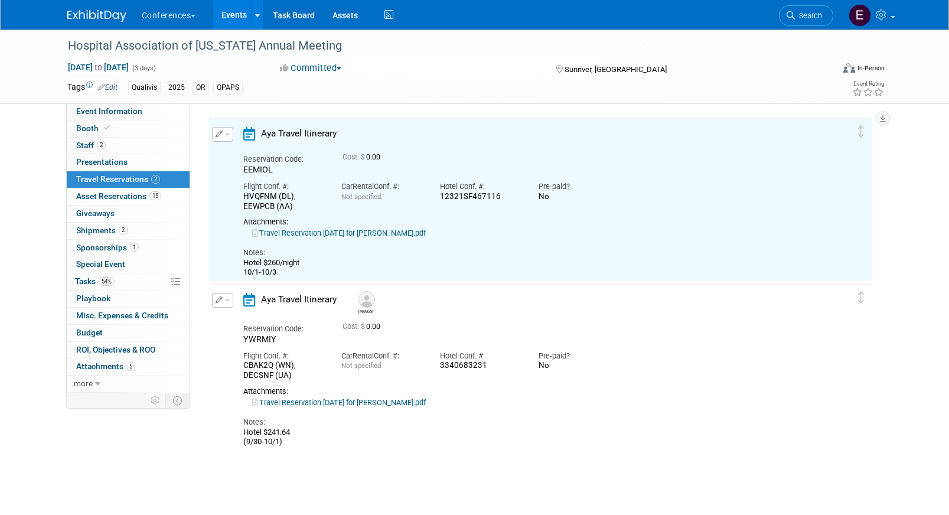
scroll to position [20, 0]
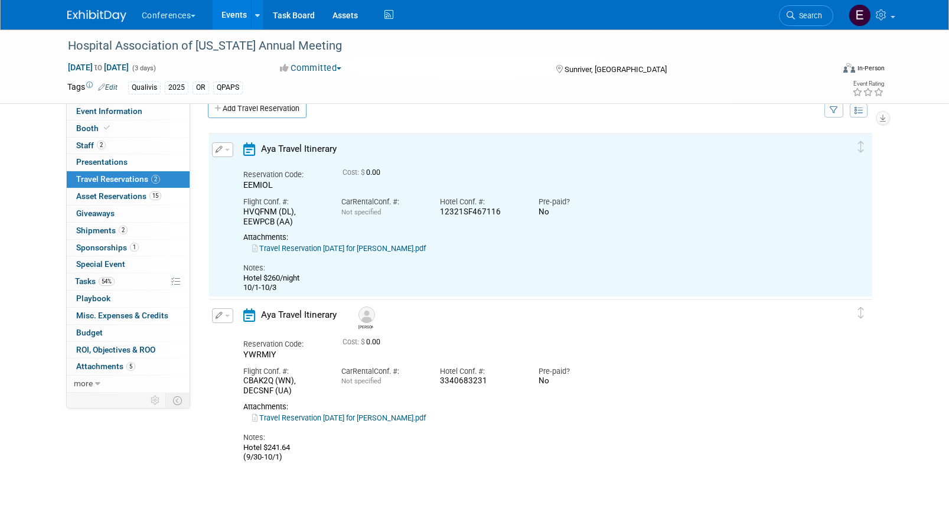
click at [298, 421] on link "Travel Reservation [DATE] for [PERSON_NAME].pdf" at bounding box center [339, 418] width 174 height 9
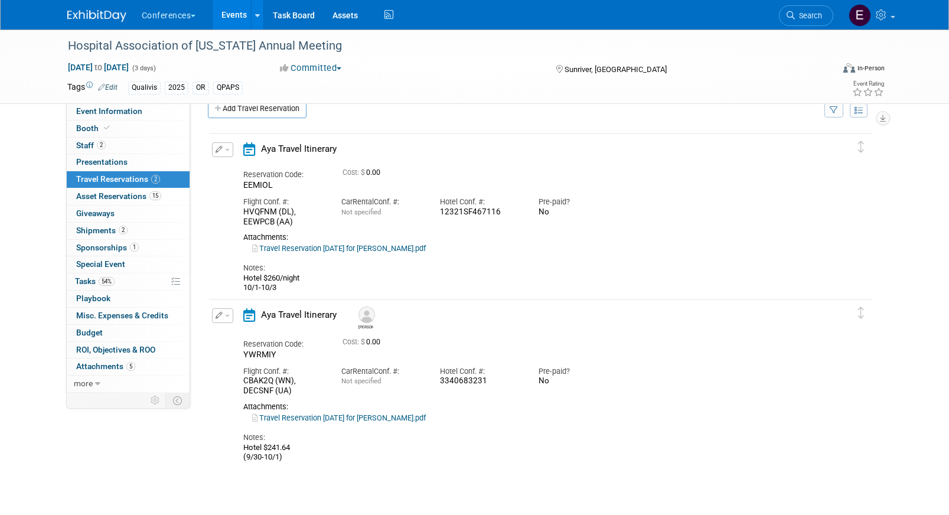
click at [218, 317] on icon "button" at bounding box center [220, 315] width 8 height 7
click at [237, 341] on button "Edit Reservation" at bounding box center [263, 336] width 100 height 17
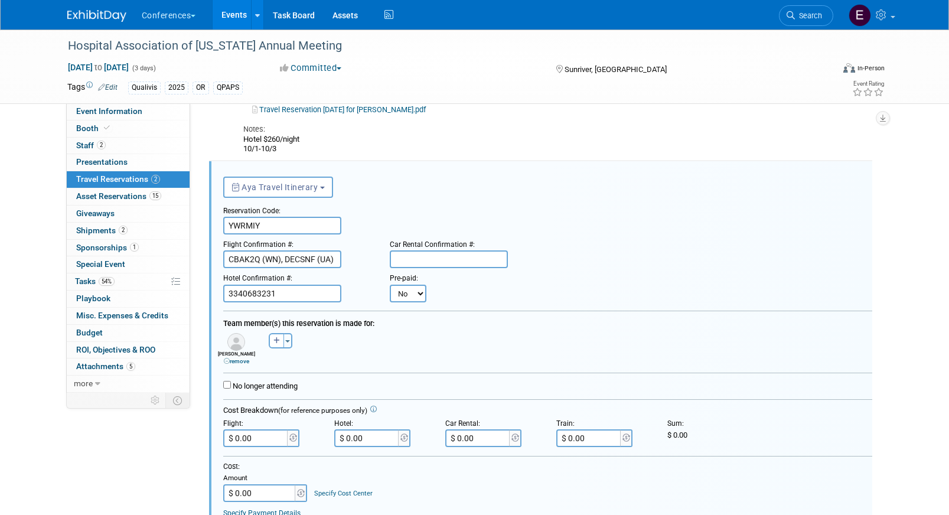
scroll to position [186, 0]
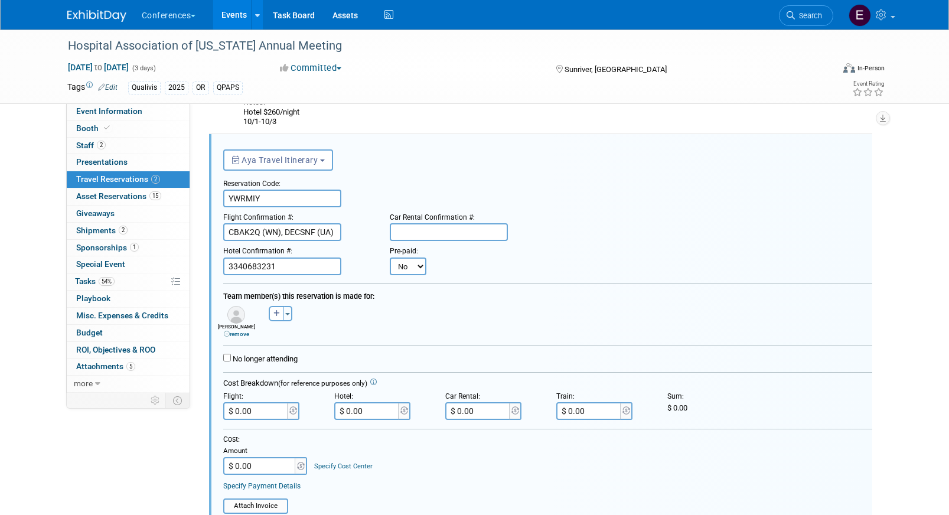
click at [288, 275] on input "3340683231" at bounding box center [282, 267] width 118 height 18
paste input "12321SF467117"
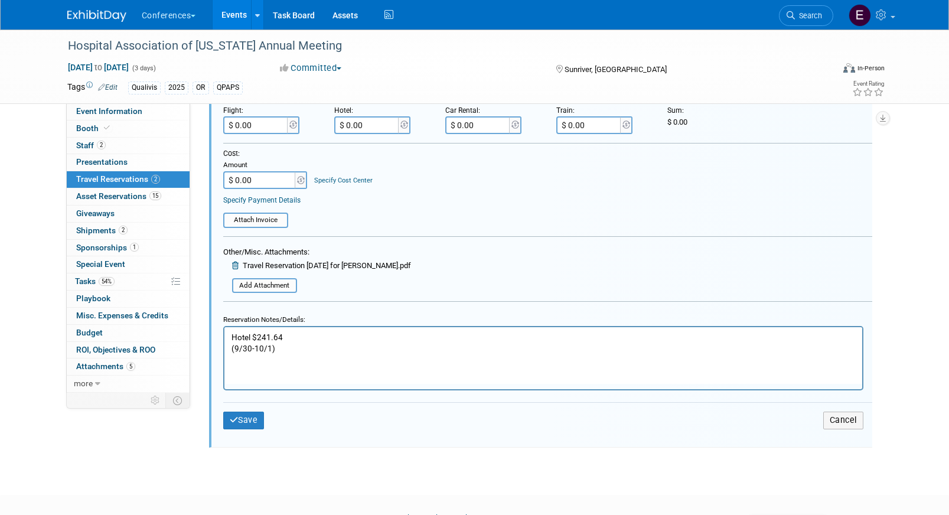
scroll to position [541, 0]
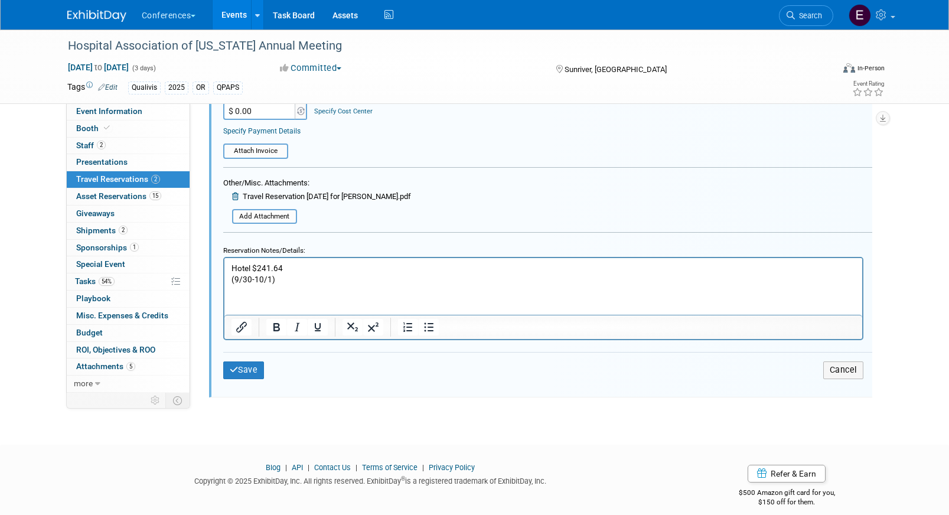
type input "3340683231, 12321SF467117"
click at [303, 268] on p "Hotel $241.64 (9/30-10/1)" at bounding box center [543, 274] width 624 height 22
click at [285, 279] on p "Hotel $241.64 ([GEOGRAPHIC_DATA]) + $260/night ([GEOGRAPHIC_DATA]) + $10 Ct (9/…" at bounding box center [543, 274] width 624 height 22
click at [233, 373] on icon "submit" at bounding box center [234, 370] width 9 height 8
